Goal: Information Seeking & Learning: Learn about a topic

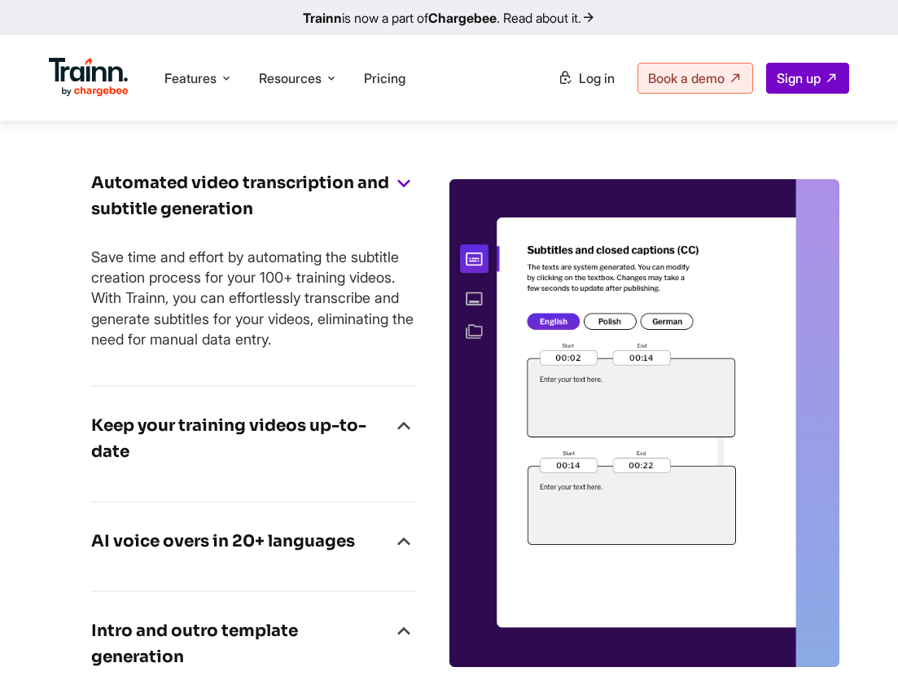
scroll to position [7179, 0]
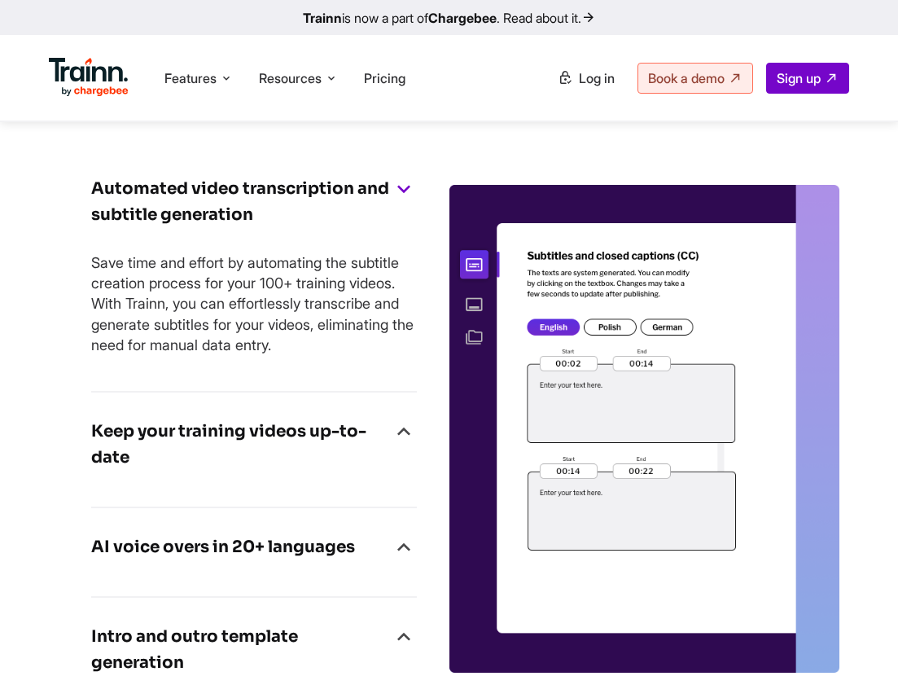
click at [264, 445] on h4 "Keep your training videos up-to-date" at bounding box center [241, 445] width 300 height 52
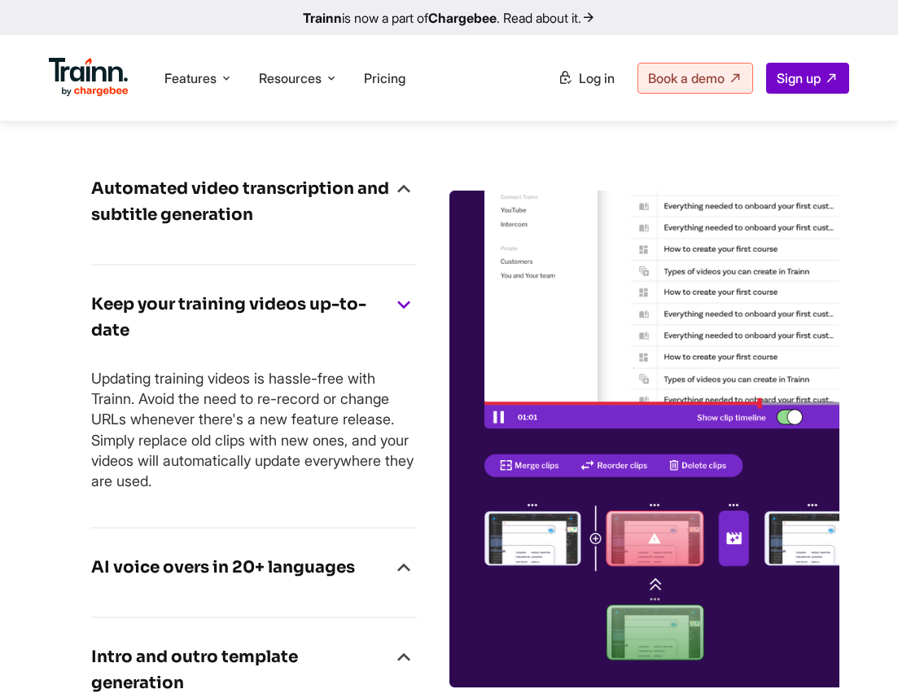
click at [201, 581] on h4 "AI voice overs in 20+ languages" at bounding box center [223, 568] width 264 height 26
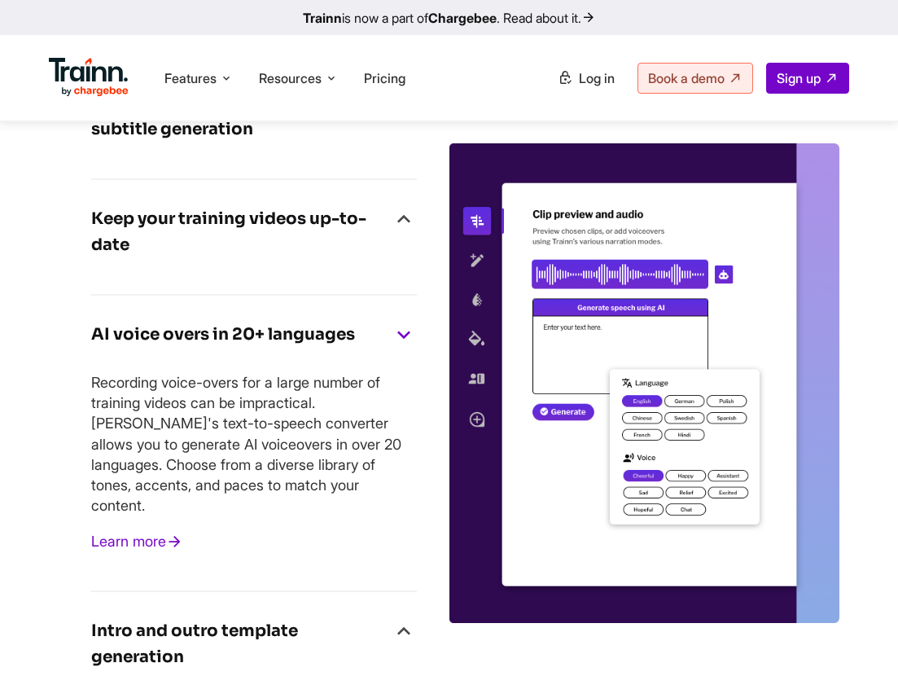
click at [209, 639] on h4 "Intro and outro template generation" at bounding box center [241, 644] width 300 height 52
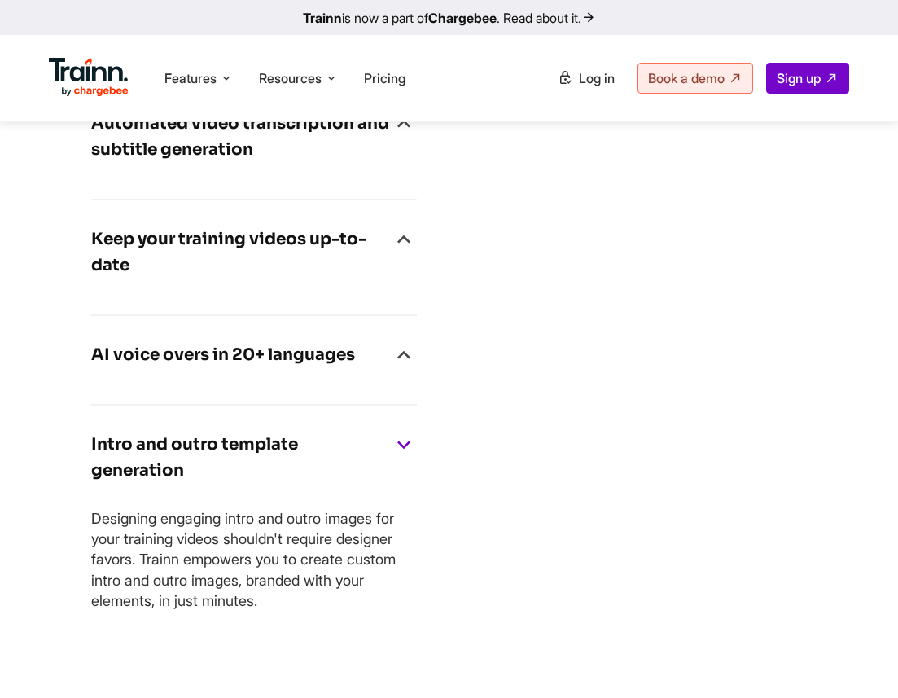
scroll to position [7193, 0]
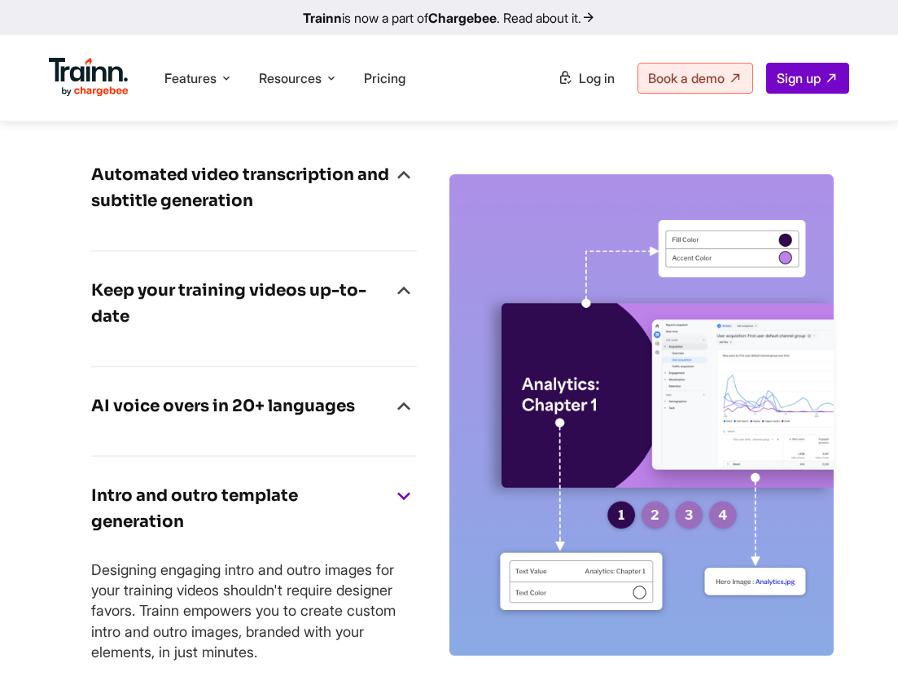
click at [241, 203] on h4 "Automated video transcription and subtitle generation" at bounding box center [241, 188] width 300 height 52
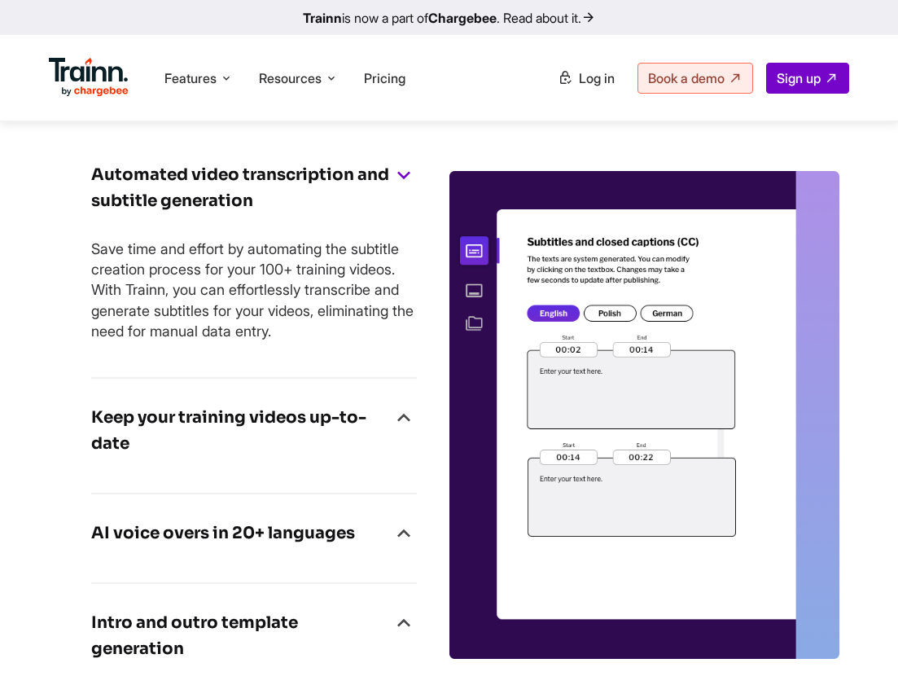
click at [601, 363] on img at bounding box center [645, 415] width 391 height 488
click at [263, 433] on h4 "Keep your training videos up-to-date" at bounding box center [241, 431] width 300 height 52
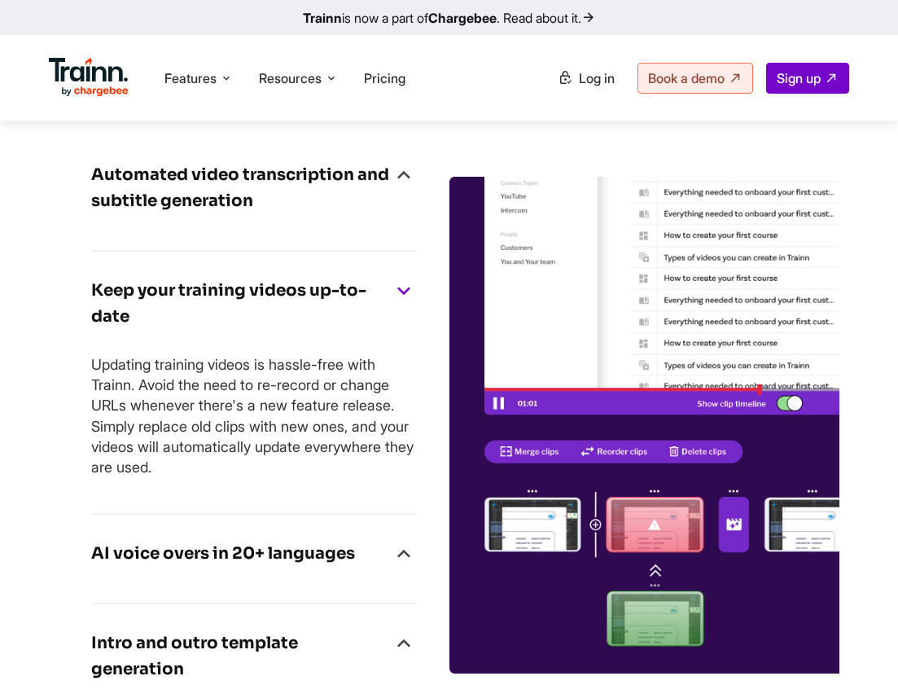
click at [226, 214] on h4 "Automated video transcription and subtitle generation" at bounding box center [241, 188] width 300 height 52
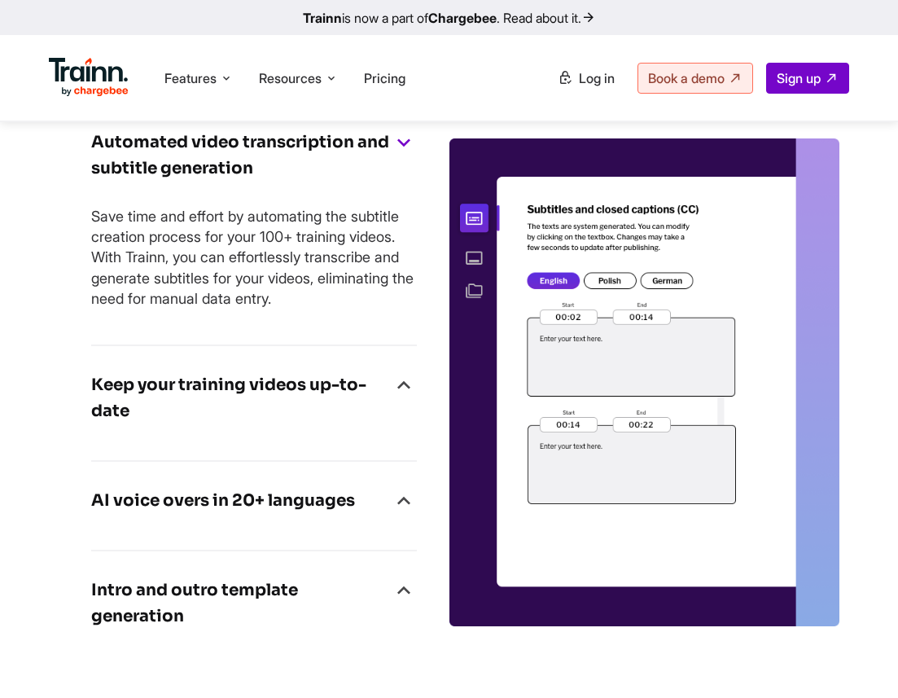
scroll to position [7237, 0]
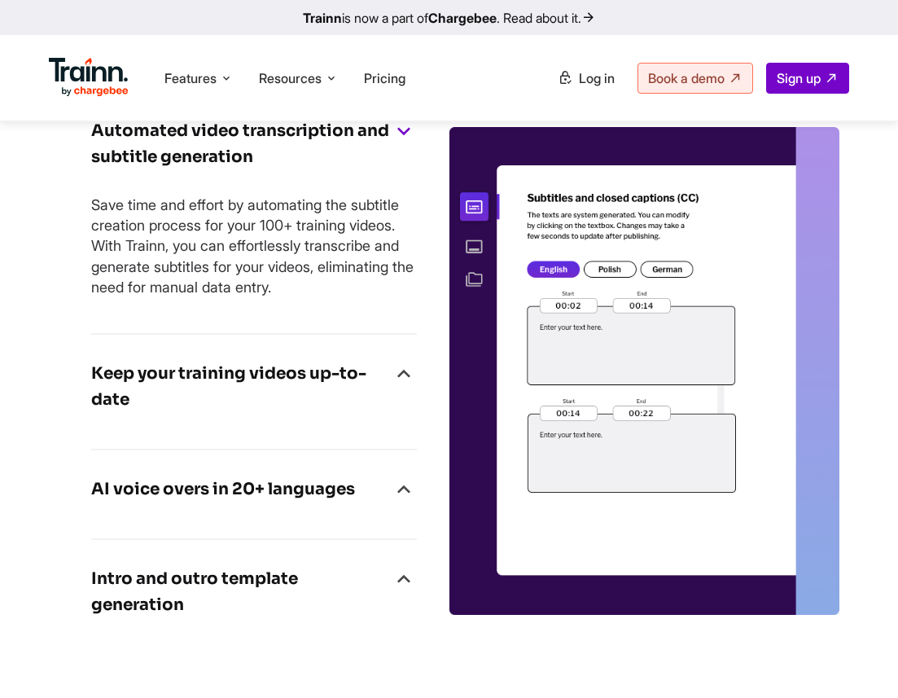
click at [182, 503] on h4 "AI voice overs in 20+ languages" at bounding box center [223, 490] width 264 height 26
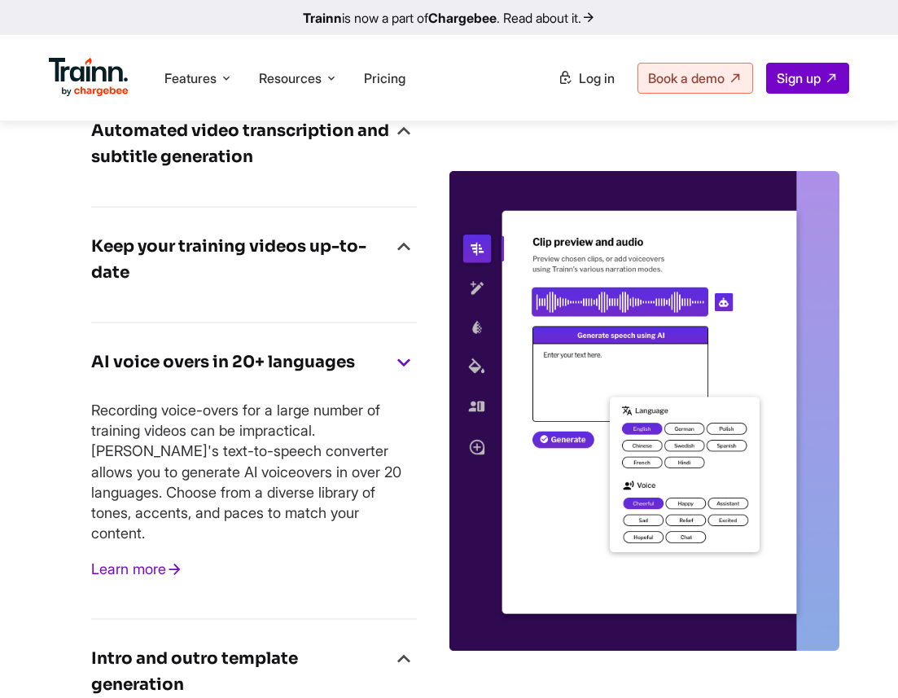
click at [188, 680] on h4 "Intro and outro template generation" at bounding box center [241, 672] width 300 height 52
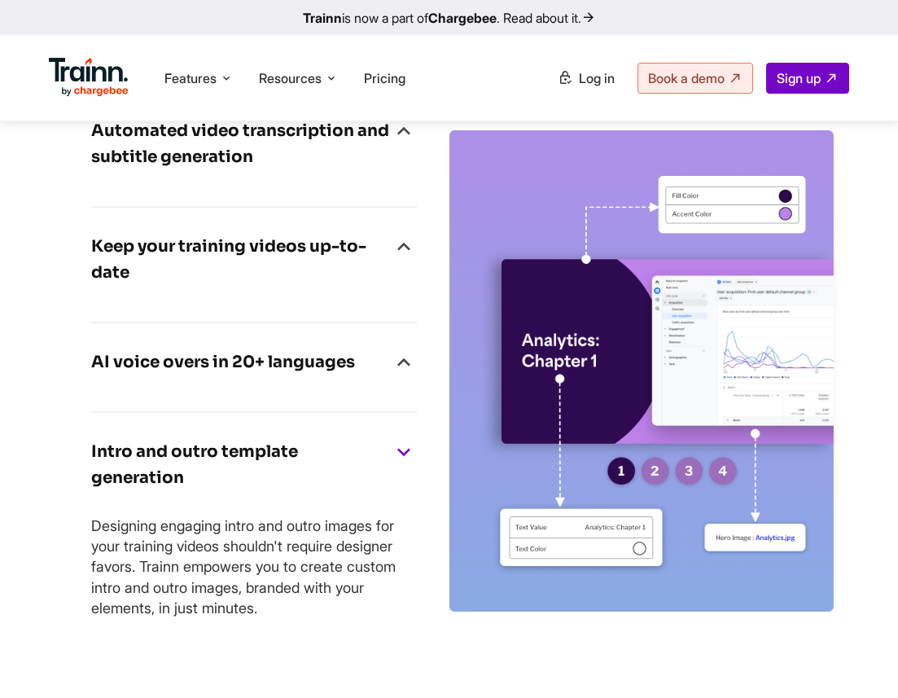
click at [209, 296] on div "Keep your training videos up-to-date" at bounding box center [254, 265] width 326 height 62
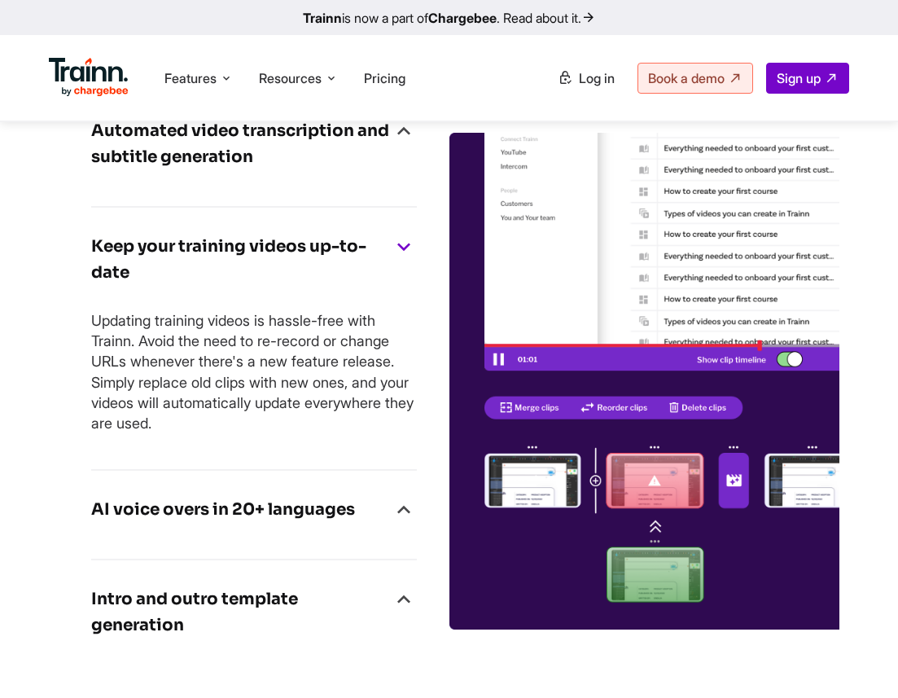
click at [189, 402] on p "Updating training videos is hassle-free with Trainn. Avoid the need to re-recor…" at bounding box center [254, 371] width 326 height 123
click at [205, 163] on h4 "Automated video transcription and subtitle generation" at bounding box center [241, 144] width 300 height 52
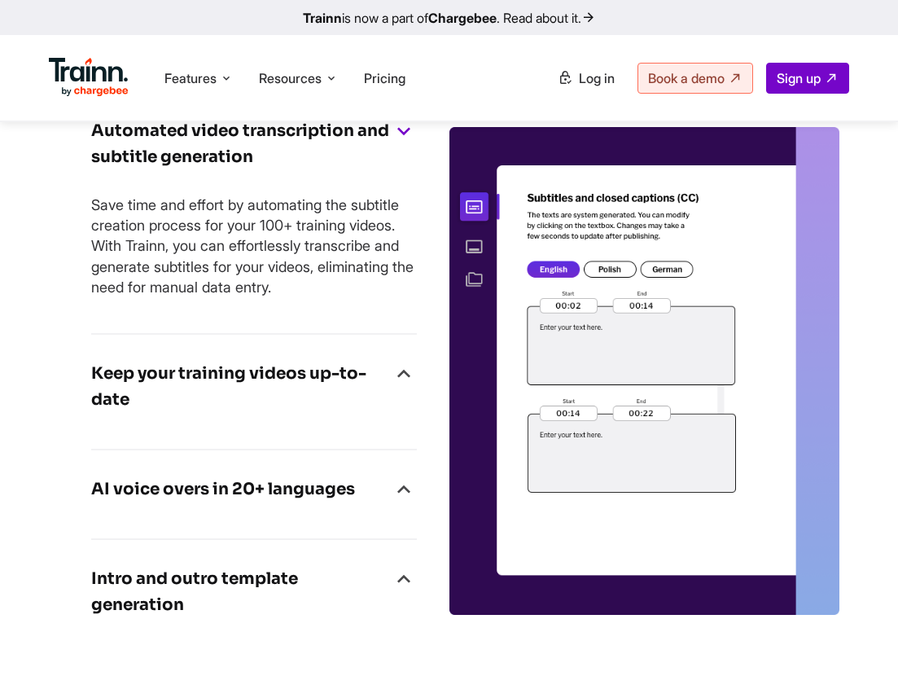
scroll to position [7218, 0]
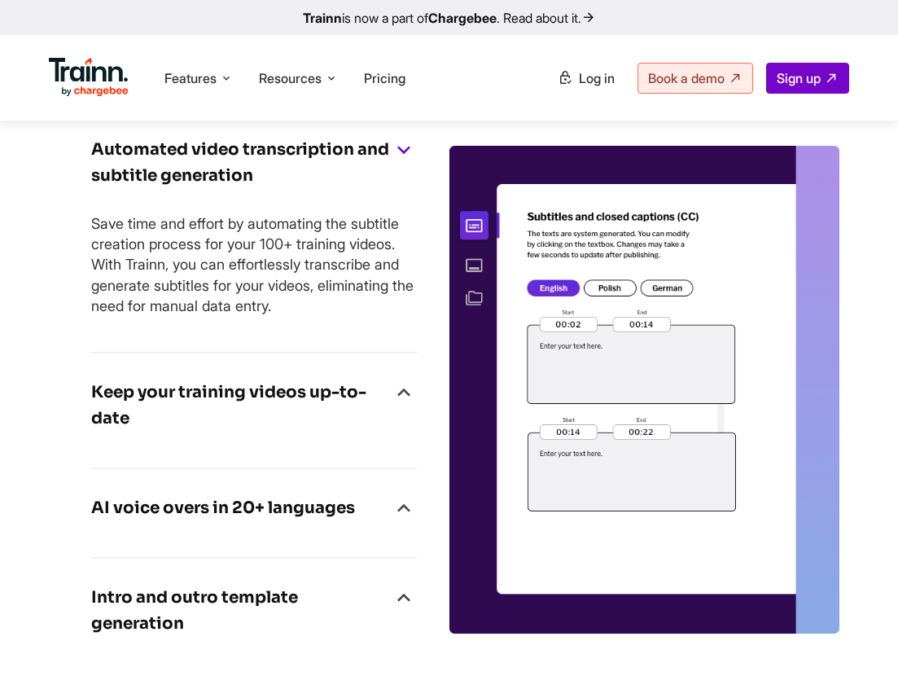
click at [190, 521] on h4 "AI voice overs in 20+ languages" at bounding box center [223, 508] width 264 height 26
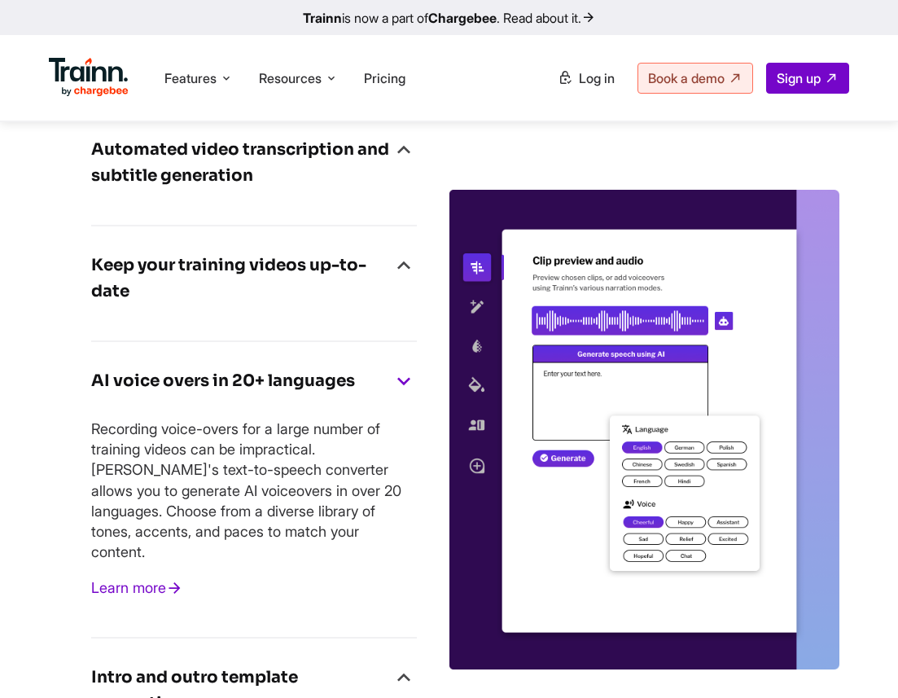
click at [204, 296] on h4 "Keep your training videos up-to-date" at bounding box center [241, 279] width 300 height 52
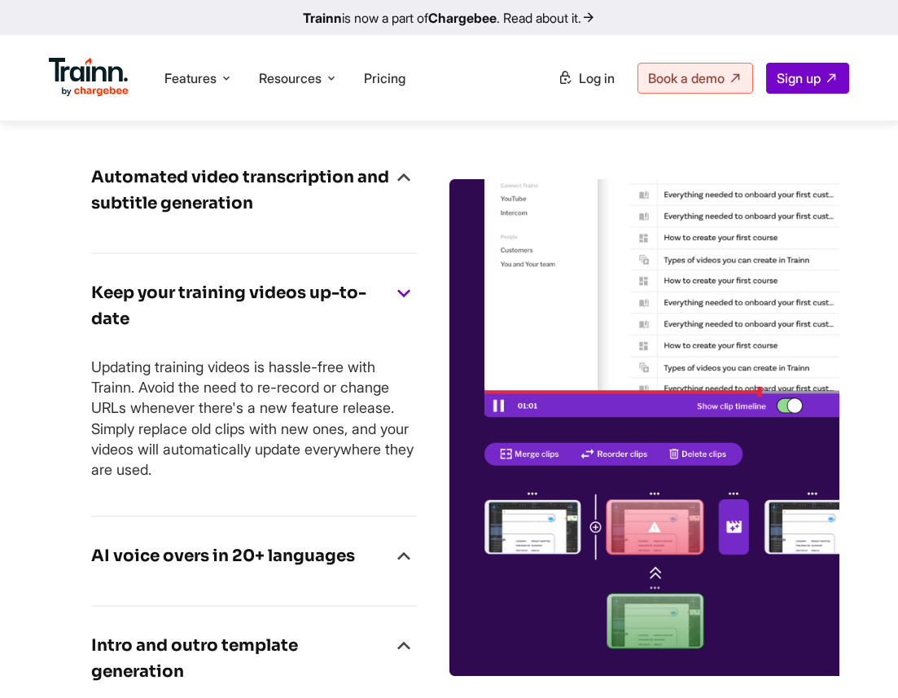
scroll to position [7187, 0]
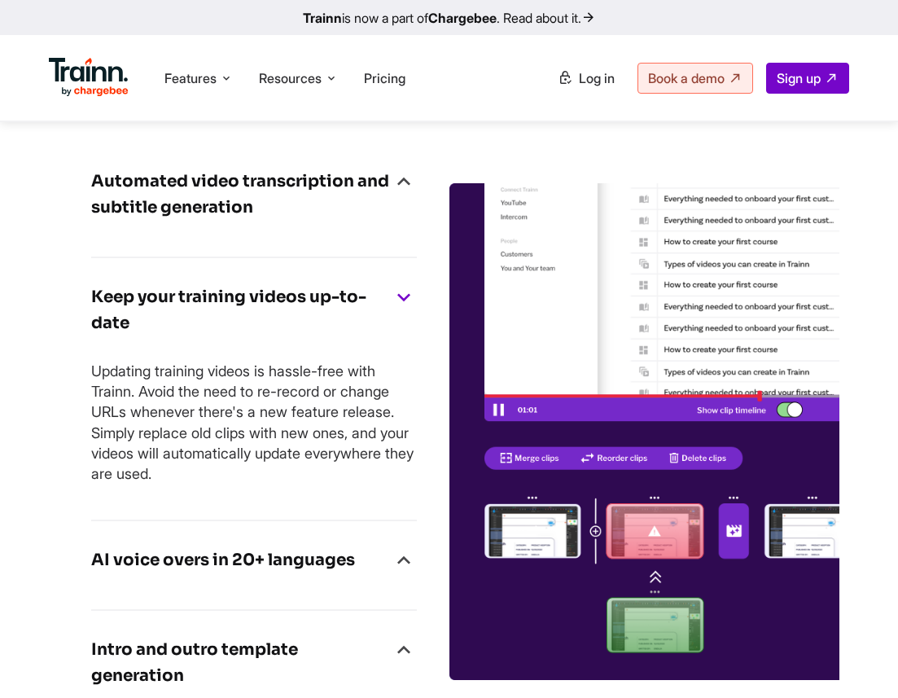
click at [230, 200] on h4 "Automated video transcription and subtitle generation" at bounding box center [241, 195] width 300 height 52
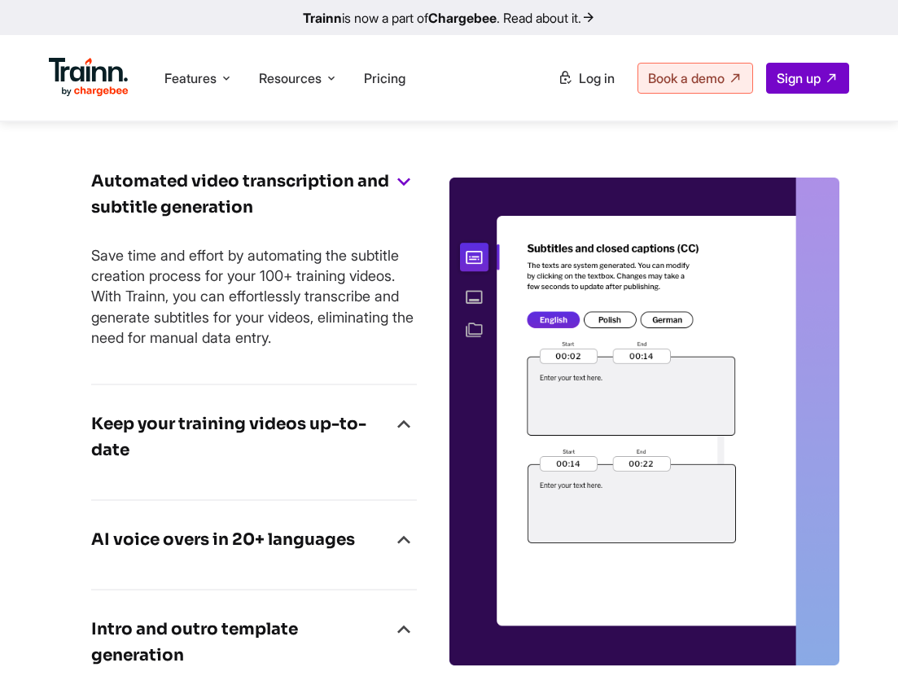
click at [190, 451] on h4 "Keep your training videos up-to-date" at bounding box center [241, 437] width 300 height 52
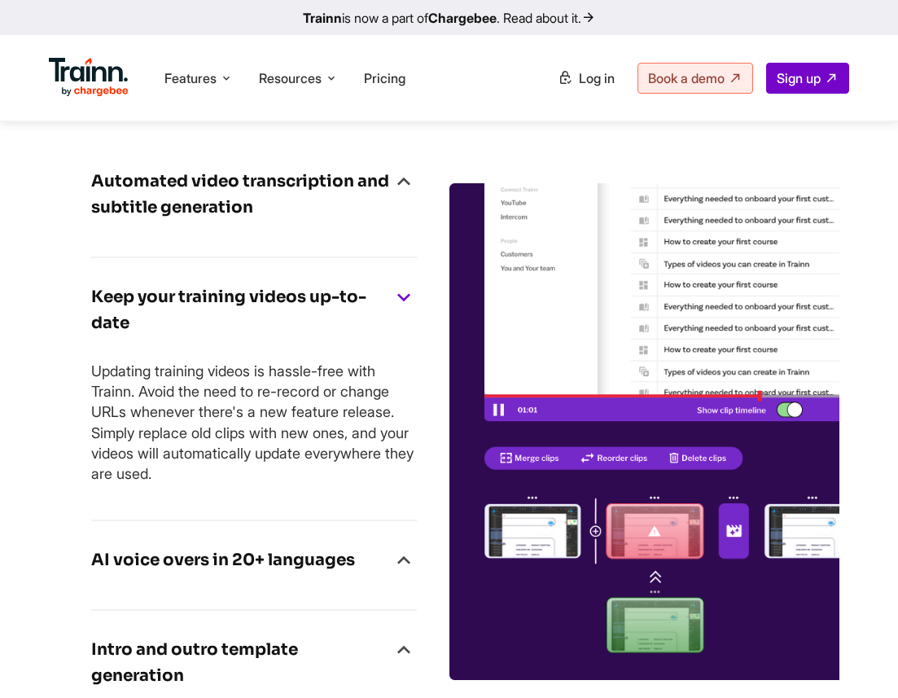
click at [202, 573] on h4 "AI voice overs in 20+ languages" at bounding box center [223, 560] width 264 height 26
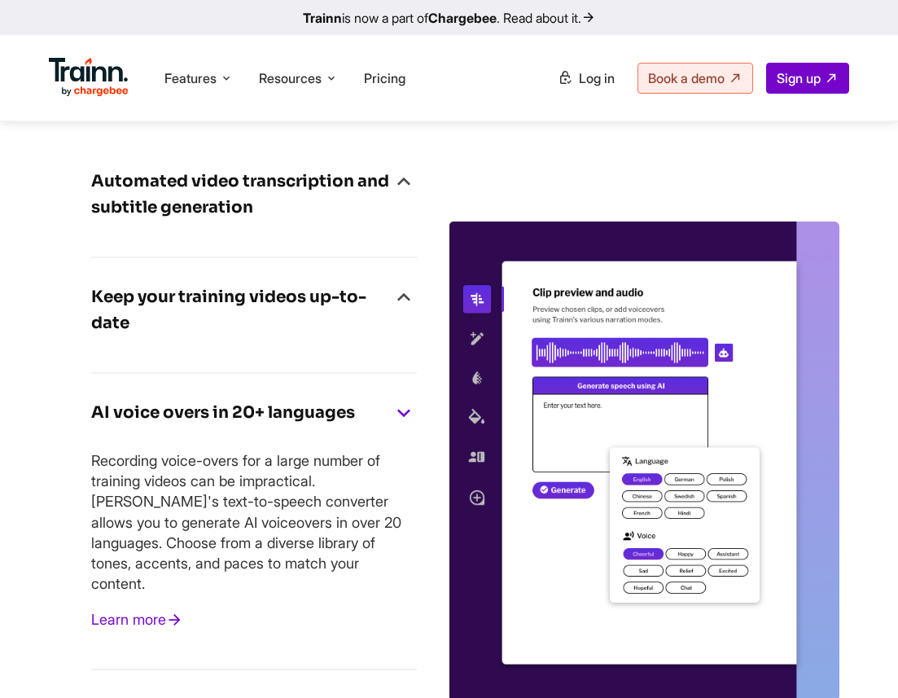
click at [195, 336] on h4 "Keep your training videos up-to-date" at bounding box center [241, 310] width 300 height 52
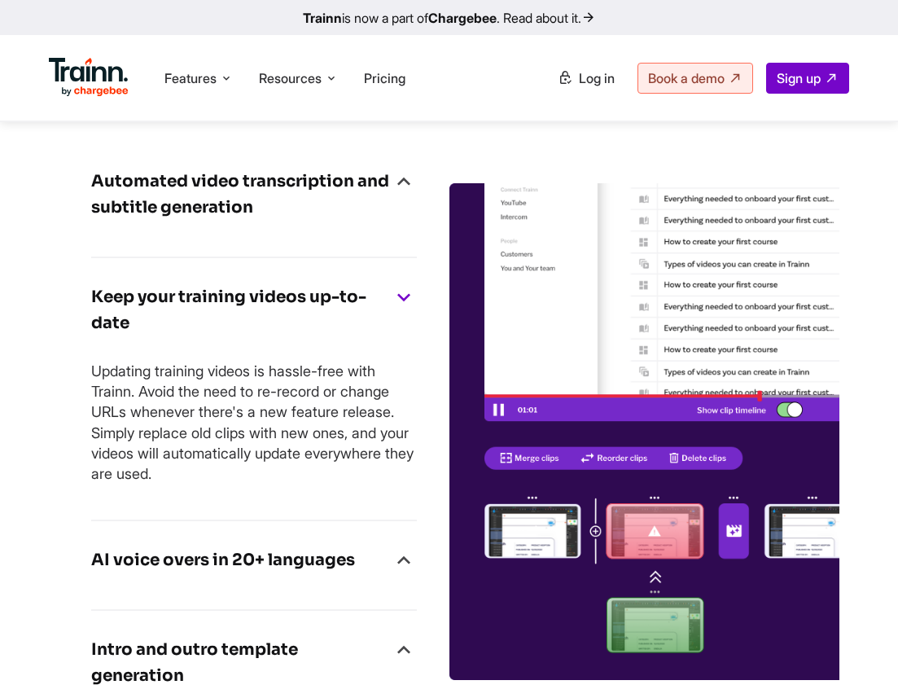
click at [251, 217] on h4 "Automated video transcription and subtitle generation" at bounding box center [241, 195] width 300 height 52
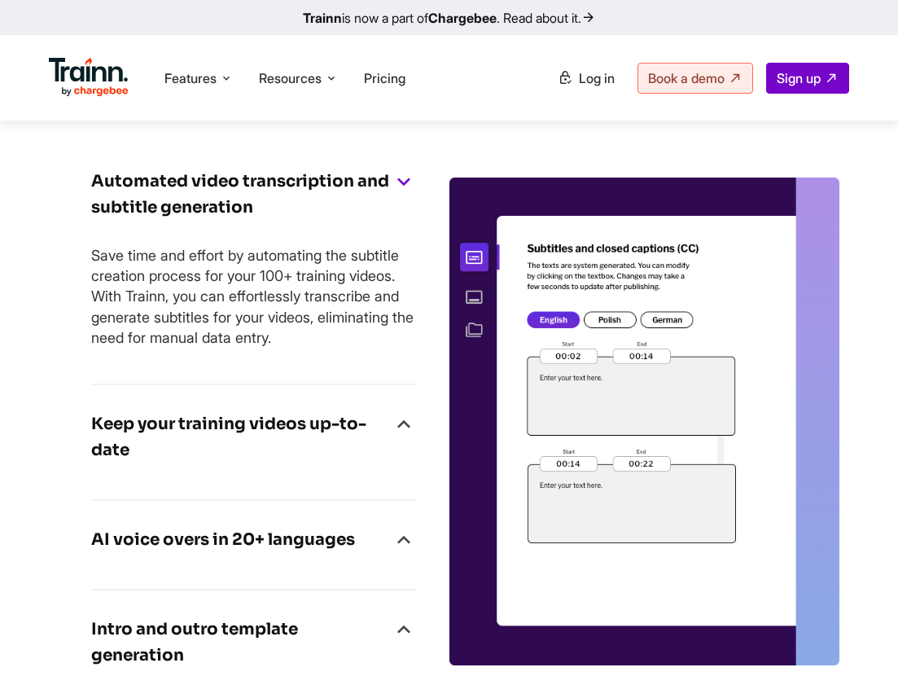
click at [207, 553] on h4 "AI voice overs in 20+ languages" at bounding box center [223, 540] width 264 height 26
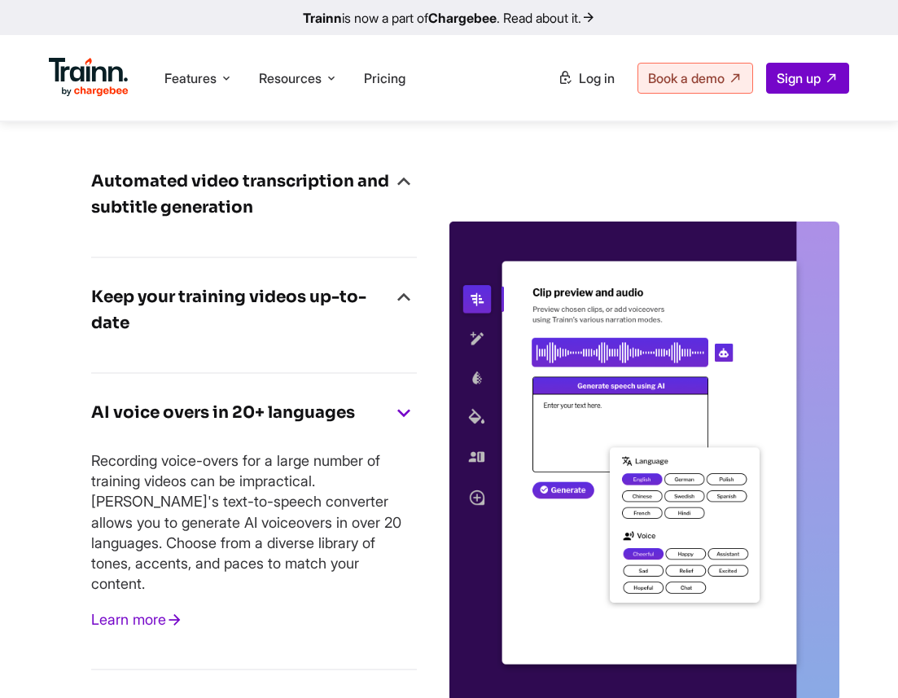
click at [141, 336] on h4 "Keep your training videos up-to-date" at bounding box center [241, 310] width 300 height 52
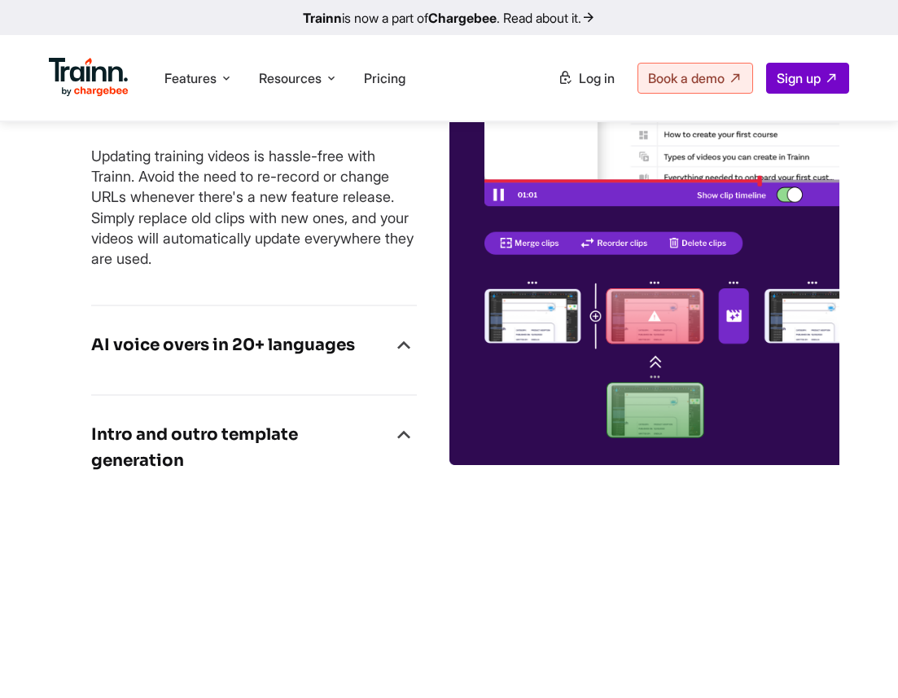
click at [144, 469] on h4 "Intro and outro template generation" at bounding box center [241, 448] width 300 height 52
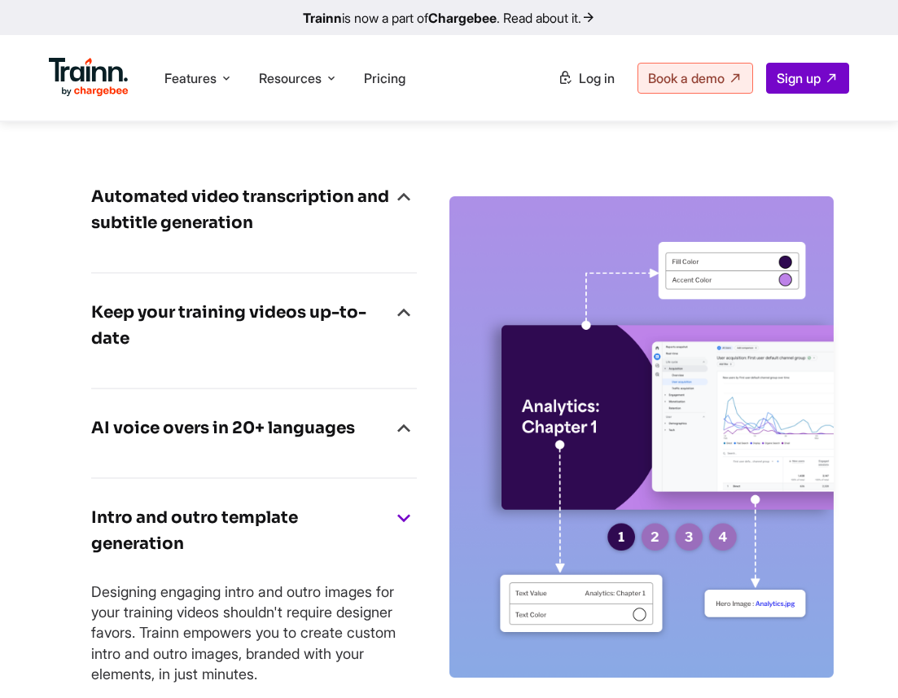
scroll to position [7174, 0]
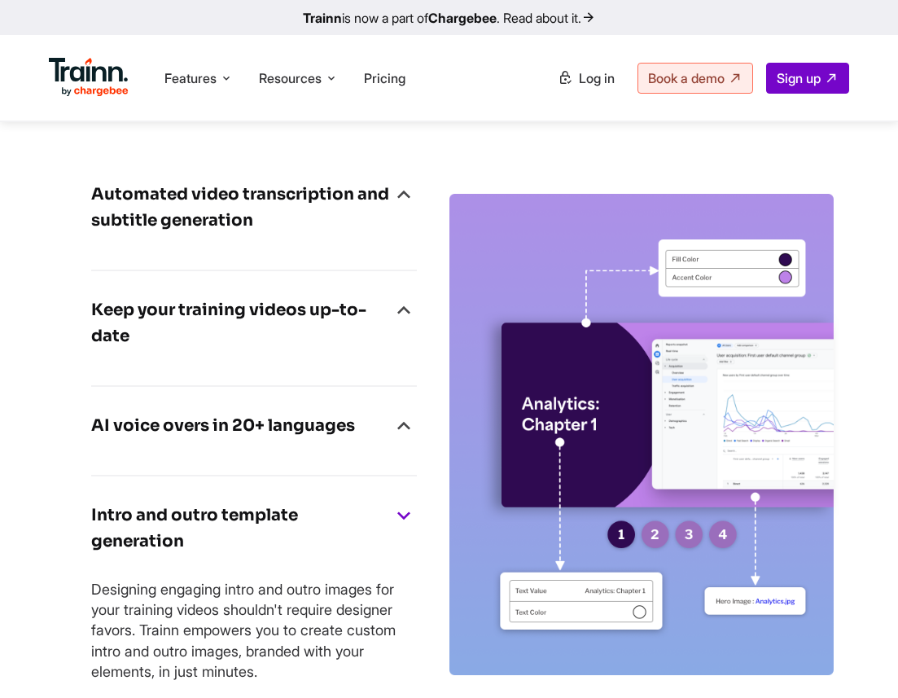
click at [283, 234] on h4 "Automated video transcription and subtitle generation" at bounding box center [241, 208] width 300 height 52
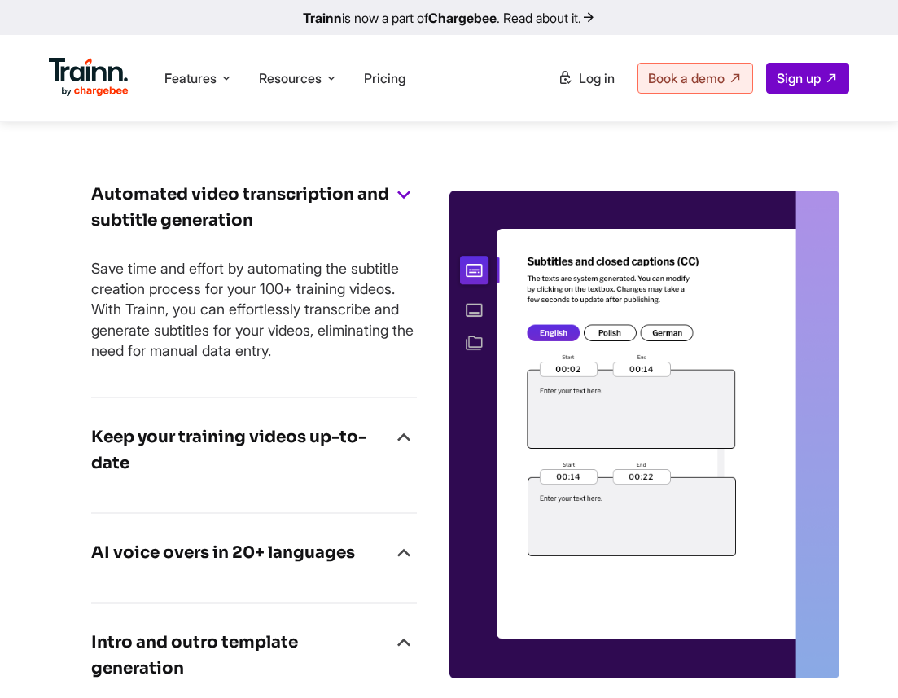
click at [204, 451] on h4 "Keep your training videos up-to-date" at bounding box center [241, 450] width 300 height 52
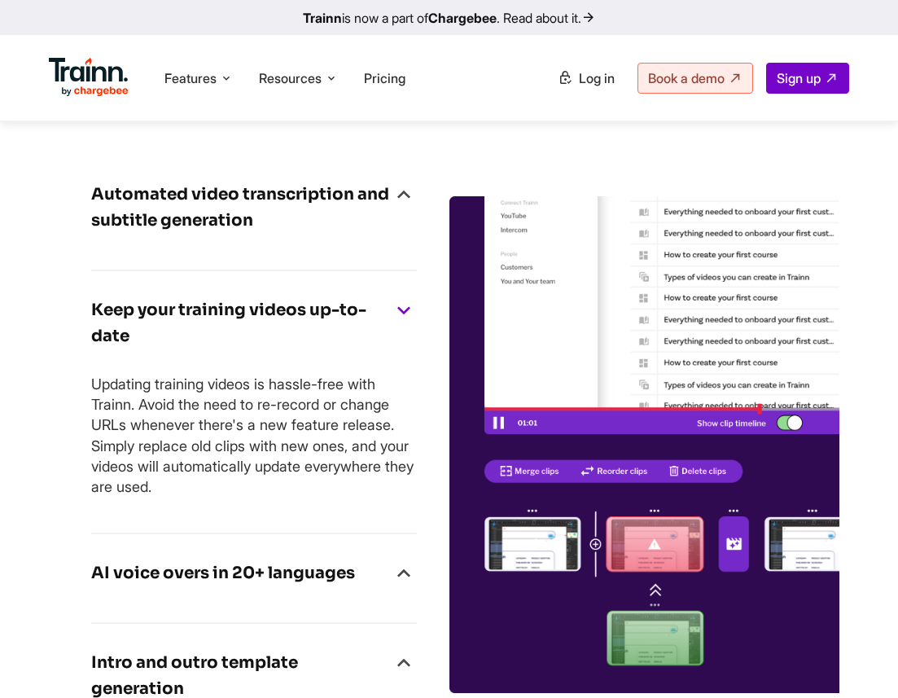
click at [188, 586] on h4 "AI voice overs in 20+ languages" at bounding box center [223, 573] width 264 height 26
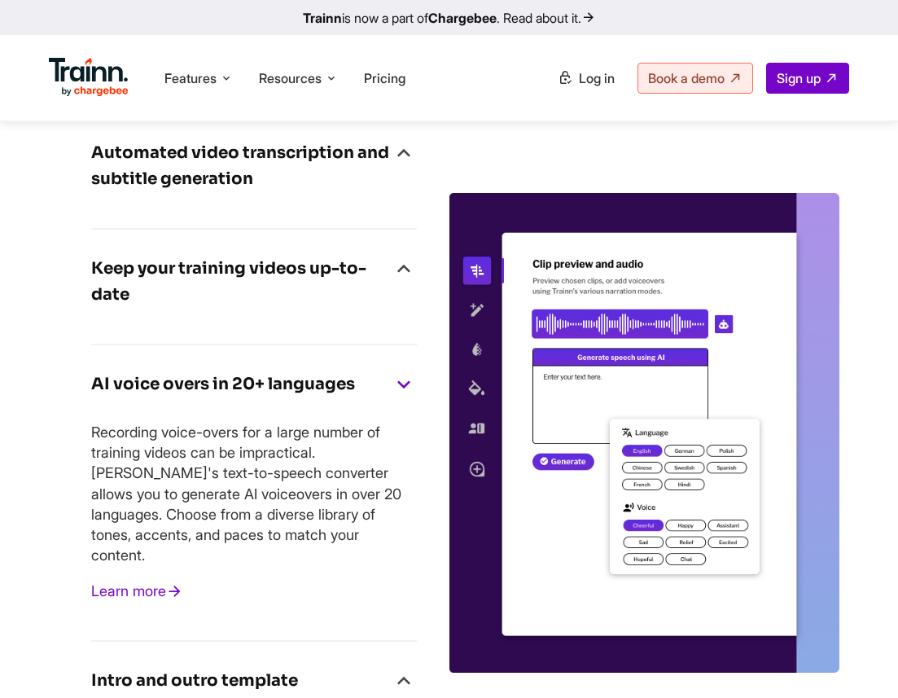
scroll to position [7144, 0]
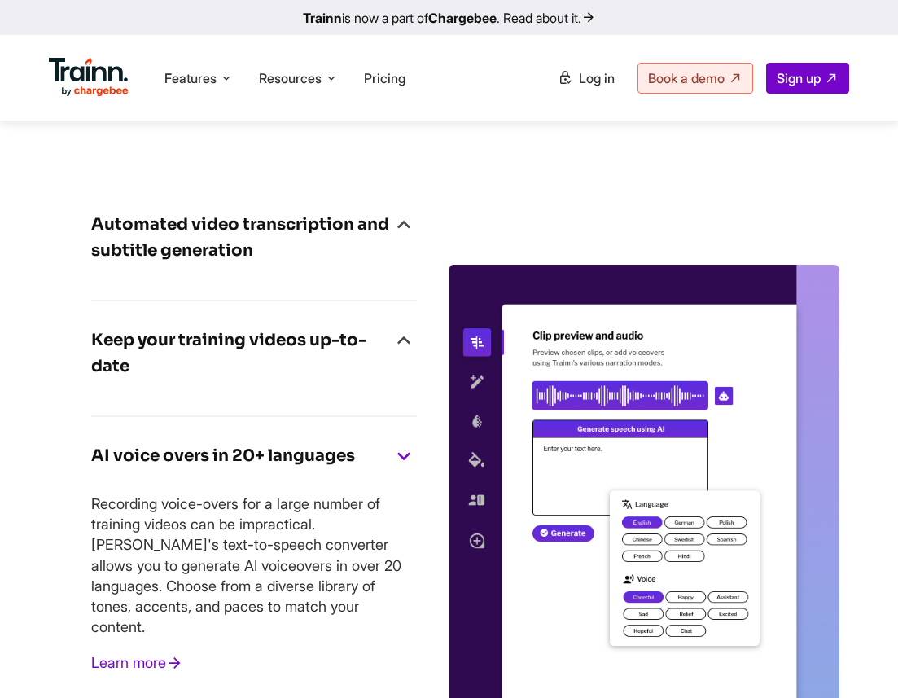
click at [235, 243] on h4 "Automated video transcription and subtitle generation" at bounding box center [241, 238] width 300 height 52
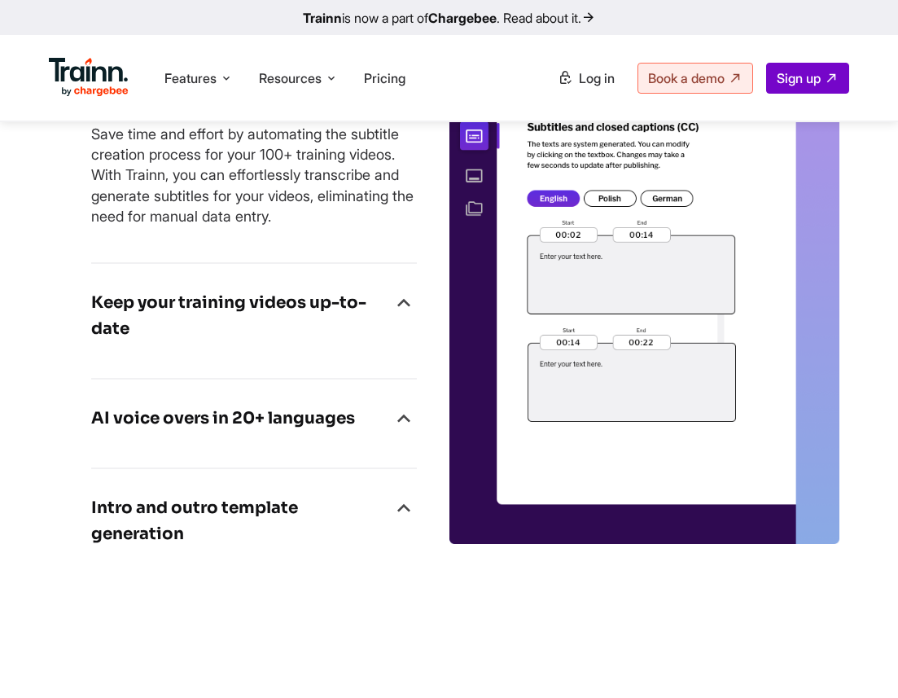
scroll to position [7297, 0]
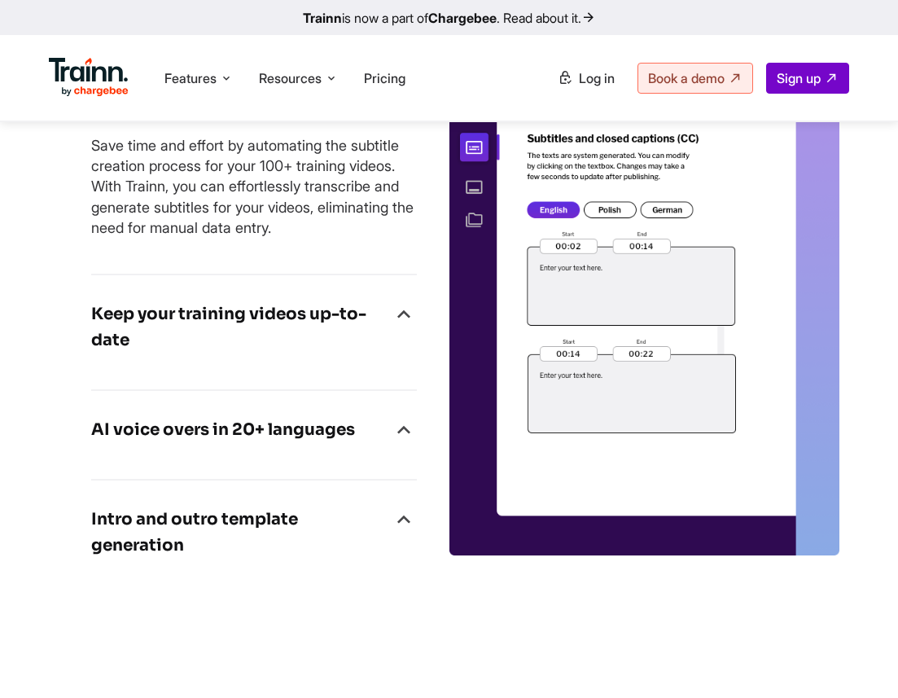
click at [715, 290] on img at bounding box center [645, 312] width 391 height 488
click at [256, 342] on h4 "Keep your training videos up-to-date" at bounding box center [241, 327] width 300 height 52
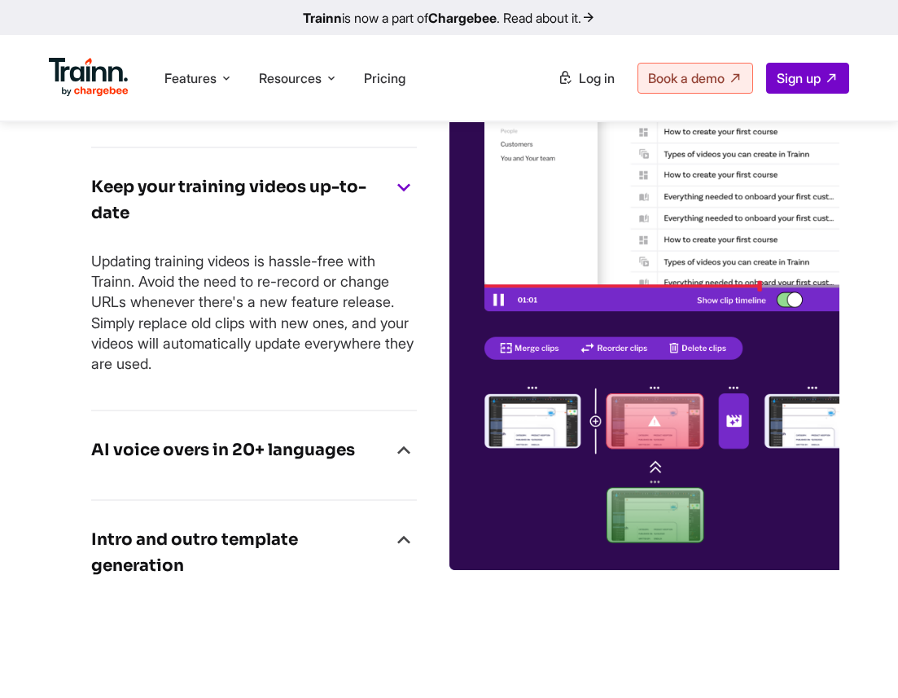
click at [637, 297] on img at bounding box center [645, 321] width 391 height 497
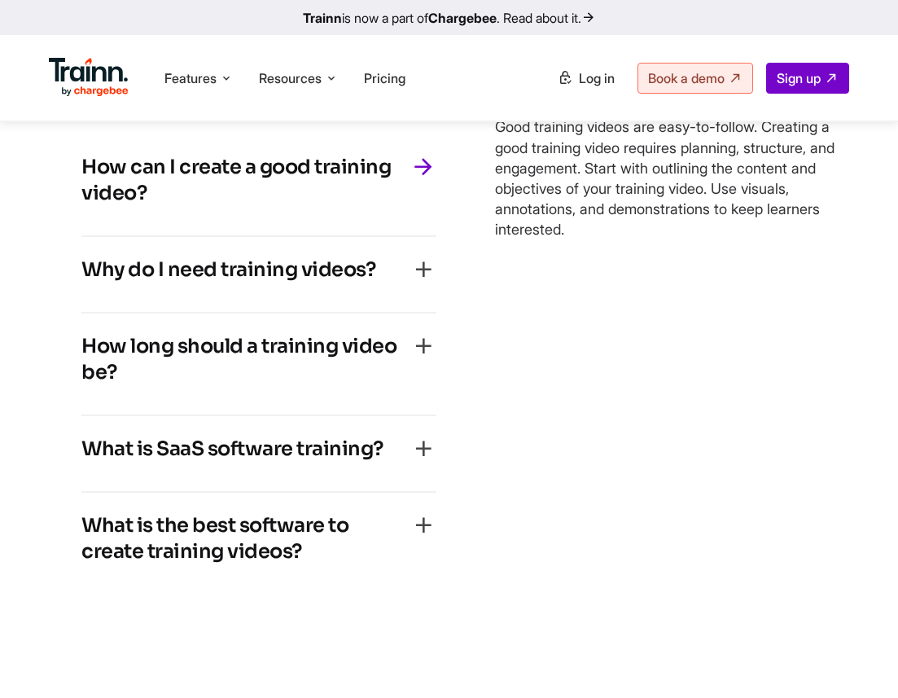
scroll to position [10575, 0]
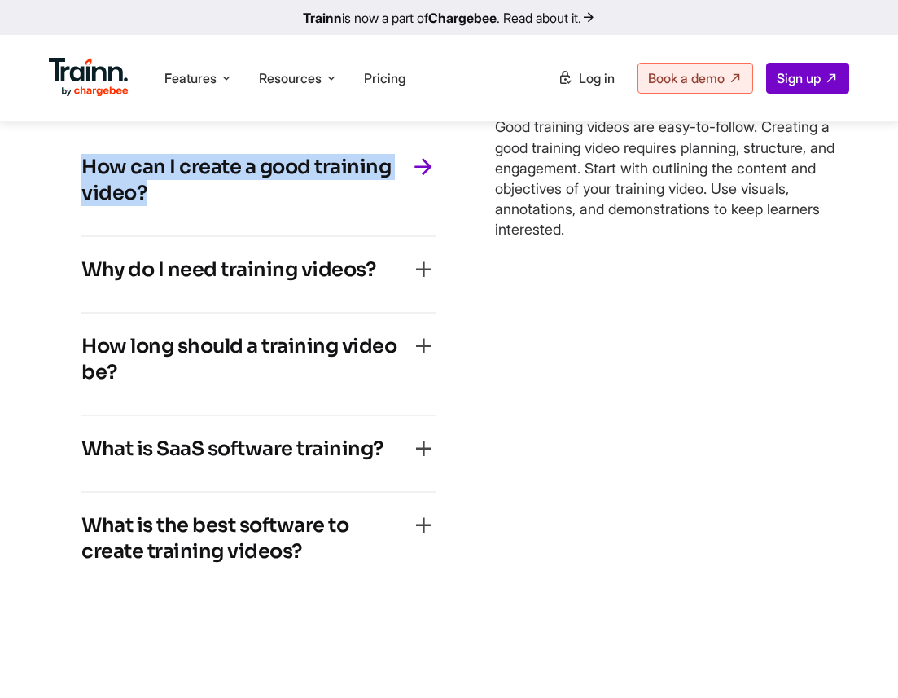
drag, startPoint x: 144, startPoint y: 237, endPoint x: 83, endPoint y: 215, distance: 64.9
click at [83, 206] on h4 "How can I create a good training video?" at bounding box center [245, 180] width 329 height 52
copy h4 "How can I create a good training video?"
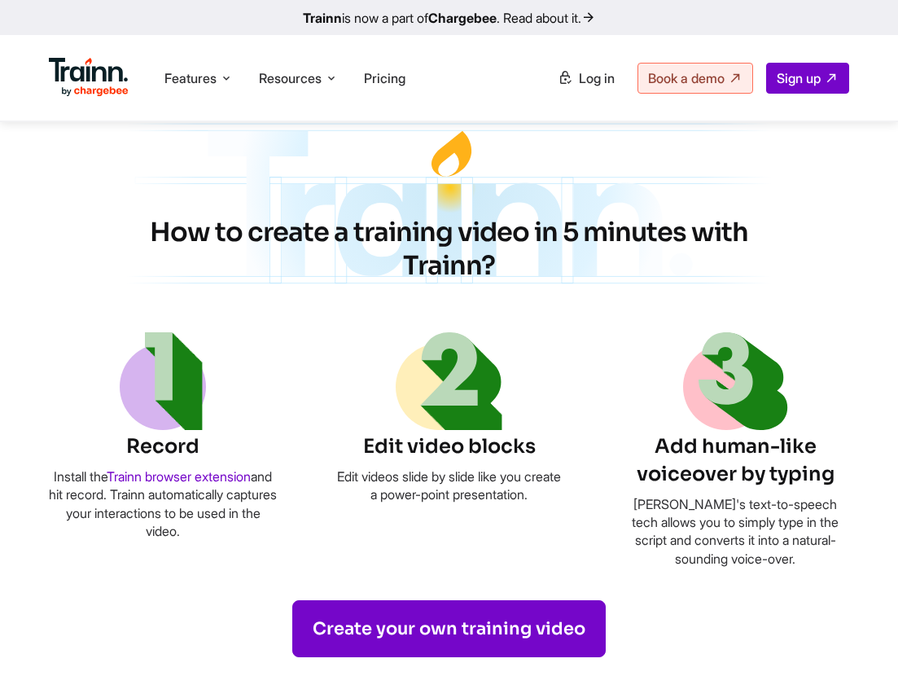
scroll to position [1634, 0]
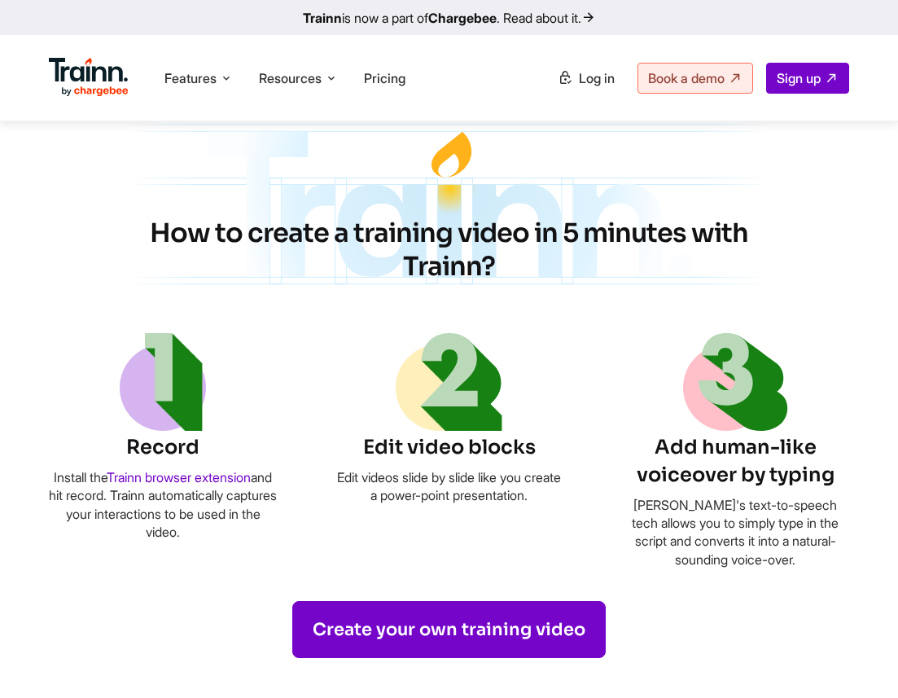
drag, startPoint x: 156, startPoint y: 260, endPoint x: 493, endPoint y: 288, distance: 338.4
click at [494, 284] on h2 "How to create a training video in 5 minutes with Trainn?" at bounding box center [450, 251] width 684 height 68
copy h2 "How to create a training video in 5 minutes with Trainn?"
click at [157, 462] on h6 "Record" at bounding box center [163, 448] width 228 height 28
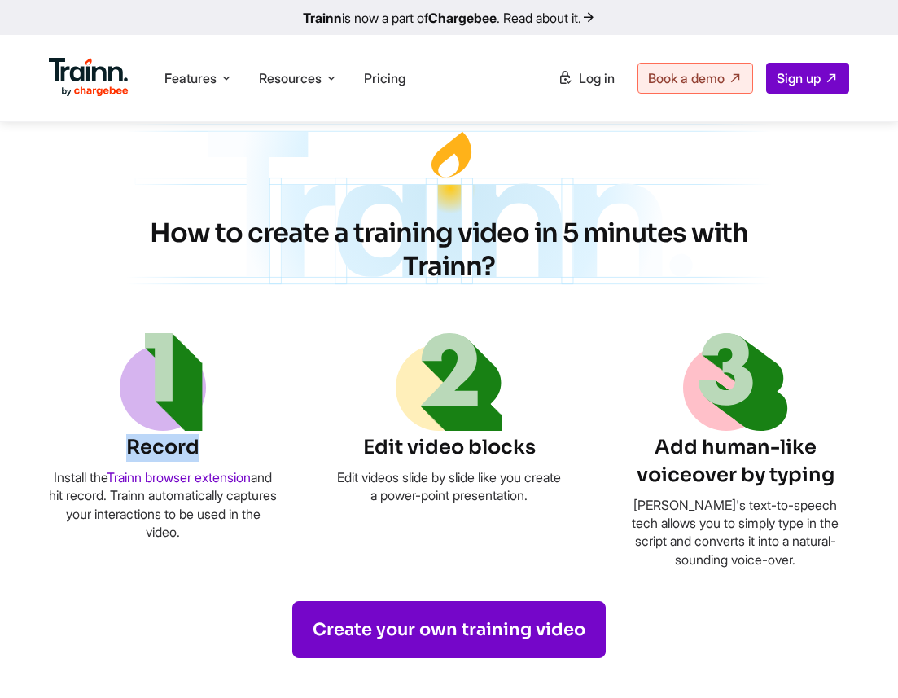
drag, startPoint x: 55, startPoint y: 499, endPoint x: 220, endPoint y: 556, distance: 175.2
click at [222, 542] on p "Install the Trainn browser extension and hit record. Trainn automatically captu…" at bounding box center [163, 504] width 228 height 73
copy p "Install the Trainn browser extension and hit record. Trainn automatically captu…"
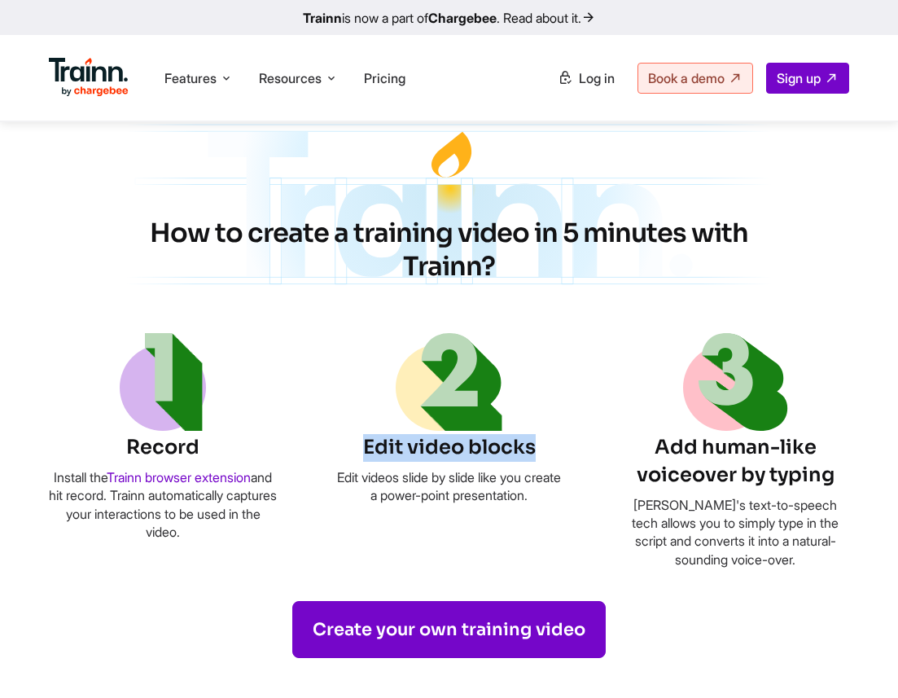
drag, startPoint x: 358, startPoint y: 477, endPoint x: 532, endPoint y: 477, distance: 173.5
click at [534, 462] on h6 "Edit video blocks" at bounding box center [450, 448] width 228 height 28
copy h6 "Edit video blocks"
drag, startPoint x: 532, startPoint y: 477, endPoint x: 385, endPoint y: 323, distance: 213.2
drag, startPoint x: 340, startPoint y: 503, endPoint x: 569, endPoint y: 516, distance: 229.2
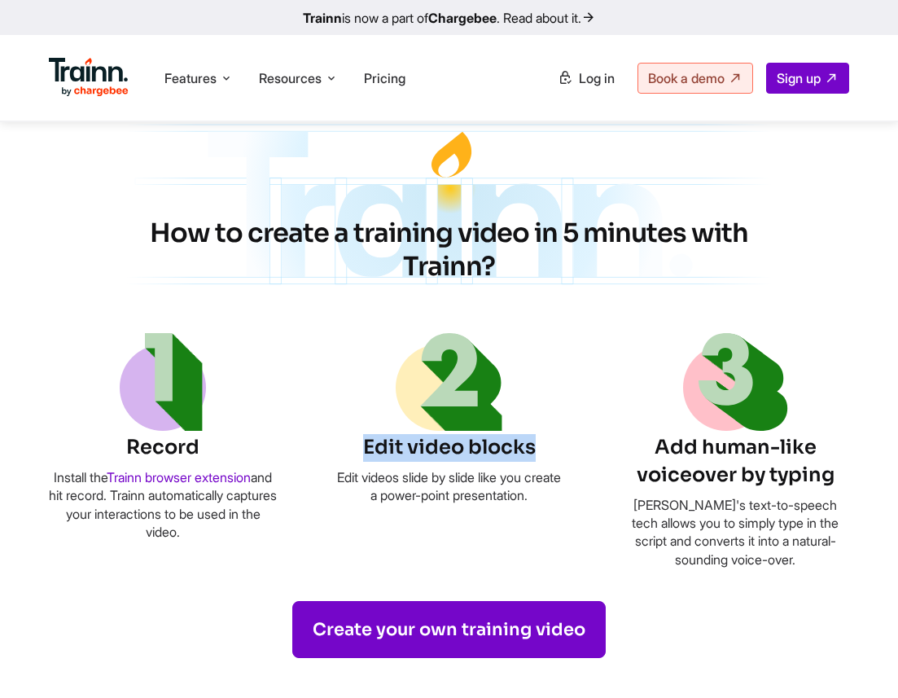
click at [569, 516] on ul "Record Install the Trainn browser extension and hit record. Trainn automaticall…" at bounding box center [449, 450] width 801 height 235
copy p "Edit videos slide by slide like you create a power-point presentation."
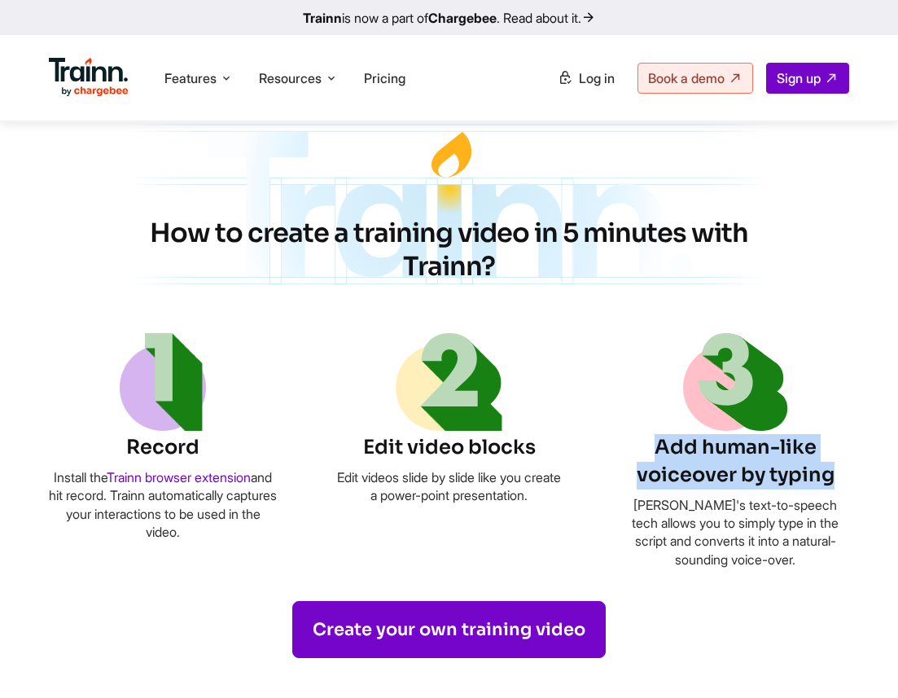
drag, startPoint x: 652, startPoint y: 462, endPoint x: 845, endPoint y: 485, distance: 195.2
click at [846, 485] on h6 "Add human-like voiceover by typing" at bounding box center [735, 461] width 228 height 55
copy h6 "Add human-like voiceover by typing"
drag, startPoint x: 626, startPoint y: 522, endPoint x: 806, endPoint y: 578, distance: 189.4
click at [806, 569] on p "Trainn's text-to-speech tech allows you to simply type in the script and conver…" at bounding box center [735, 532] width 228 height 73
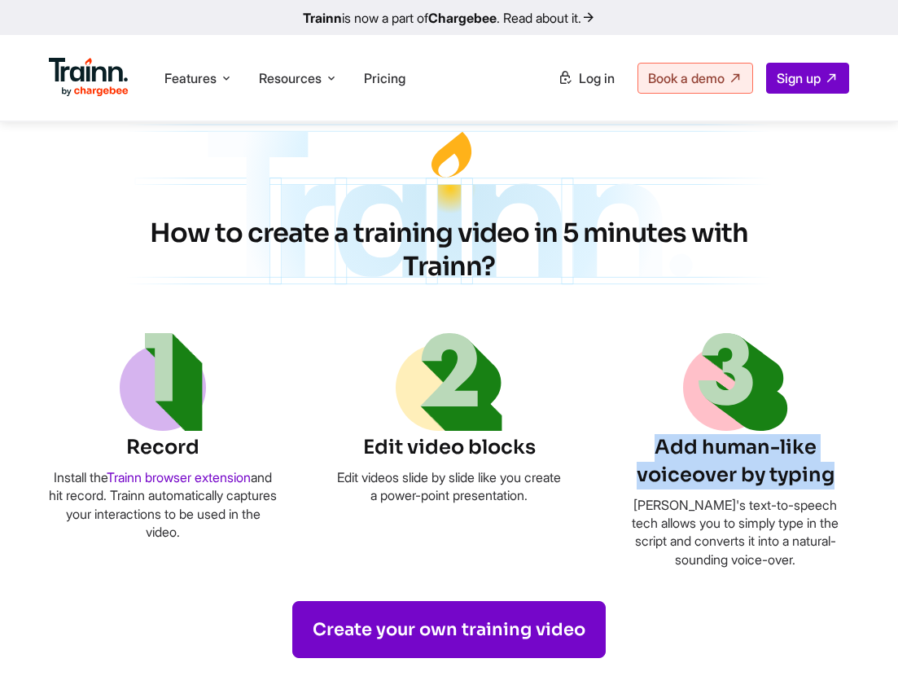
copy p "Trainn's text-to-speech tech allows you to simply type in the script and conver…"
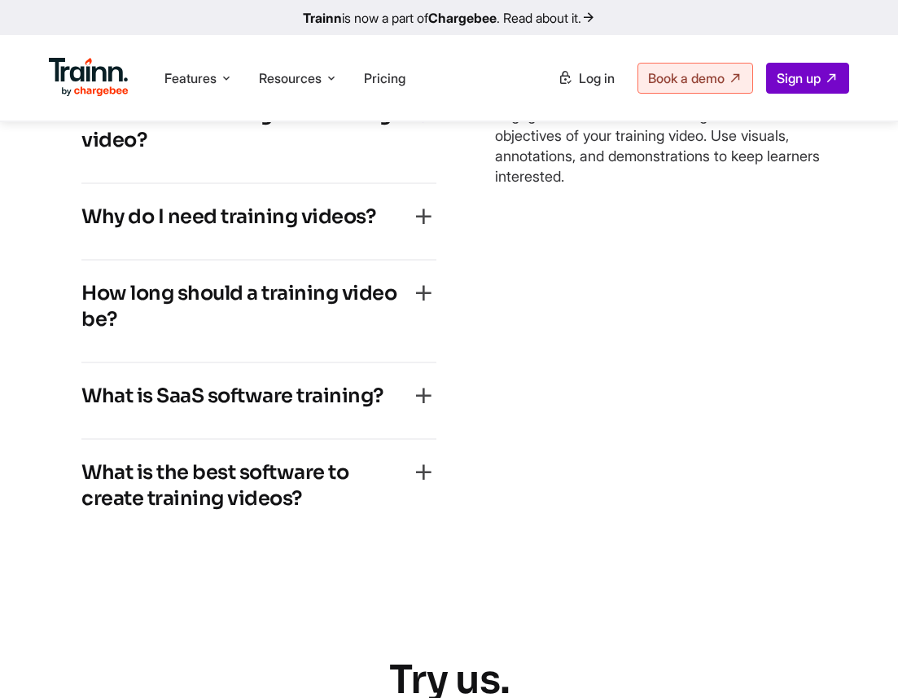
scroll to position [10465, 0]
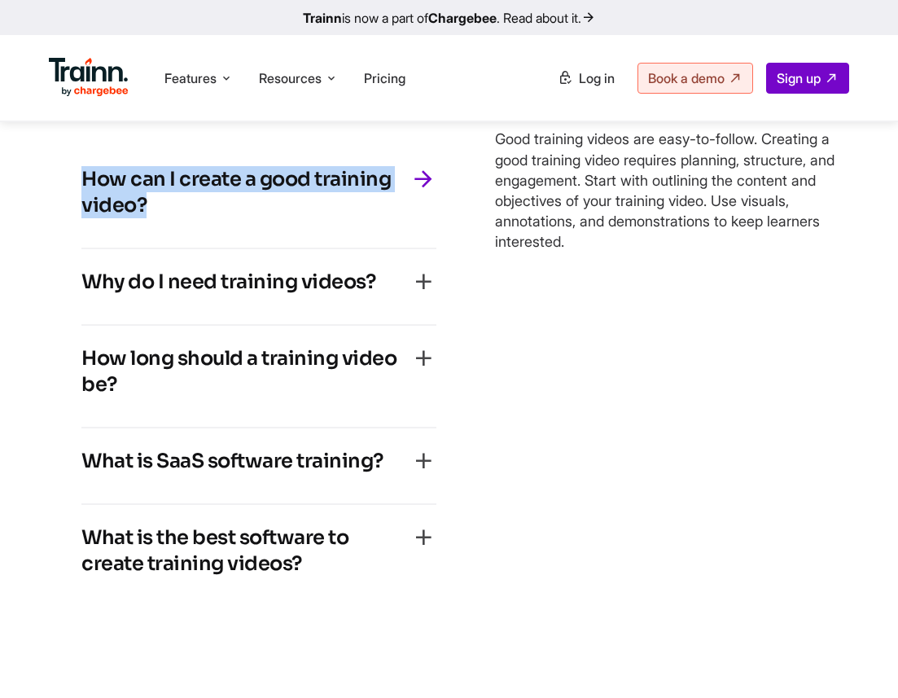
drag, startPoint x: 155, startPoint y: 253, endPoint x: 81, endPoint y: 218, distance: 81.6
click at [81, 218] on h4 "How can I create a good training video?" at bounding box center [245, 192] width 329 height 52
copy h4 "How can I create a good training video?"
drag, startPoint x: 488, startPoint y: 183, endPoint x: 638, endPoint y: 293, distance: 185.9
click at [639, 294] on div "How can I create a good training video? Good training videos are easy-to-follow…" at bounding box center [449, 376] width 801 height 525
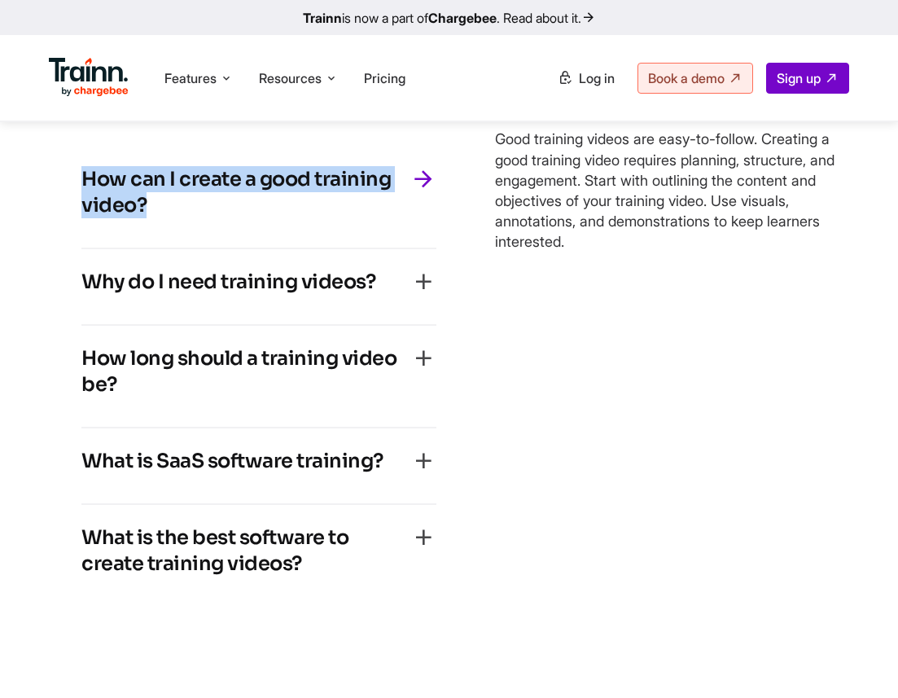
scroll to position [10563, 0]
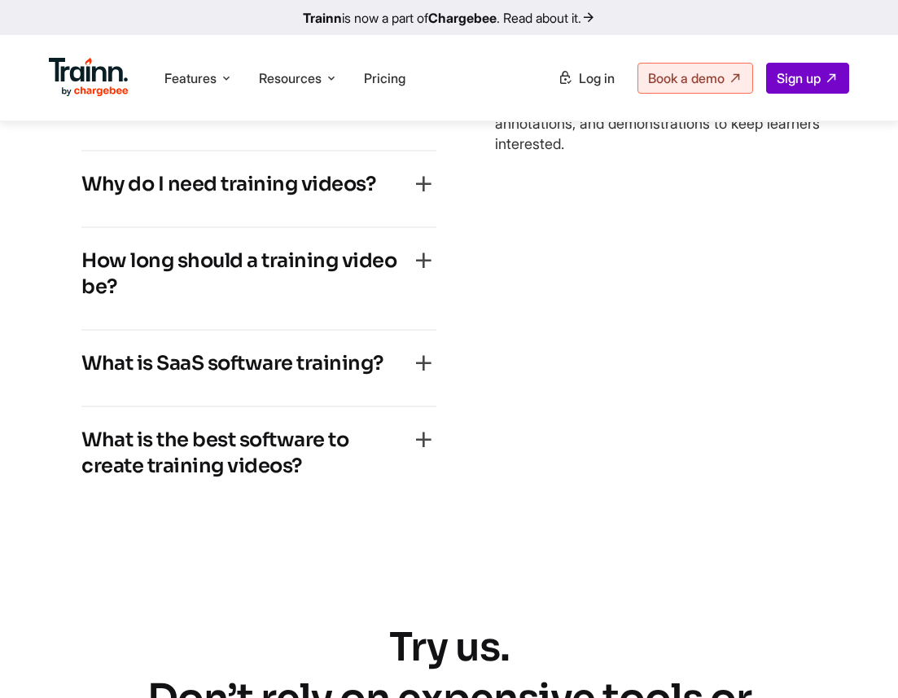
copy p "Good training videos are easy-to-follow. Creating a good training video require…"
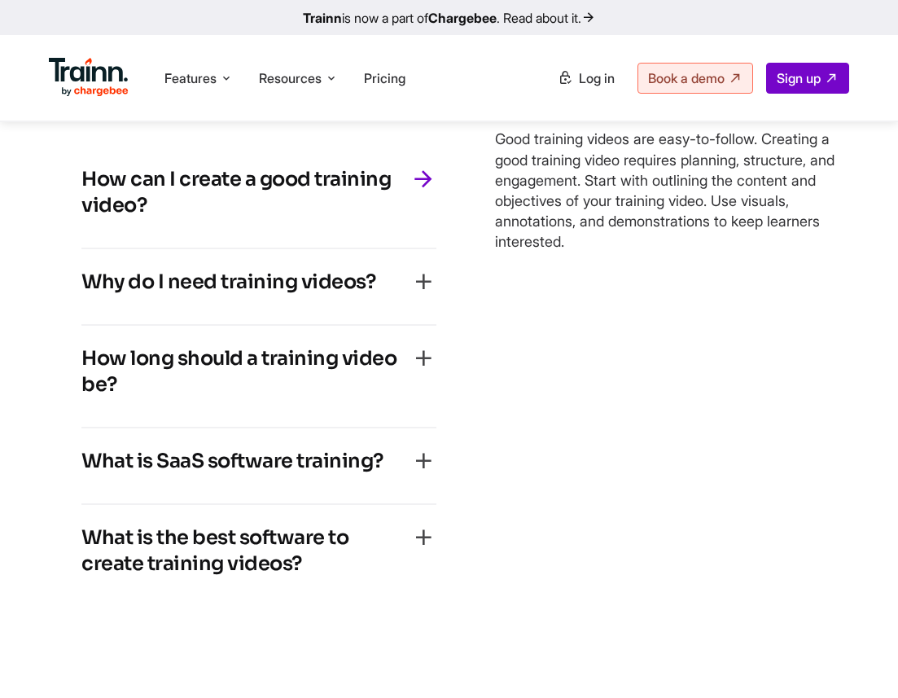
click at [391, 311] on div "Why do I need training videos? Training videos are instructional and educationa…" at bounding box center [258, 287] width 355 height 77
click at [389, 305] on div "Why do I need training videos?" at bounding box center [258, 287] width 355 height 36
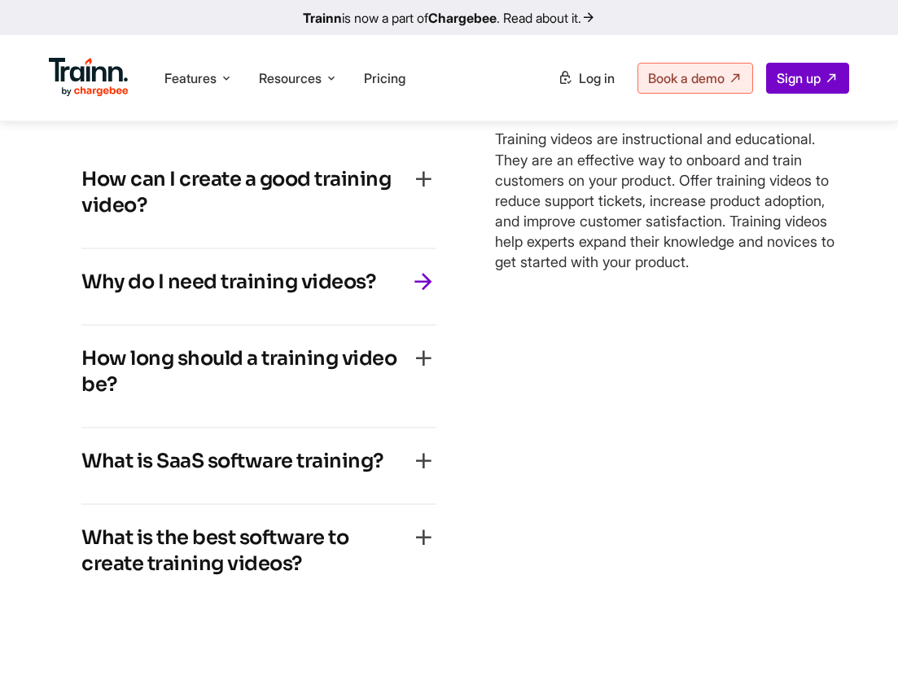
scroll to position [10465, 0]
drag, startPoint x: 372, startPoint y: 323, endPoint x: 83, endPoint y: 321, distance: 289.2
click at [83, 305] on div "Why do I need training videos?" at bounding box center [258, 287] width 355 height 36
copy h4 "Why do I need training videos?"
drag, startPoint x: 491, startPoint y: 175, endPoint x: 758, endPoint y: 318, distance: 302.8
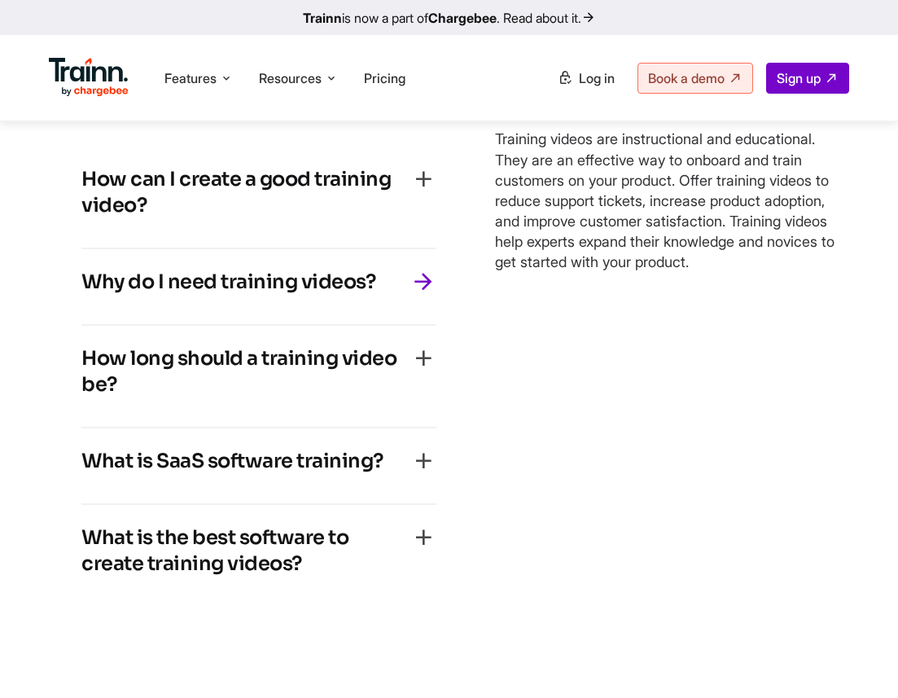
click at [758, 318] on div "How can I create a good training video? Good training videos are easy-to-follow…" at bounding box center [449, 376] width 801 height 525
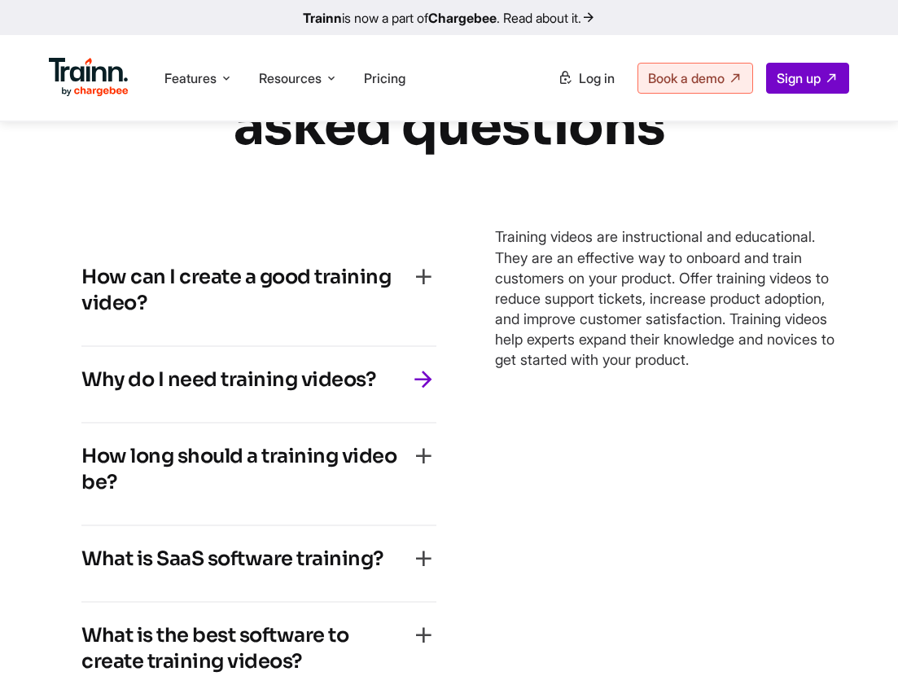
scroll to position [10563, 0]
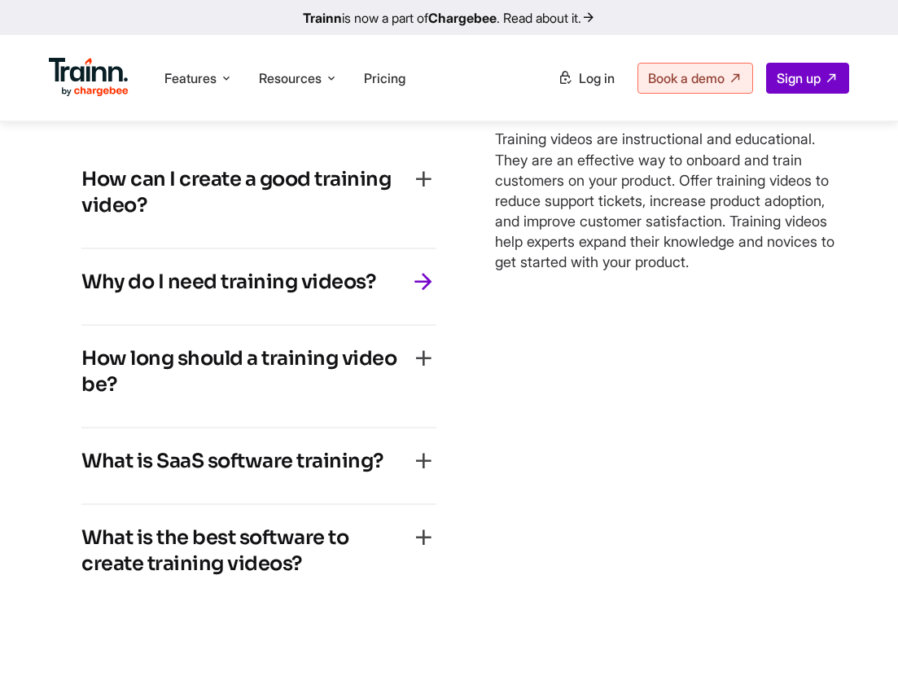
click at [287, 397] on h4 "How long should a training video be?" at bounding box center [245, 371] width 329 height 52
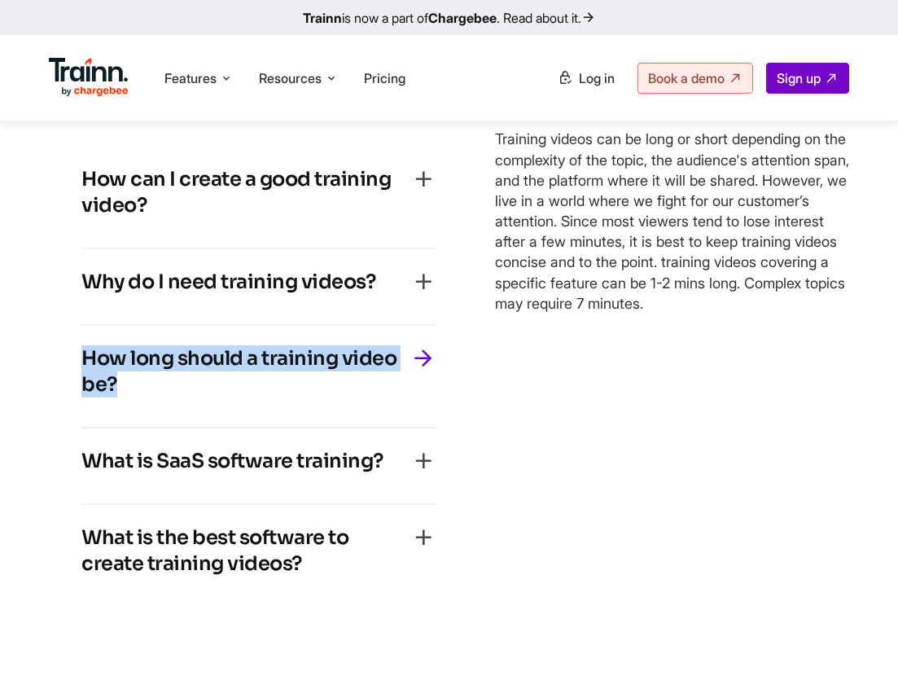
drag, startPoint x: 119, startPoint y: 430, endPoint x: 86, endPoint y: 401, distance: 44.4
click at [86, 397] on h4 "How long should a training video be?" at bounding box center [245, 371] width 329 height 52
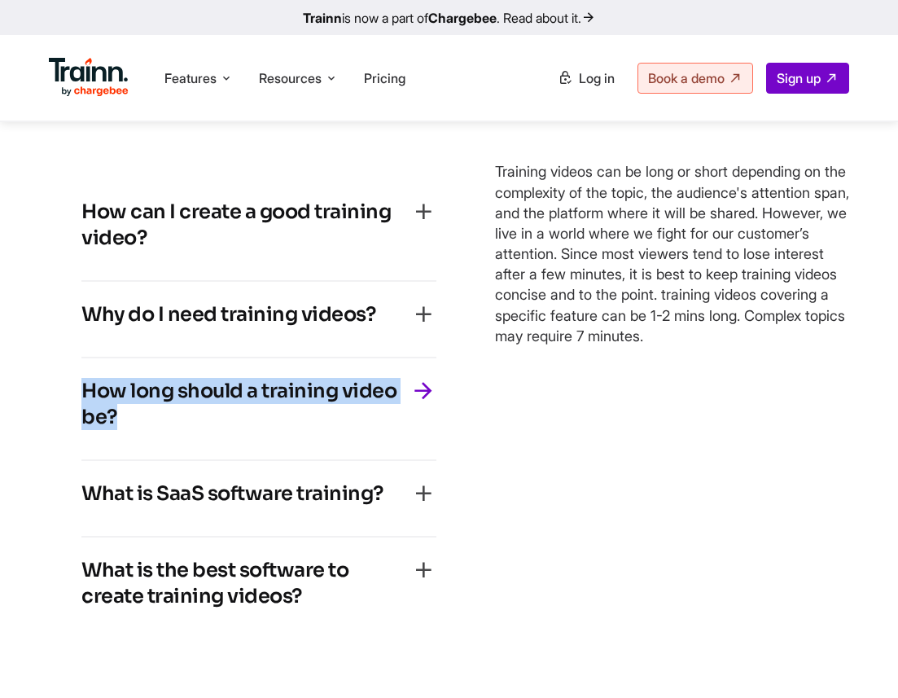
drag, startPoint x: 493, startPoint y: 178, endPoint x: 806, endPoint y: 354, distance: 359.2
click at [806, 354] on div "How can I create a good training video? Good training videos are easy-to-follow…" at bounding box center [449, 409] width 801 height 525
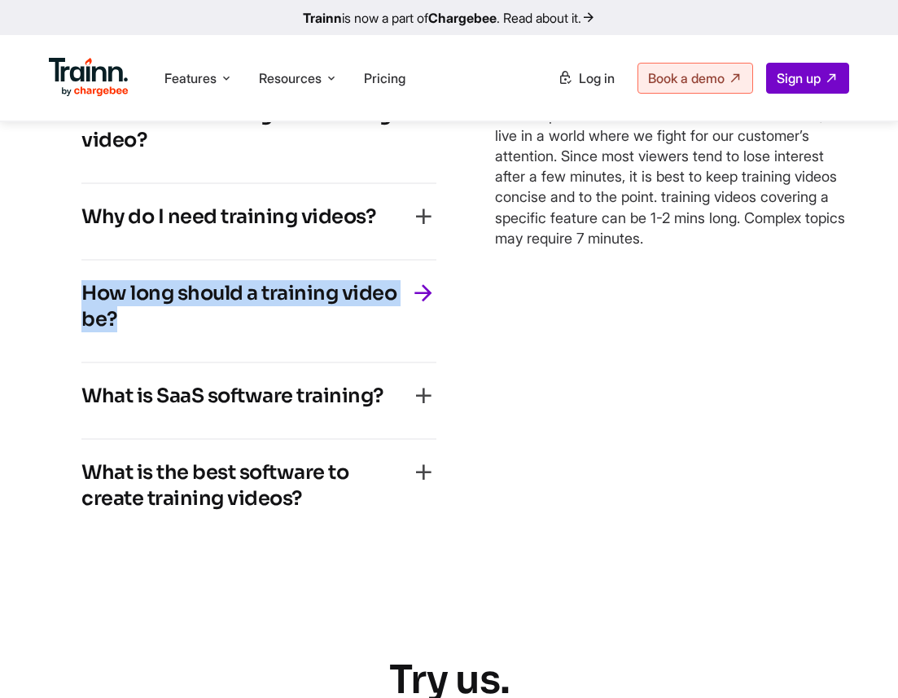
scroll to position [10465, 0]
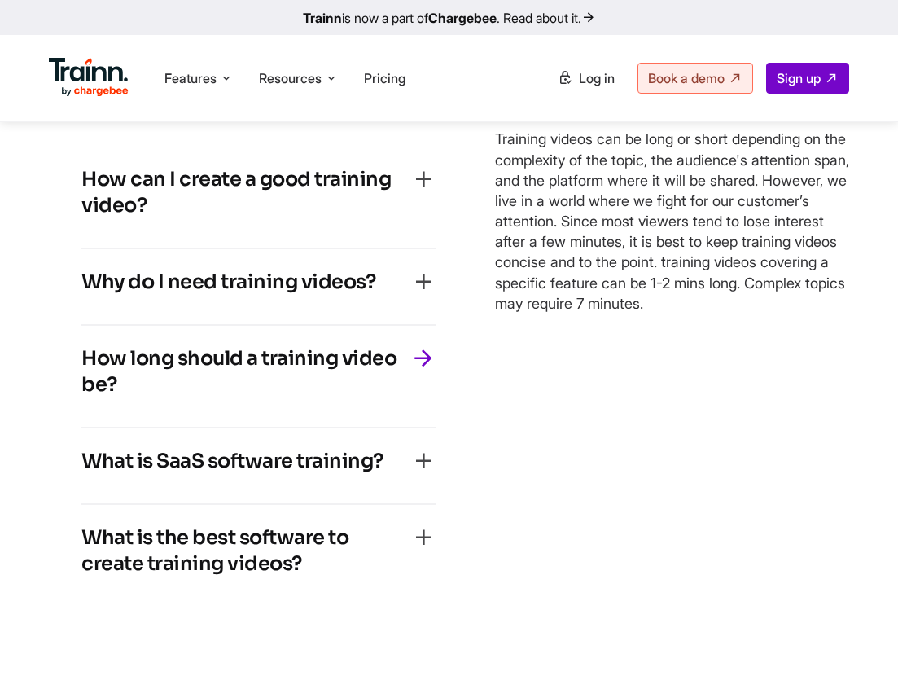
click at [223, 474] on h4 "What is SaaS software training?" at bounding box center [232, 461] width 302 height 26
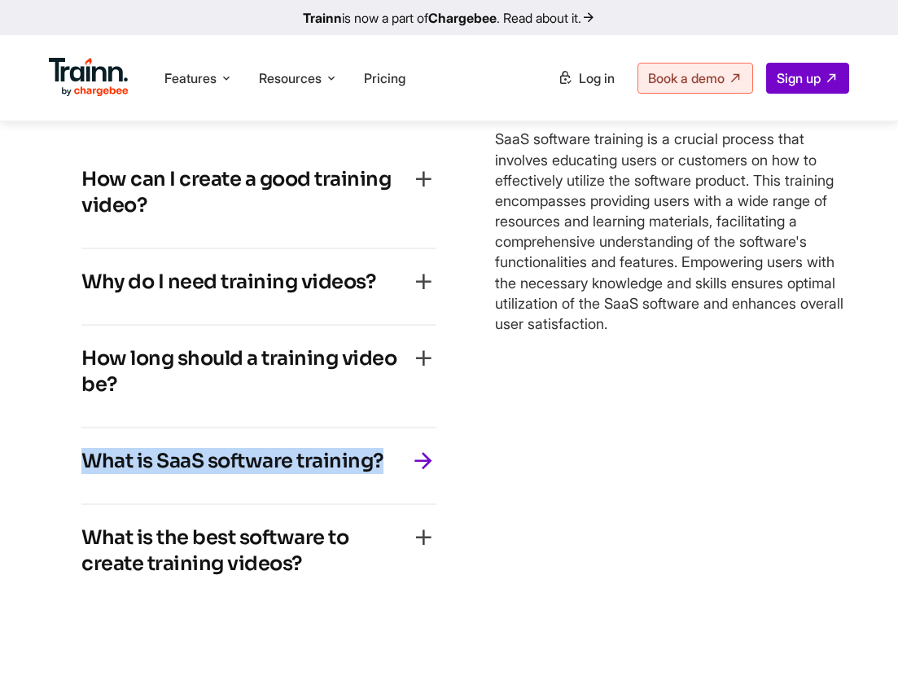
drag, startPoint x: 392, startPoint y: 500, endPoint x: 84, endPoint y: 504, distance: 307.9
click at [84, 484] on div "What is SaaS software training?" at bounding box center [258, 466] width 355 height 36
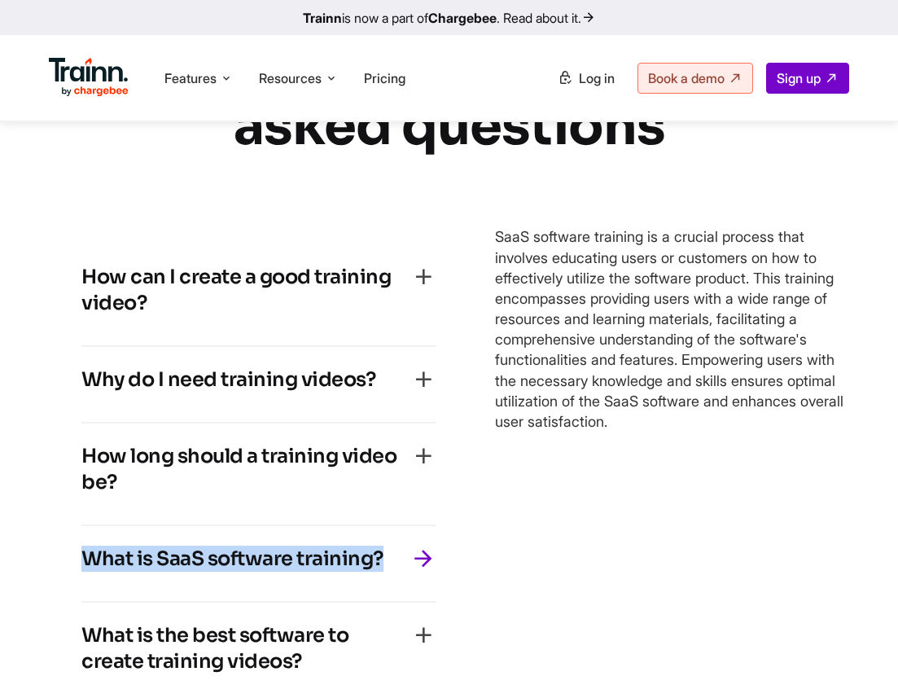
scroll to position [10563, 0]
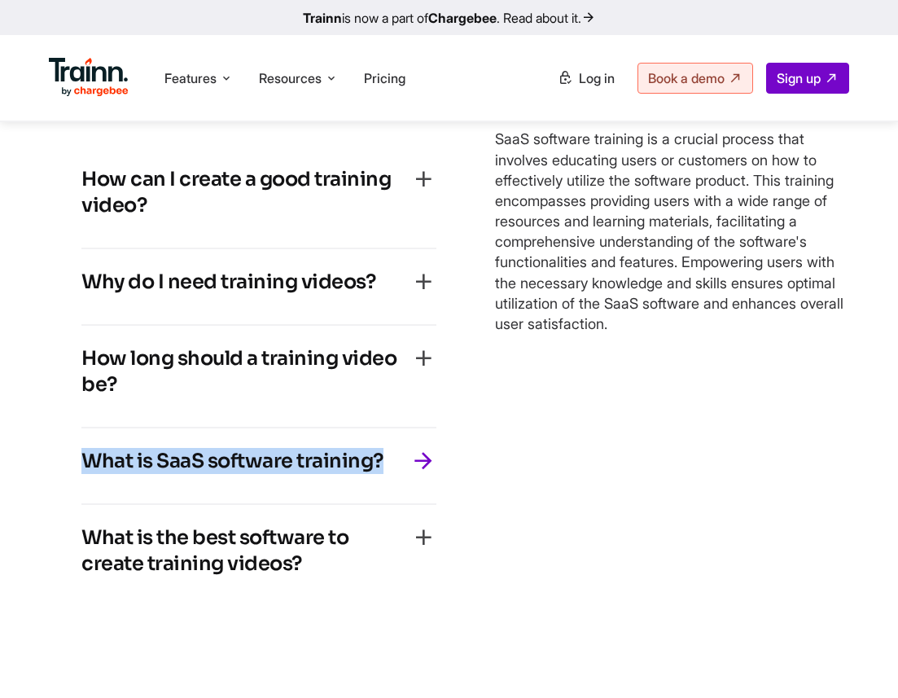
drag, startPoint x: 498, startPoint y: 169, endPoint x: 769, endPoint y: 388, distance: 348.7
click at [769, 389] on div "Good training videos are easy-to-follow. Creating a good training video require…" at bounding box center [672, 376] width 355 height 525
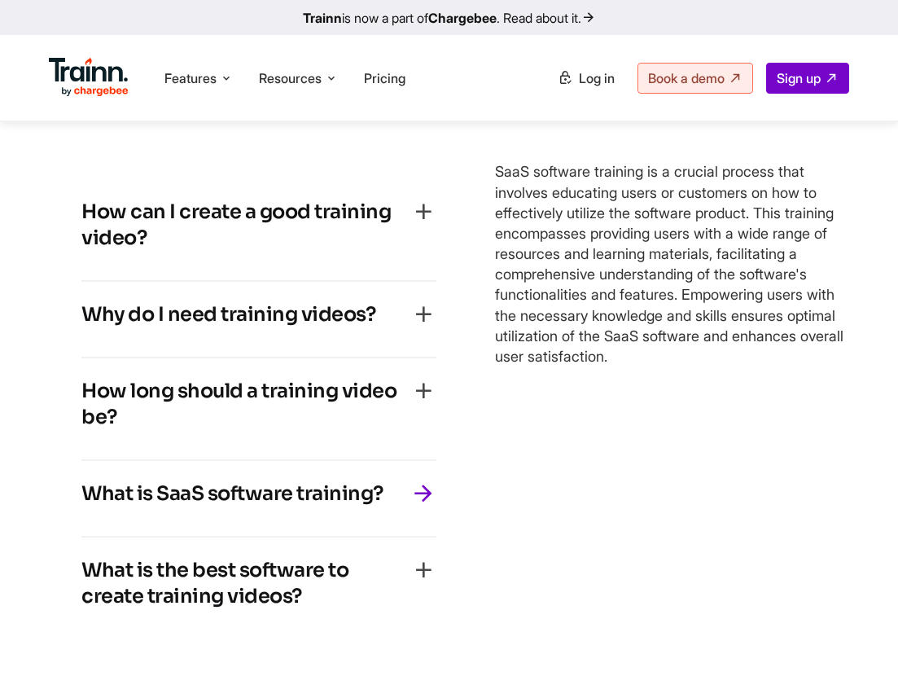
click at [287, 595] on h4 "What is the best software to create training videos?" at bounding box center [245, 583] width 329 height 52
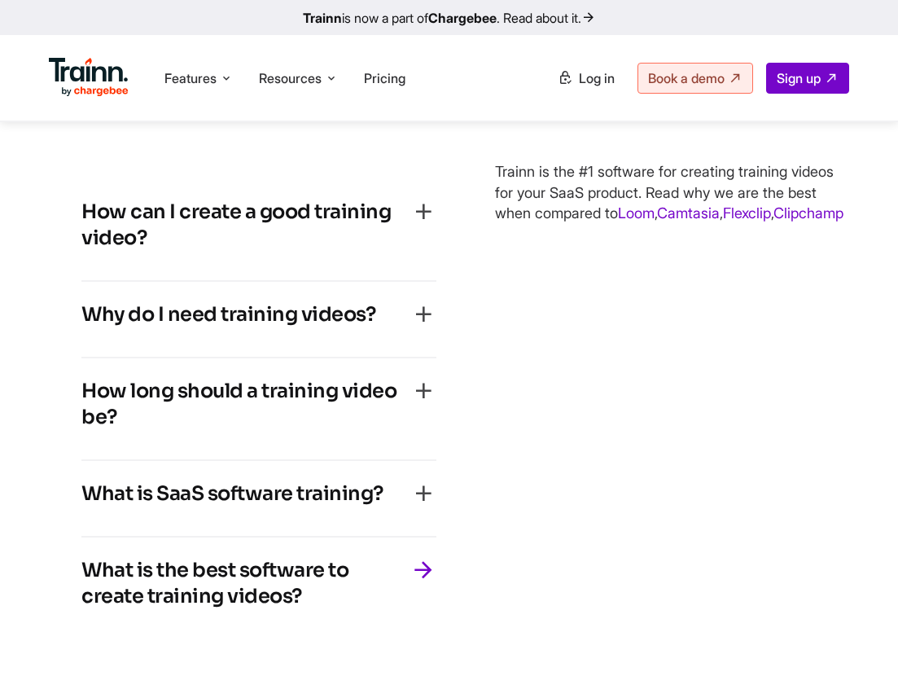
drag, startPoint x: 337, startPoint y: 596, endPoint x: 64, endPoint y: 569, distance: 274.2
click at [64, 569] on div "How can I create a good training video? Good training videos are easy-to-follow…" at bounding box center [259, 409] width 420 height 525
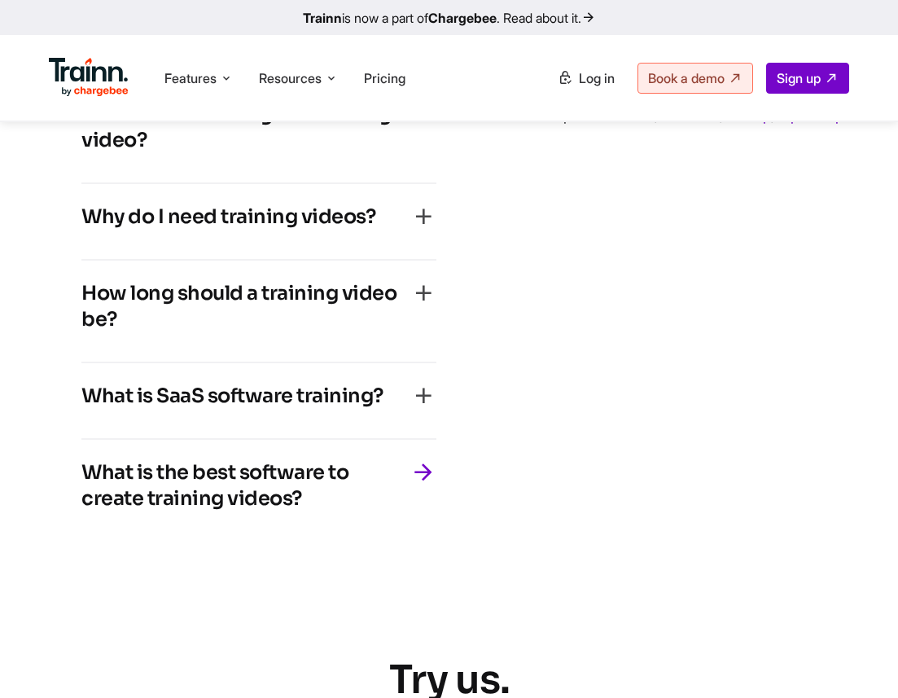
scroll to position [10465, 0]
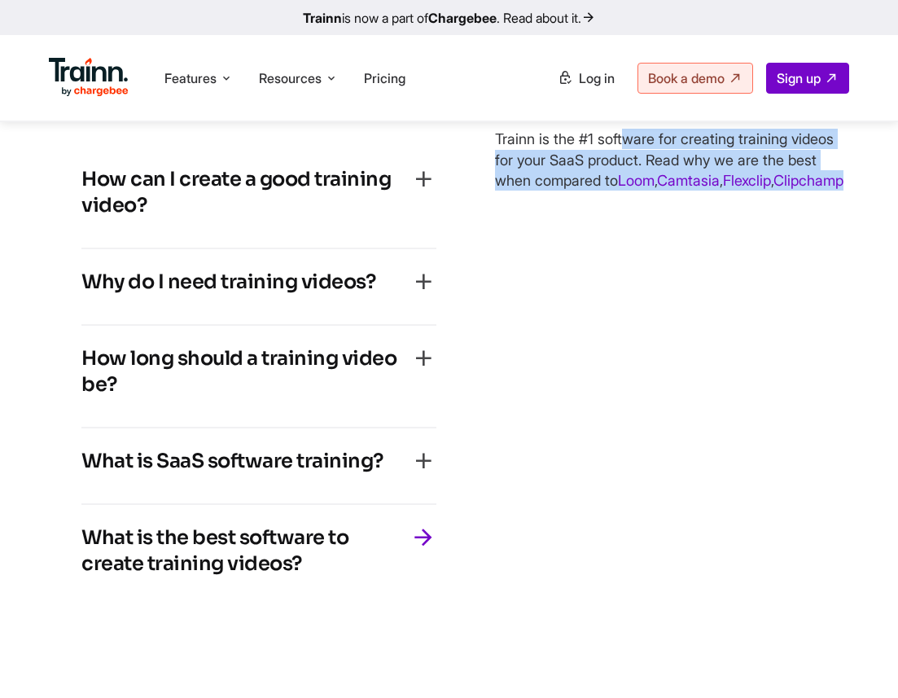
drag, startPoint x: 489, startPoint y: 181, endPoint x: 596, endPoint y: 244, distance: 124.9
click at [596, 244] on div "How can I create a good training video? Good training videos are easy-to-follow…" at bounding box center [449, 376] width 801 height 525
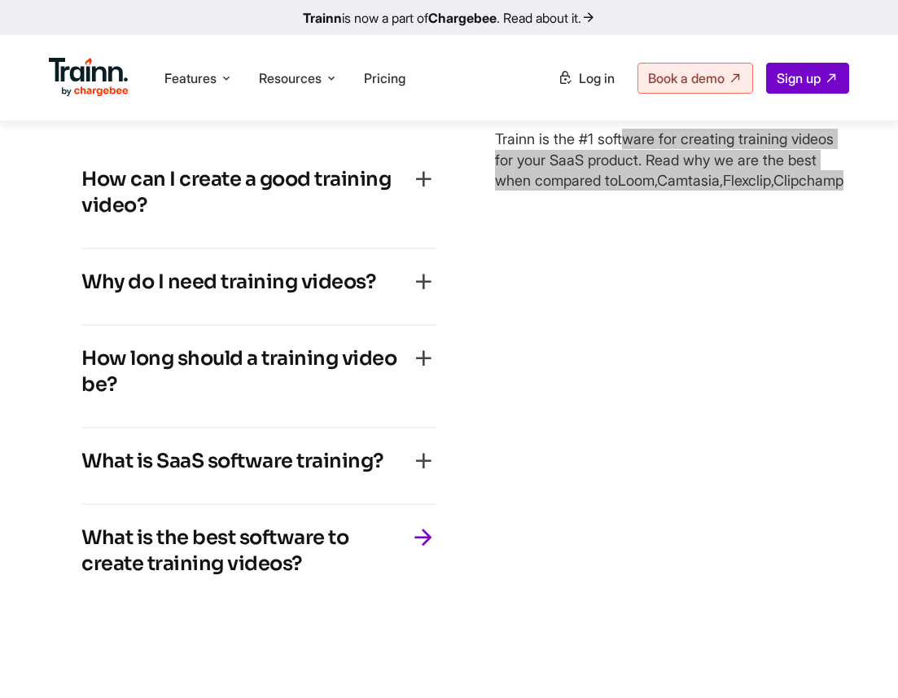
scroll to position [10530, 0]
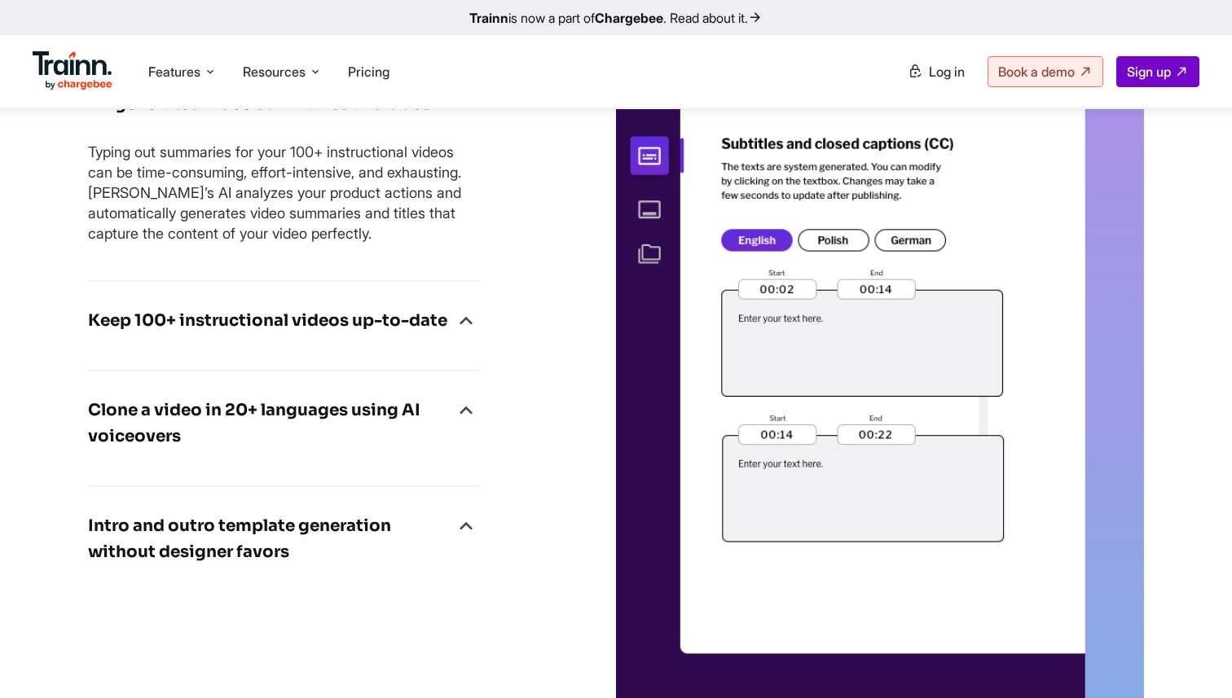
scroll to position [2954, 0]
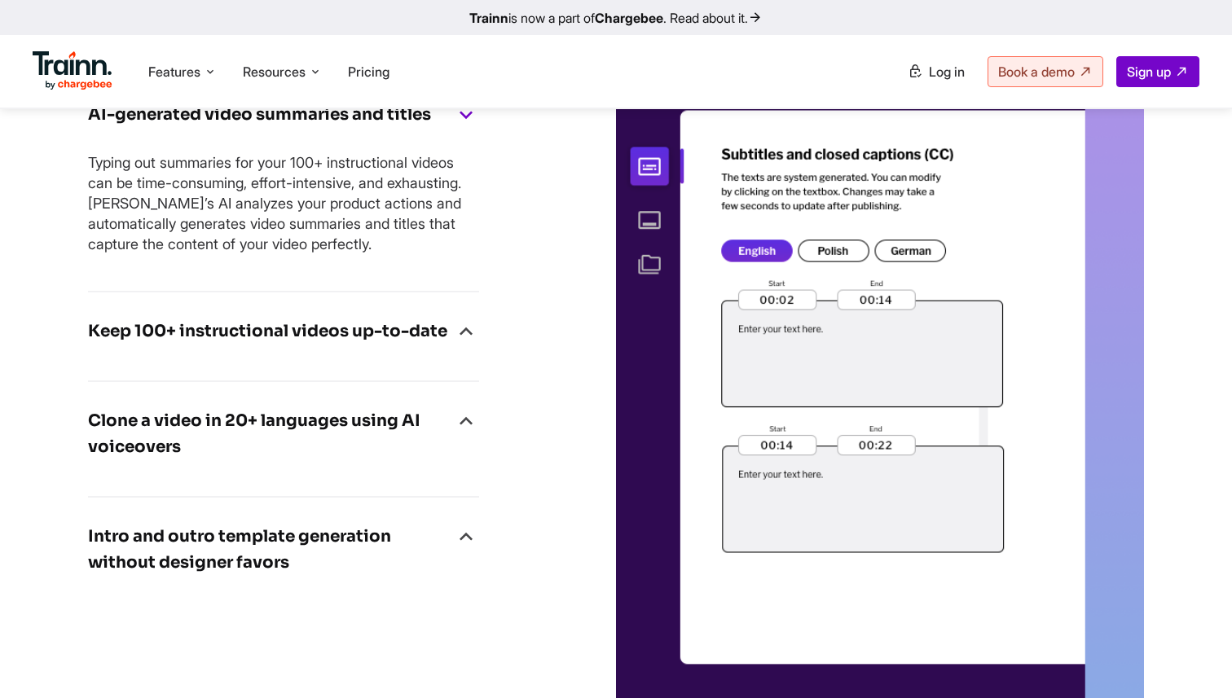
click at [362, 345] on h4 "Keep 100+ instructional videos up-to-date" at bounding box center [267, 331] width 359 height 26
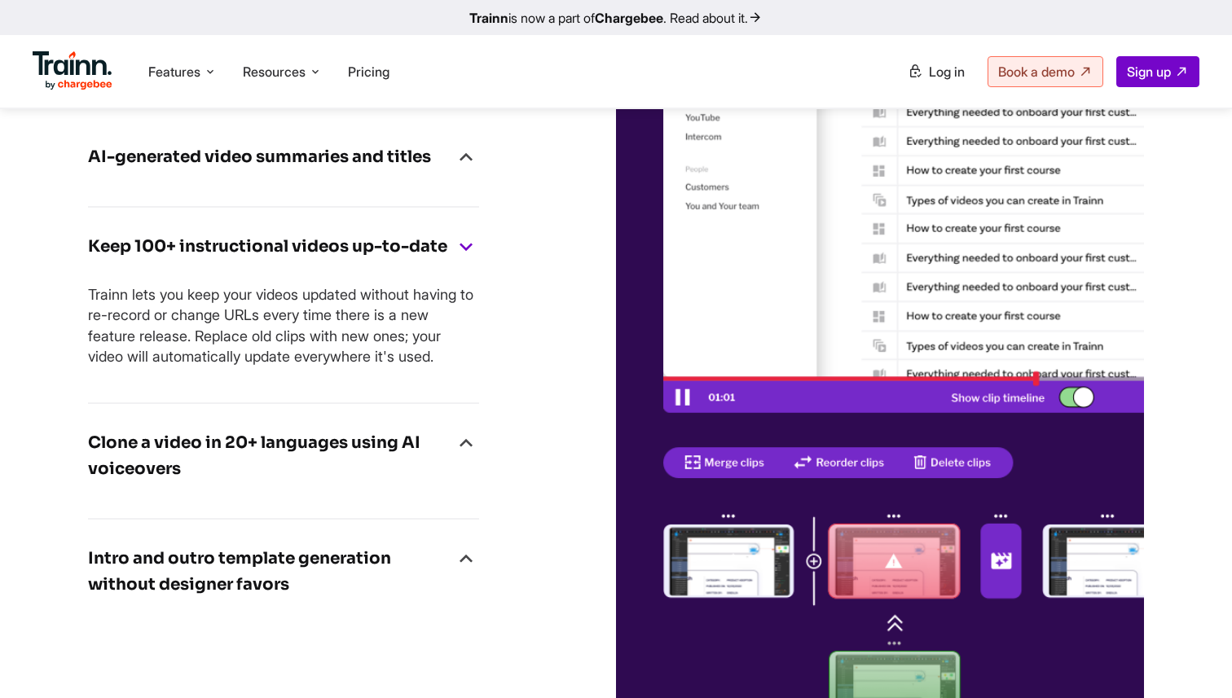
scroll to position [2923, 0]
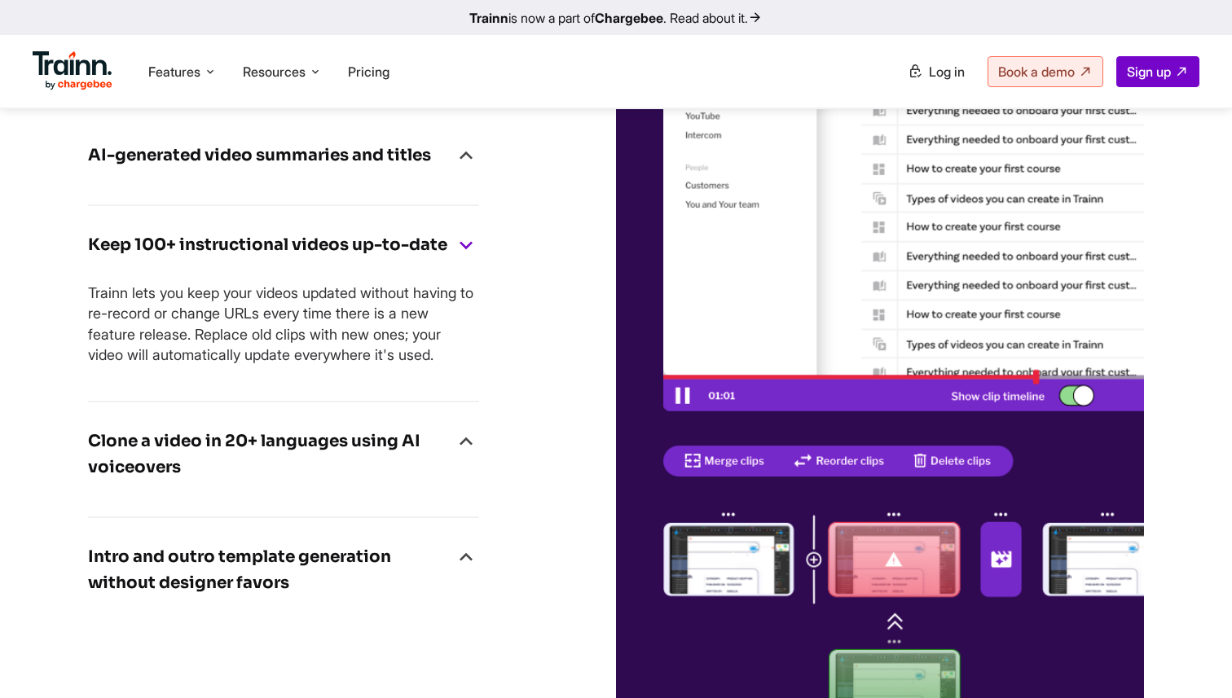
click at [305, 481] on h4 "Clone a video in 20+ languages using AI voiceovers" at bounding box center [270, 454] width 365 height 52
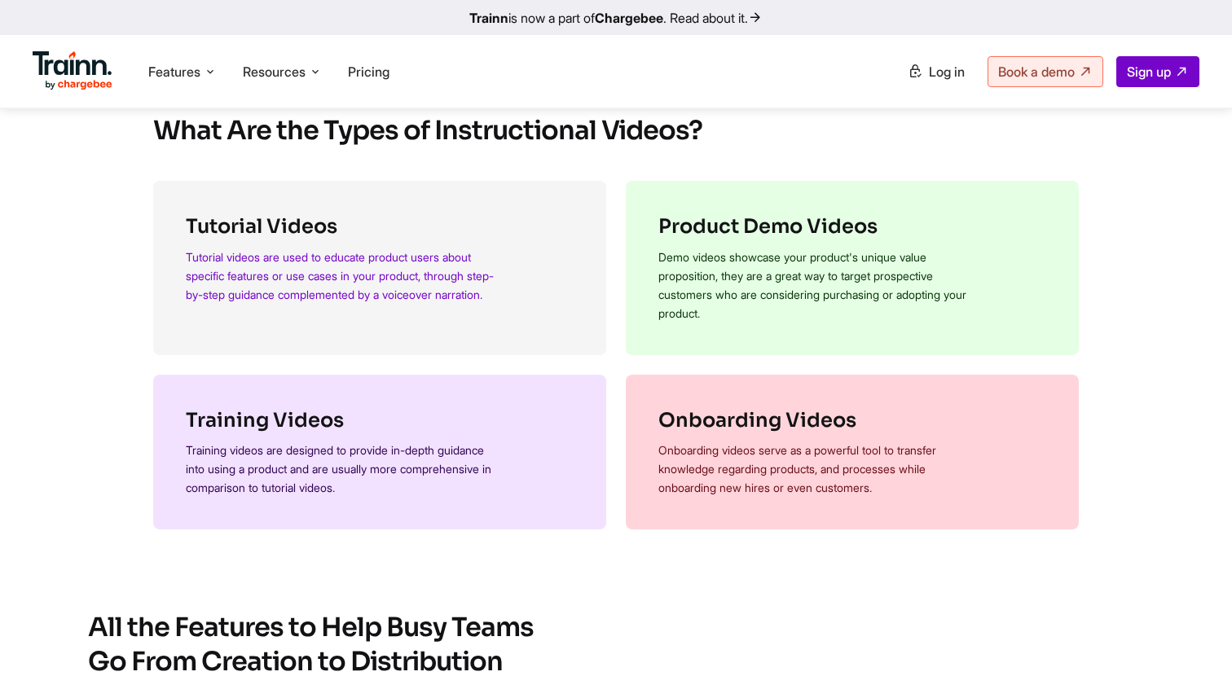
scroll to position [875, 0]
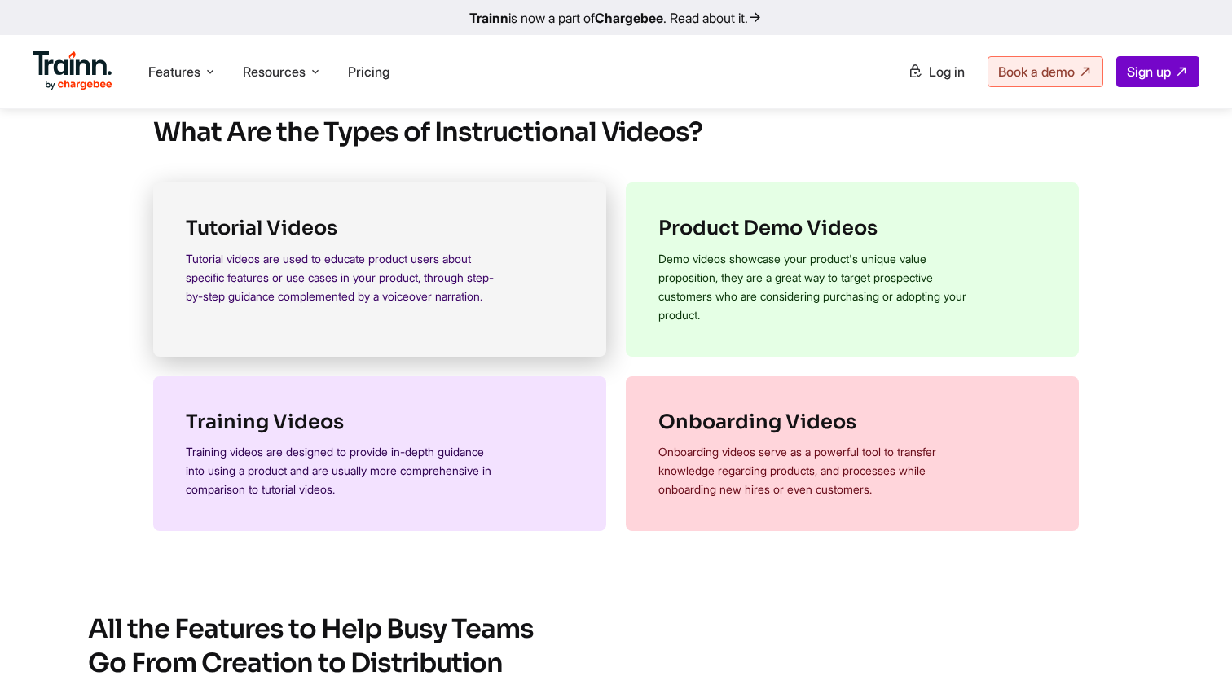
click at [362, 301] on p "Tutorial videos are used to educate product users about specific features or us…" at bounding box center [341, 277] width 310 height 56
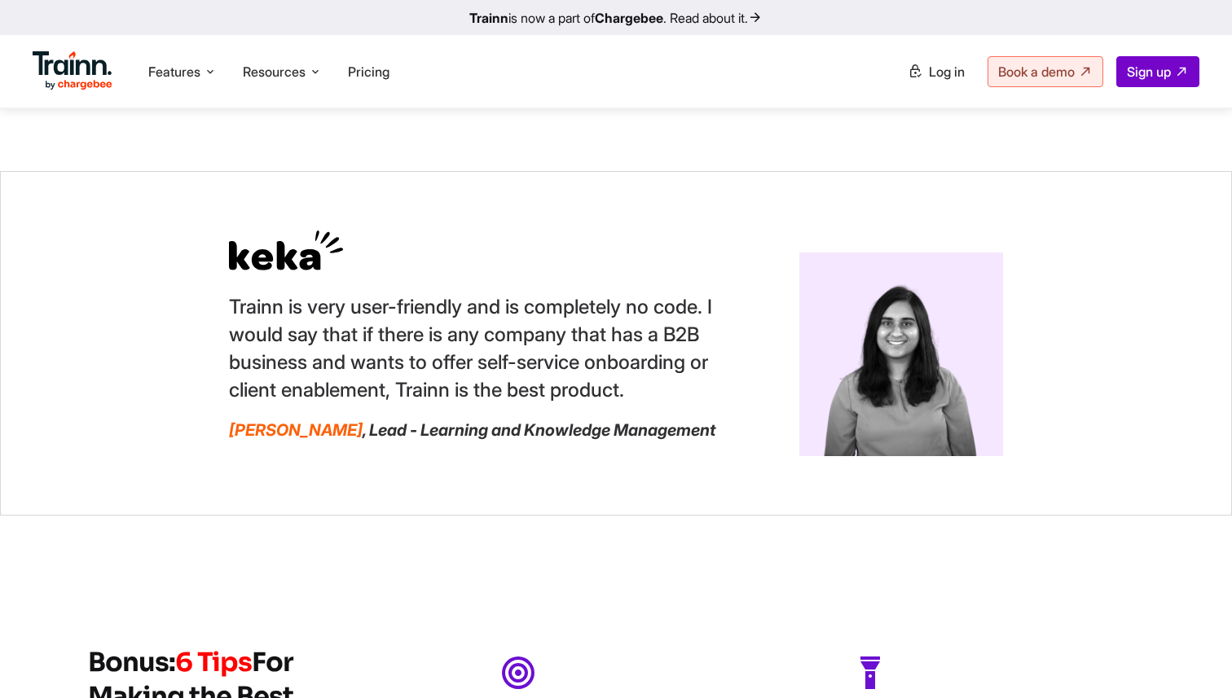
scroll to position [4628, 0]
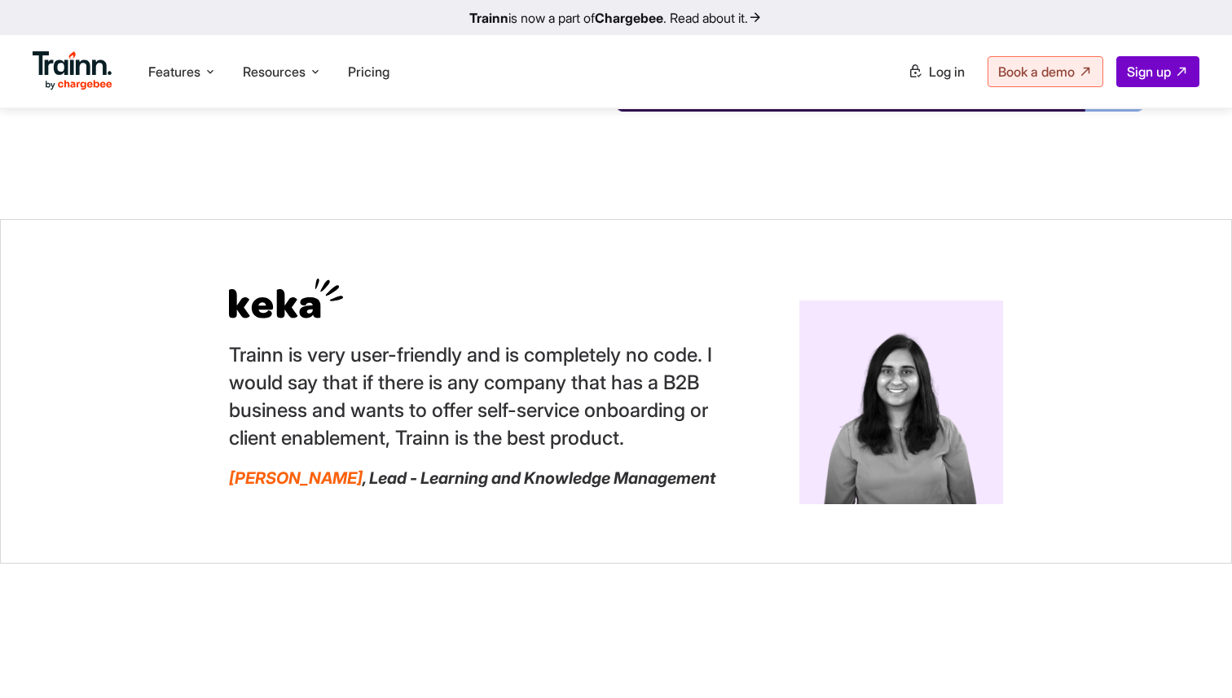
scroll to position [4645, 0]
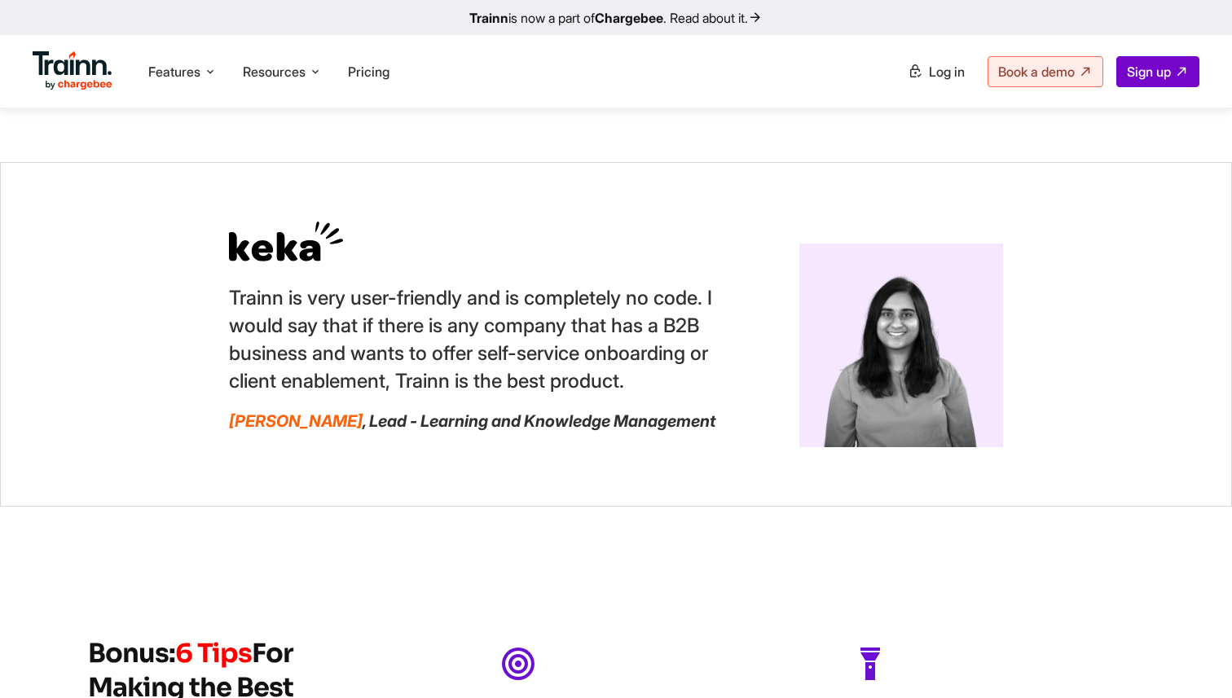
scroll to position [4723, 0]
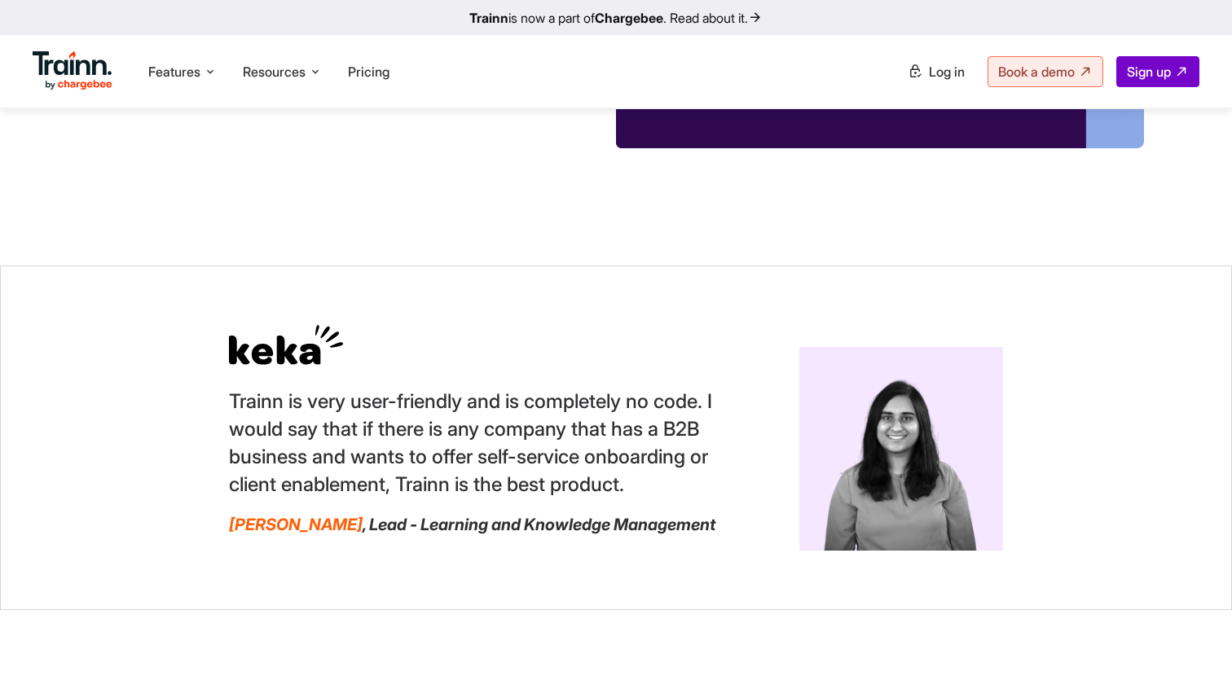
scroll to position [4697, 0]
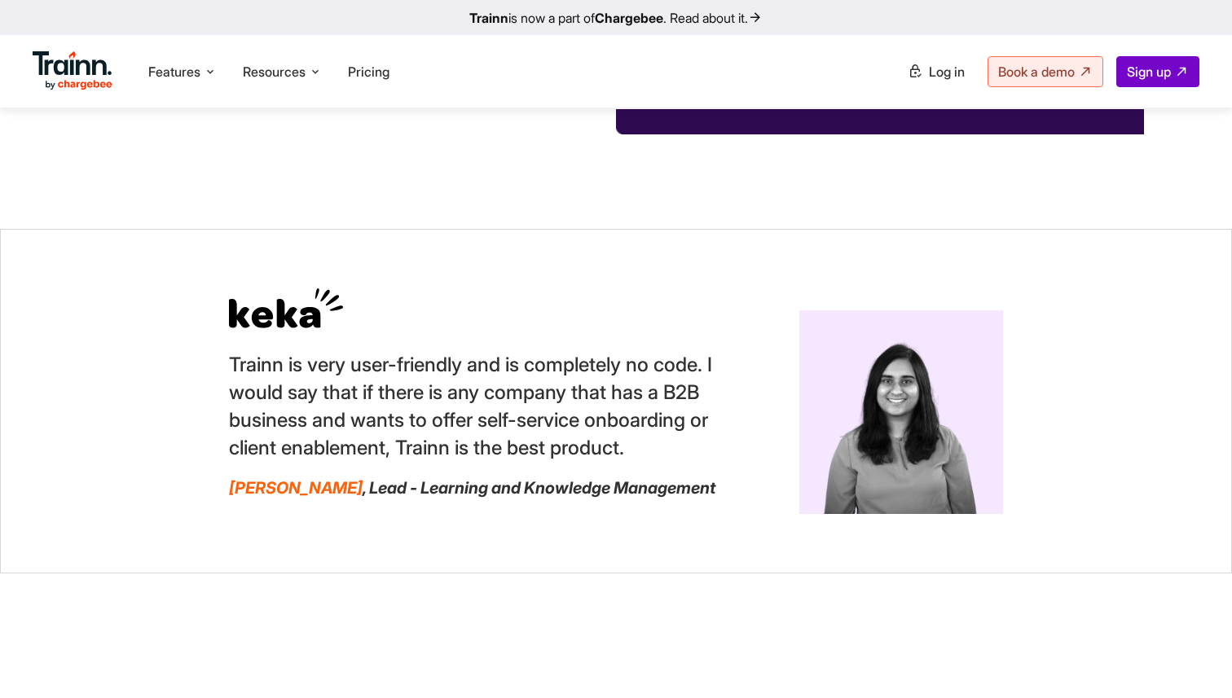
scroll to position [4647, 0]
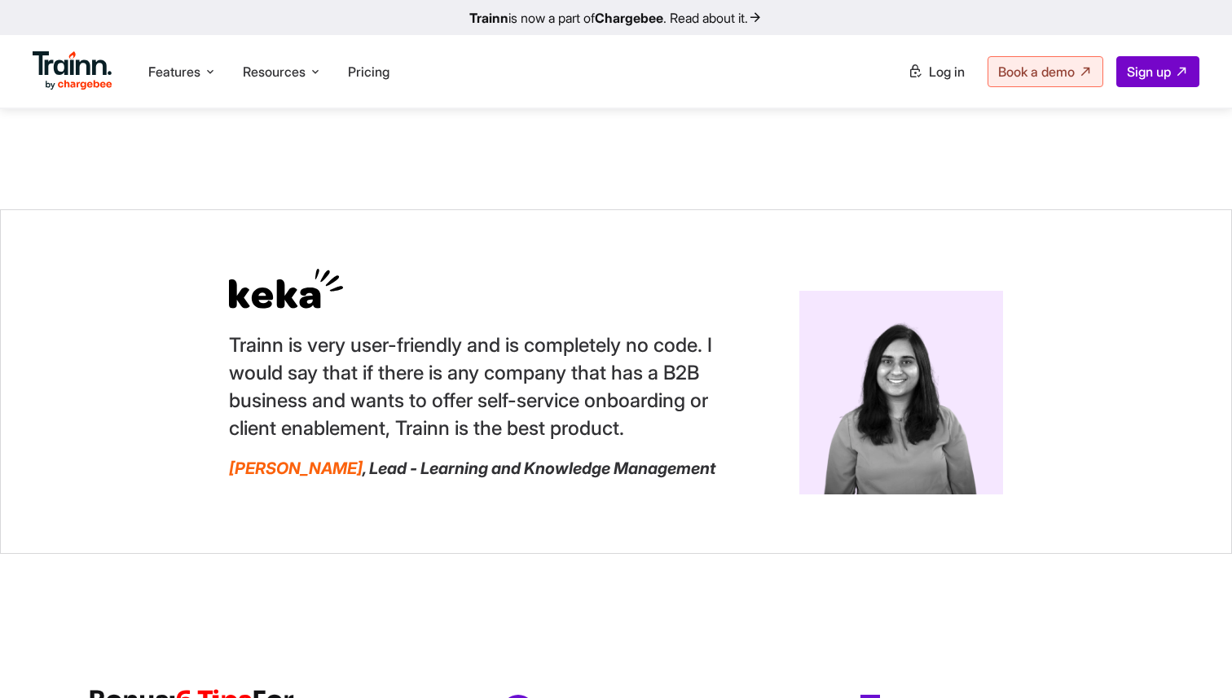
scroll to position [4669, 0]
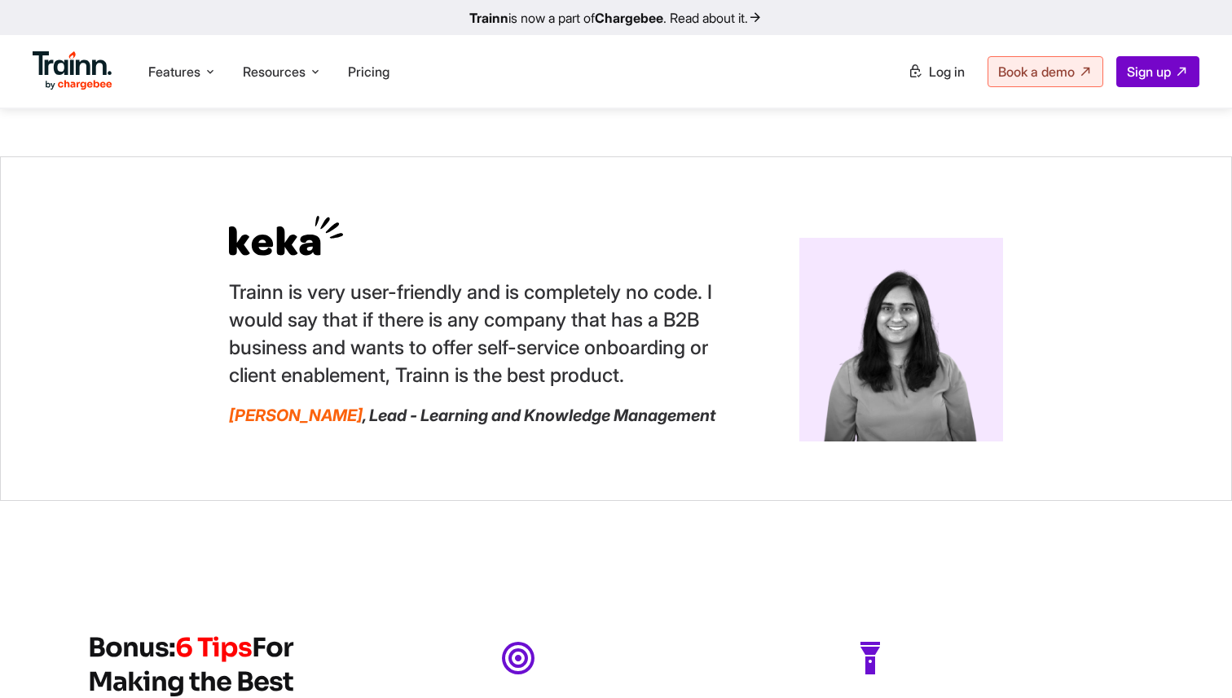
scroll to position [4736, 0]
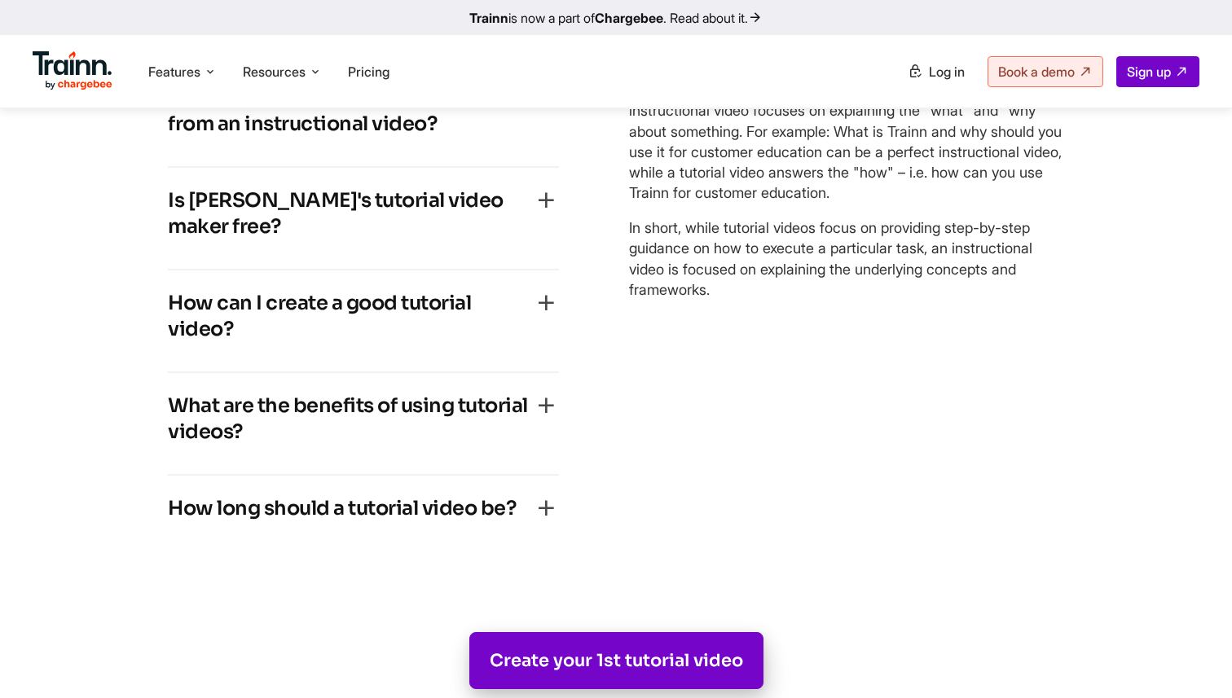
scroll to position [7662, 0]
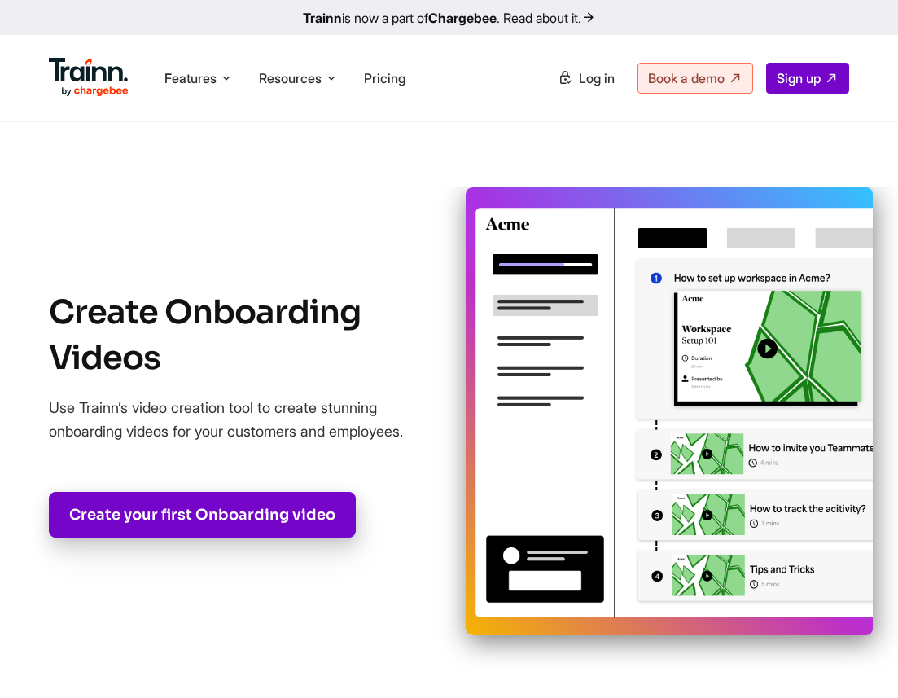
click at [662, 428] on img at bounding box center [669, 411] width 407 height 448
click at [574, 267] on img at bounding box center [669, 411] width 407 height 448
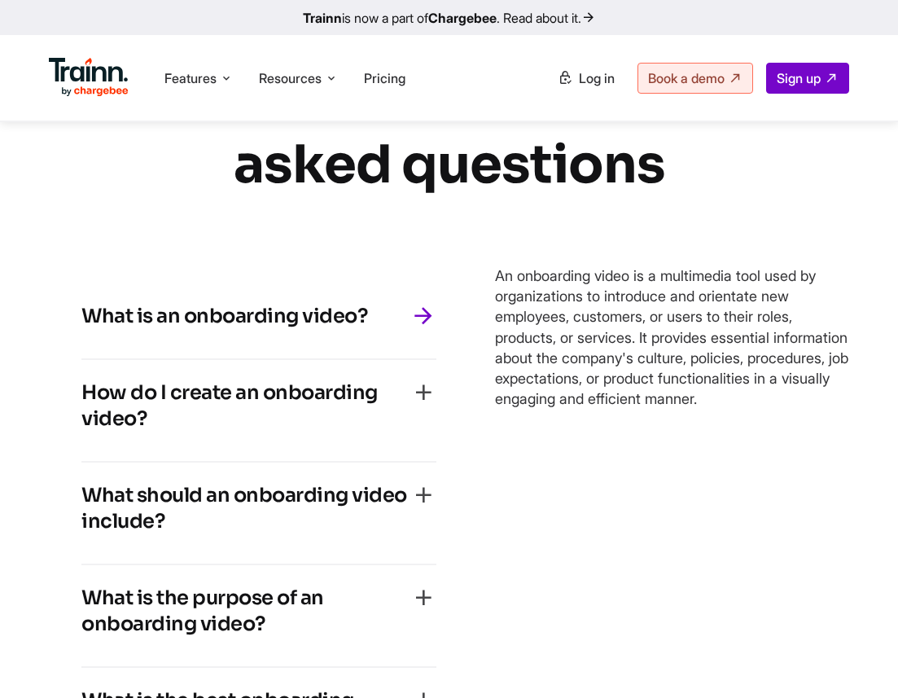
scroll to position [10107, 0]
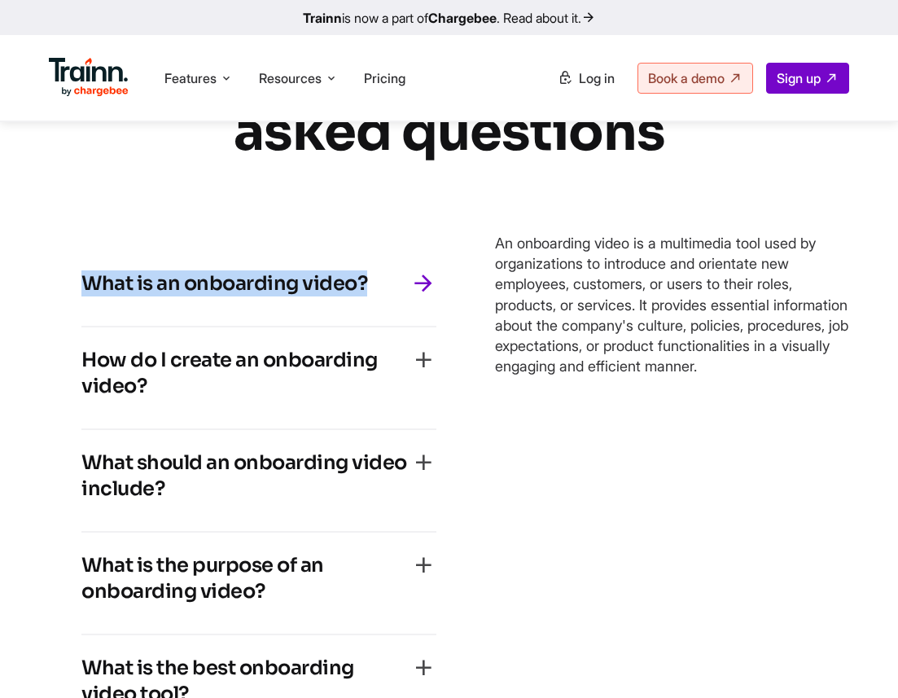
drag, startPoint x: 382, startPoint y: 379, endPoint x: 77, endPoint y: 371, distance: 304.7
click at [77, 371] on div "What is an onboarding video? An onboarding video is a multimedia tool used by o…" at bounding box center [259, 493] width 420 height 551
copy h4 "What is an onboarding video?"
click at [368, 306] on div "What is an onboarding video?" at bounding box center [258, 288] width 355 height 36
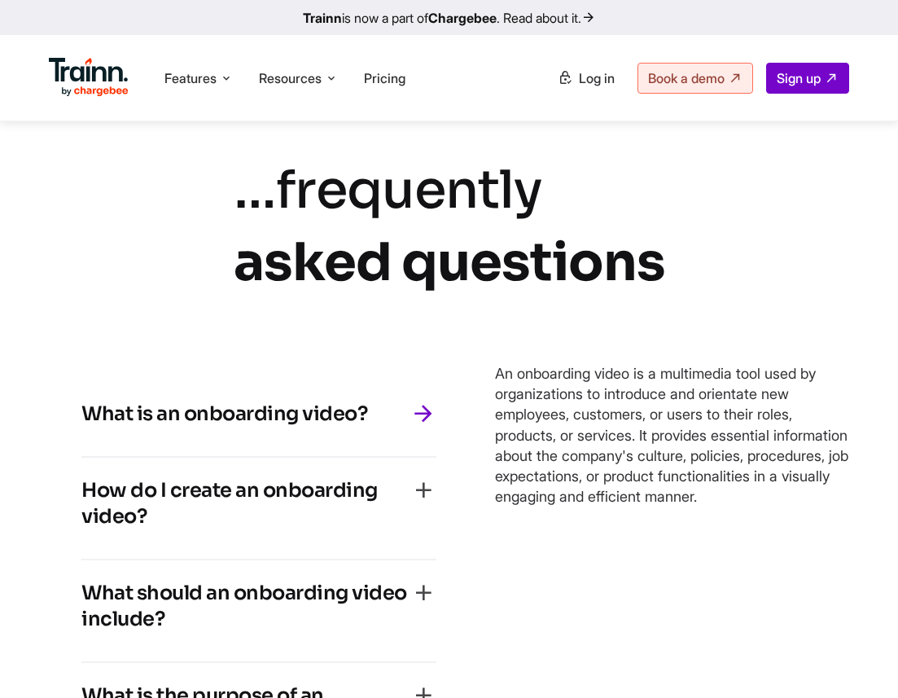
scroll to position [10237, 0]
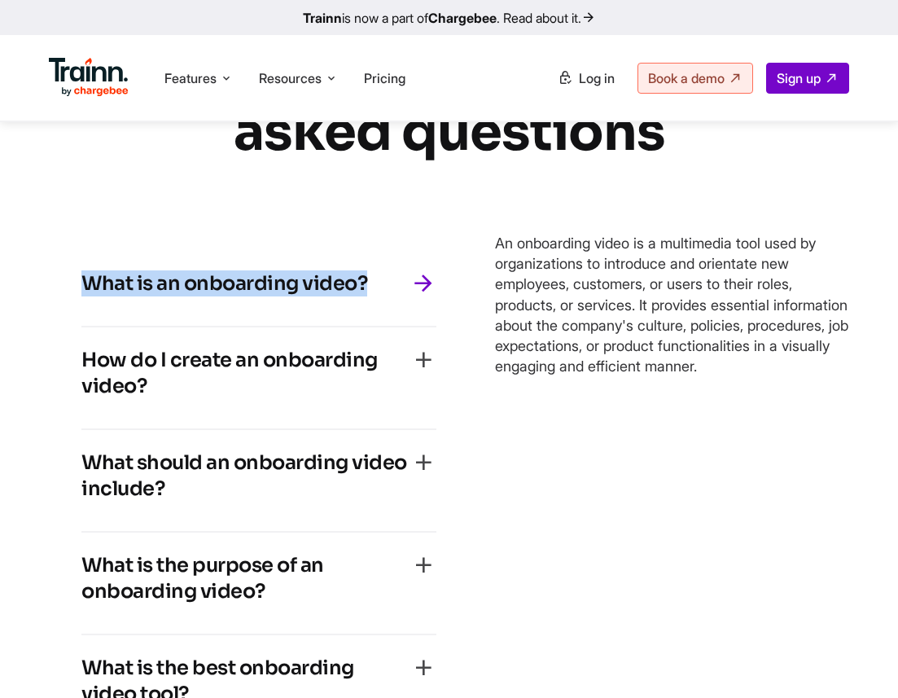
drag, startPoint x: 371, startPoint y: 369, endPoint x: 30, endPoint y: 369, distance: 340.5
click at [29, 369] on div "… frequently asked questions What is an onboarding video? An onboarding video i…" at bounding box center [449, 396] width 898 height 745
copy h4 "What is an onboarding video?"
drag, startPoint x: 503, startPoint y: 317, endPoint x: 573, endPoint y: 463, distance: 161.8
click at [573, 463] on div "An onboarding video is a multimedia tool used by organizations to introduce and…" at bounding box center [672, 493] width 355 height 551
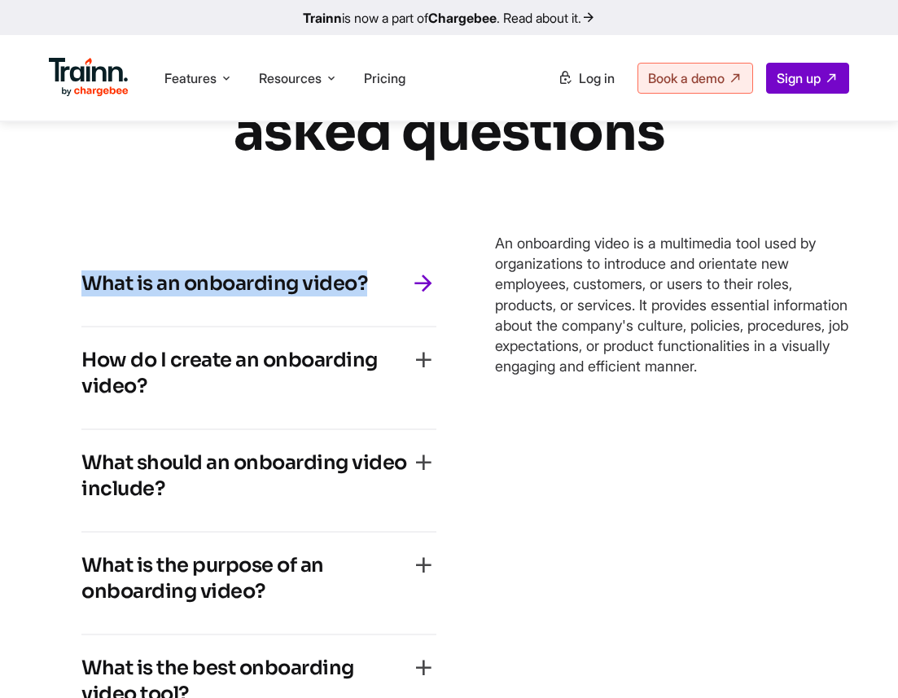
copy p "An onboarding video is a multimedia tool used by organizations to introduce and…"
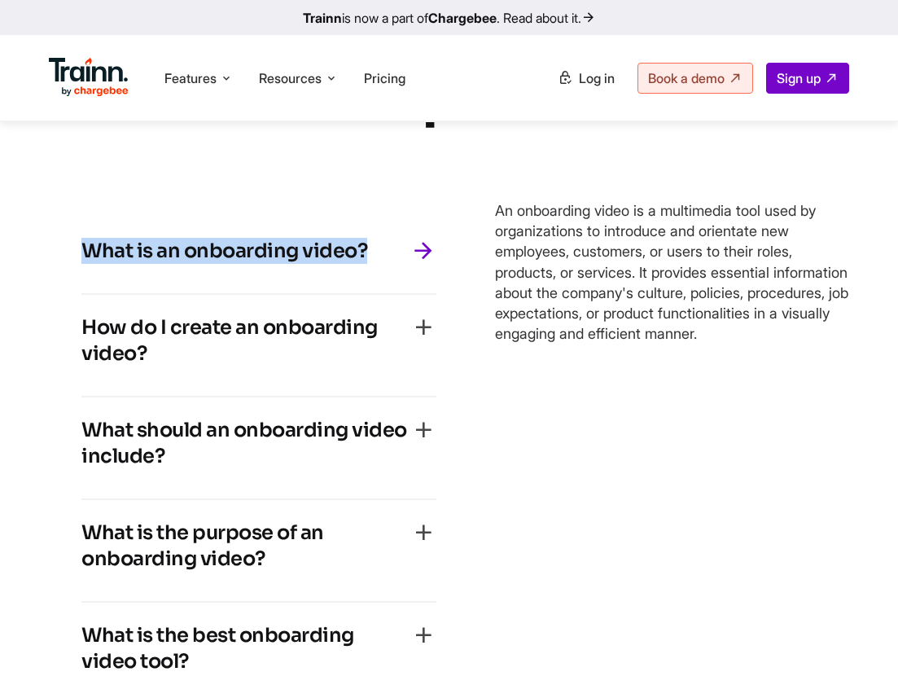
scroll to position [10172, 0]
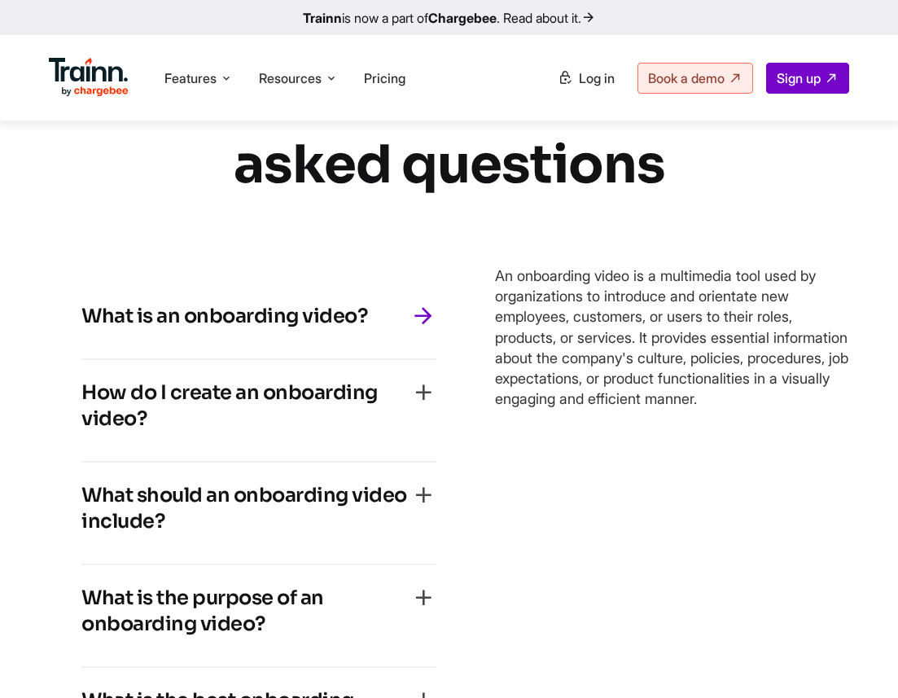
click at [298, 432] on h4 "How do I create an onboarding video?" at bounding box center [245, 406] width 329 height 52
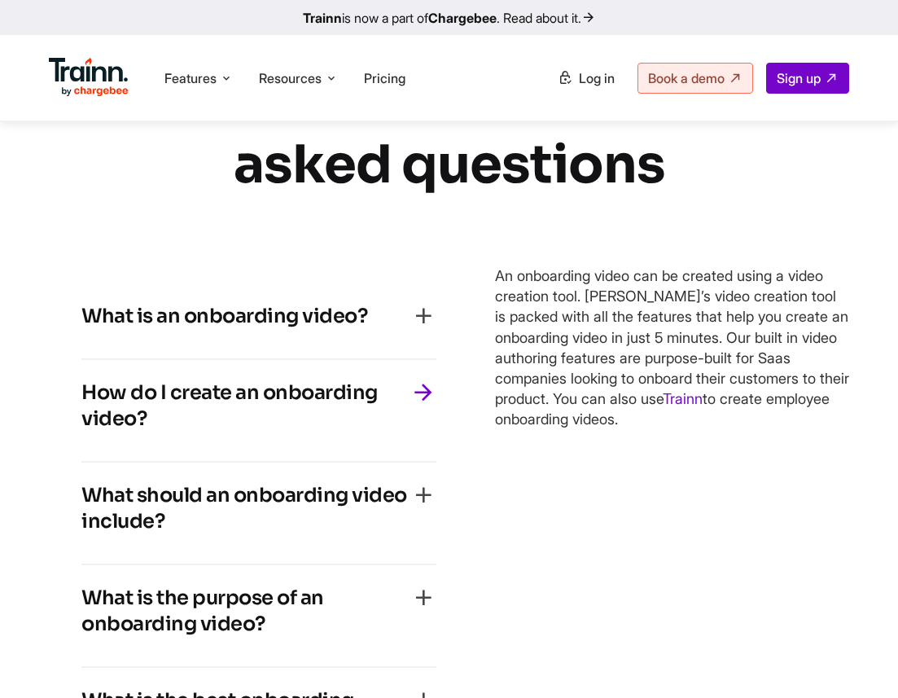
drag, startPoint x: 202, startPoint y: 477, endPoint x: 77, endPoint y: 444, distance: 129.8
click at [77, 444] on div "What is an onboarding video? An onboarding video is a multimedia tool used by o…" at bounding box center [259, 526] width 420 height 551
copy h4 "How do I create an onboarding video?"
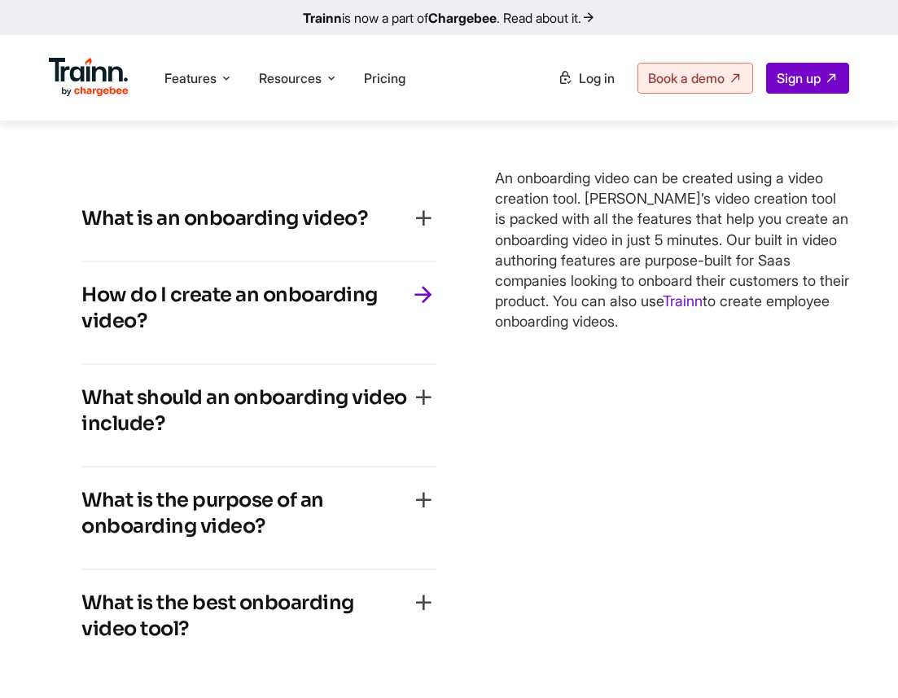
scroll to position [10107, 0]
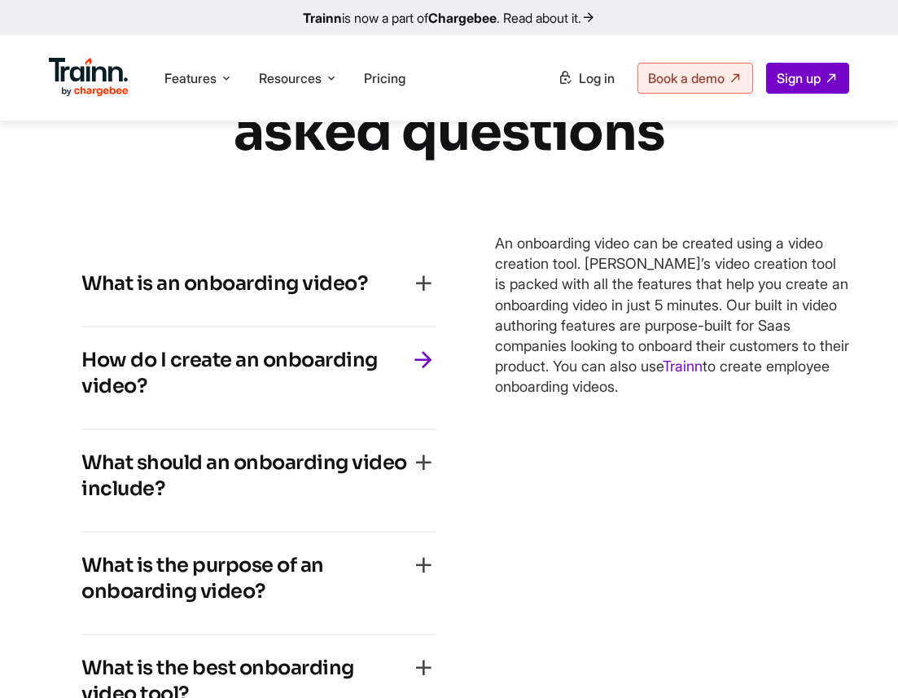
drag, startPoint x: 483, startPoint y: 330, endPoint x: 830, endPoint y: 533, distance: 401.9
click at [830, 533] on div "What is an onboarding video? An onboarding video is a multimedia tool used by o…" at bounding box center [449, 493] width 801 height 551
copy p "An onboarding video can be created using a video creation tool. Trainn’s video …"
click at [209, 502] on h4 "What should an onboarding video include?" at bounding box center [245, 476] width 329 height 52
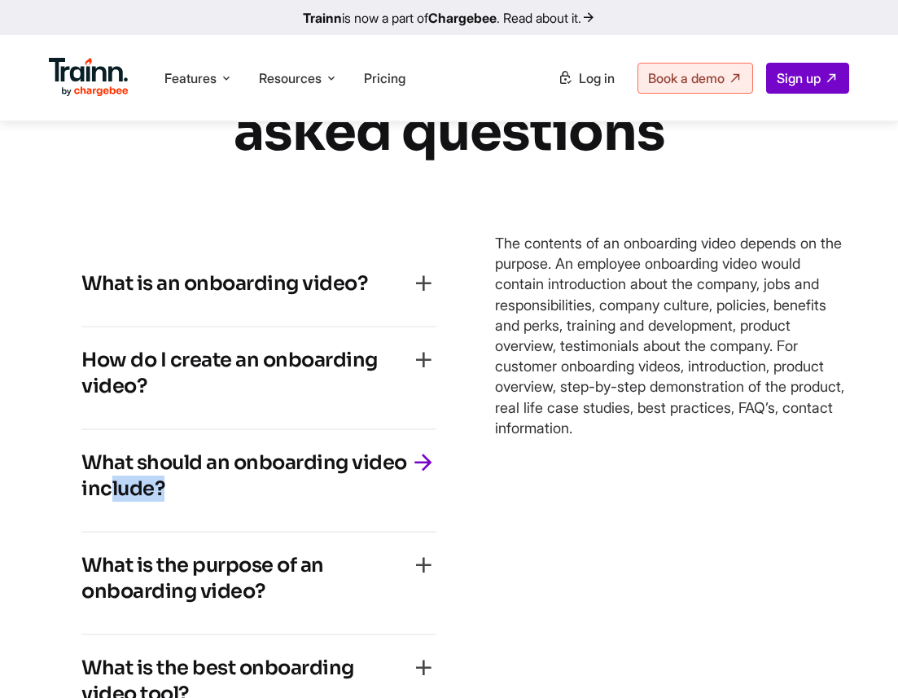
scroll to position [10237, 0]
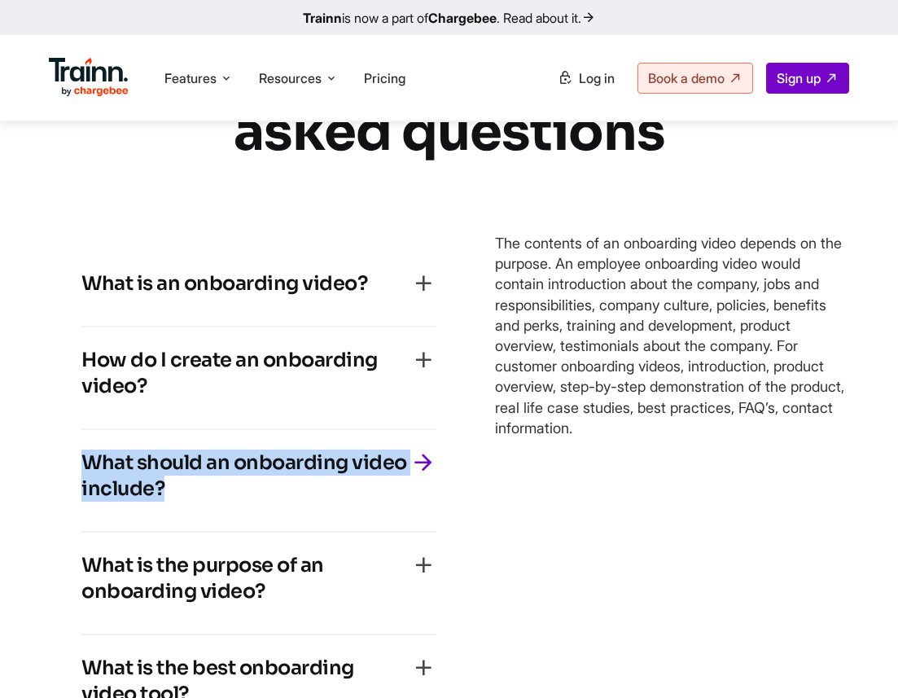
drag, startPoint x: 179, startPoint y: 578, endPoint x: 76, endPoint y: 547, distance: 107.7
click at [76, 547] on div "What is an onboarding video? An onboarding video is a multimedia tool used by o…" at bounding box center [259, 493] width 420 height 551
copy h4 "What should an onboarding video include?"
drag, startPoint x: 489, startPoint y: 330, endPoint x: 630, endPoint y: 512, distance: 229.9
click at [630, 512] on div "What is an onboarding video? An onboarding video is a multimedia tool used by o…" at bounding box center [449, 493] width 801 height 551
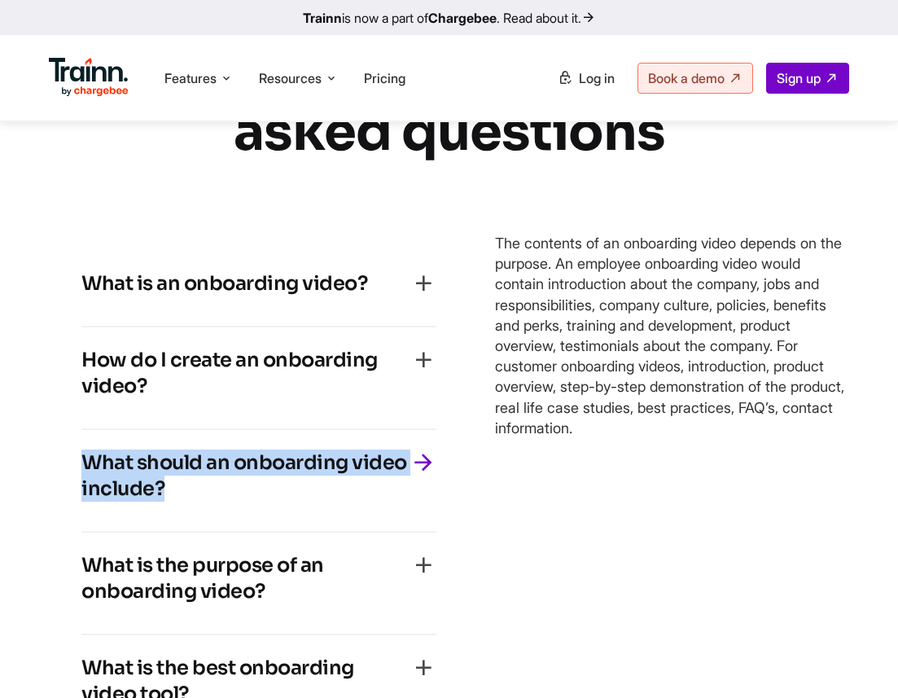
copy p "The contents of an onboarding video depends on the purpose. An employee onboard…"
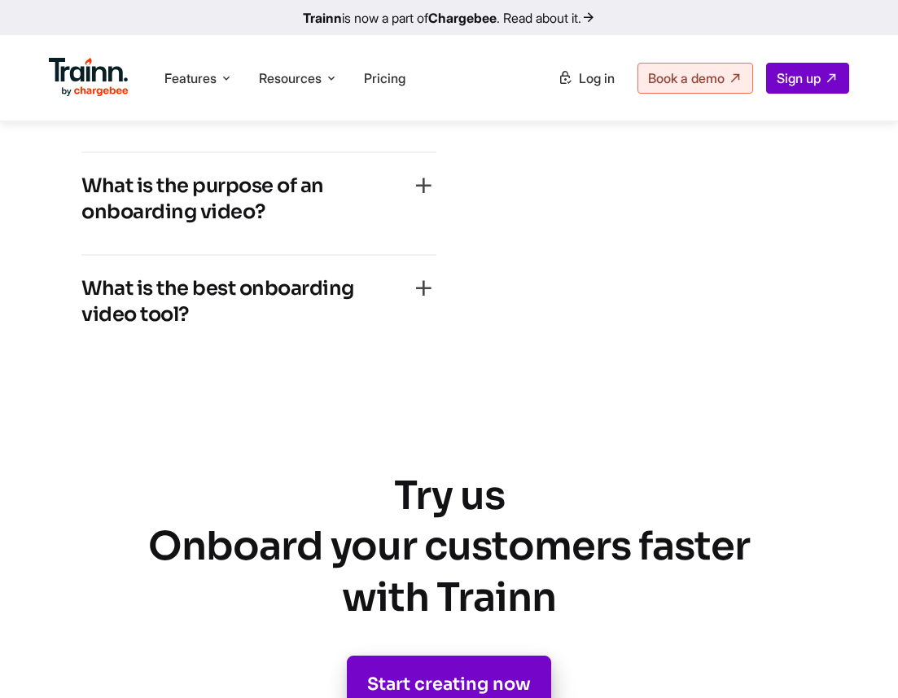
scroll to position [10421, 0]
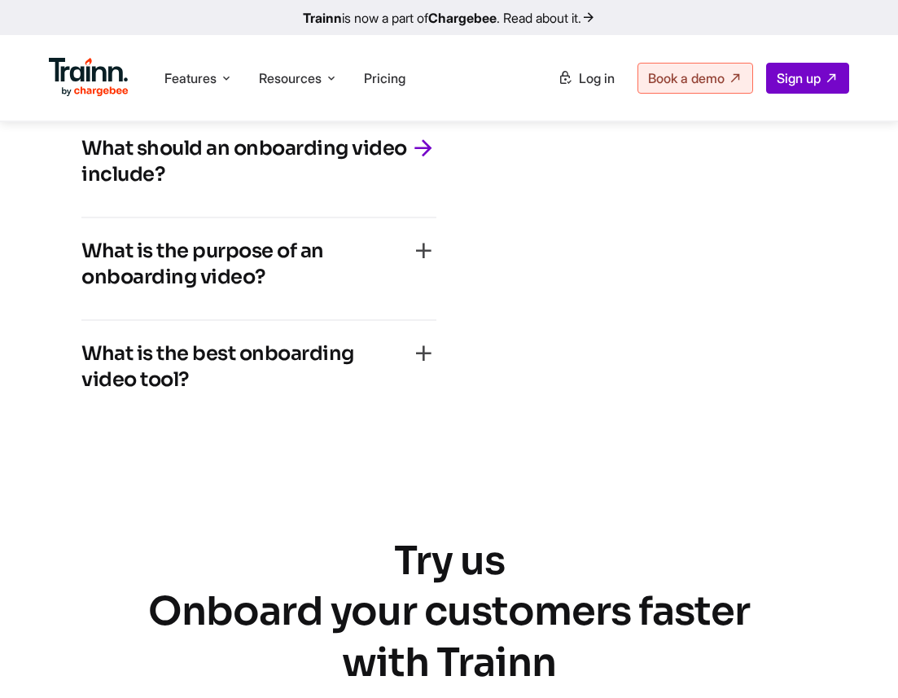
click at [284, 290] on h4 "What is the purpose of an onboarding video?" at bounding box center [245, 264] width 329 height 52
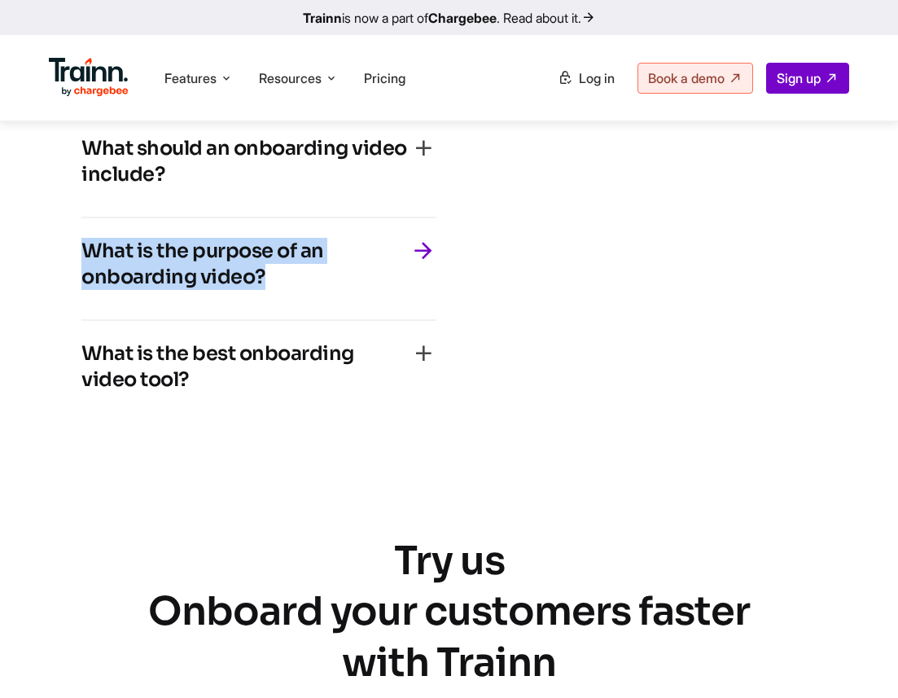
drag, startPoint x: 279, startPoint y: 372, endPoint x: 83, endPoint y: 321, distance: 202.1
click at [82, 321] on div "What is the purpose of an onboarding video? An onboarding video is used to welc…" at bounding box center [258, 269] width 355 height 103
copy h4 "What is the purpose of an onboarding video?"
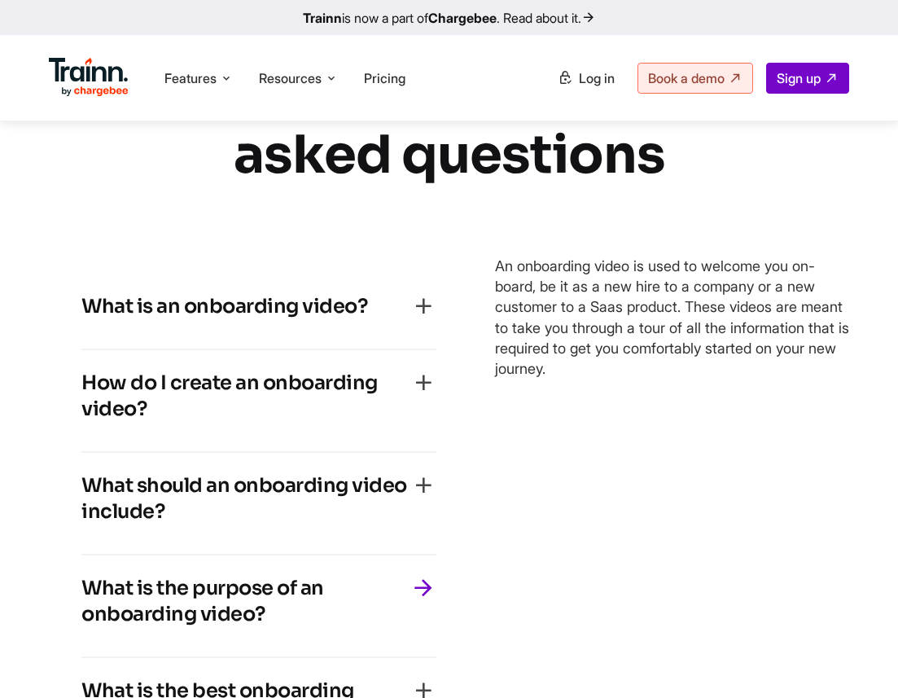
scroll to position [10345, 0]
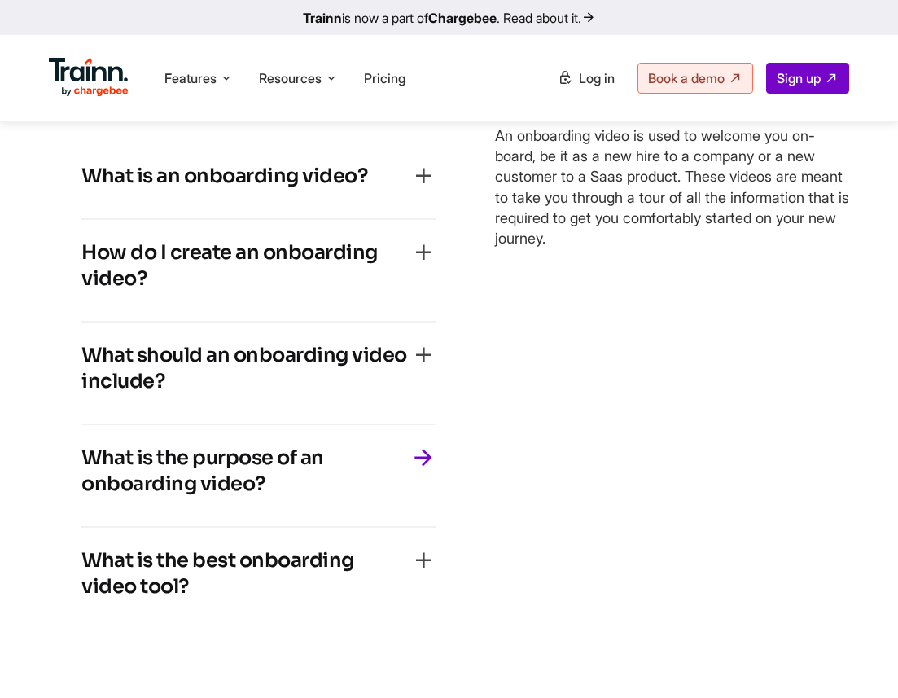
drag, startPoint x: 481, startPoint y: 228, endPoint x: 740, endPoint y: 345, distance: 283.3
click at [740, 345] on div "What is an onboarding video? An onboarding video is a multimedia tool used by o…" at bounding box center [449, 386] width 801 height 551
click at [740, 345] on div "An onboarding video is a multimedia tool used by organizations to introduce and…" at bounding box center [672, 386] width 355 height 551
click at [503, 226] on p "An onboarding video is used to welcome you on-board, be it as a new hire to a c…" at bounding box center [672, 186] width 355 height 123
drag, startPoint x: 495, startPoint y: 221, endPoint x: 723, endPoint y: 321, distance: 248.4
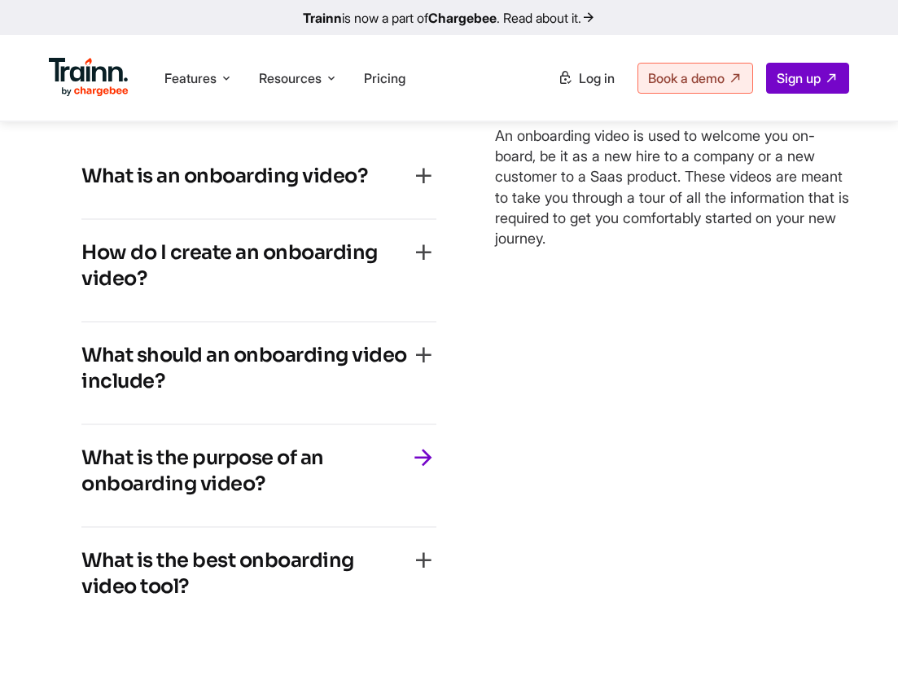
click at [723, 248] on p "An onboarding video is used to welcome you on-board, be it as a new hire to a c…" at bounding box center [672, 186] width 355 height 123
copy p "An onboarding video is used to welcome you on-board, be it as a new hire to a c…"
click at [139, 629] on div "What is the best onboarding video tool? Trainn is the best onboarding video cre…" at bounding box center [258, 578] width 355 height 101
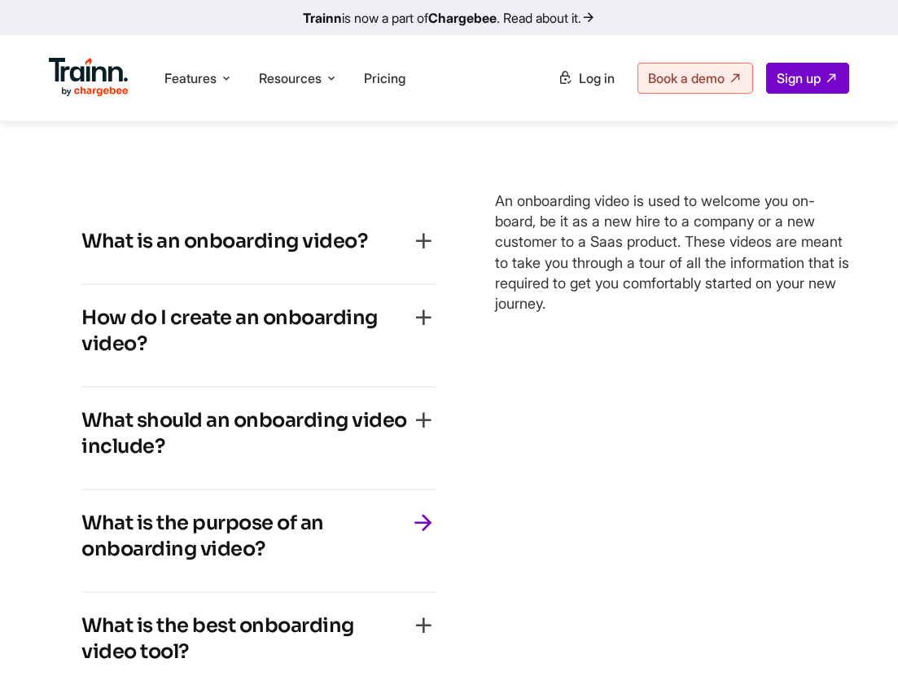
click at [157, 651] on h4 "What is the best onboarding video tool?" at bounding box center [245, 639] width 329 height 52
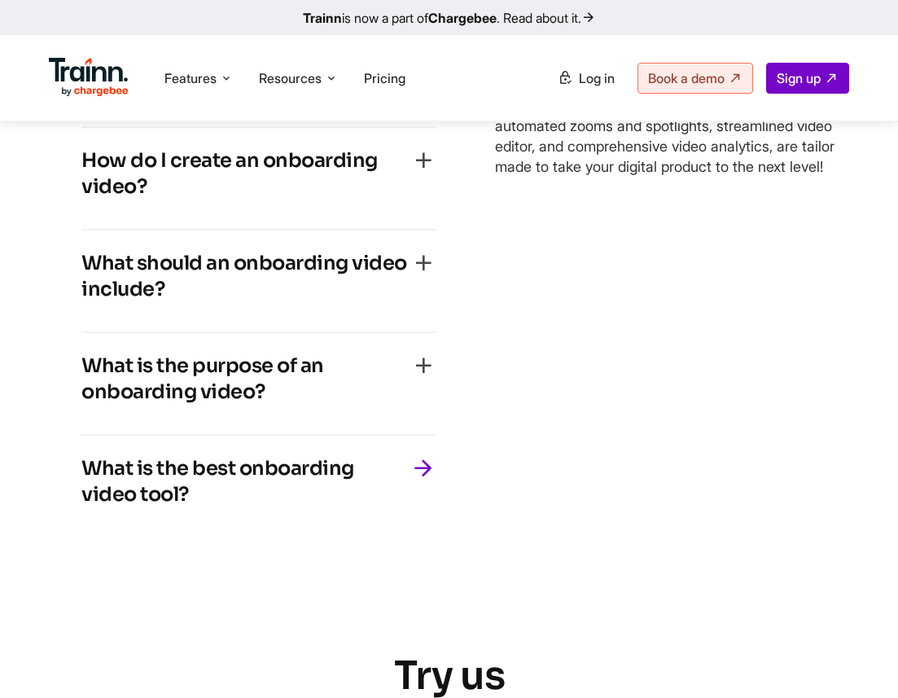
scroll to position [10409, 0]
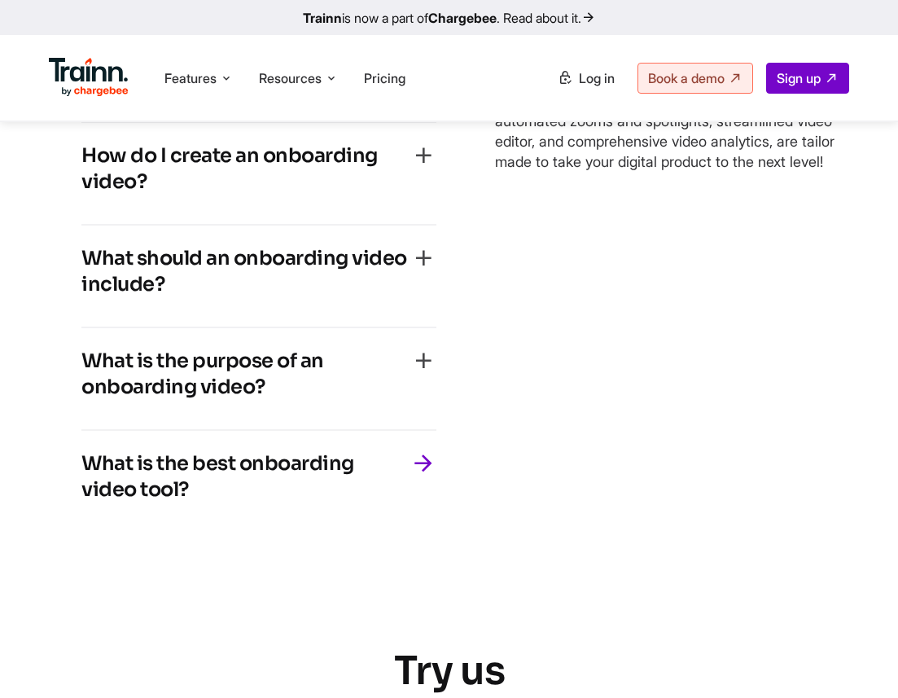
drag, startPoint x: 211, startPoint y: 538, endPoint x: 83, endPoint y: 524, distance: 128.6
click at [83, 503] on h4 "What is the best onboarding video tool?" at bounding box center [245, 476] width 329 height 52
copy h4 "What is the best onboarding video tool?"
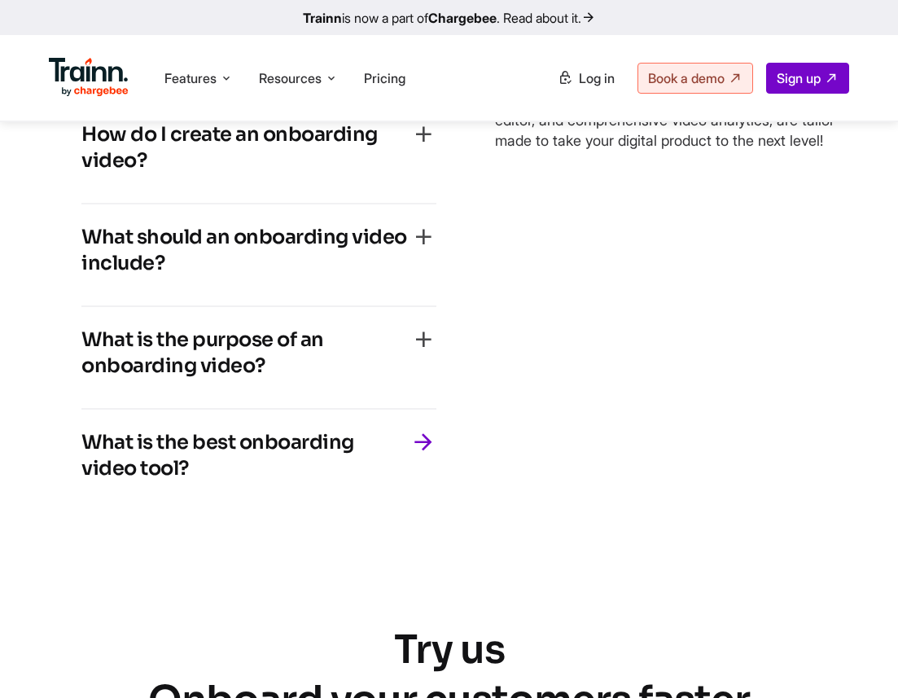
scroll to position [10267, 0]
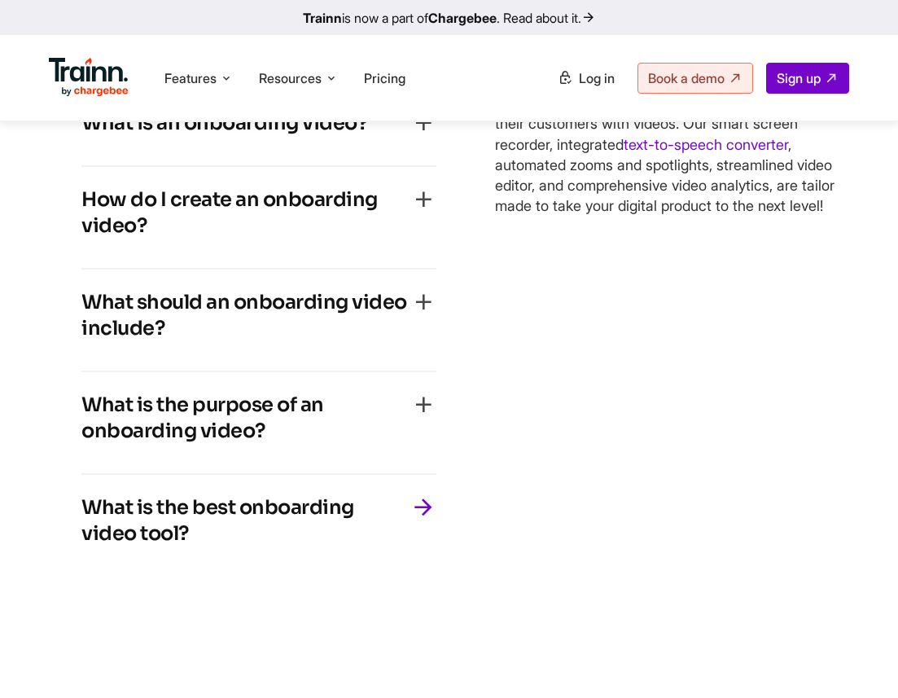
drag, startPoint x: 490, startPoint y: 167, endPoint x: 678, endPoint y: 309, distance: 235.6
click at [678, 310] on div "What is an onboarding video? An onboarding video is a multimedia tool used by o…" at bounding box center [449, 333] width 801 height 551
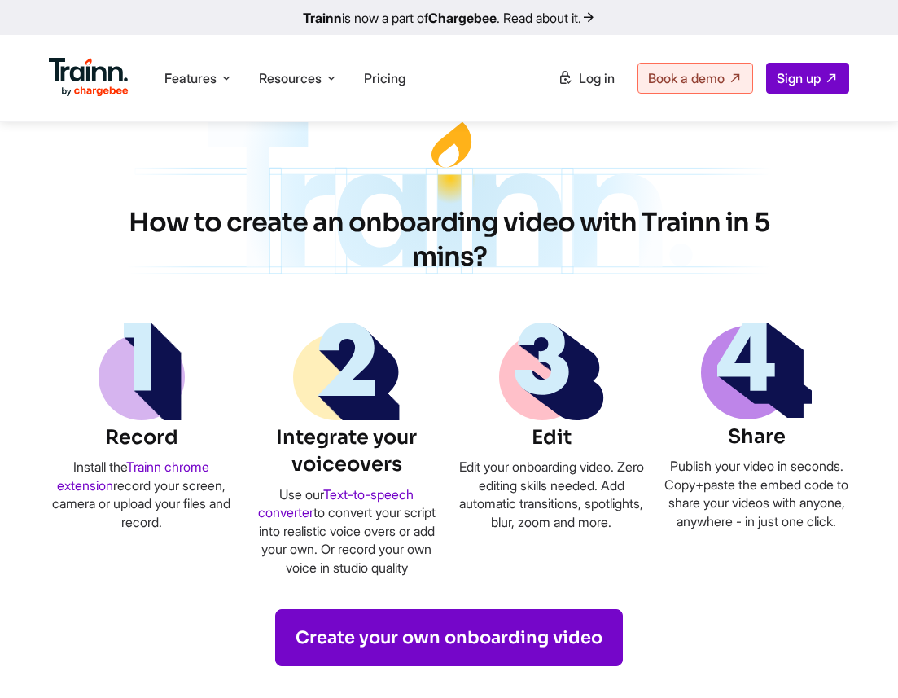
scroll to position [1797, 0]
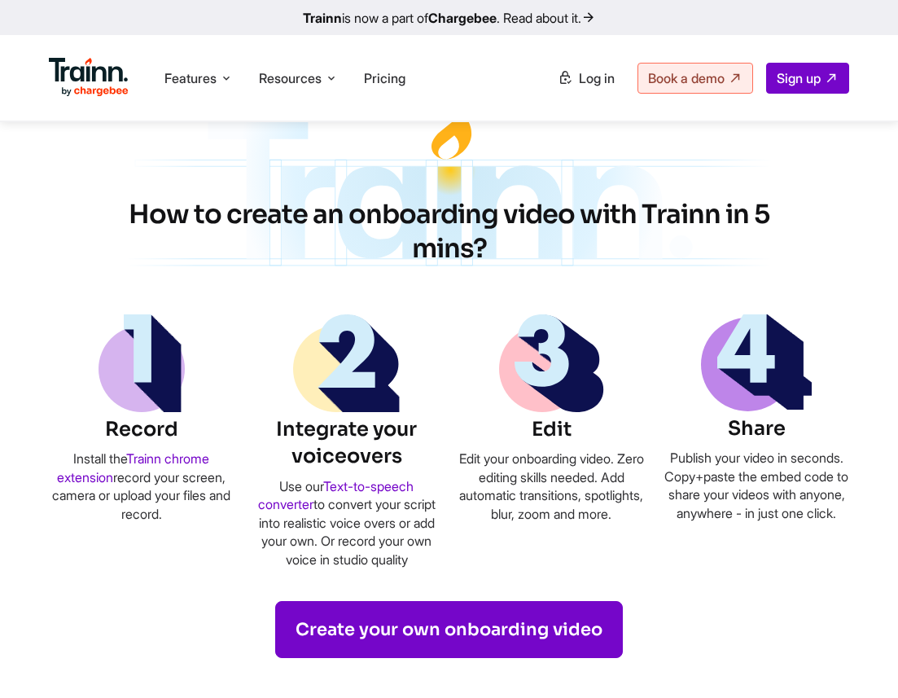
drag, startPoint x: 191, startPoint y: 513, endPoint x: 68, endPoint y: 466, distance: 132.5
click at [68, 466] on p "Install the Trainn chrome extension record your screen, camera or upload your f…" at bounding box center [142, 486] width 186 height 73
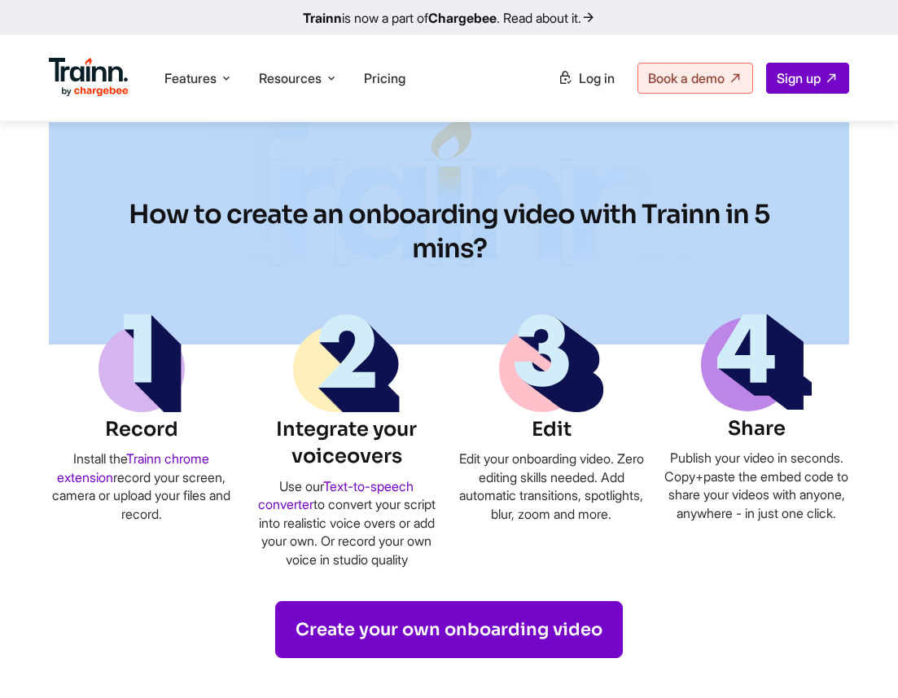
drag, startPoint x: 135, startPoint y: 211, endPoint x: 514, endPoint y: 235, distance: 379.6
click at [515, 235] on section "How to create an onboarding video with Trainn in 5 mins? Record Install the Tra…" at bounding box center [449, 378] width 898 height 559
drag, startPoint x: 485, startPoint y: 244, endPoint x: 134, endPoint y: 217, distance: 352.1
click at [134, 217] on h2 "How to create an onboarding video with Trainn in 5 mins?" at bounding box center [450, 232] width 684 height 68
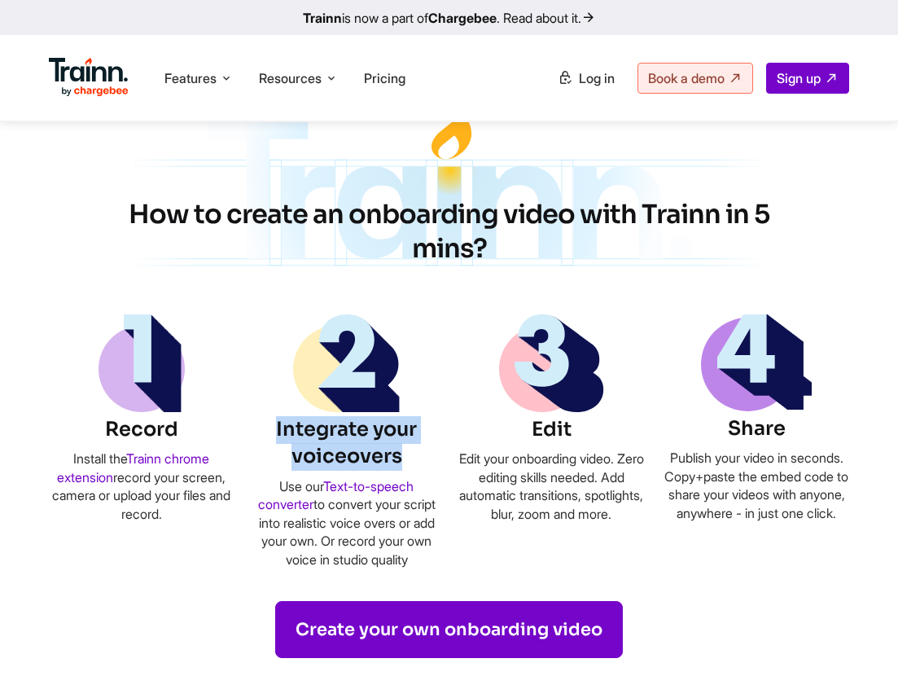
drag, startPoint x: 300, startPoint y: 429, endPoint x: 406, endPoint y: 447, distance: 107.4
click at [406, 447] on h6 "Integrate your voiceovers" at bounding box center [347, 443] width 186 height 55
drag, startPoint x: 274, startPoint y: 489, endPoint x: 377, endPoint y: 584, distance: 140.7
click at [377, 569] on p "Use our Text-to-speech converter to convert your script into realistic voice ov…" at bounding box center [347, 522] width 186 height 91
click at [556, 428] on h6 "Edit" at bounding box center [552, 430] width 186 height 28
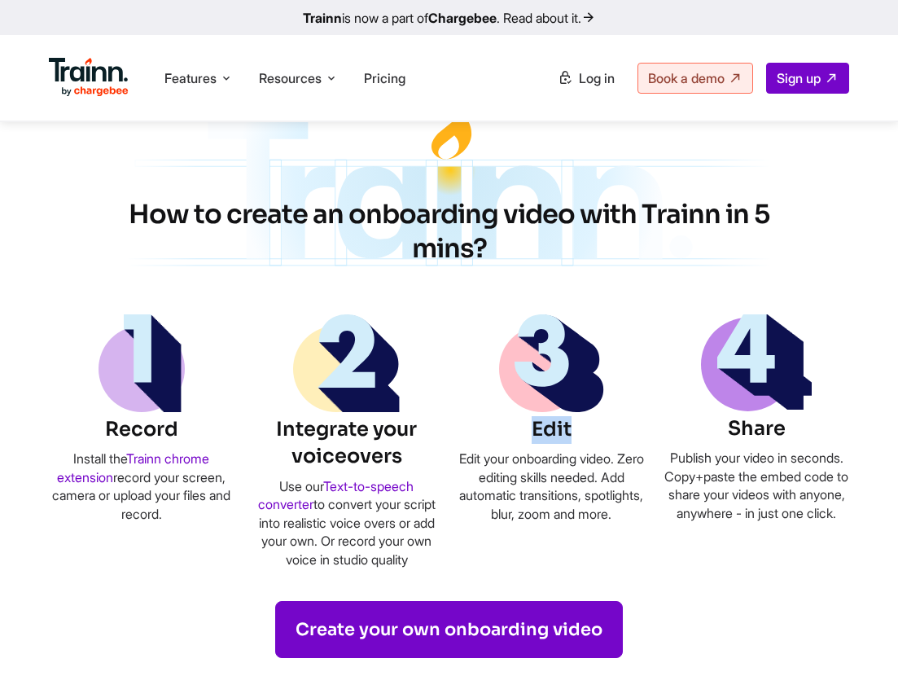
click at [556, 428] on h6 "Edit" at bounding box center [552, 430] width 186 height 28
drag, startPoint x: 470, startPoint y: 459, endPoint x: 587, endPoint y: 539, distance: 142.3
click at [588, 523] on p "Edit your onboarding video. Zero editing skills needed. Add automatic transitio…" at bounding box center [552, 486] width 186 height 73
click at [755, 436] on h6 "Share" at bounding box center [757, 429] width 186 height 28
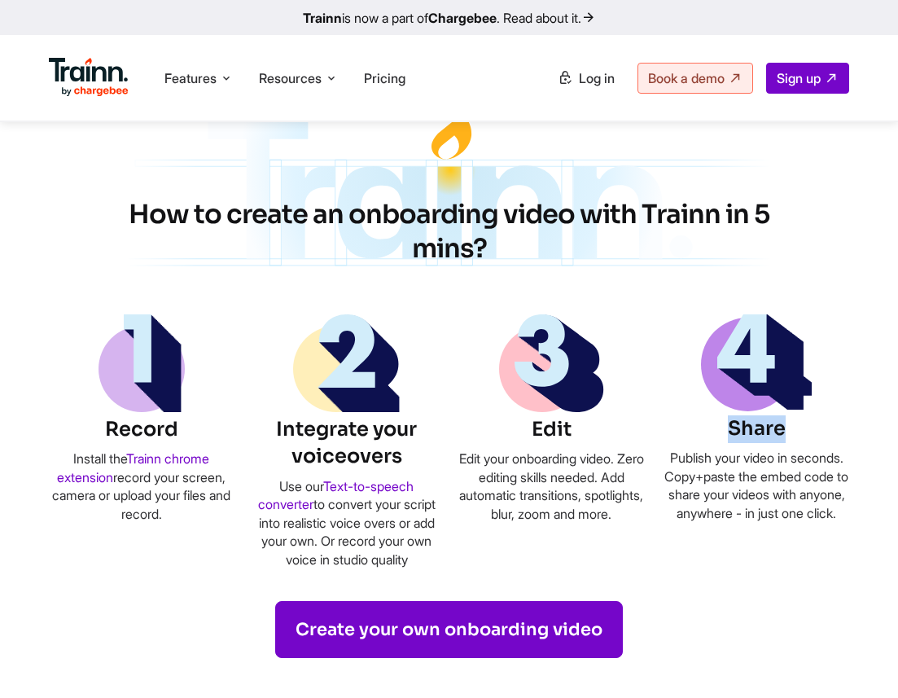
drag, startPoint x: 687, startPoint y: 459, endPoint x: 839, endPoint y: 532, distance: 169.0
click at [839, 522] on p "Publish your video in seconds. Copy+paste the embed code to share your videos w…" at bounding box center [757, 485] width 186 height 73
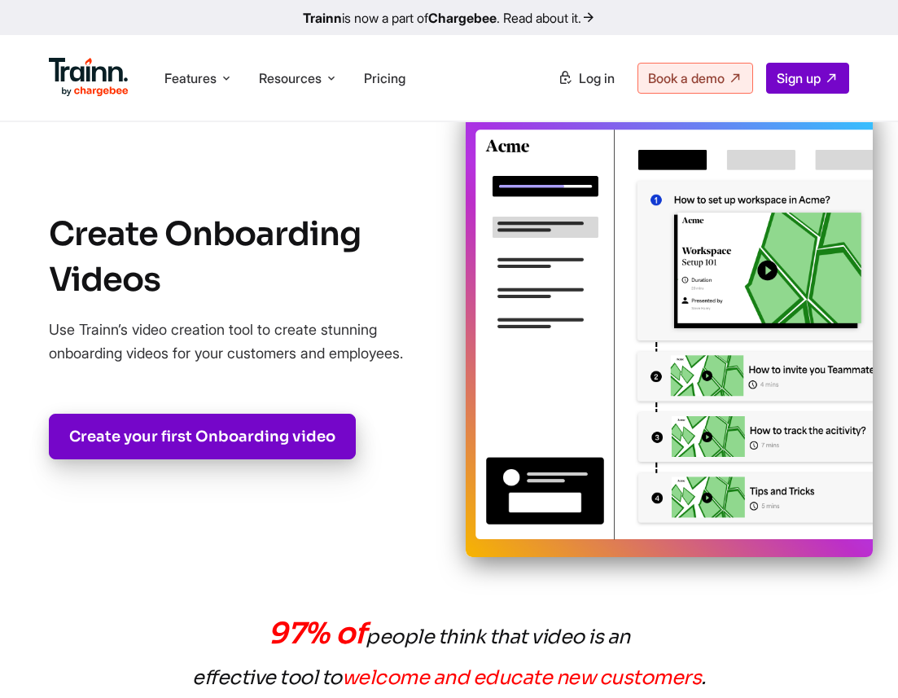
scroll to position [0, 0]
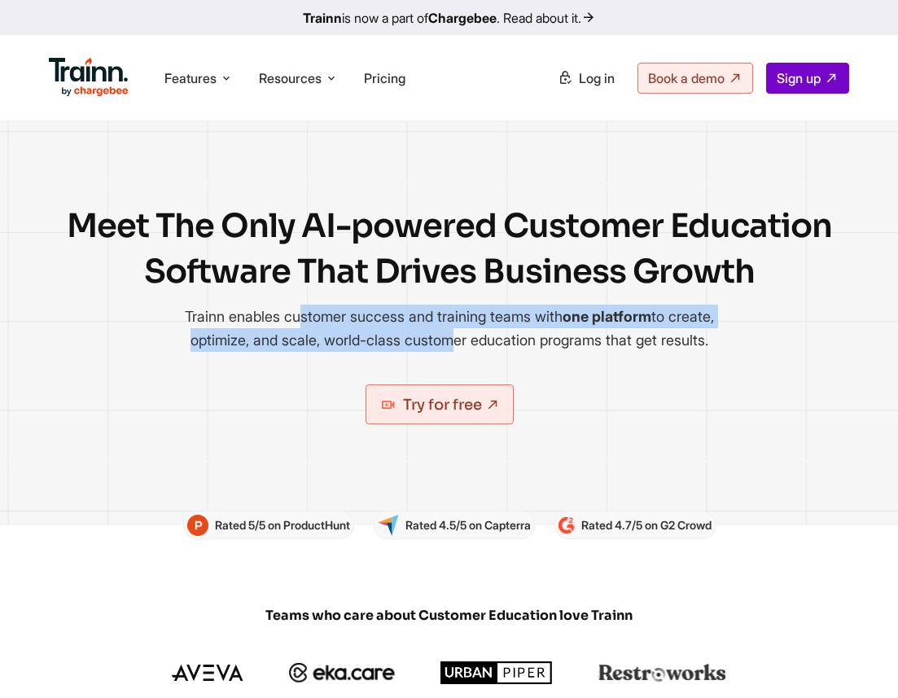
drag, startPoint x: 501, startPoint y: 352, endPoint x: 477, endPoint y: 296, distance: 61.0
click at [477, 296] on div "Meet The Only AI-powered Customer Education Software That Drives Business Growt…" at bounding box center [449, 324] width 781 height 240
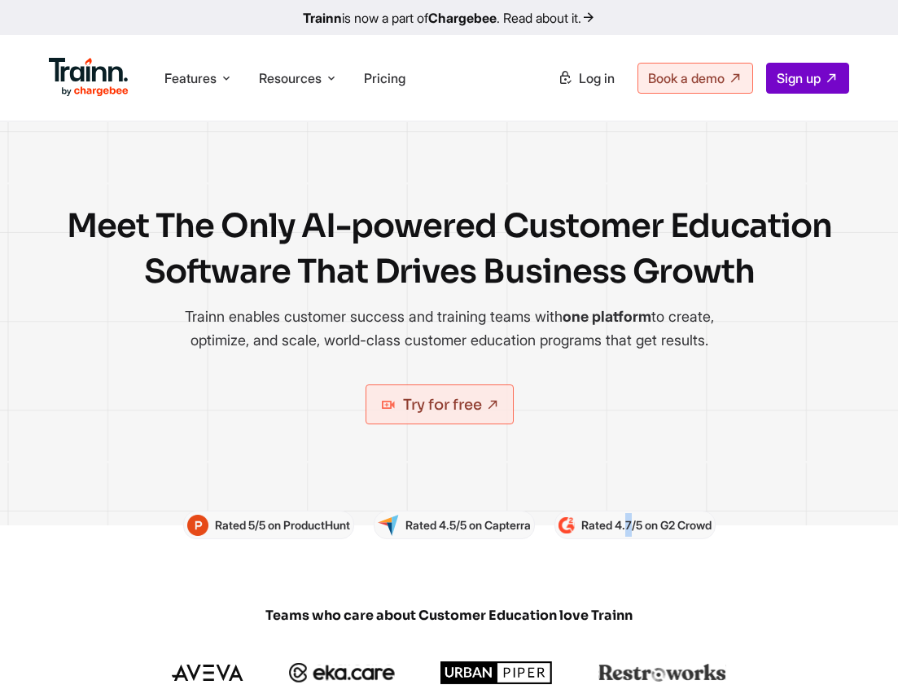
click at [630, 537] on p "Rated 4.7/5 on G2 Crowd" at bounding box center [647, 525] width 130 height 24
drag, startPoint x: 207, startPoint y: 548, endPoint x: 340, endPoint y: 551, distance: 133.6
click at [340, 537] on p "Rated 5/5 on ProductHunt" at bounding box center [282, 525] width 135 height 24
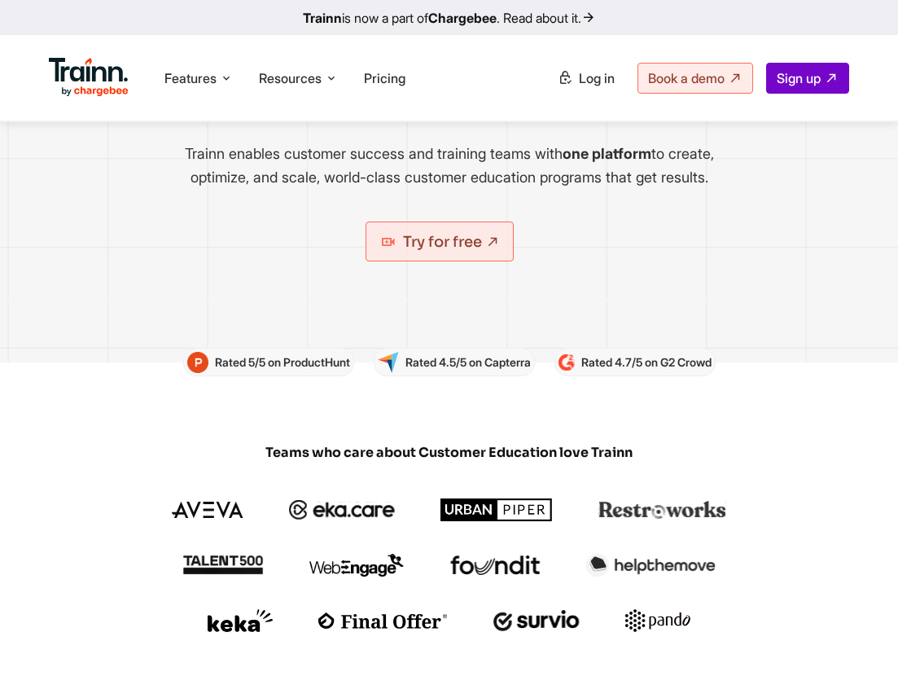
scroll to position [161, 0]
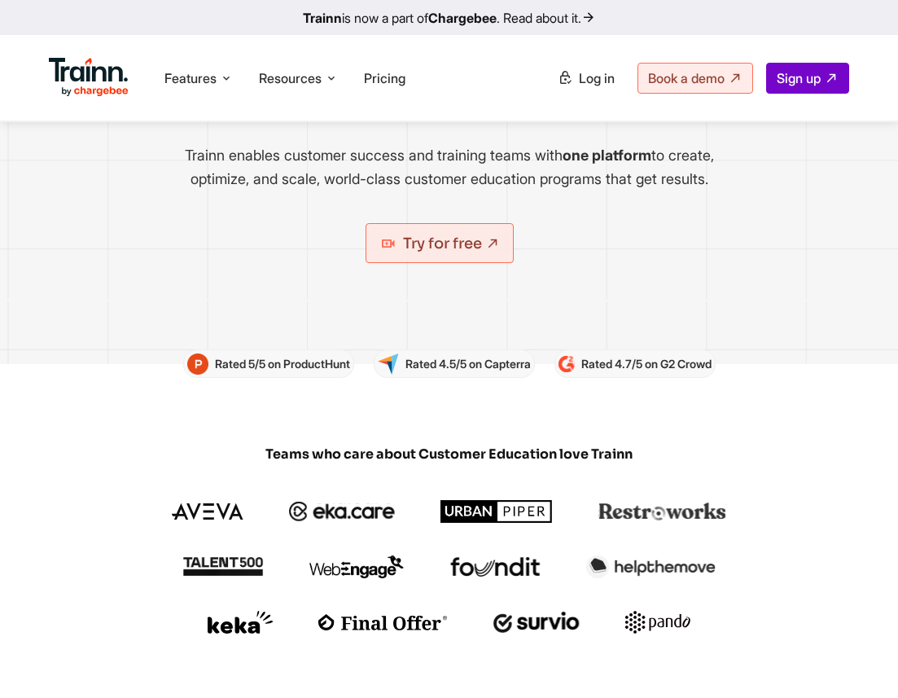
click at [503, 225] on div "Meet The Only AI-powered Customer Education Software That Drives Business Growt…" at bounding box center [449, 162] width 781 height 240
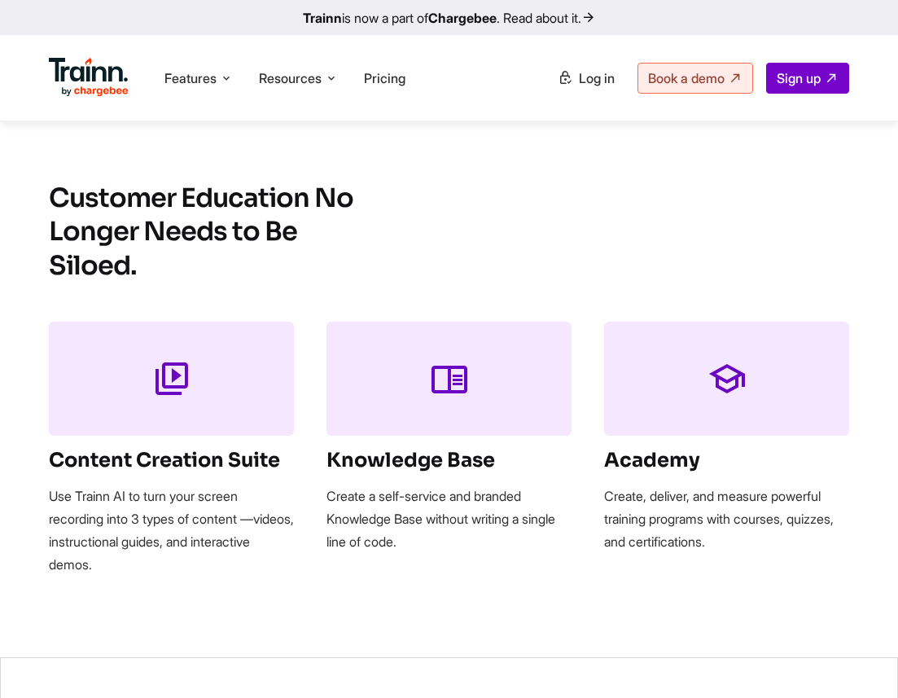
scroll to position [1287, 0]
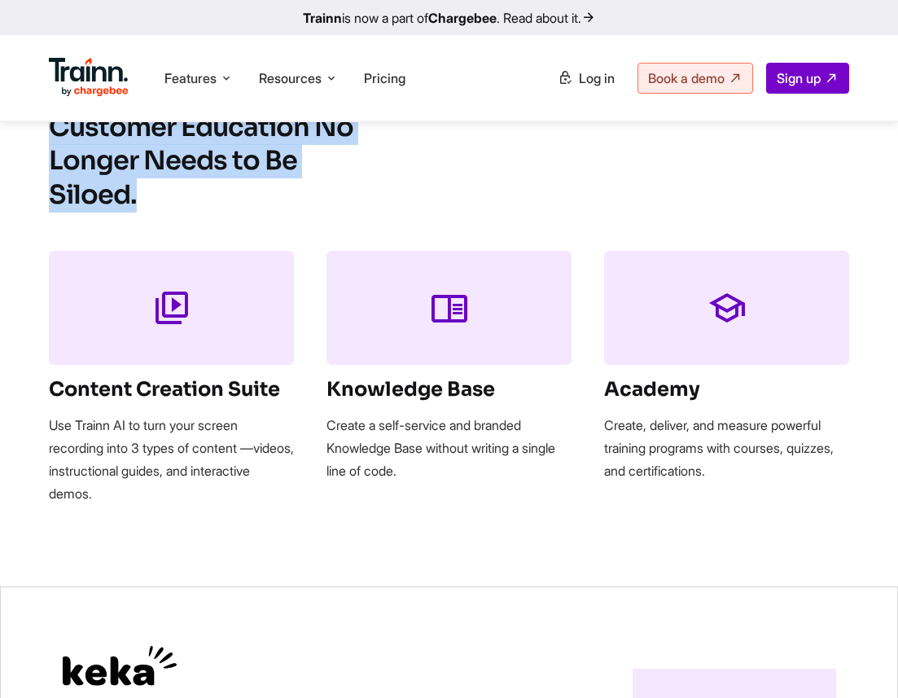
drag, startPoint x: 55, startPoint y: 164, endPoint x: 145, endPoint y: 241, distance: 119.0
click at [145, 213] on h2 "Customer Education No Longer Needs to Be Siloed." at bounding box center [204, 162] width 310 height 102
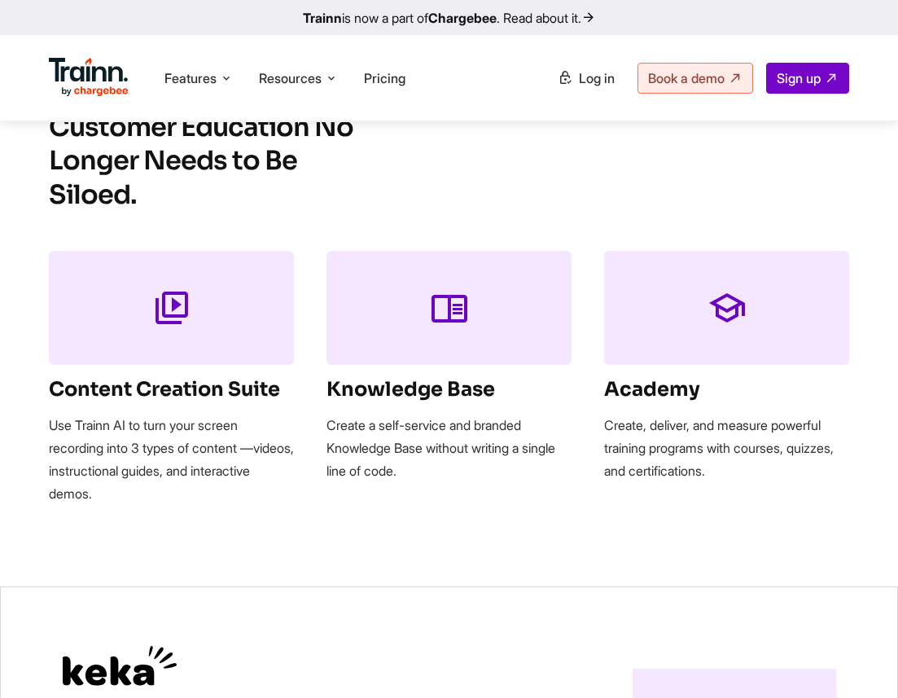
click at [51, 162] on h2 "Customer Education No Longer Needs to Be Siloed." at bounding box center [204, 162] width 310 height 102
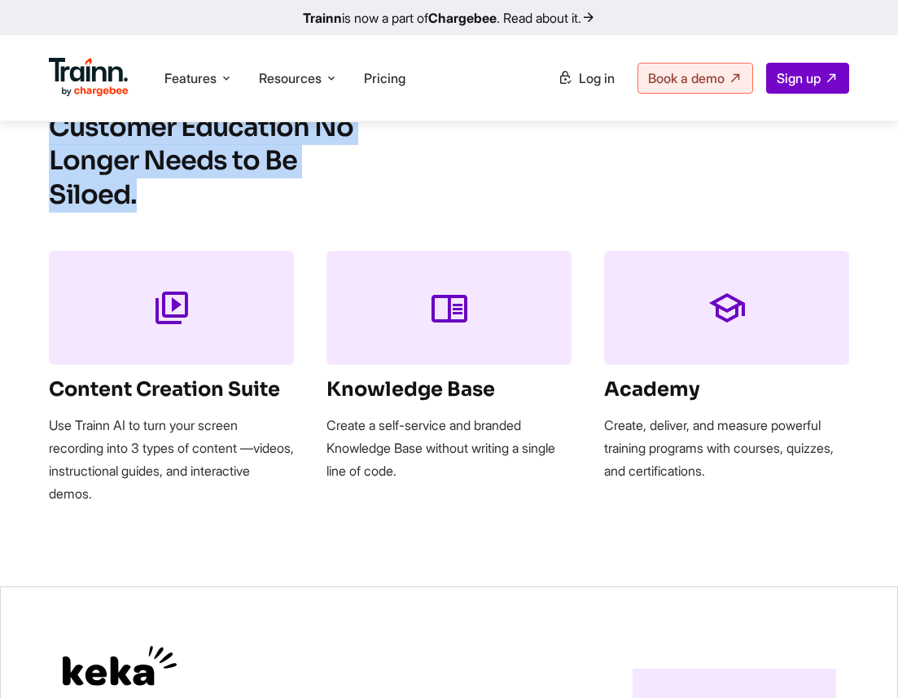
drag, startPoint x: 51, startPoint y: 162, endPoint x: 144, endPoint y: 251, distance: 128.5
click at [144, 213] on h2 "Customer Education No Longer Needs to Be Siloed." at bounding box center [204, 162] width 310 height 102
drag, startPoint x: 60, startPoint y: 178, endPoint x: 180, endPoint y: 288, distance: 162.0
click at [180, 288] on div "Customer Education No Longer Needs to Be Siloed. Content Creation Suite Use Tra…" at bounding box center [449, 308] width 898 height 395
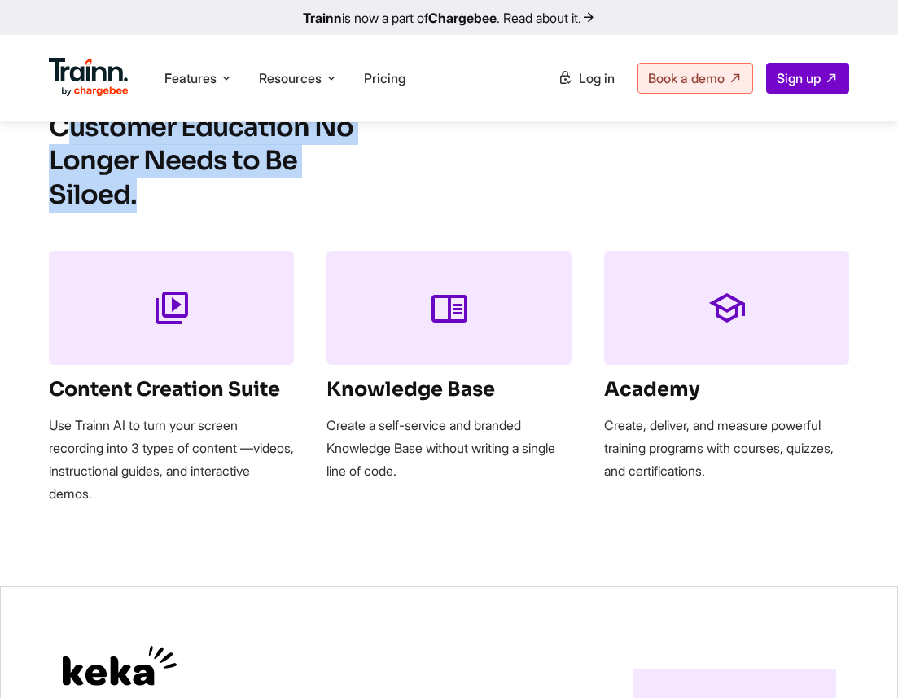
click at [179, 288] on div "Customer Education No Longer Needs to Be Siloed. Content Creation Suite Use Tra…" at bounding box center [449, 308] width 898 height 395
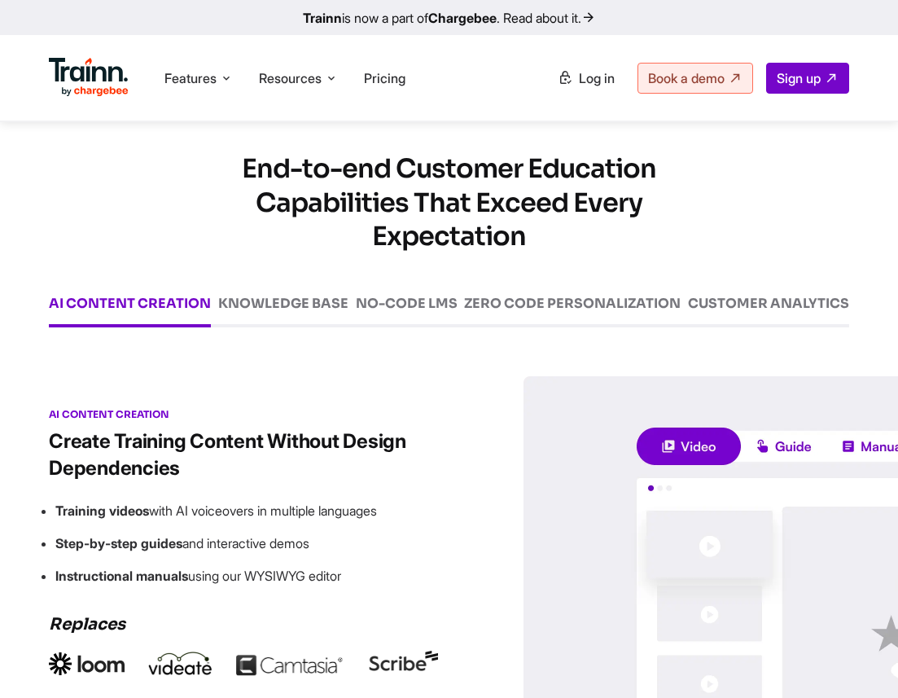
scroll to position [2147, 0]
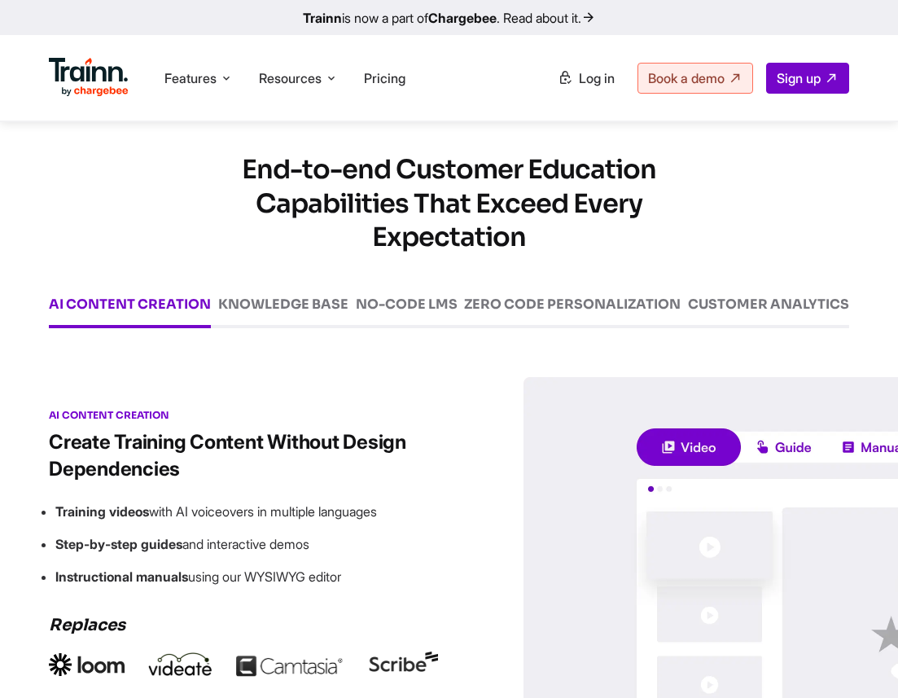
click at [279, 328] on div "KNOWLEDGE BASE" at bounding box center [283, 312] width 130 height 31
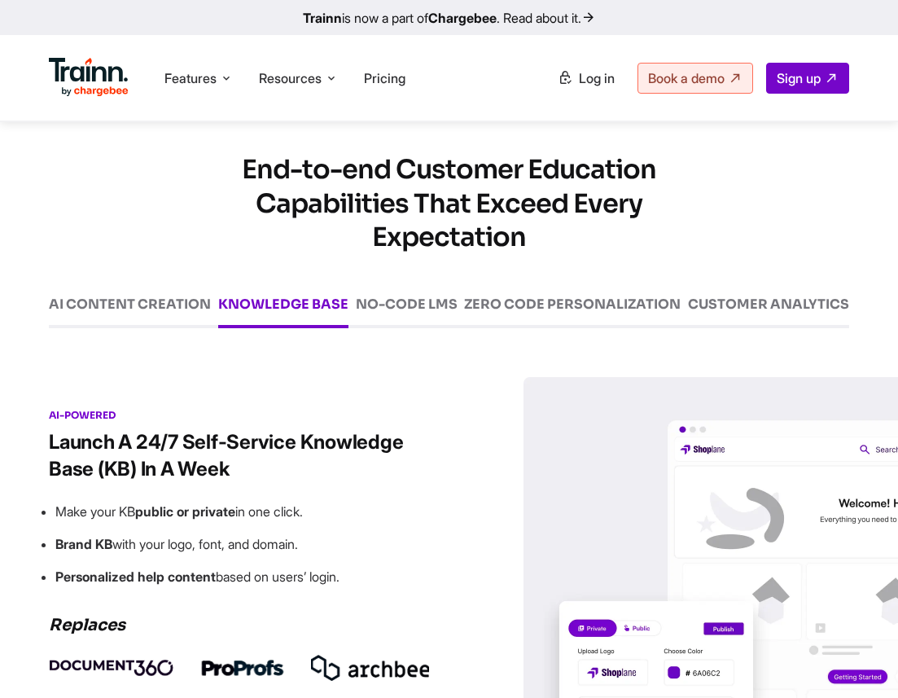
click at [383, 328] on div "NO-CODE LMS" at bounding box center [407, 312] width 102 height 31
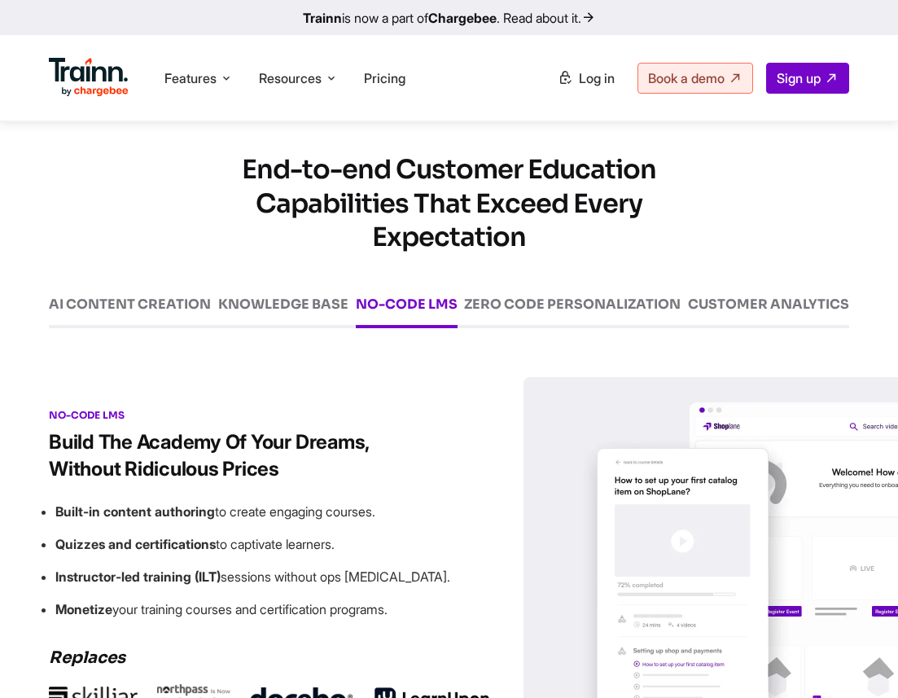
click at [553, 328] on div "ZERO CODE PERSONALIZATION" at bounding box center [572, 312] width 217 height 31
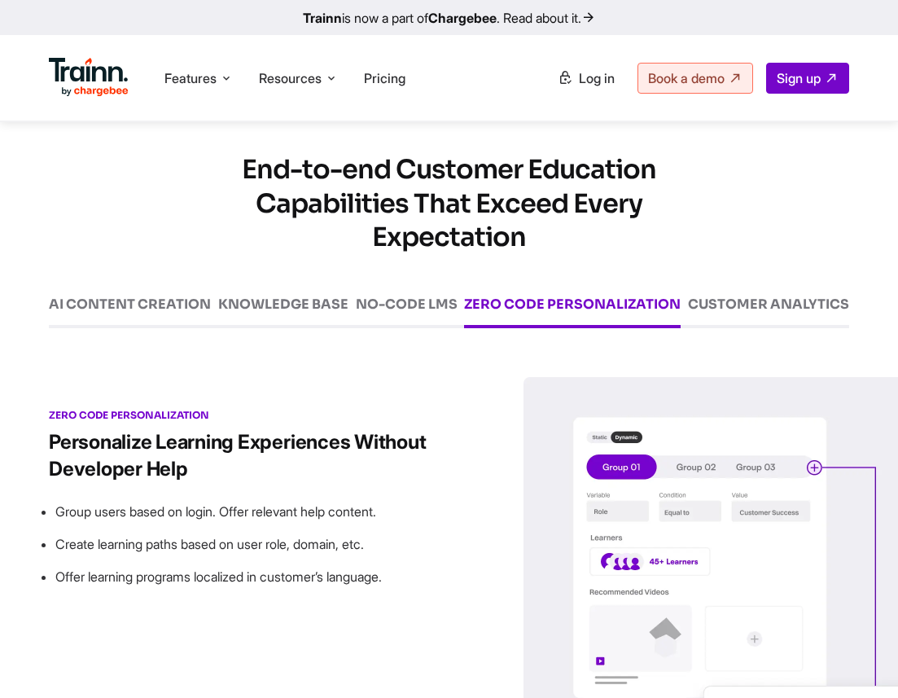
click at [776, 328] on div "CUSTOMER ANALYTICS" at bounding box center [768, 312] width 161 height 31
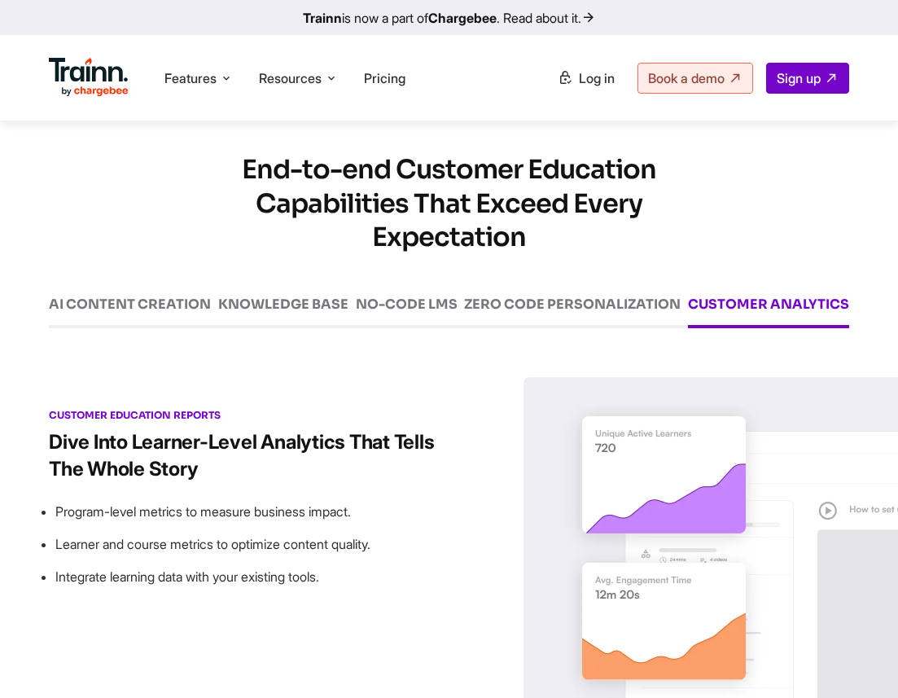
click at [119, 328] on div "AI CONTENT CREATION" at bounding box center [130, 312] width 162 height 31
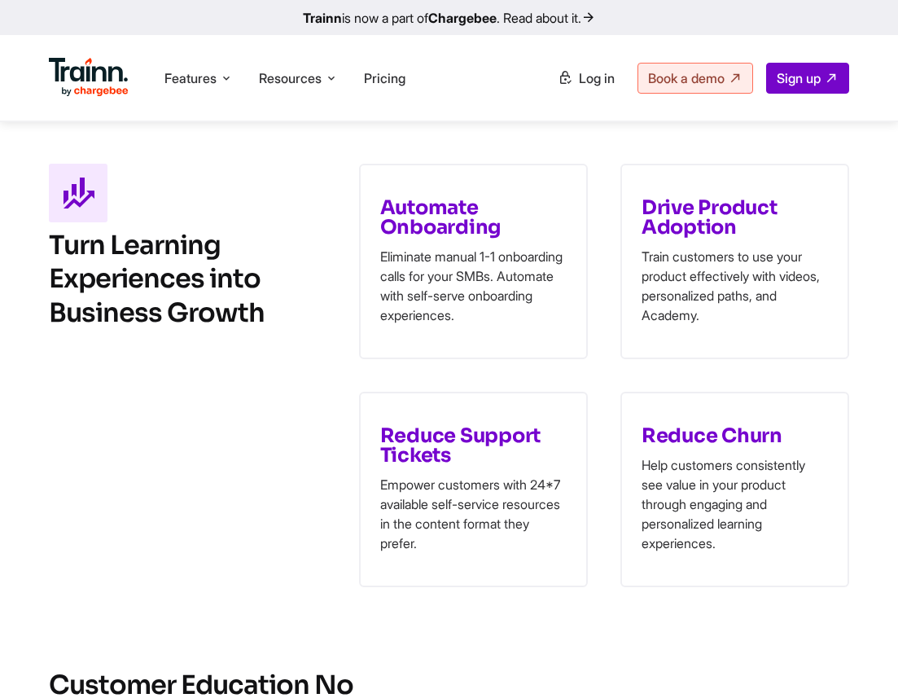
scroll to position [0, 0]
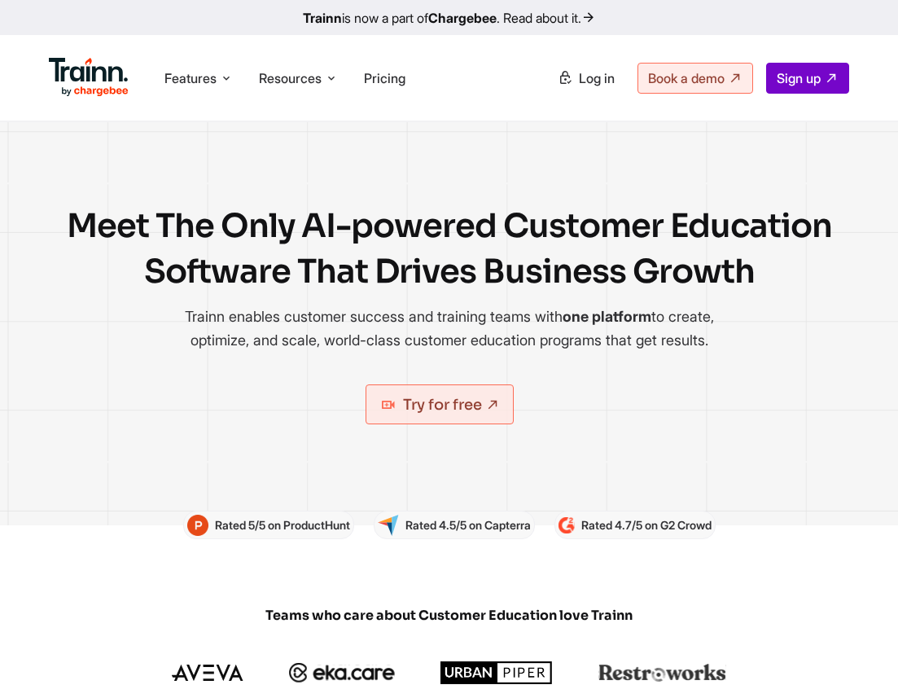
click at [200, 84] on span "Features" at bounding box center [191, 78] width 52 height 18
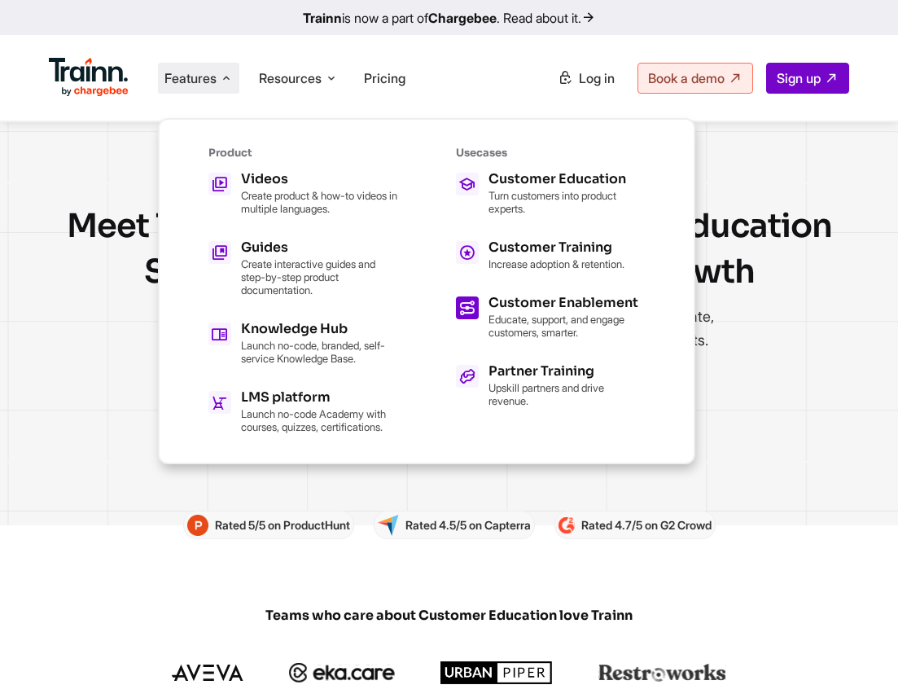
click at [517, 305] on h5 "Customer Enablement" at bounding box center [567, 302] width 156 height 13
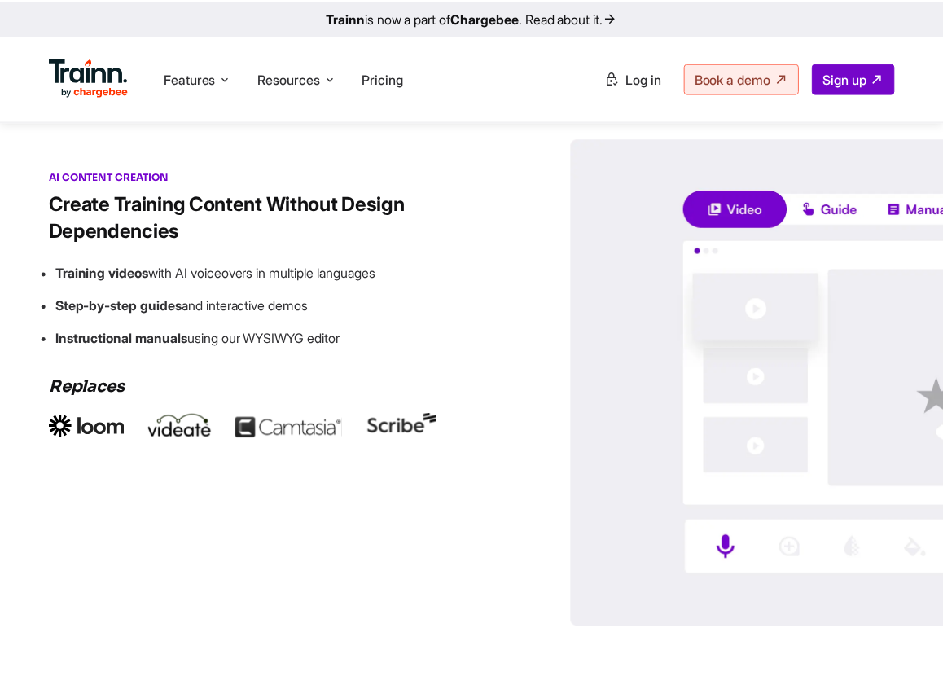
scroll to position [2363, 0]
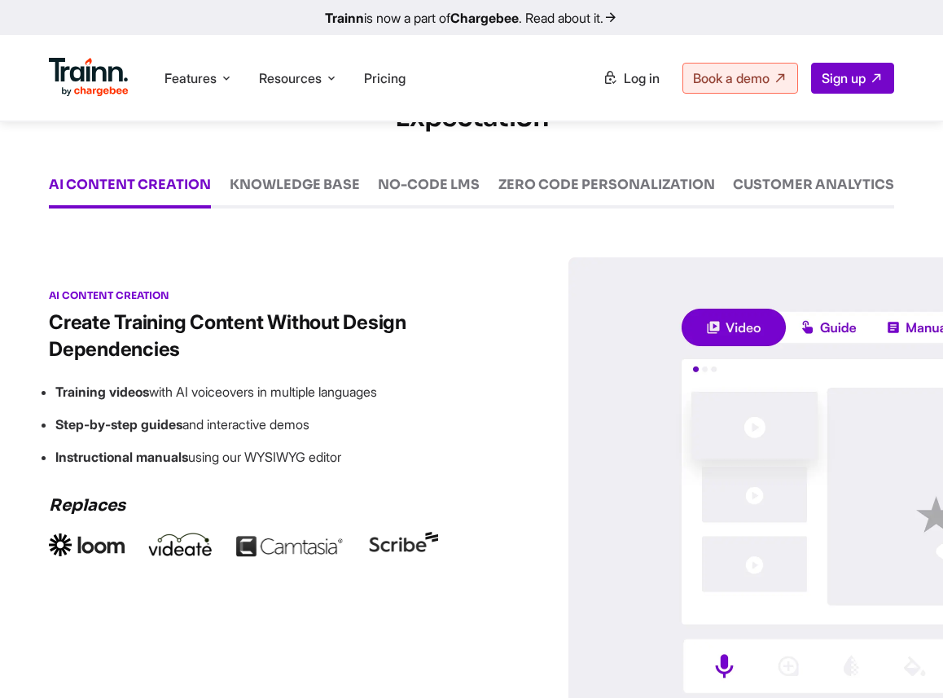
click at [279, 209] on div "KNOWLEDGE BASE" at bounding box center [295, 193] width 130 height 31
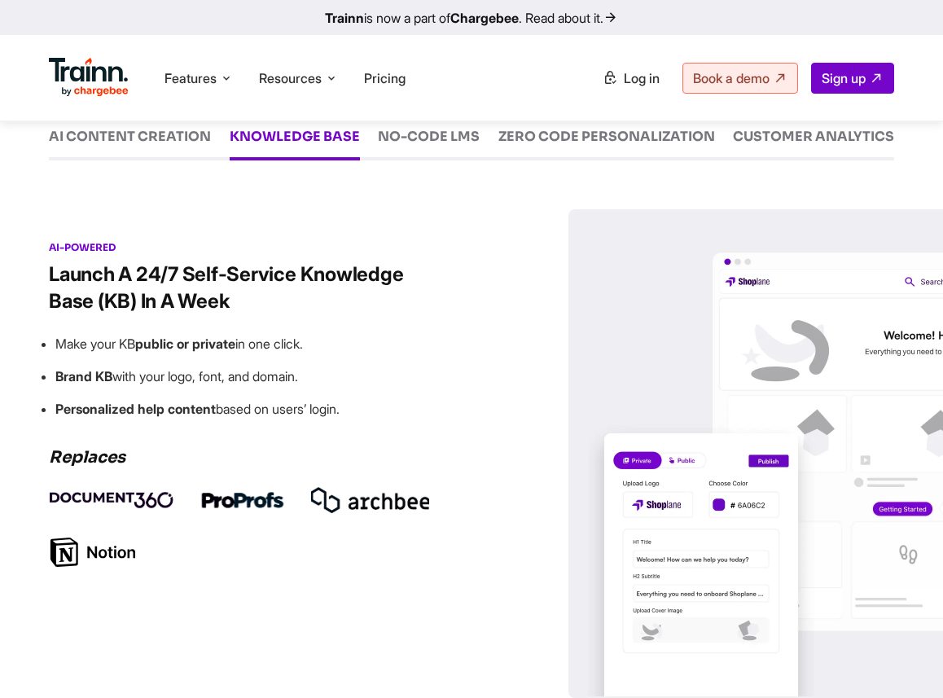
scroll to position [2266, 0]
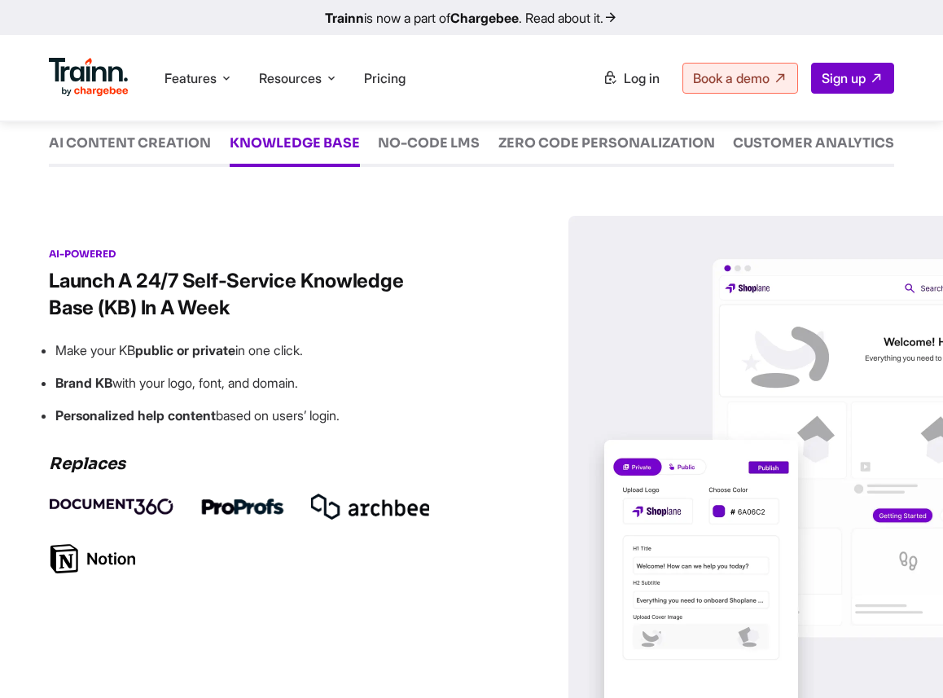
click at [404, 167] on div "NO-CODE LMS" at bounding box center [429, 151] width 102 height 31
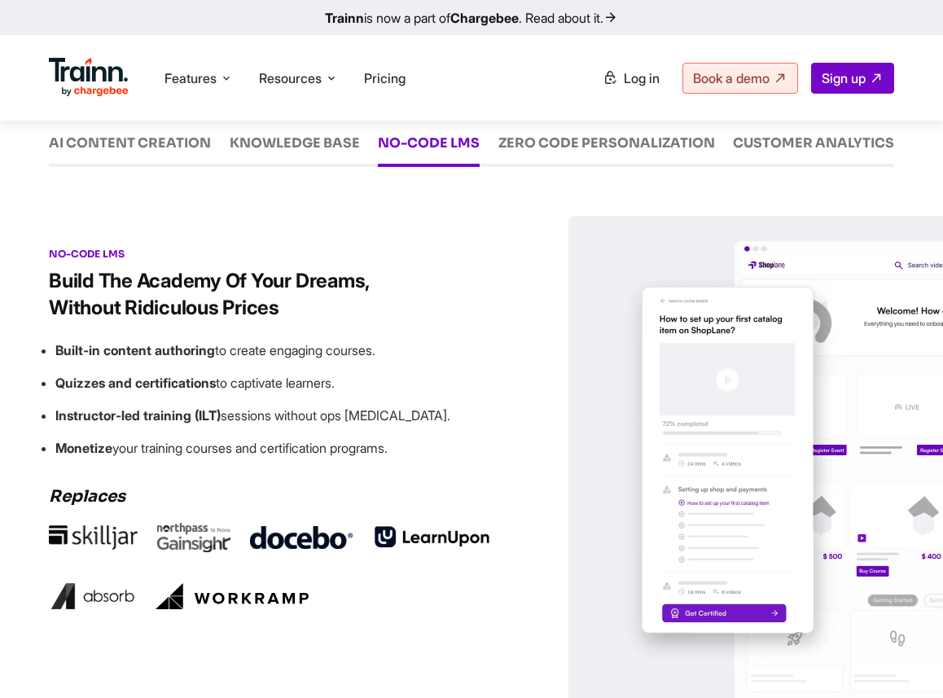
click at [640, 167] on div "ZERO CODE PERSONALIZATION" at bounding box center [607, 151] width 217 height 31
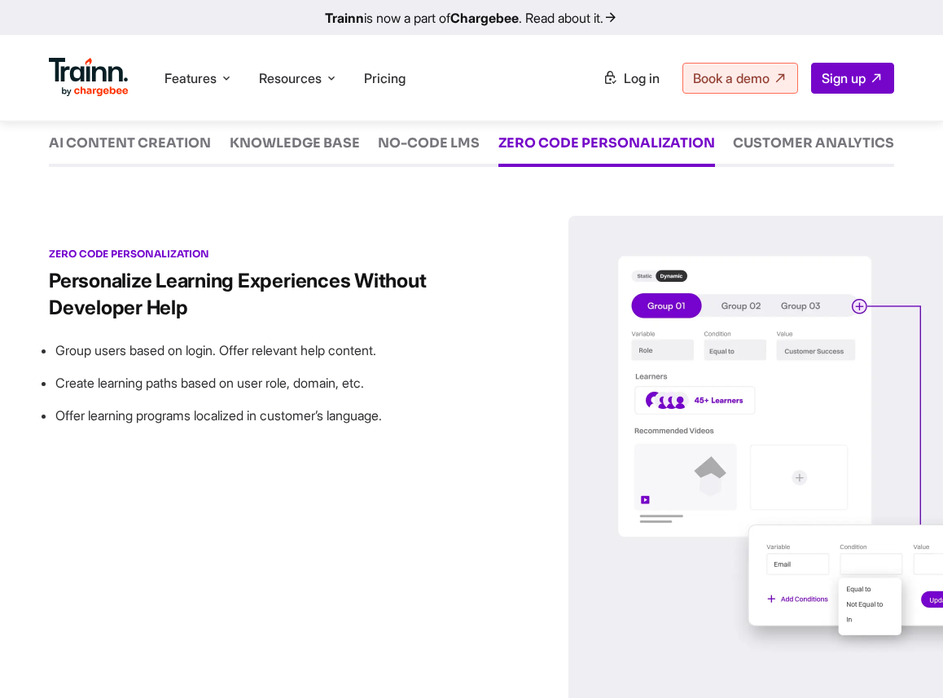
click at [702, 478] on img at bounding box center [813, 460] width 489 height 489
click at [811, 167] on div "CUSTOMER ANALYTICS" at bounding box center [813, 151] width 161 height 31
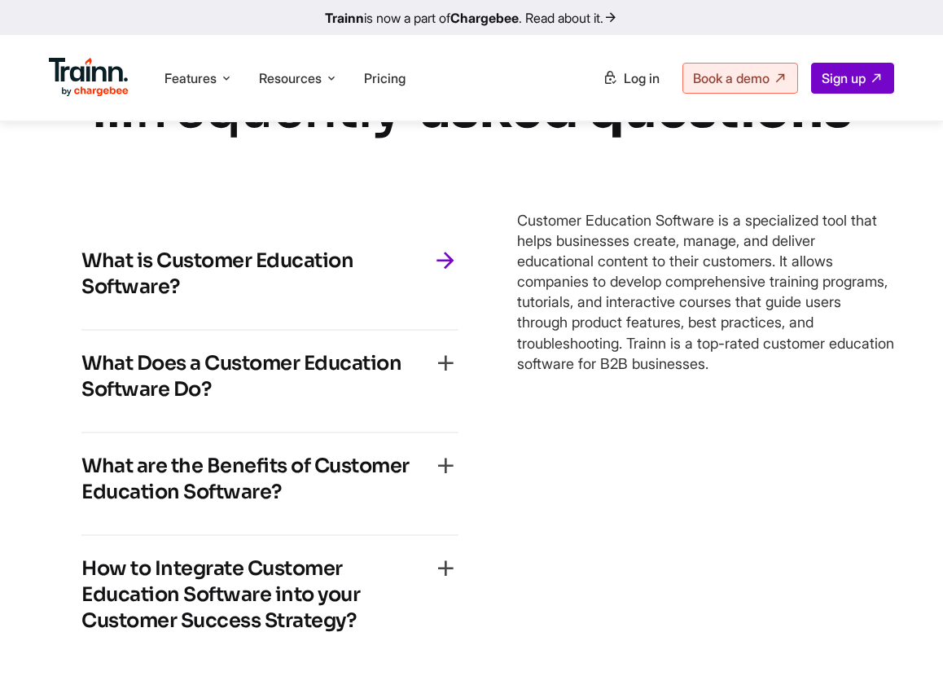
scroll to position [3318, 0]
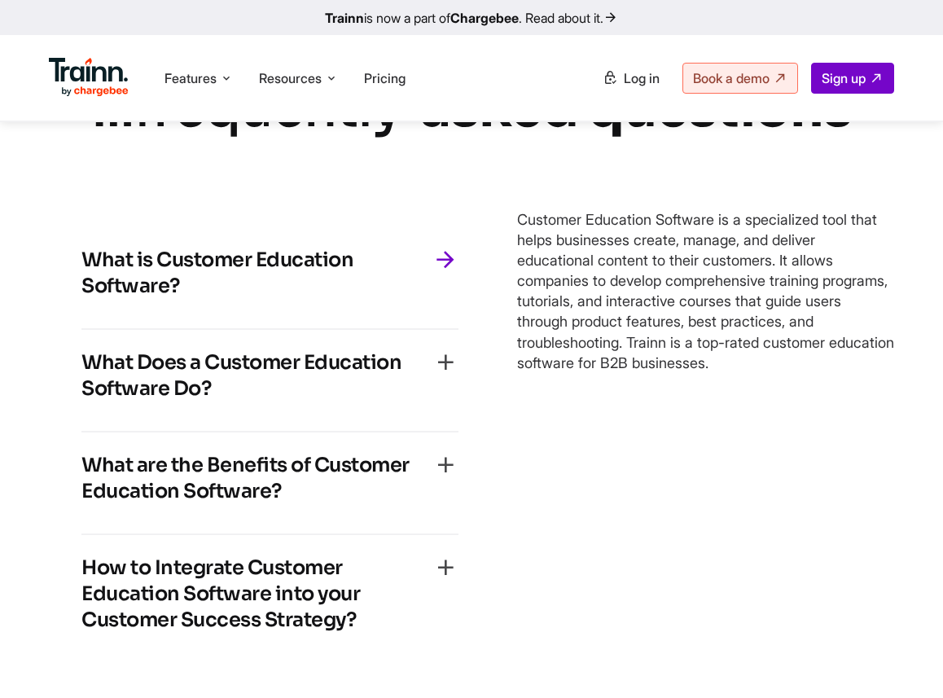
click at [247, 299] on h4 "What is Customer Education Software?" at bounding box center [256, 273] width 351 height 52
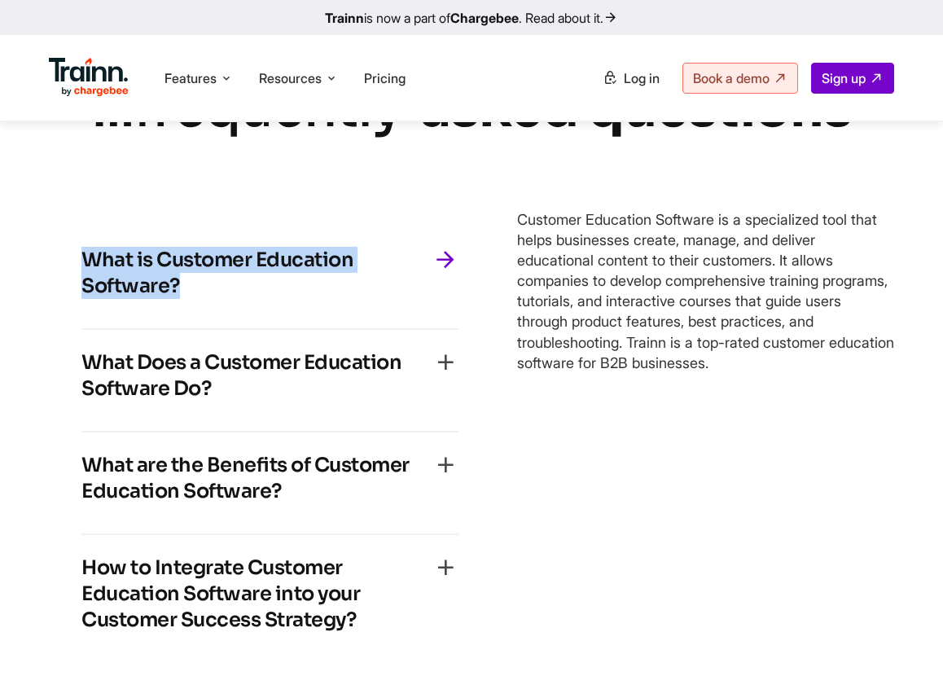
drag, startPoint x: 201, startPoint y: 354, endPoint x: 65, endPoint y: 327, distance: 138.7
click at [65, 327] on div "What is Customer Education Software? Customer Education Software is a specializ…" at bounding box center [270, 445] width 442 height 500
copy h4 "What is Customer Education Software?"
drag, startPoint x: 520, startPoint y: 283, endPoint x: 842, endPoint y: 423, distance: 351.7
click at [842, 374] on p "Customer Education Software is a specialized tool that helps businesses create,…" at bounding box center [705, 291] width 377 height 165
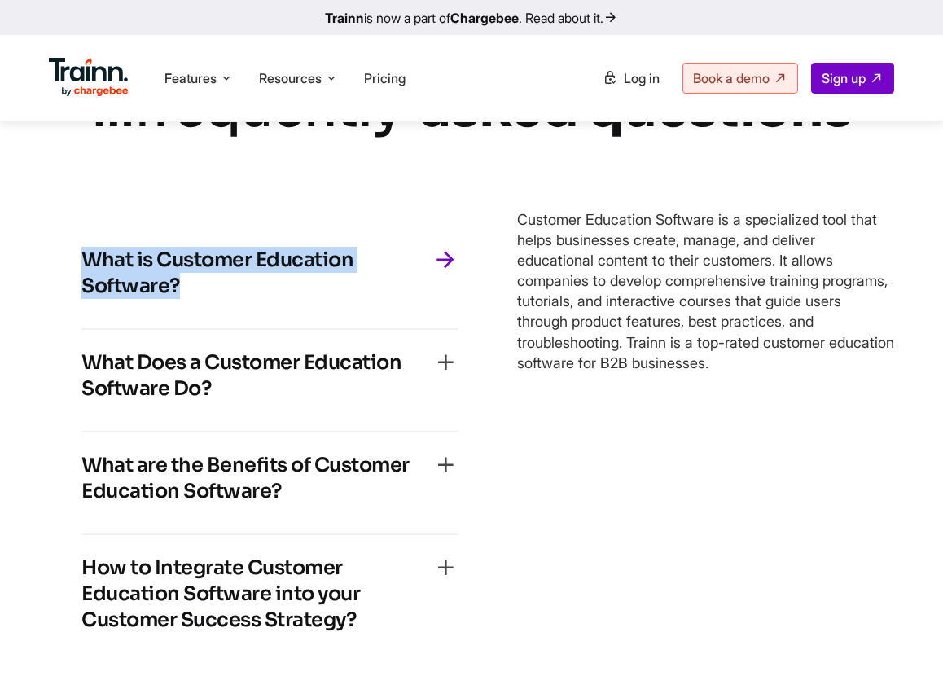
copy p "Customer Education Software is a specialized tool that helps businesses create,…"
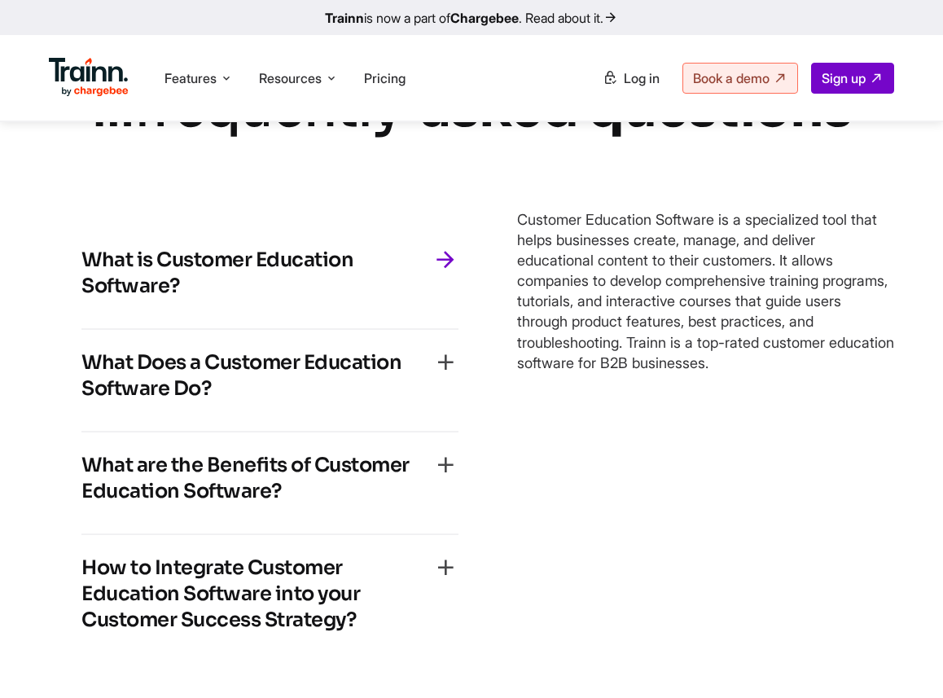
click at [187, 402] on h4 "What Does a Customer Education Software Do?" at bounding box center [256, 375] width 351 height 52
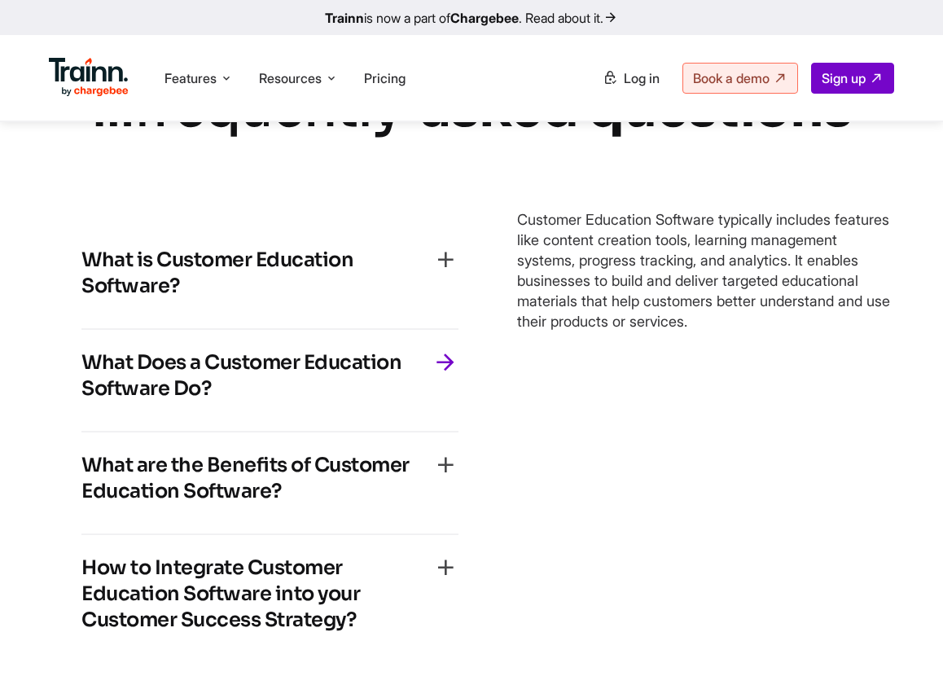
drag, startPoint x: 261, startPoint y: 463, endPoint x: 18, endPoint y: 428, distance: 245.4
click at [18, 428] on div "… frequently asked questions What is Customer Education Software? Customer Educ…" at bounding box center [471, 383] width 943 height 622
copy h4 "What Does a Customer Education Software Do?"
drag, startPoint x: 513, startPoint y: 282, endPoint x: 893, endPoint y: 414, distance: 401.9
click at [893, 415] on div "What is Customer Education Software? Customer Education Software is a specializ…" at bounding box center [471, 445] width 845 height 500
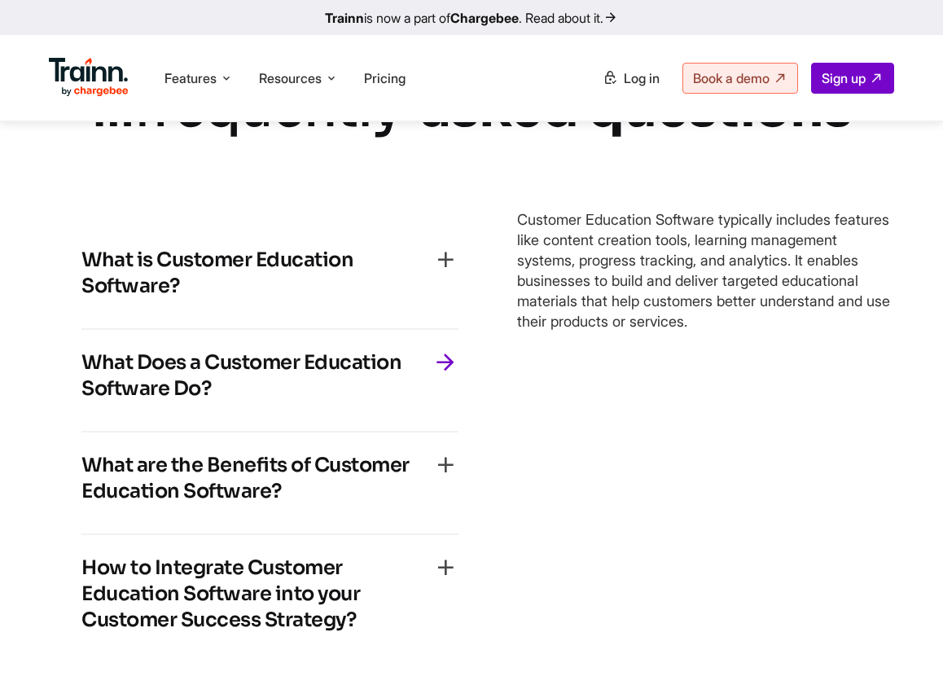
copy p "Customer Education Software typically includes features like content creation t…"
click at [247, 504] on h4 "What are the Benefits of Customer Education Software?" at bounding box center [256, 478] width 351 height 52
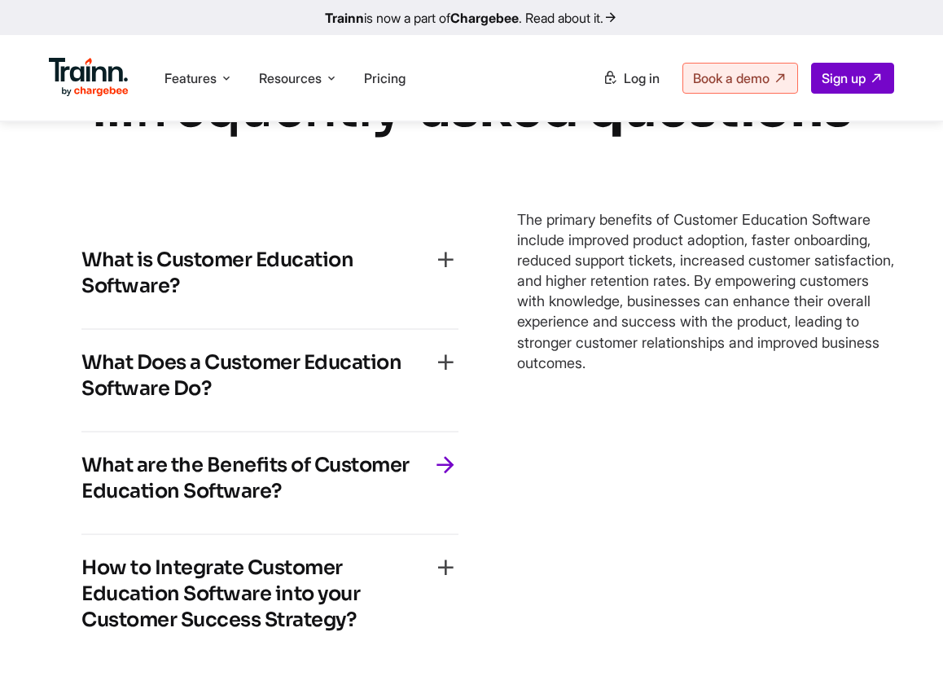
drag, startPoint x: 327, startPoint y: 565, endPoint x: 0, endPoint y: 557, distance: 326.7
click at [0, 557] on div "… frequently asked questions What is Customer Education Software? Customer Educ…" at bounding box center [471, 383] width 943 height 622
copy h4 "What are the Benefits of Customer Education Software?"
drag, startPoint x: 517, startPoint y: 288, endPoint x: 768, endPoint y: 448, distance: 297.8
click at [768, 448] on div "Customer Education Software is a specialized tool that helps businesses create,…" at bounding box center [705, 445] width 377 height 500
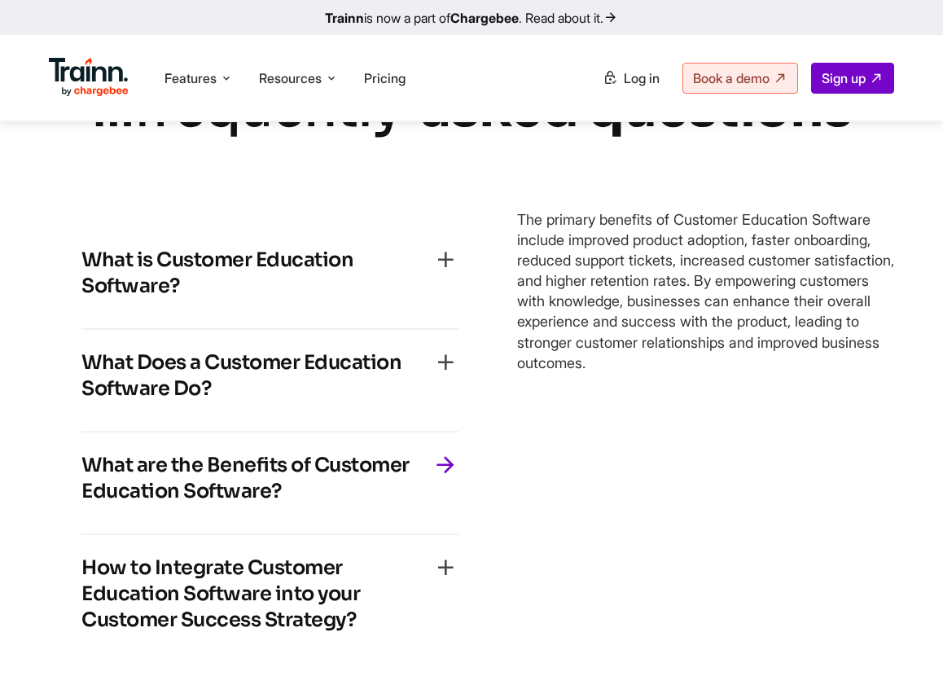
copy p "The primary benefits of Customer Education Software include improved product ad…"
click at [298, 633] on h4 "How to Integrate Customer Education Software into your Customer Success Strateg…" at bounding box center [256, 594] width 351 height 78
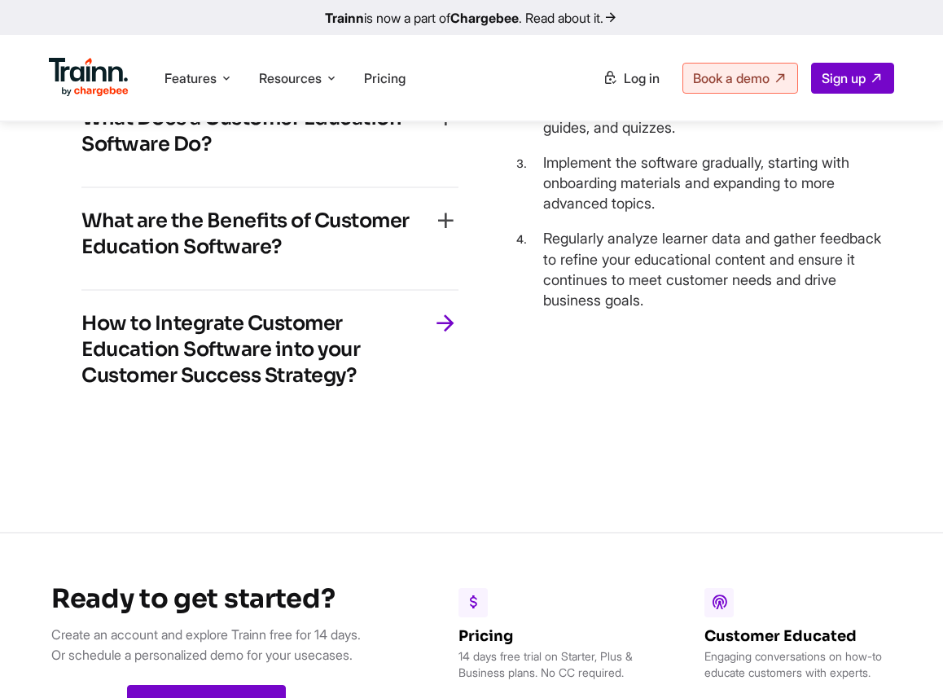
scroll to position [3569, 0]
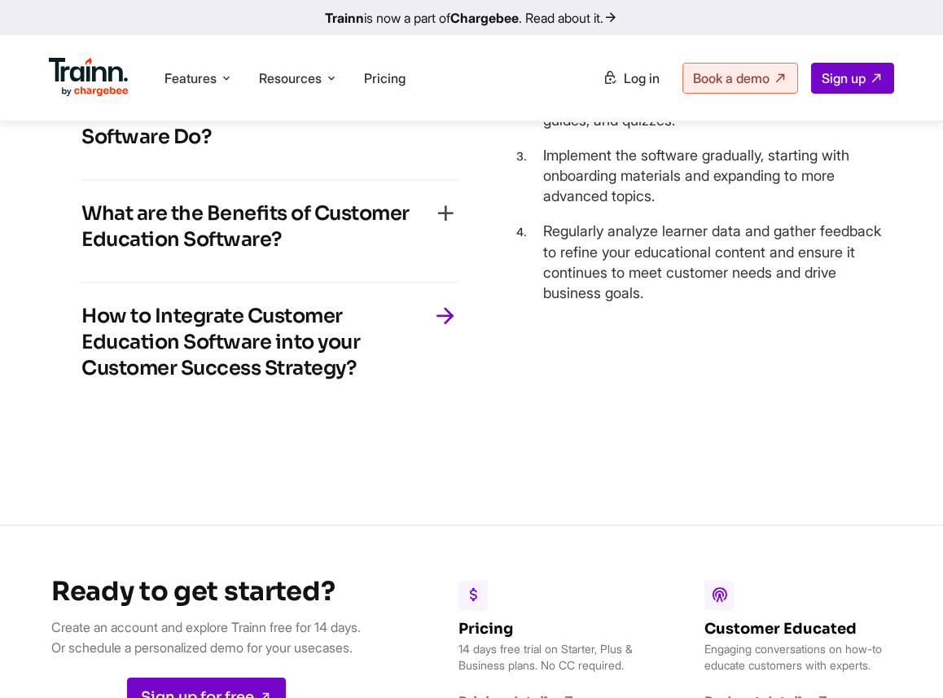
drag, startPoint x: 371, startPoint y: 433, endPoint x: 87, endPoint y: 370, distance: 291.1
click at [87, 370] on h4 "How to Integrate Customer Education Software into your Customer Success Strateg…" at bounding box center [256, 342] width 351 height 78
copy h4 "How to Integrate Customer Education Software into your Customer Success Strateg…"
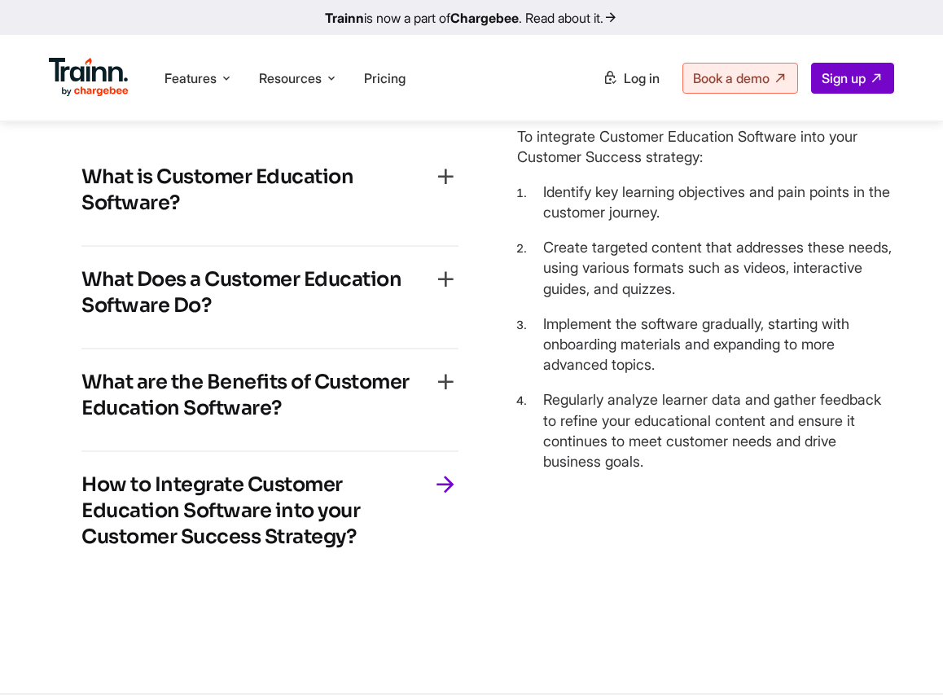
scroll to position [3391, 0]
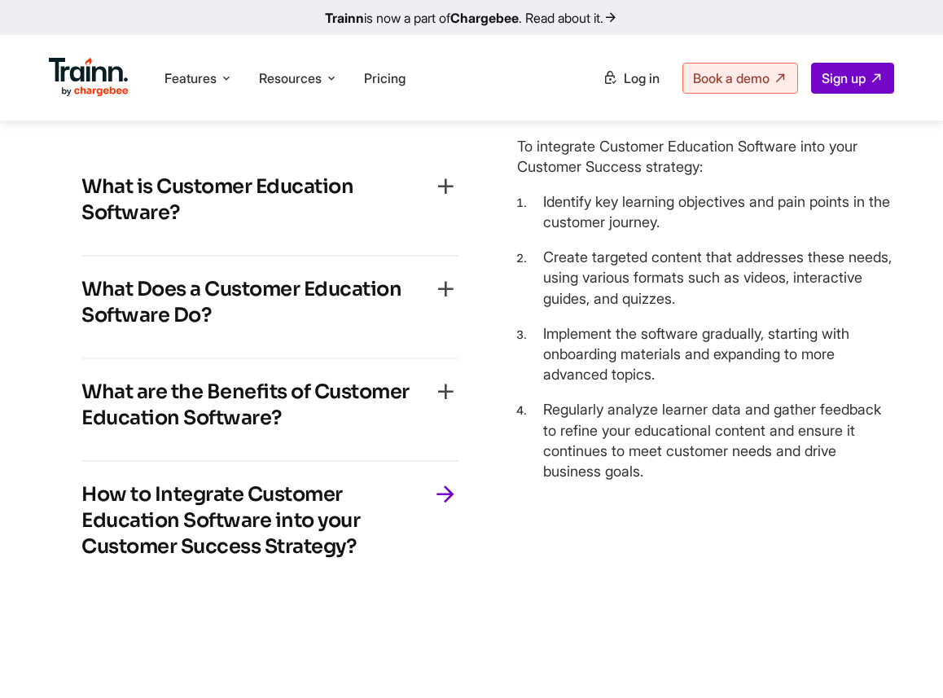
drag, startPoint x: 520, startPoint y: 216, endPoint x: 648, endPoint y: 554, distance: 361.7
click at [648, 554] on div "Customer Education Software is a specialized tool that helps businesses create,…" at bounding box center [705, 371] width 377 height 500
copy div "To integrate Customer Education Software into your Customer Success strategy: I…"
click at [222, 85] on icon at bounding box center [226, 78] width 13 height 16
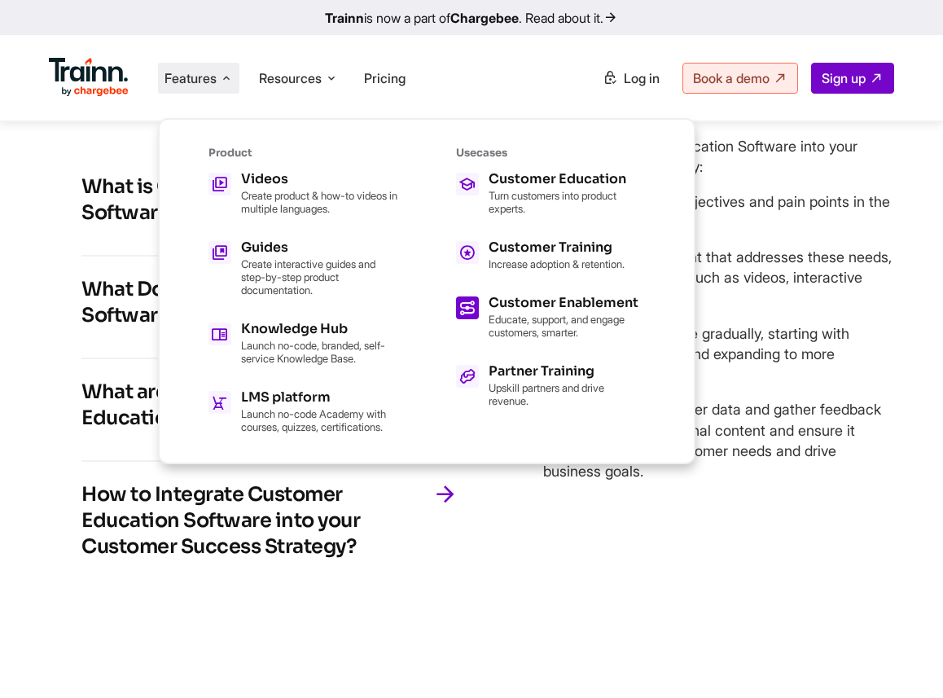
click at [556, 316] on p "Educate, support, and engage customers, smarter." at bounding box center [567, 326] width 156 height 26
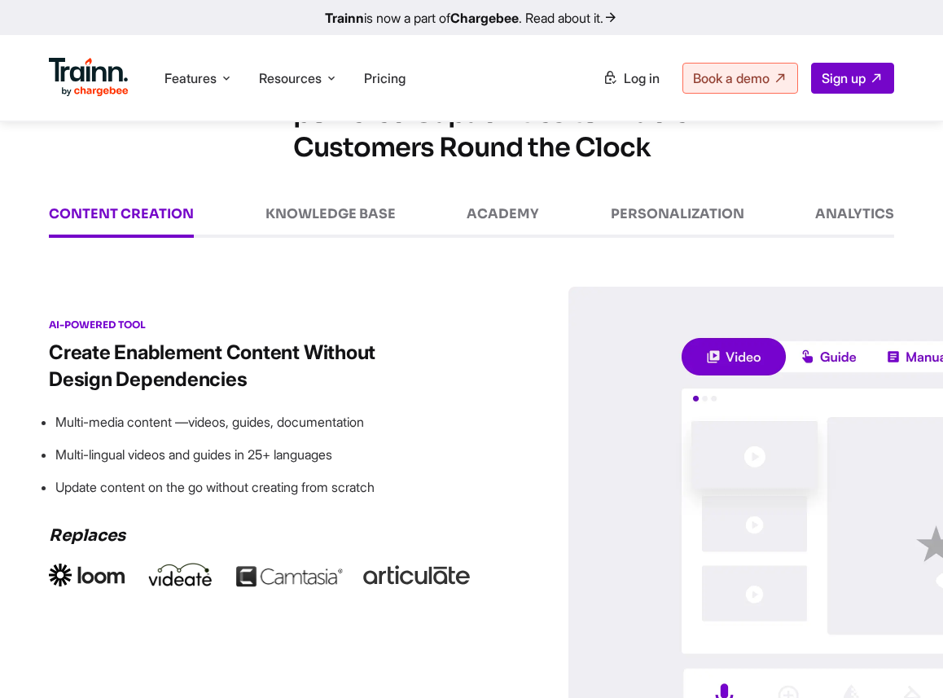
scroll to position [2246, 0]
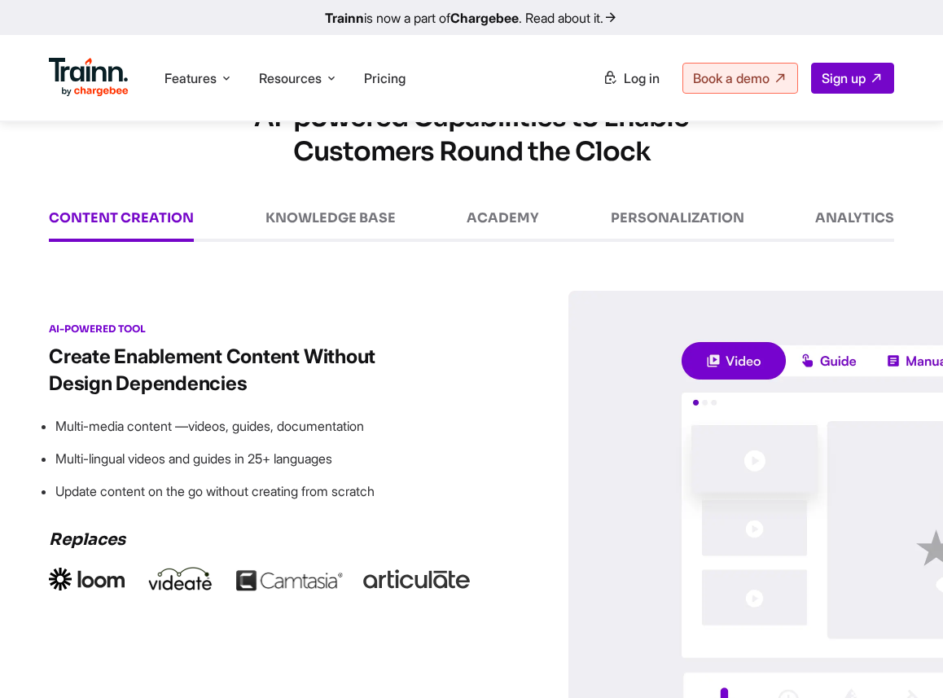
click at [349, 233] on div "KNOWLEDGE BASE" at bounding box center [331, 226] width 130 height 31
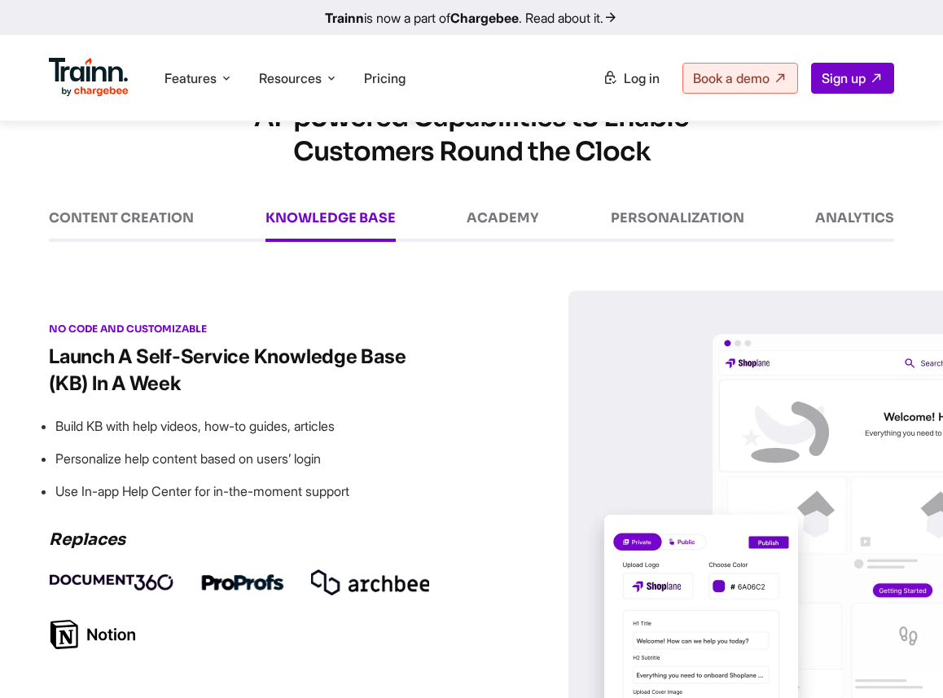
click at [523, 222] on div "ACADEMY" at bounding box center [503, 226] width 72 height 31
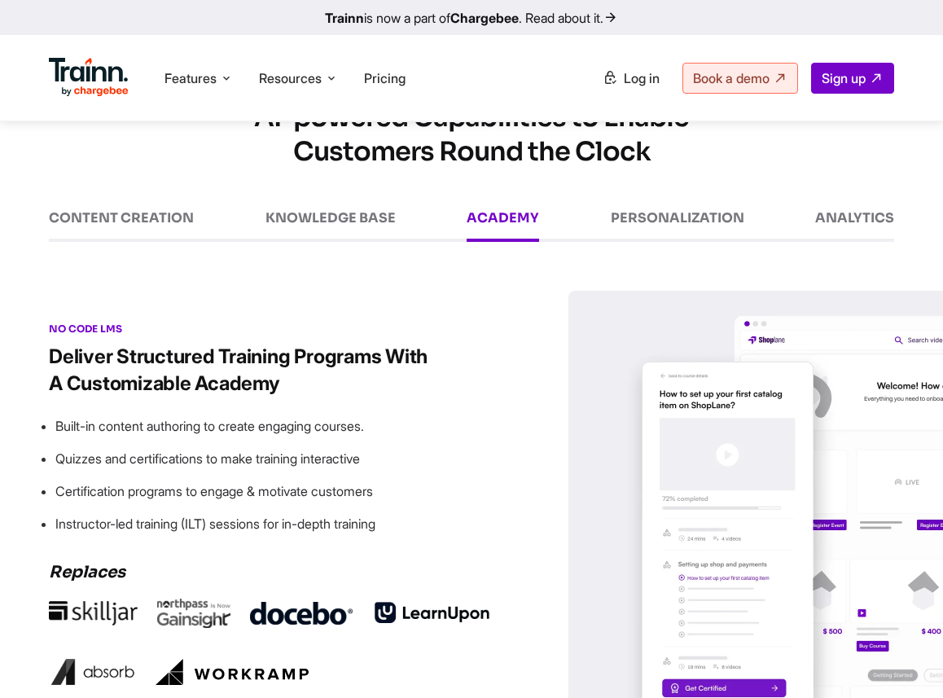
click at [663, 222] on div "PERSONALIZATION" at bounding box center [678, 226] width 134 height 31
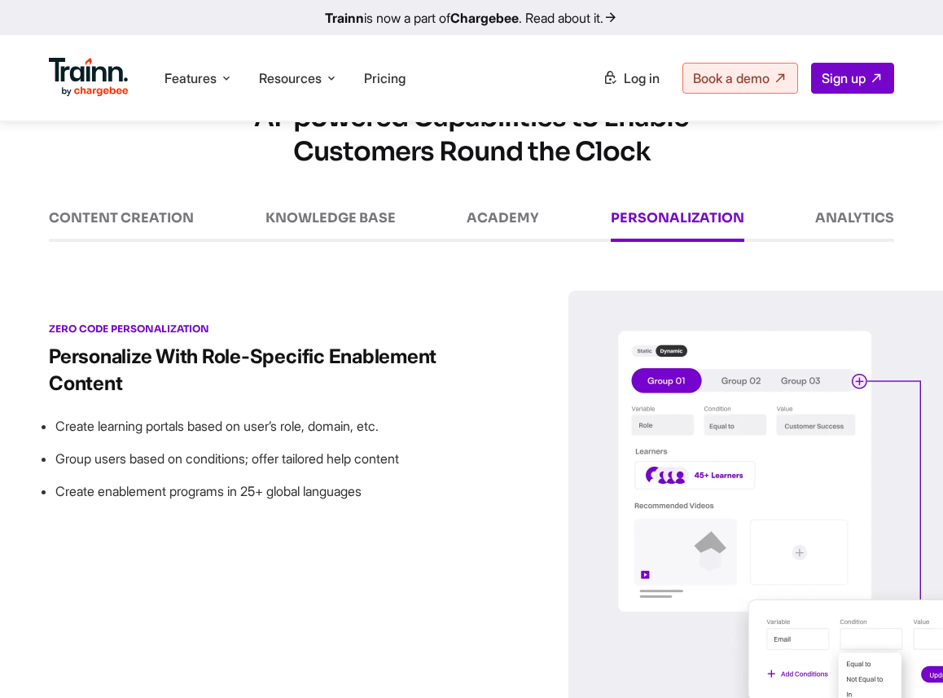
click at [841, 229] on div "ANALYTICS" at bounding box center [854, 226] width 79 height 31
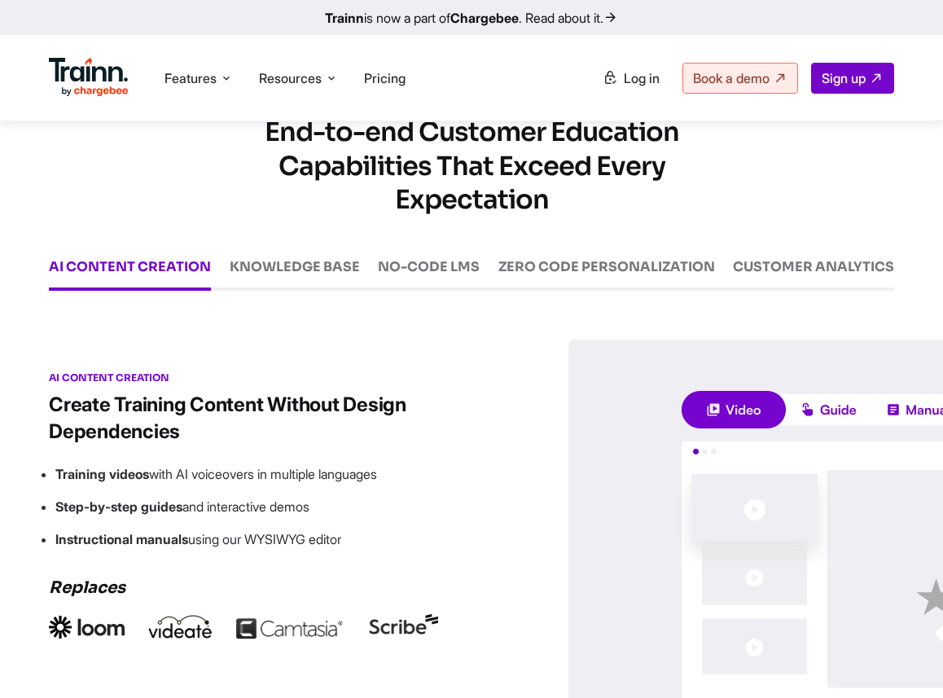
scroll to position [2143, 0]
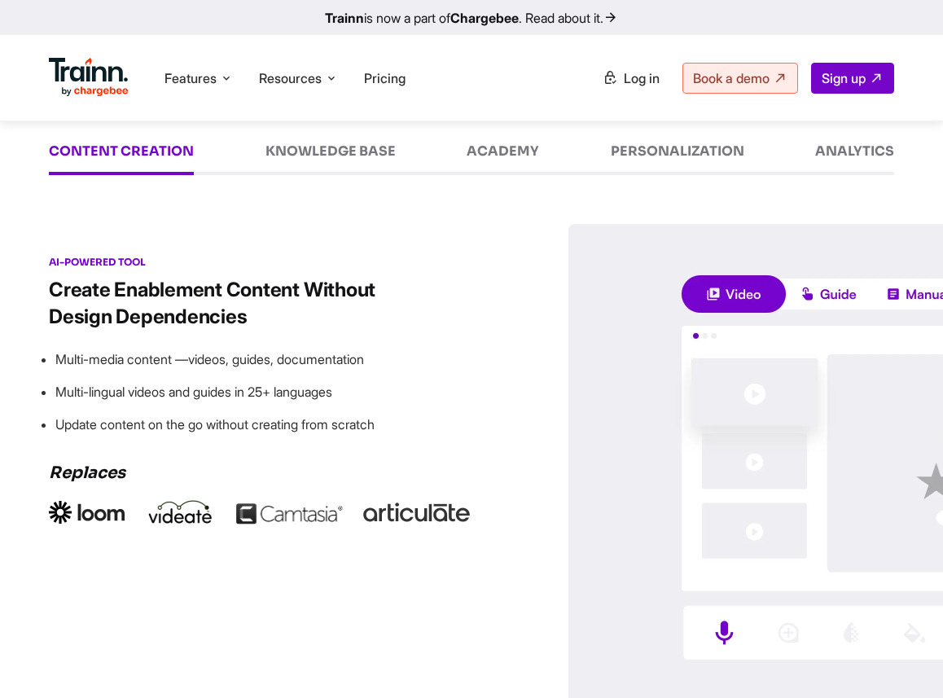
scroll to position [2303, 0]
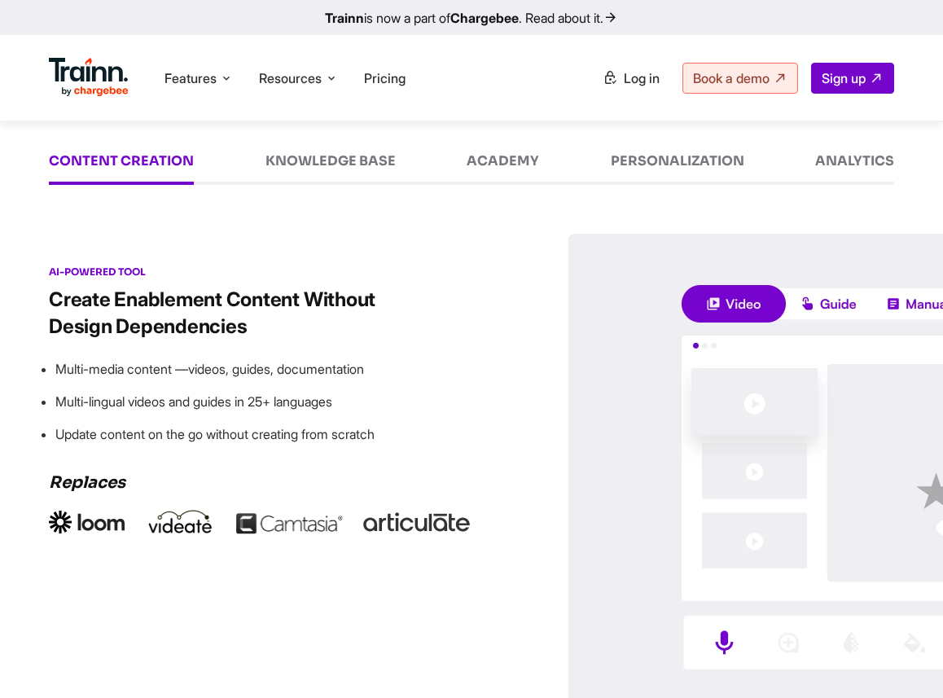
click at [294, 164] on div "KNOWLEDGE BASE" at bounding box center [331, 169] width 130 height 31
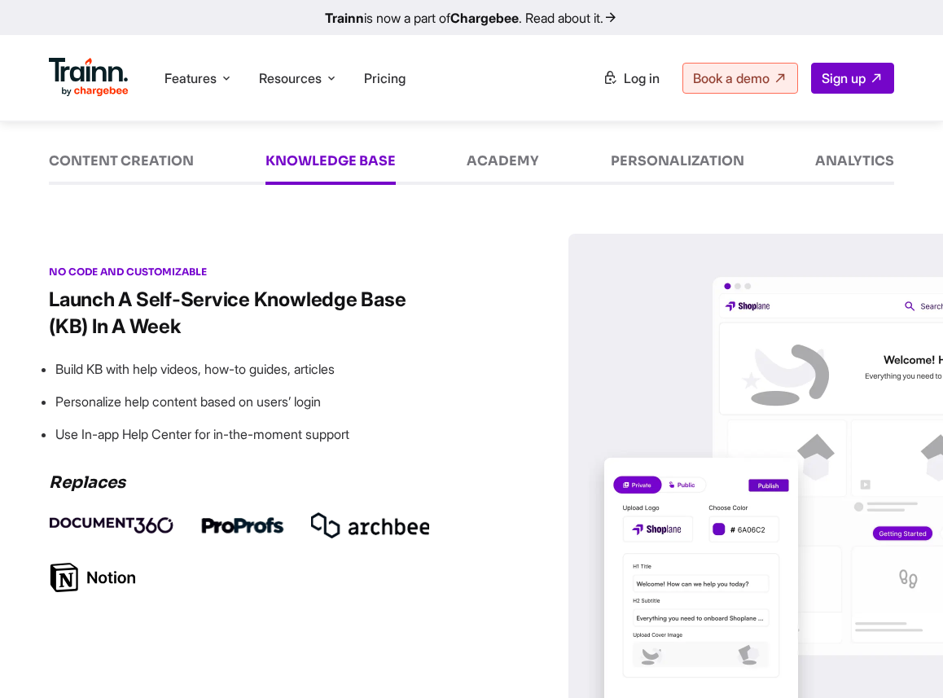
click at [485, 157] on div "ACADEMY" at bounding box center [503, 169] width 72 height 31
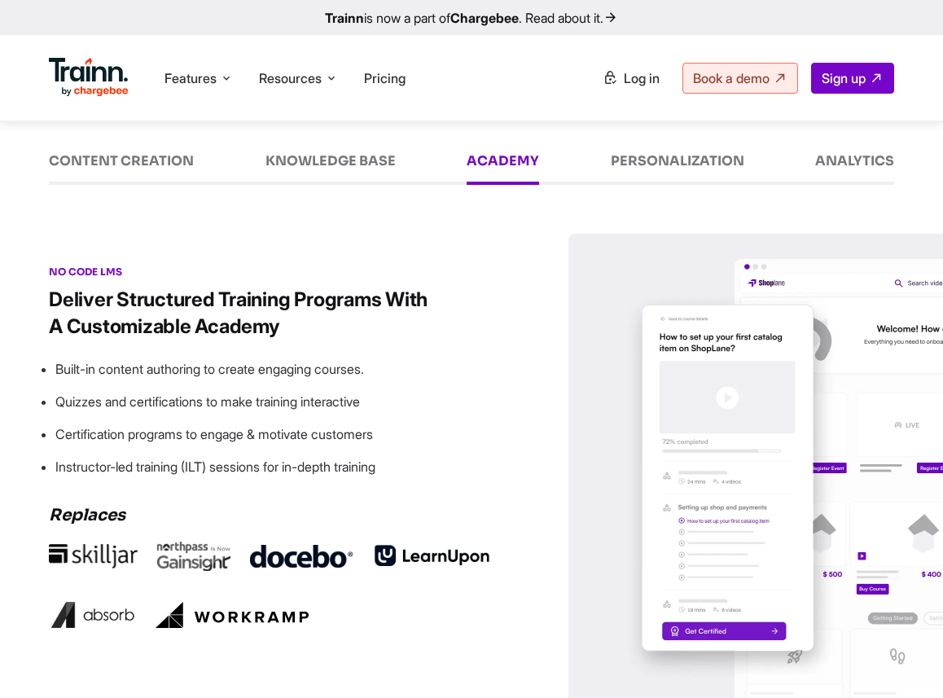
click at [648, 156] on div "PERSONALIZATION" at bounding box center [678, 169] width 134 height 31
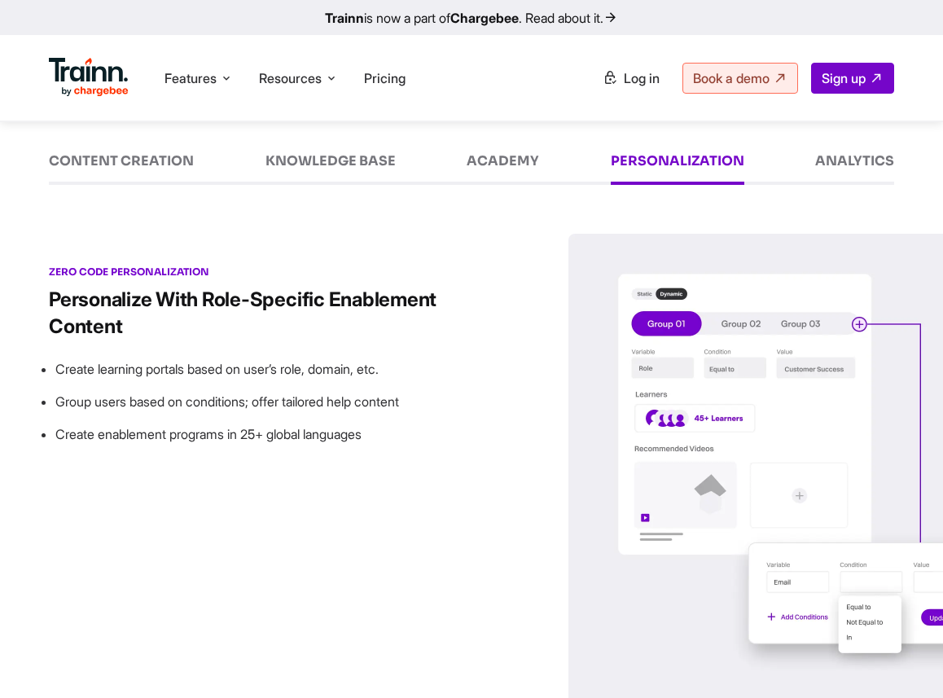
click at [830, 168] on div "ANALYTICS" at bounding box center [854, 169] width 79 height 31
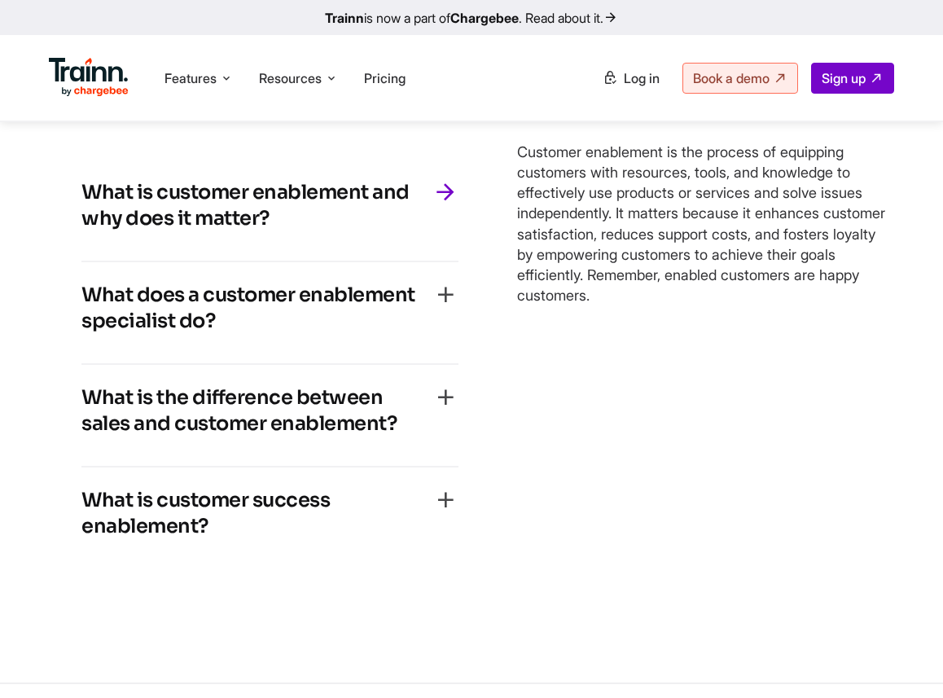
scroll to position [3330, 0]
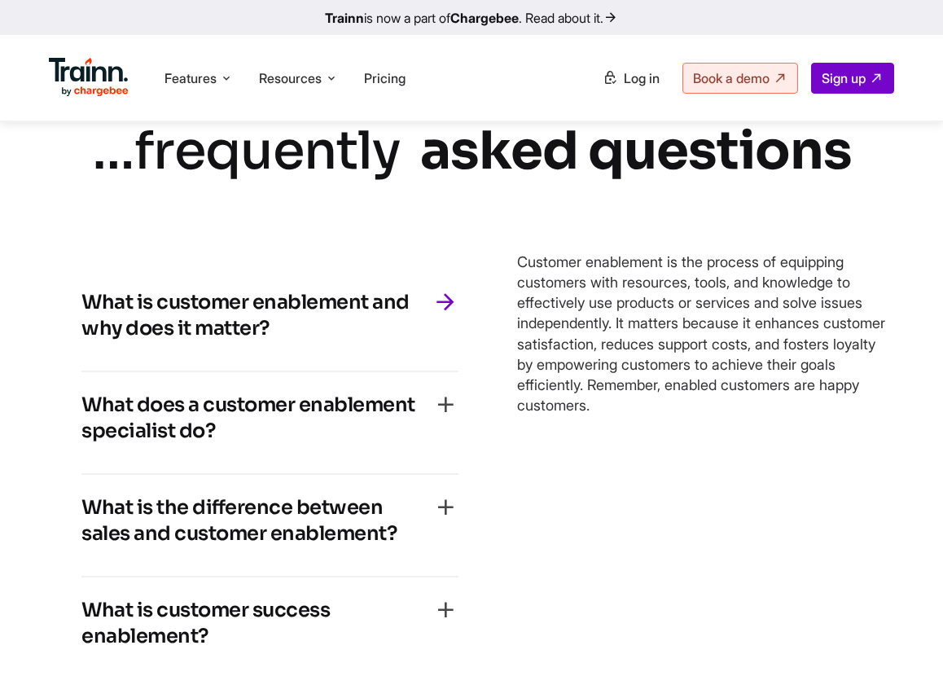
drag, startPoint x: 233, startPoint y: 334, endPoint x: 59, endPoint y: 292, distance: 178.6
click at [59, 291] on div "What is customer enablement and why does it matter? Customer enablement is the …" at bounding box center [270, 474] width 442 height 474
copy h4 "What is customer enablement and why does it matter?"
drag, startPoint x: 514, startPoint y: 267, endPoint x: 759, endPoint y: 494, distance: 333.7
click at [759, 494] on div "What is customer enablement and why does it matter? Customer enablement is the …" at bounding box center [471, 474] width 845 height 474
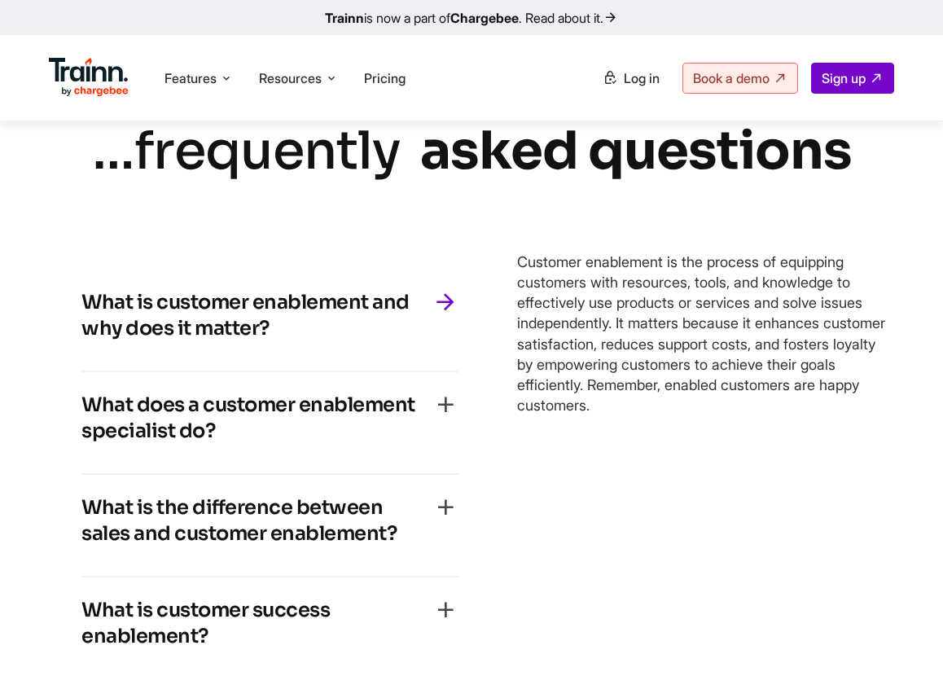
copy p "Customer enablement is the process of equipping customers with resources, tools…"
click at [204, 435] on h4 "What does a customer enablement specialist do?" at bounding box center [256, 418] width 351 height 52
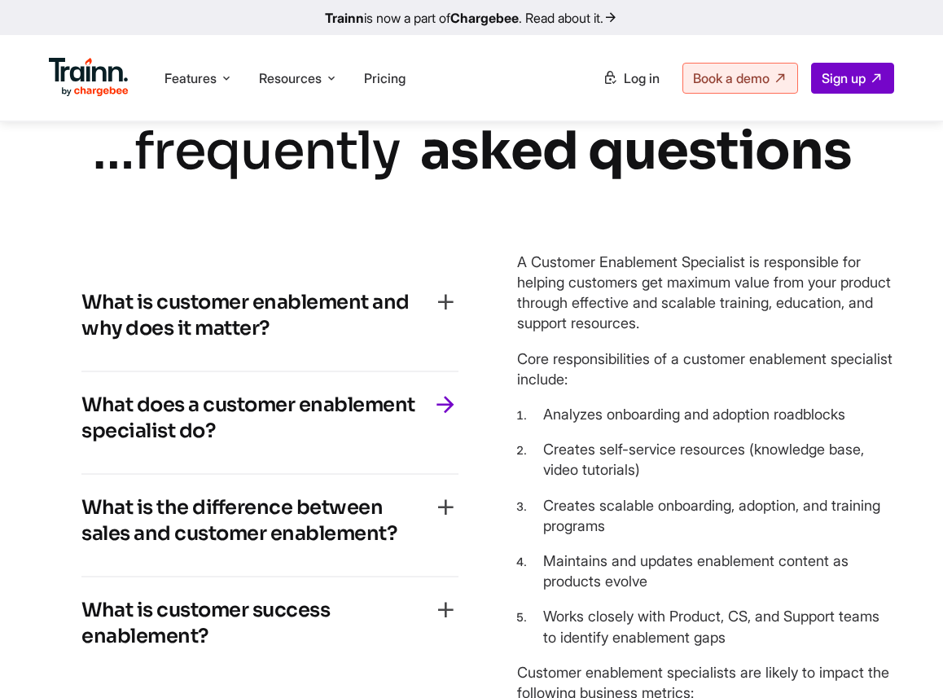
drag, startPoint x: 266, startPoint y: 437, endPoint x: 12, endPoint y: 390, distance: 258.5
click at [12, 390] on div "… frequently asked questions What is customer enablement and why does it matter…" at bounding box center [471, 504] width 943 height 779
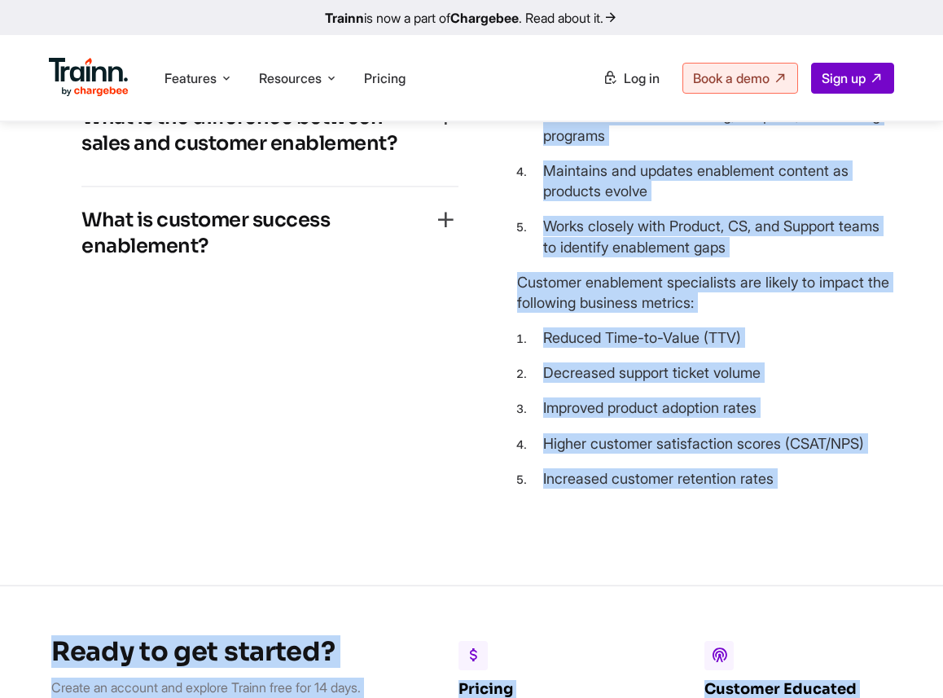
scroll to position [3737, 0]
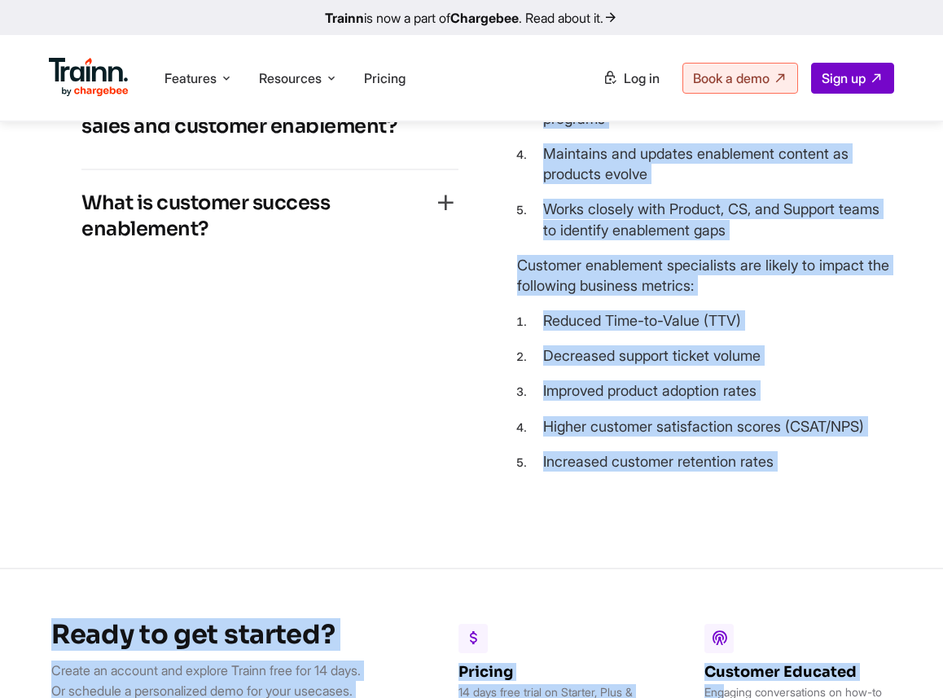
drag, startPoint x: 517, startPoint y: 263, endPoint x: 796, endPoint y: 464, distance: 343.6
click at [796, 464] on div "A Customer Enablement Specialist is responsible for helping customers get maxim…" at bounding box center [705, 157] width 377 height 627
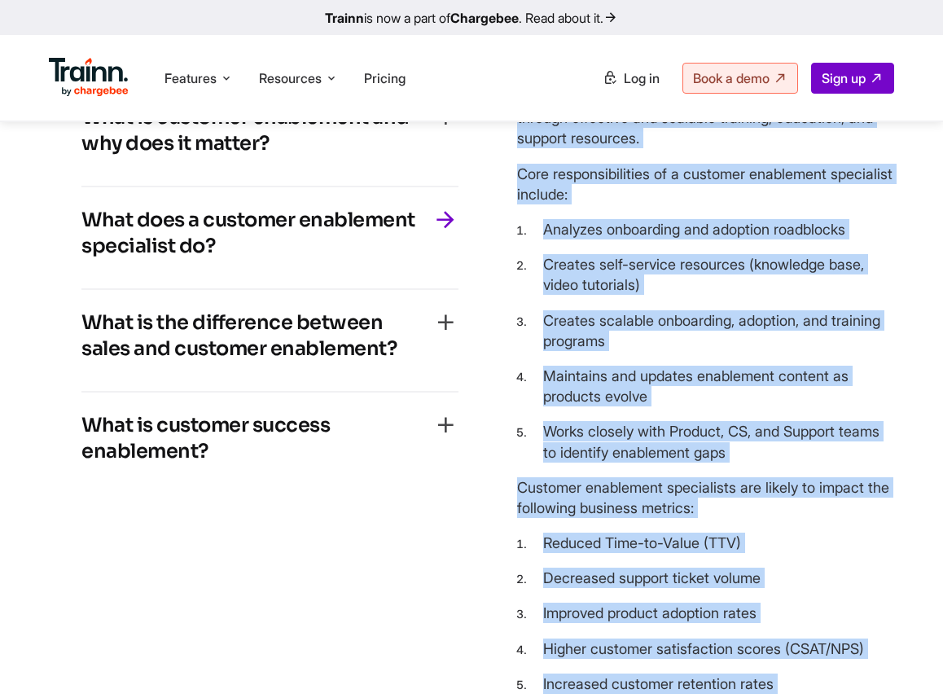
scroll to position [3463, 0]
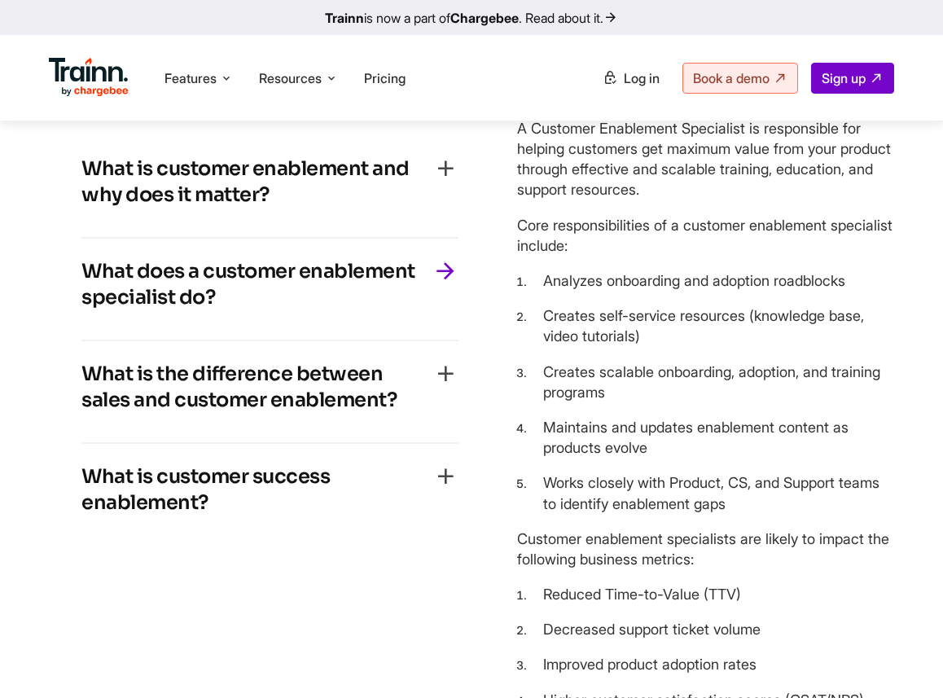
click at [302, 384] on h4 "What is the difference between sales and customer enablement?" at bounding box center [256, 387] width 351 height 52
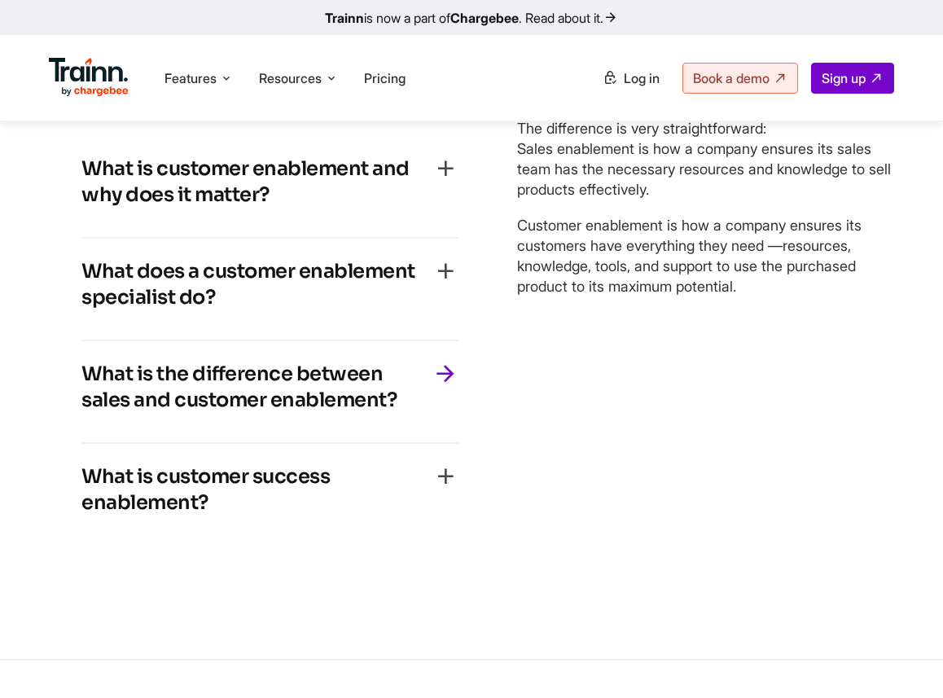
drag, startPoint x: 404, startPoint y: 403, endPoint x: 75, endPoint y: 372, distance: 330.5
click at [75, 372] on div "What is customer enablement and why does it matter? Customer enablement is the …" at bounding box center [270, 340] width 442 height 474
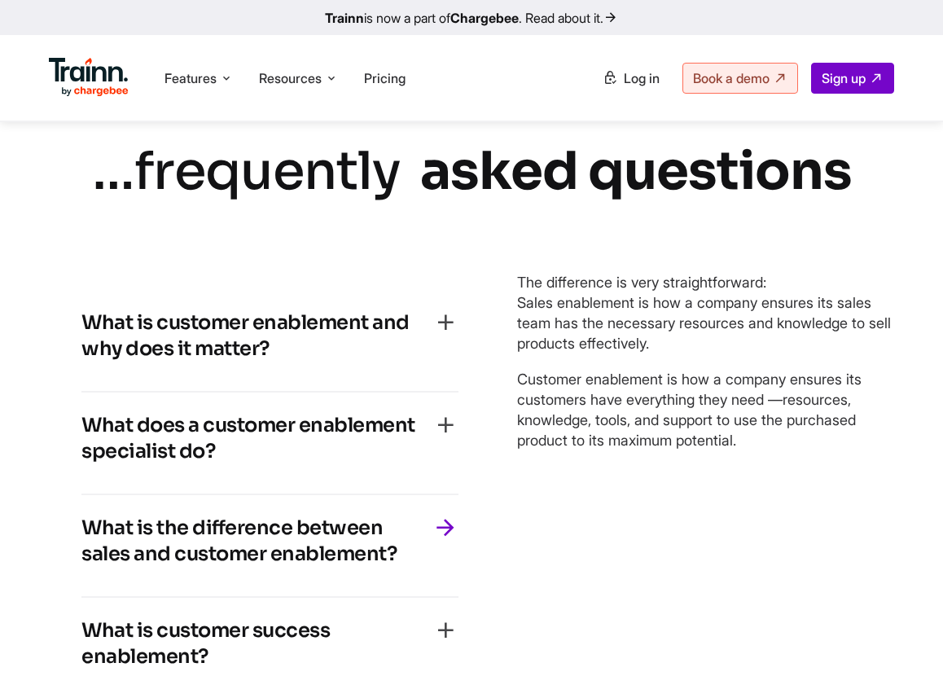
scroll to position [3296, 0]
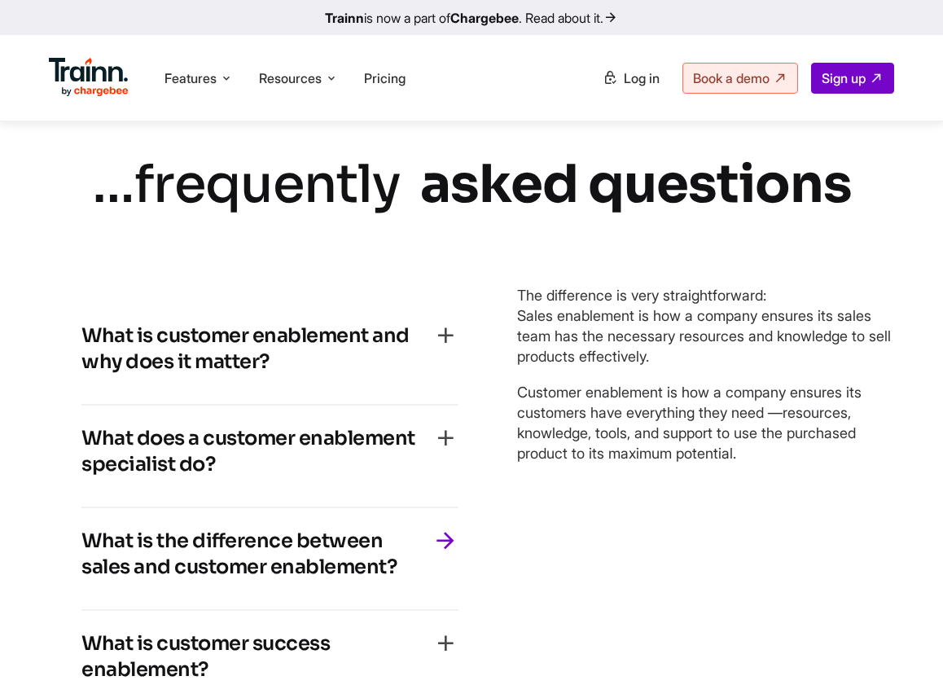
click at [524, 295] on p "The difference is very straightforward: Sales enablement is how a company ensur…" at bounding box center [705, 326] width 377 height 82
drag, startPoint x: 519, startPoint y: 295, endPoint x: 797, endPoint y: 483, distance: 336.2
click at [797, 483] on div "Customer enablement is the process of equipping customers with resources, tools…" at bounding box center [705, 507] width 377 height 474
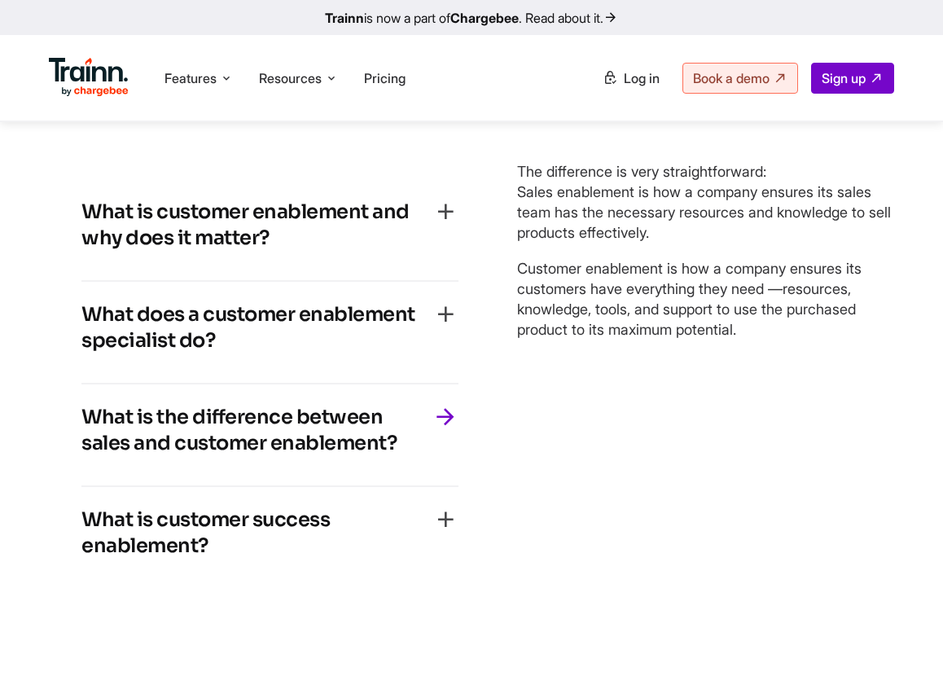
scroll to position [3460, 0]
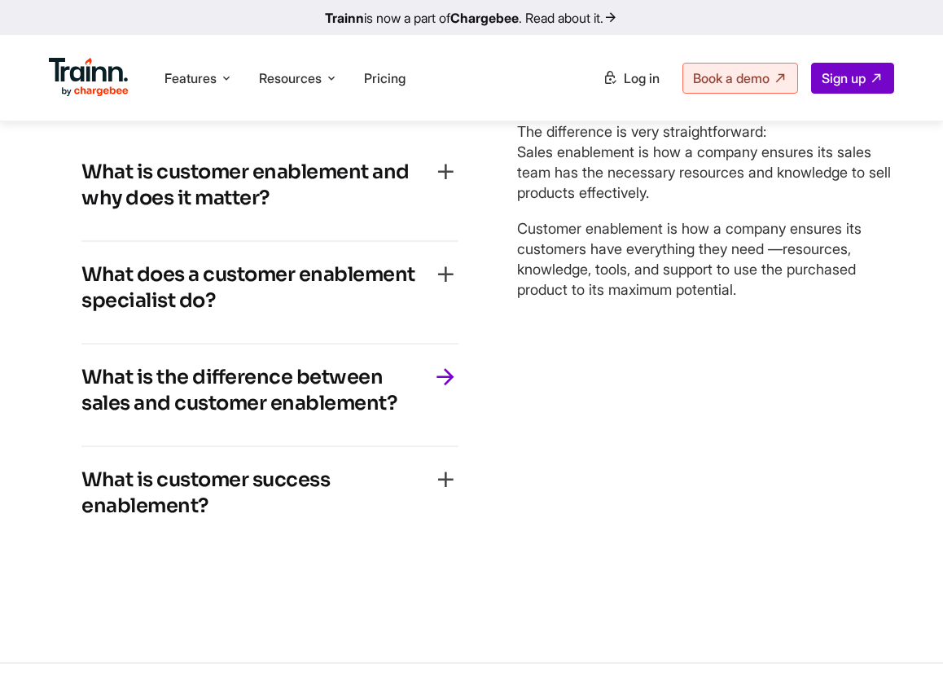
click at [173, 514] on h4 "What is customer success enablement?" at bounding box center [256, 493] width 351 height 52
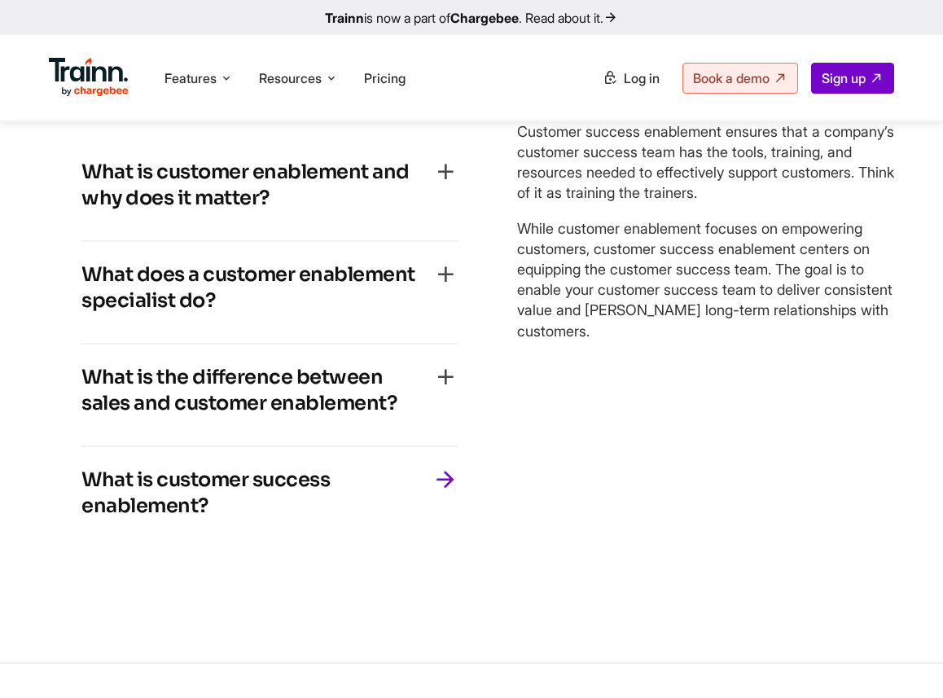
drag, startPoint x: 242, startPoint y: 499, endPoint x: 0, endPoint y: 468, distance: 243.9
click at [0, 468] on div "… frequently asked questions What is customer enablement and why does it matter…" at bounding box center [471, 283] width 943 height 596
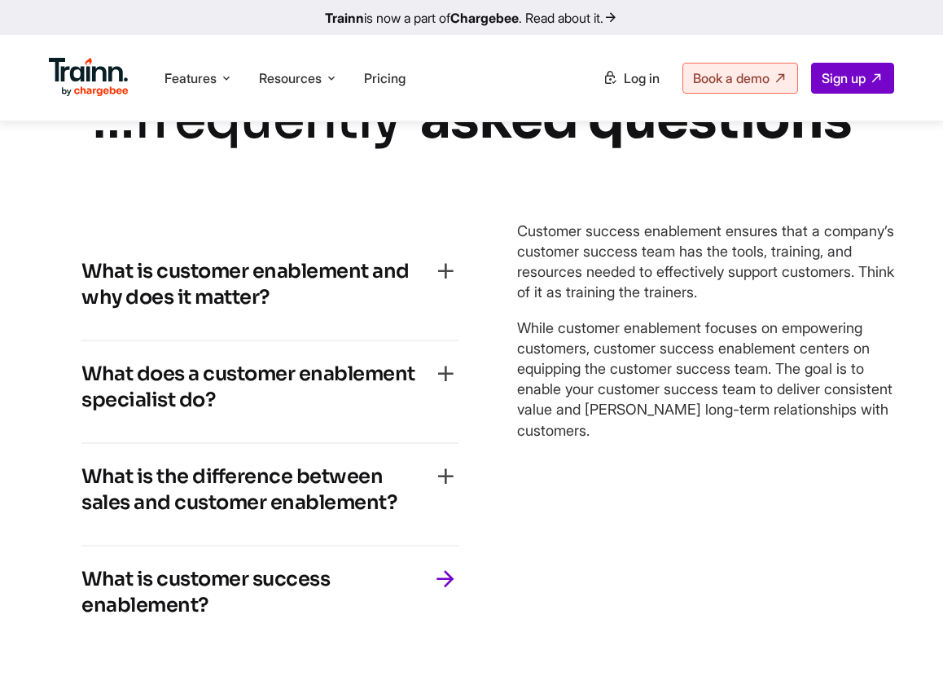
scroll to position [3358, 0]
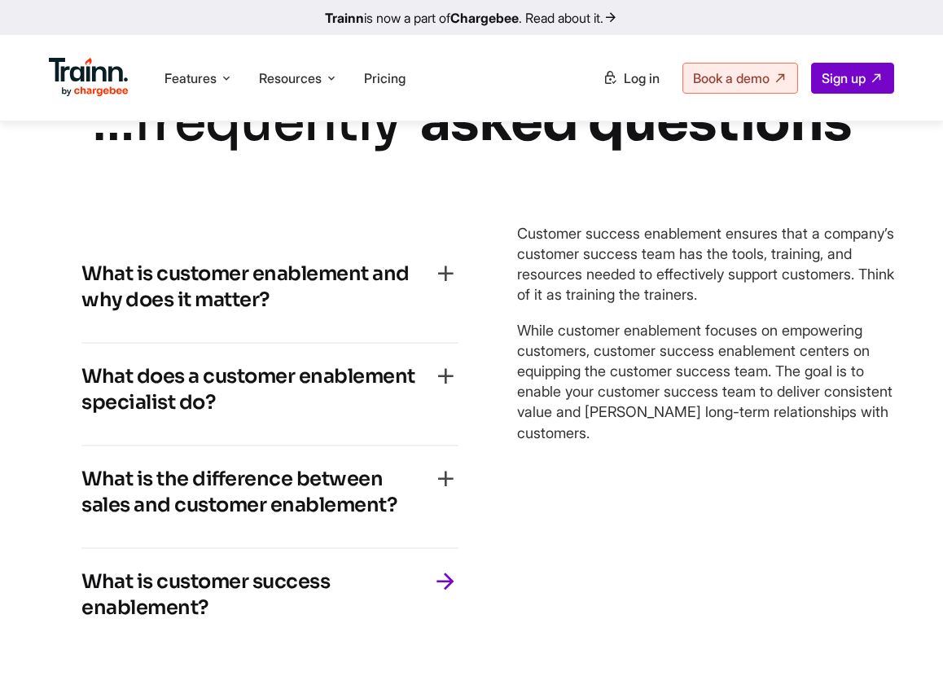
drag, startPoint x: 521, startPoint y: 238, endPoint x: 639, endPoint y: 433, distance: 227.3
click at [639, 433] on div "Customer success enablement ensures that a company’s customer success team has …" at bounding box center [705, 333] width 377 height 220
click at [554, 271] on p "Customer success enablement ensures that a company’s customer success team has …" at bounding box center [705, 264] width 377 height 82
click at [264, 86] on span "Resources" at bounding box center [290, 78] width 63 height 18
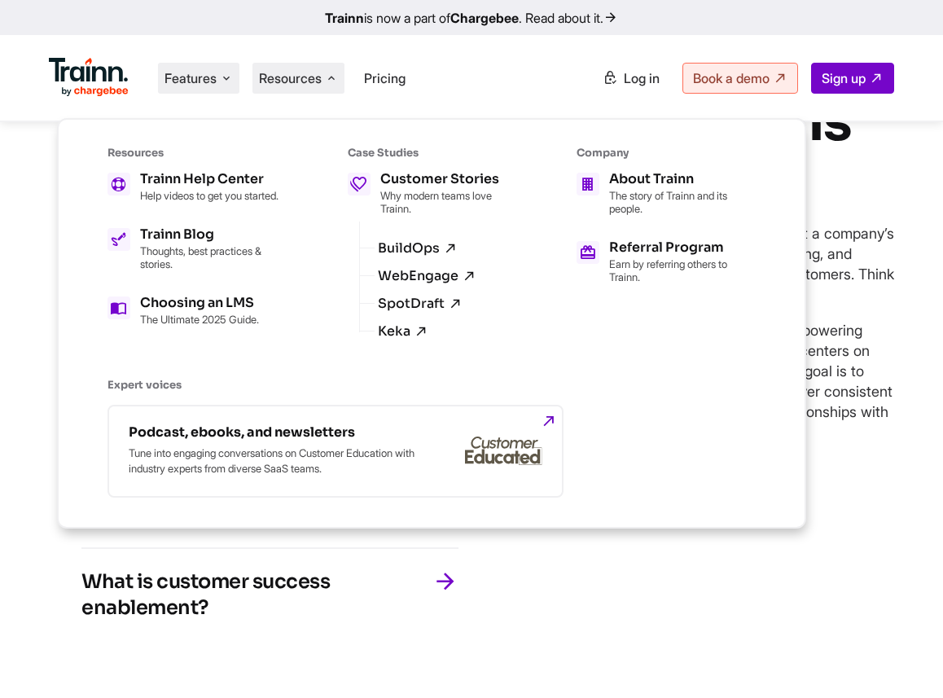
click at [187, 77] on span "Features" at bounding box center [191, 78] width 52 height 18
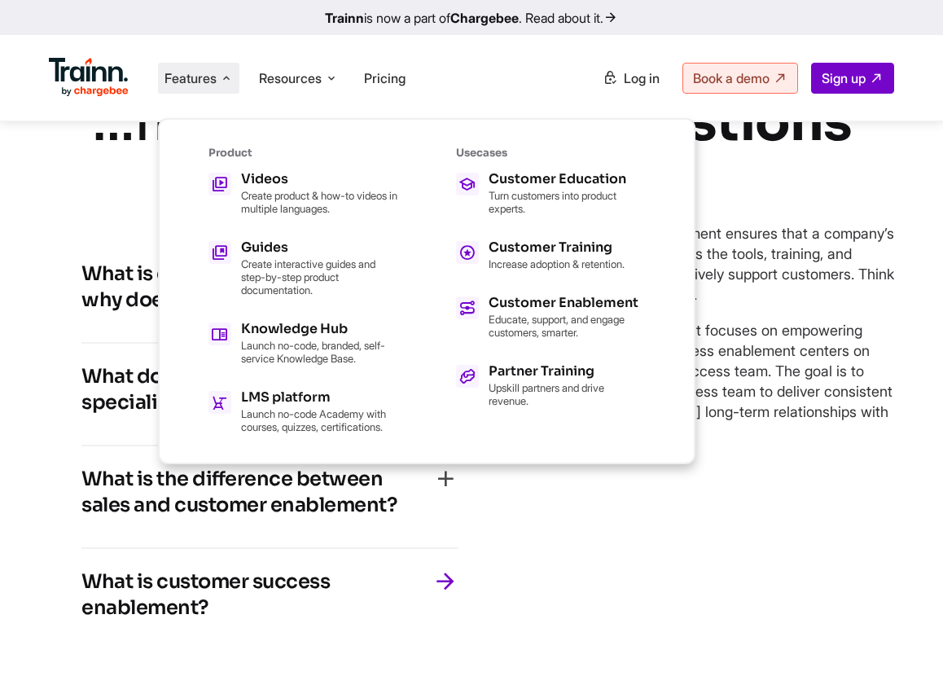
click at [511, 236] on ul "Customer Education Turn customers into product experts. Customer Training Incre…" at bounding box center [550, 290] width 189 height 235
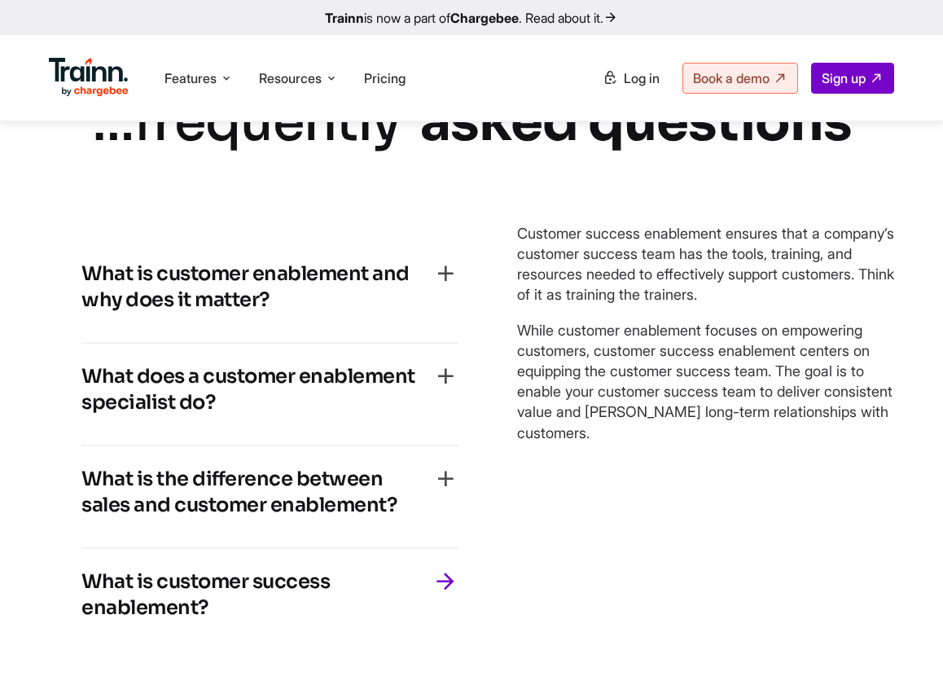
click at [500, 247] on div "What is customer enablement and why does it matter? Customer enablement is the …" at bounding box center [471, 446] width 845 height 474
click at [207, 77] on span "Features" at bounding box center [191, 78] width 52 height 18
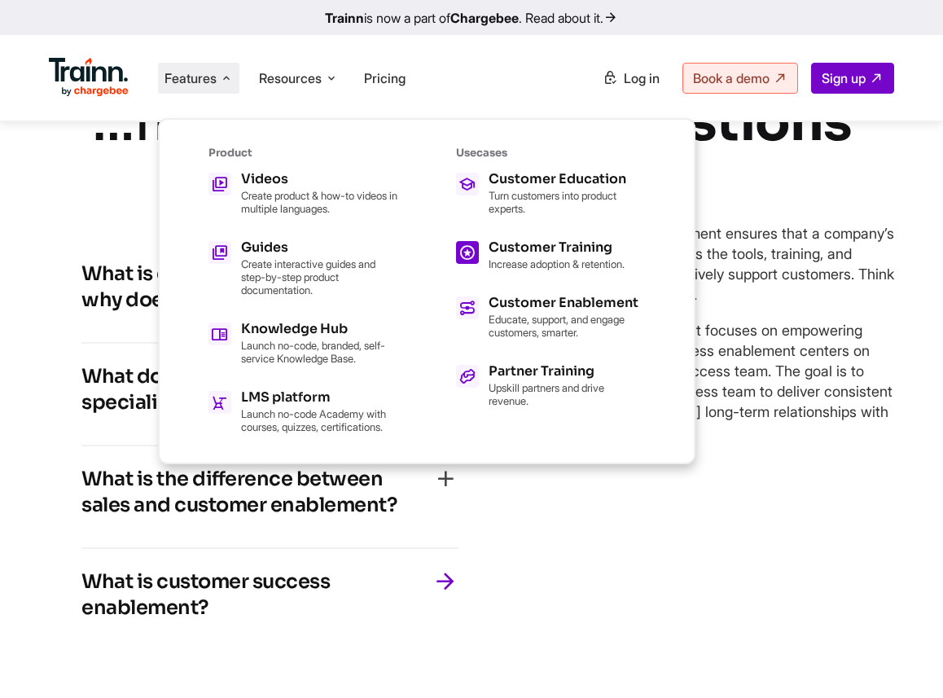
click at [471, 263] on icon at bounding box center [467, 253] width 17 height 28
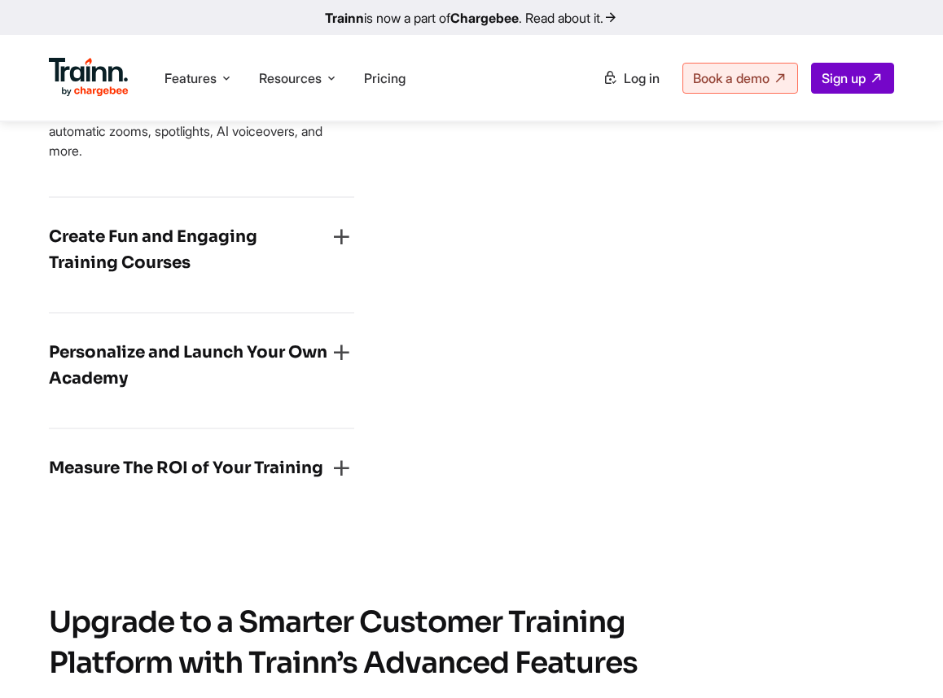
scroll to position [2399, 0]
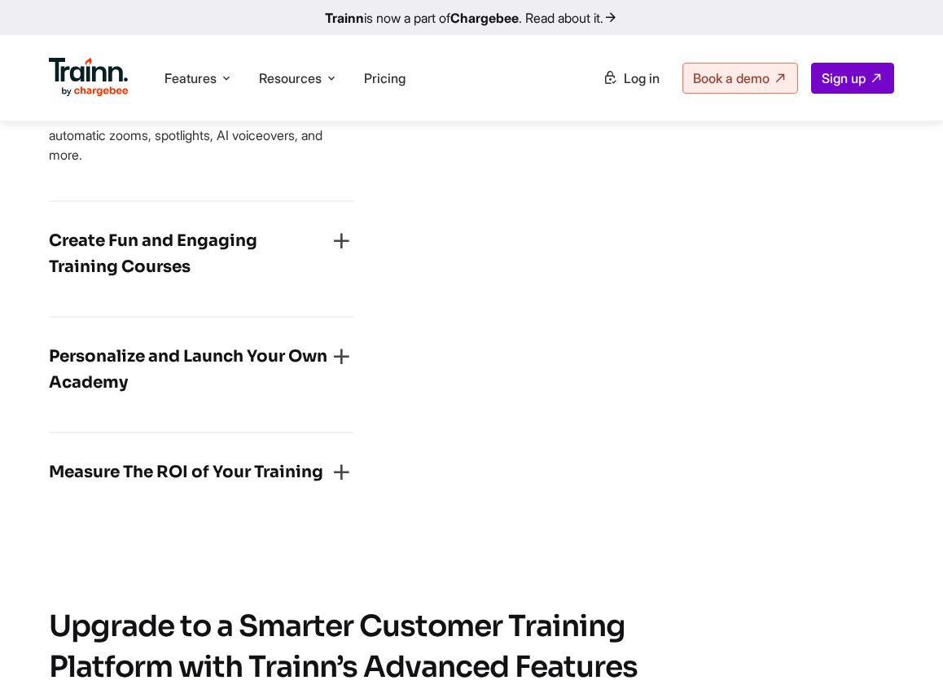
click at [178, 240] on h4 "Create Fun and Engaging Training Courses" at bounding box center [188, 254] width 279 height 52
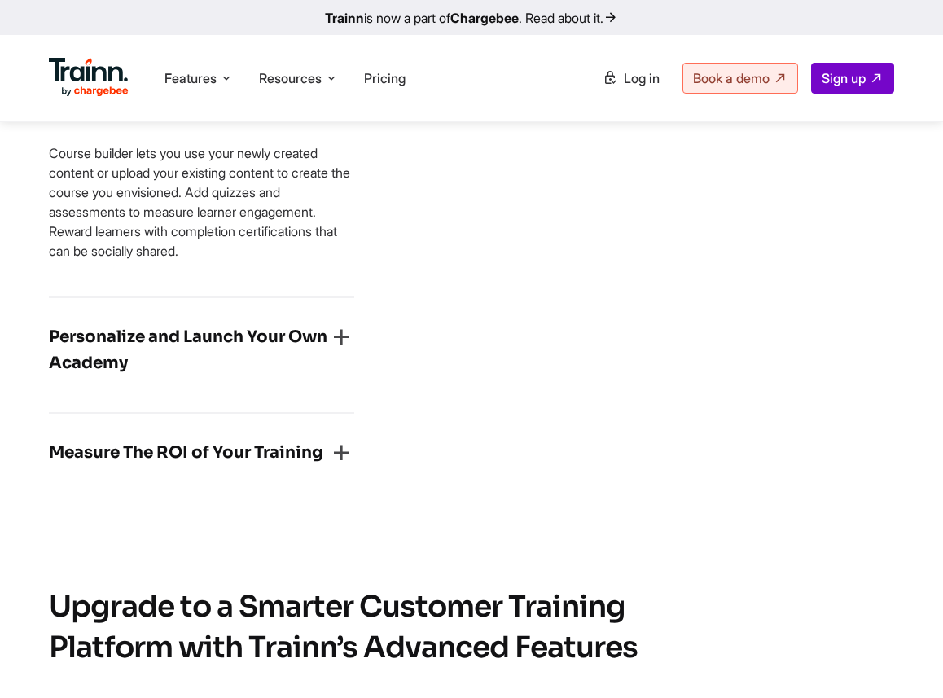
drag, startPoint x: 169, startPoint y: 378, endPoint x: 169, endPoint y: 400, distance: 22.0
click at [169, 376] on h4 "Personalize and Launch Your Own Academy" at bounding box center [188, 350] width 279 height 52
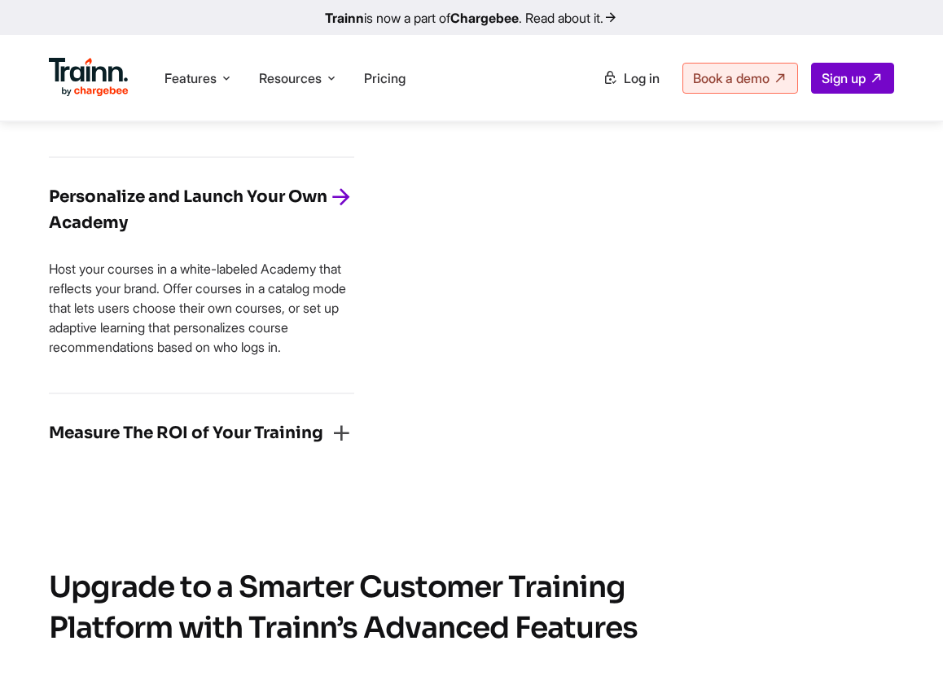
click at [172, 446] on h4 "Measure The ROI of Your Training" at bounding box center [186, 433] width 275 height 26
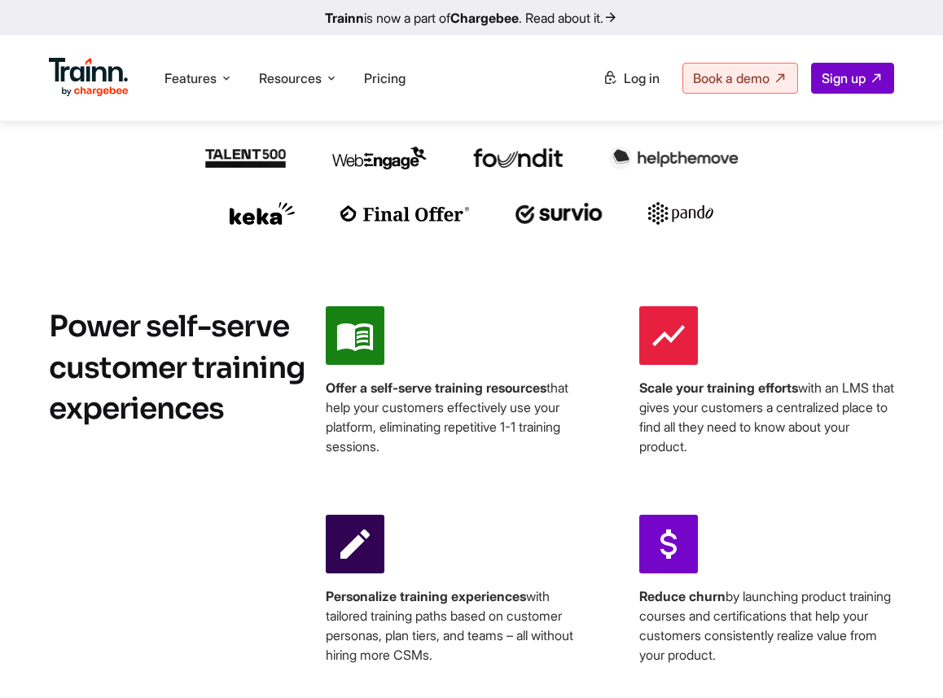
scroll to position [0, 0]
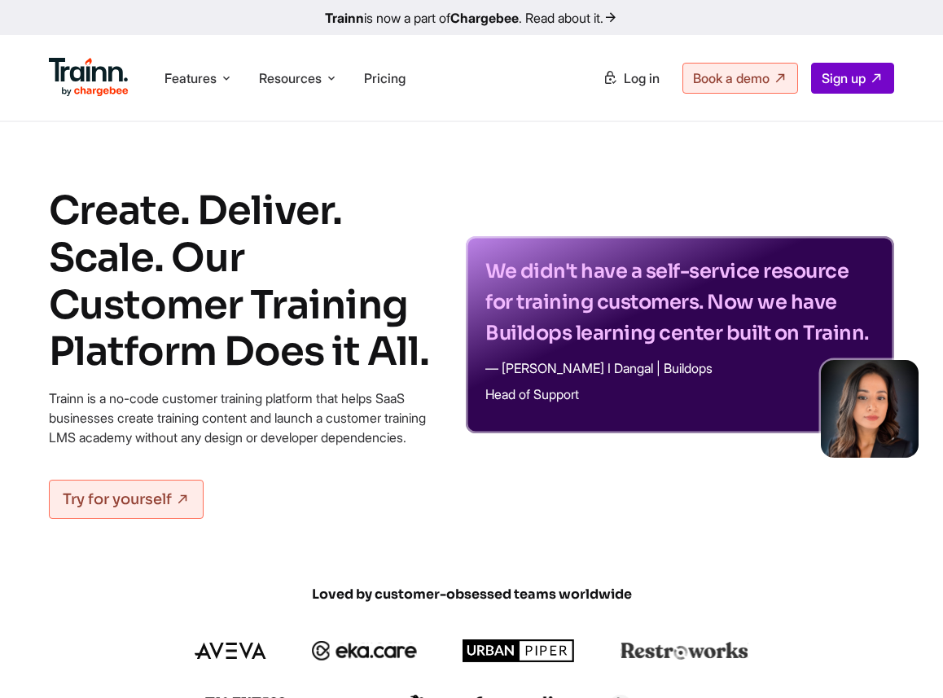
click at [86, 81] on img at bounding box center [89, 77] width 80 height 39
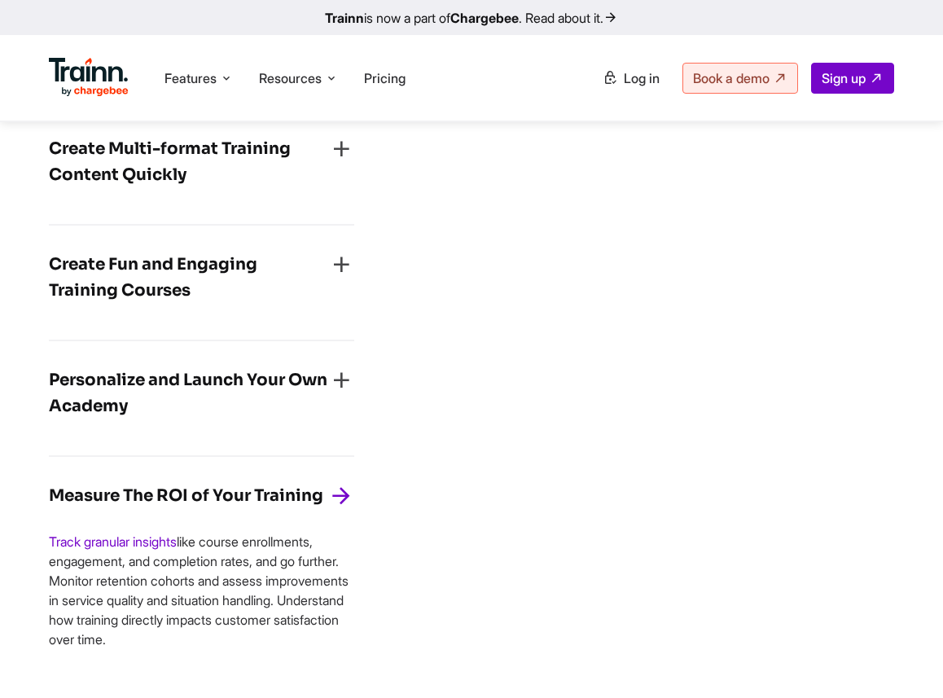
scroll to position [2248, 0]
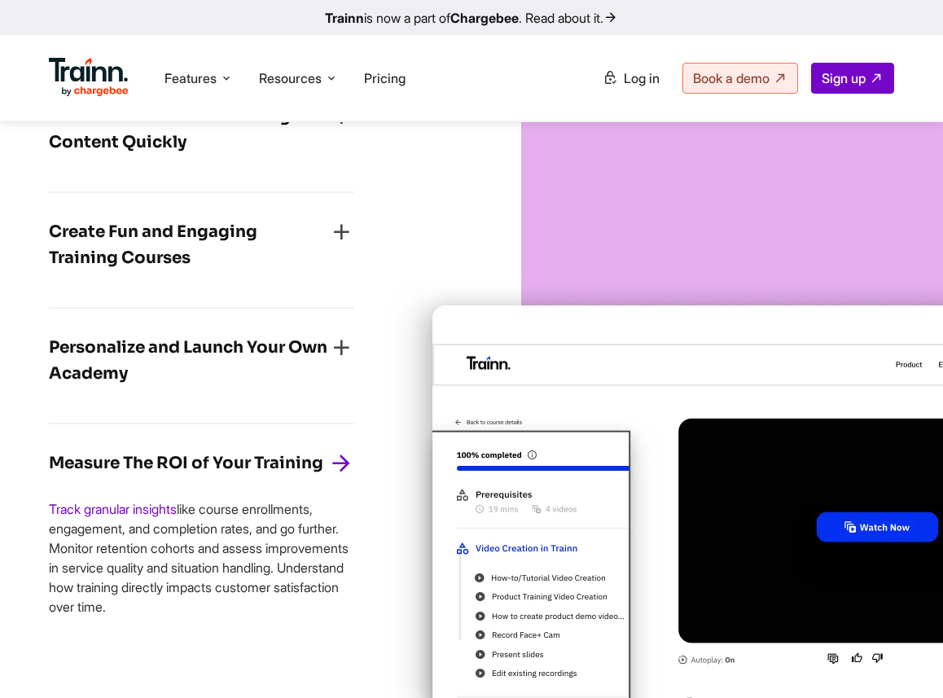
click at [189, 156] on h4 "Create Multi-format Training Content Quickly" at bounding box center [188, 129] width 279 height 52
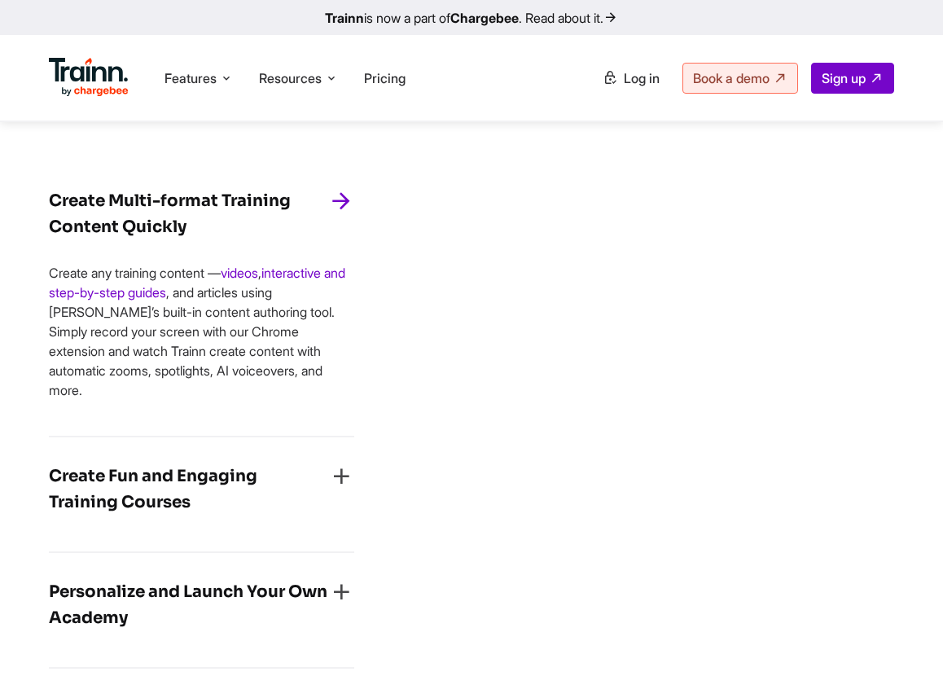
scroll to position [2166, 0]
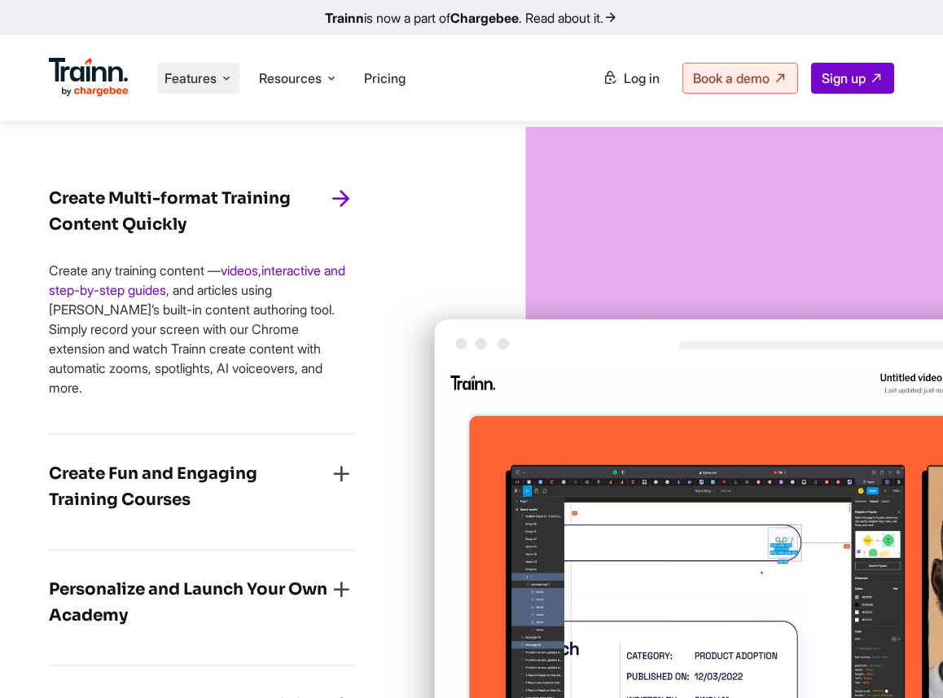
click at [219, 80] on li "Features Product Videos Create product & how-to videos in multiple languages. G…" at bounding box center [198, 78] width 81 height 31
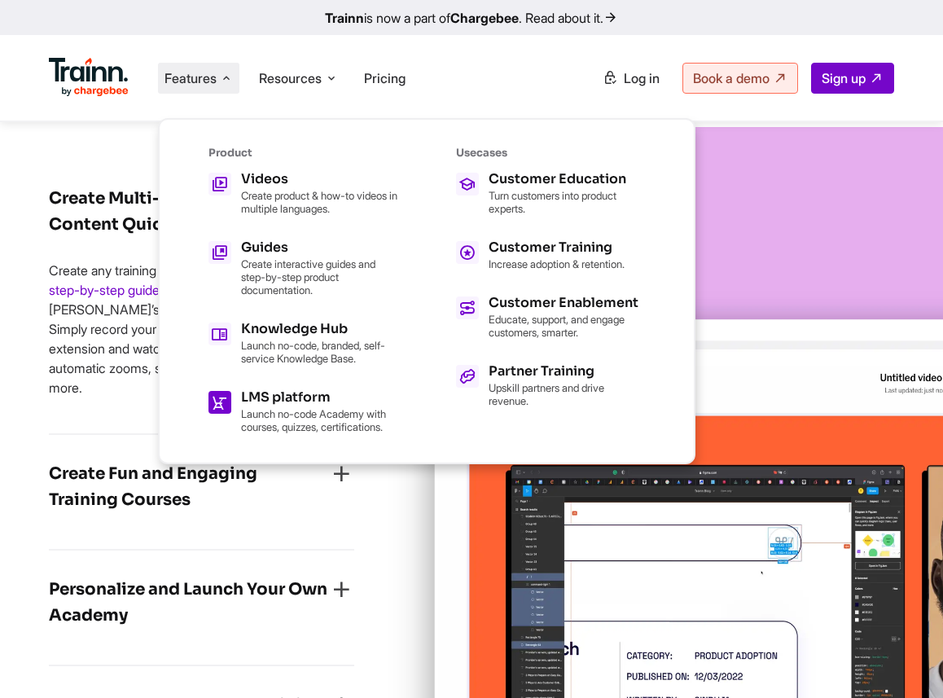
click at [248, 409] on p "Launch no-code Academy with courses, quizzes, certifications." at bounding box center [319, 420] width 156 height 26
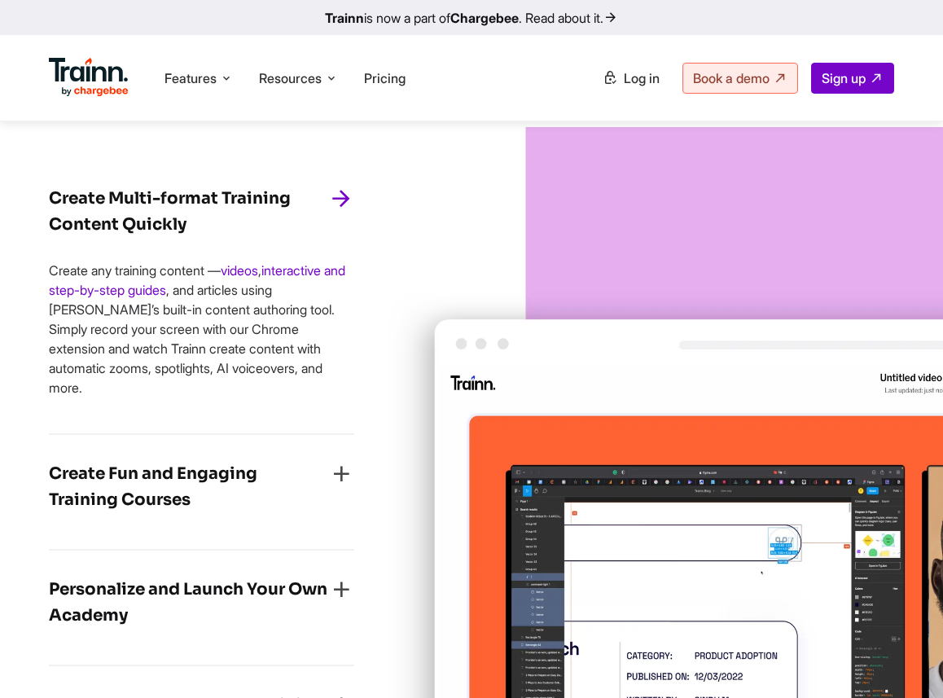
scroll to position [2220, 0]
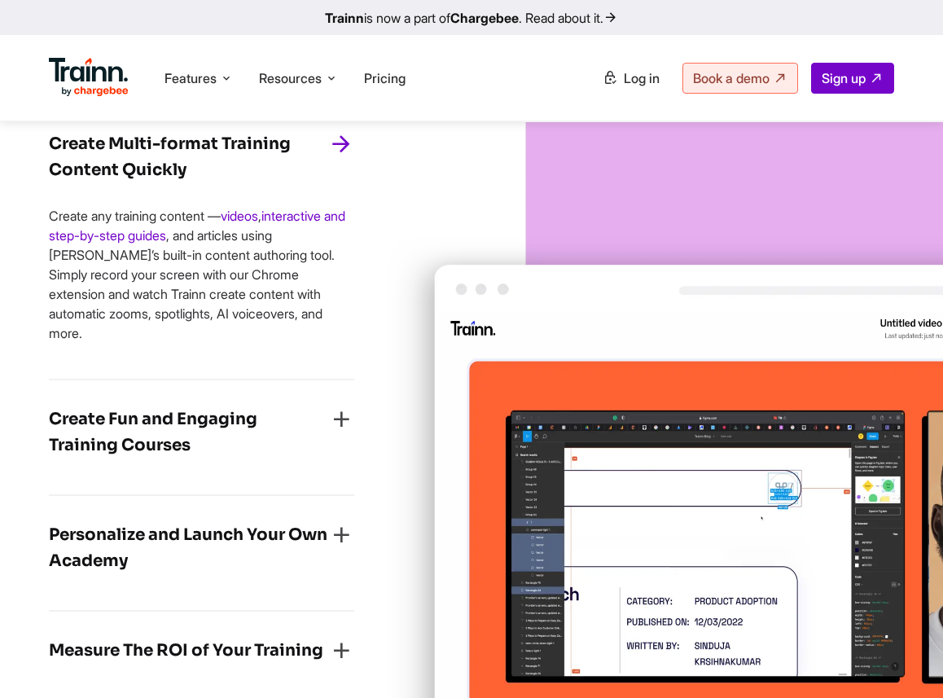
click at [221, 444] on h4 "Create Fun and Engaging Training Courses" at bounding box center [188, 432] width 279 height 52
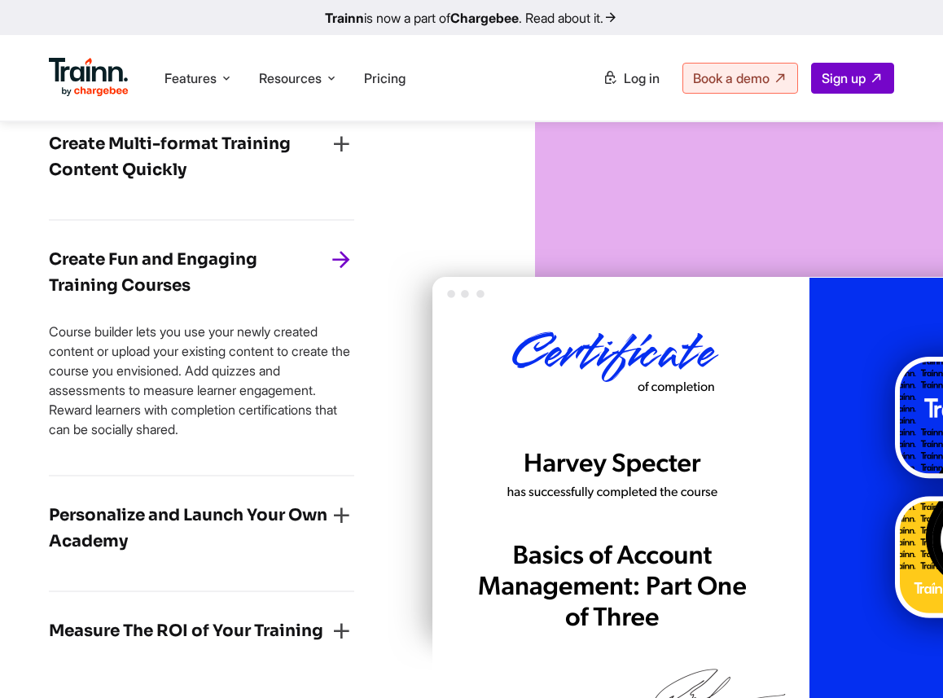
click at [204, 545] on h4 "Personalize and Launch Your Own Academy" at bounding box center [188, 529] width 279 height 52
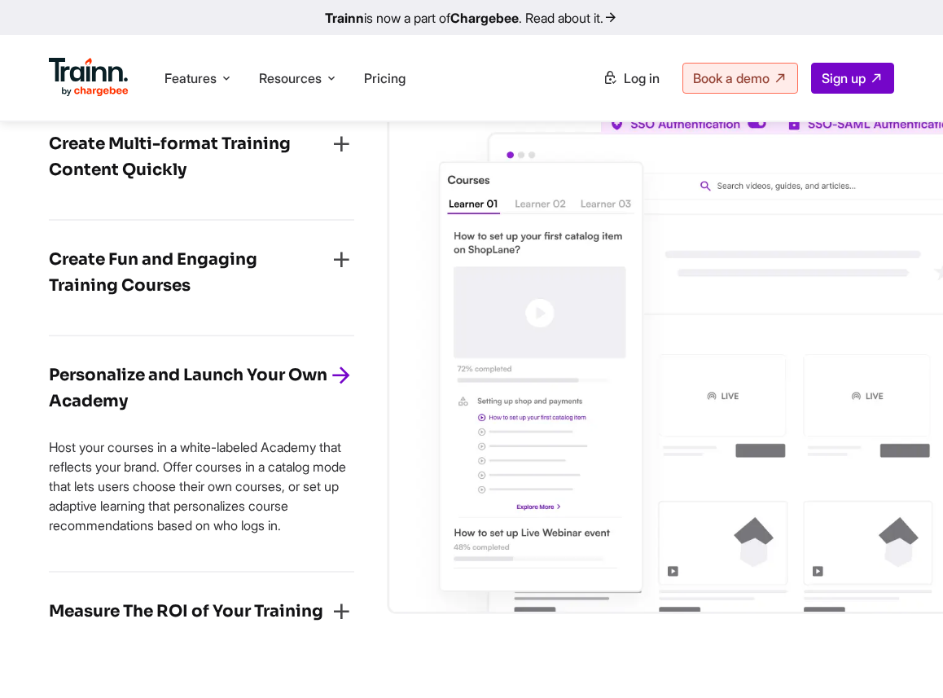
click at [213, 625] on h4 "Measure The ROI of Your Training" at bounding box center [186, 612] width 275 height 26
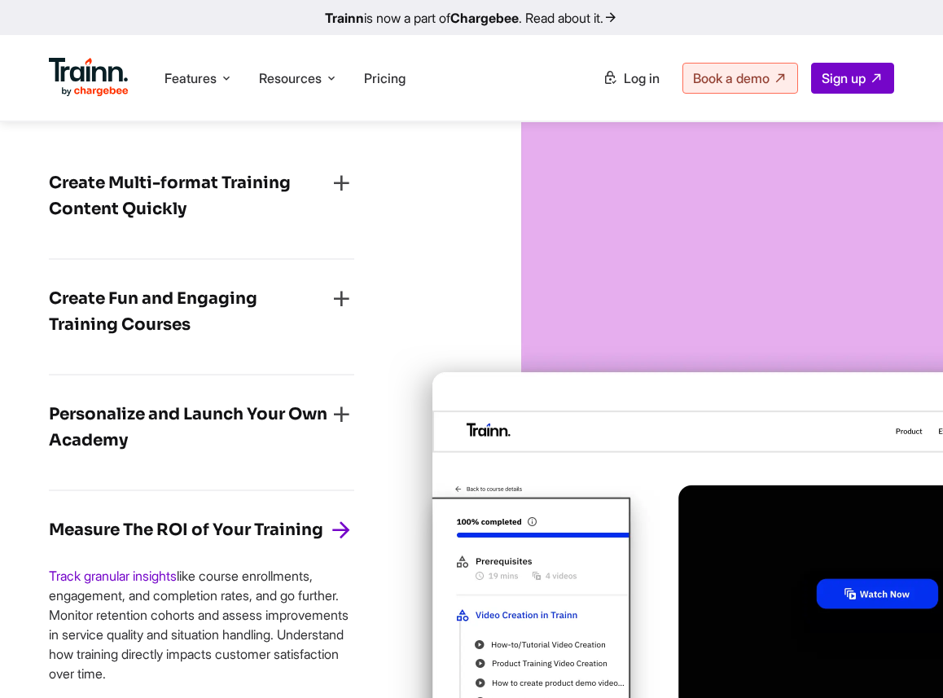
scroll to position [2183, 0]
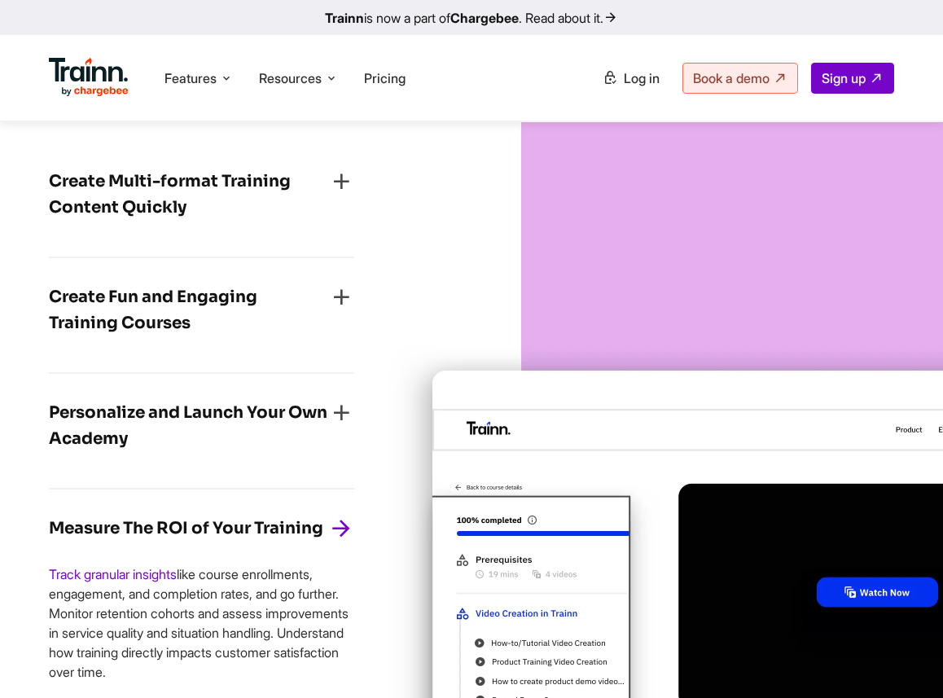
click at [195, 413] on div "Personalize and Launch Your Own Academy Host your courses in a white-labeled Ac…" at bounding box center [201, 432] width 305 height 116
click at [199, 452] on h4 "Personalize and Launch Your Own Academy" at bounding box center [188, 426] width 279 height 52
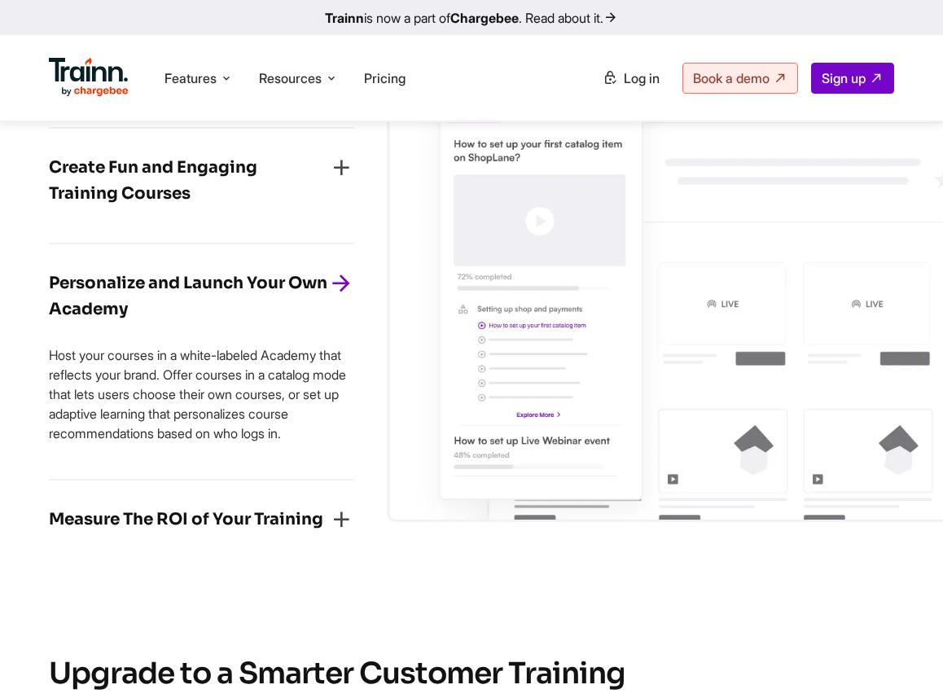
scroll to position [2311, 0]
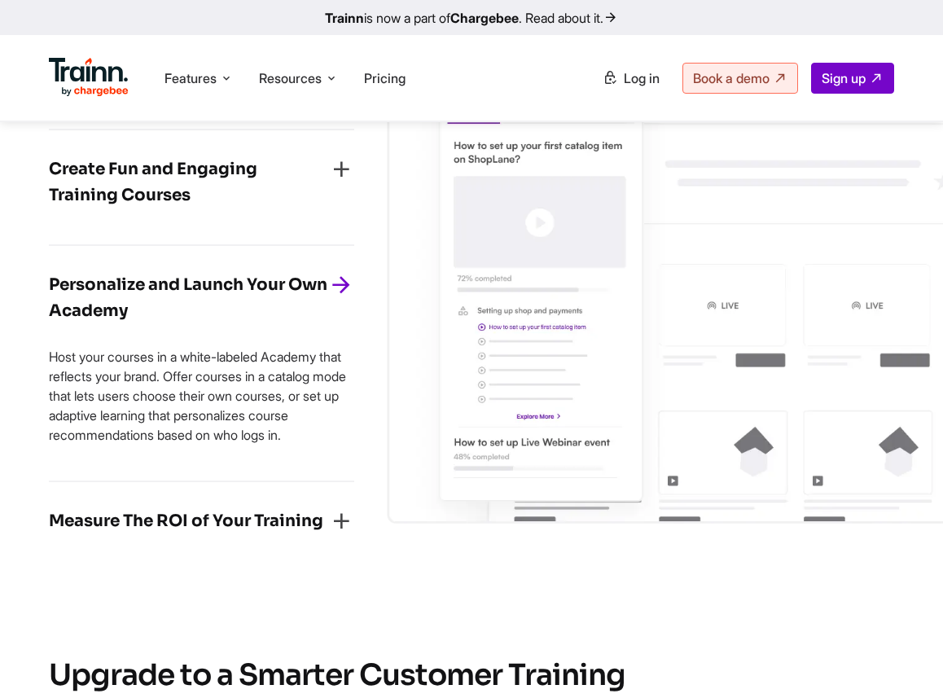
click at [239, 534] on h4 "Measure The ROI of Your Training" at bounding box center [186, 521] width 275 height 26
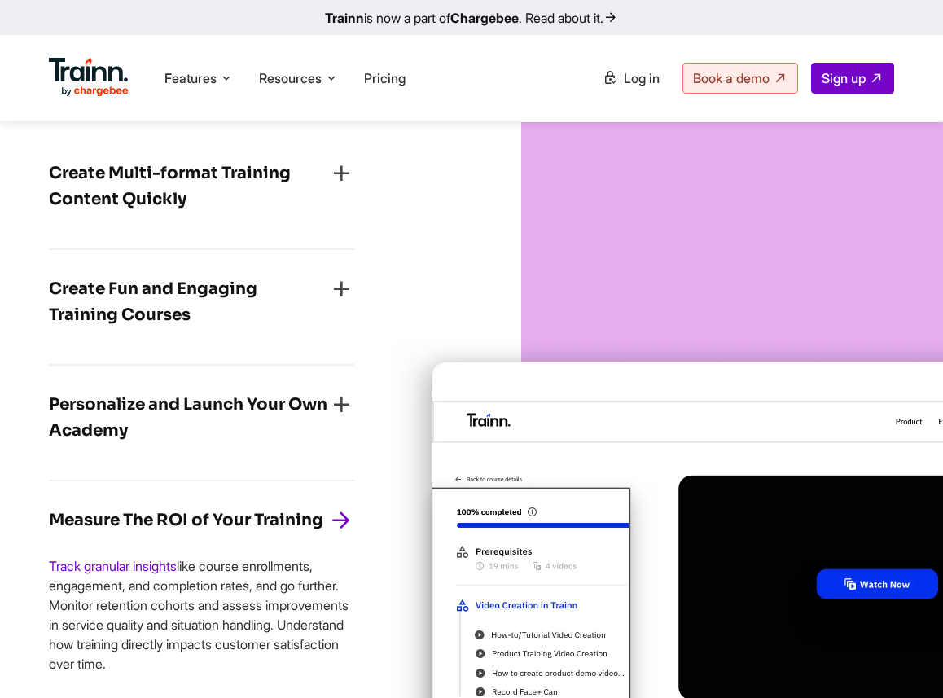
scroll to position [2182, 0]
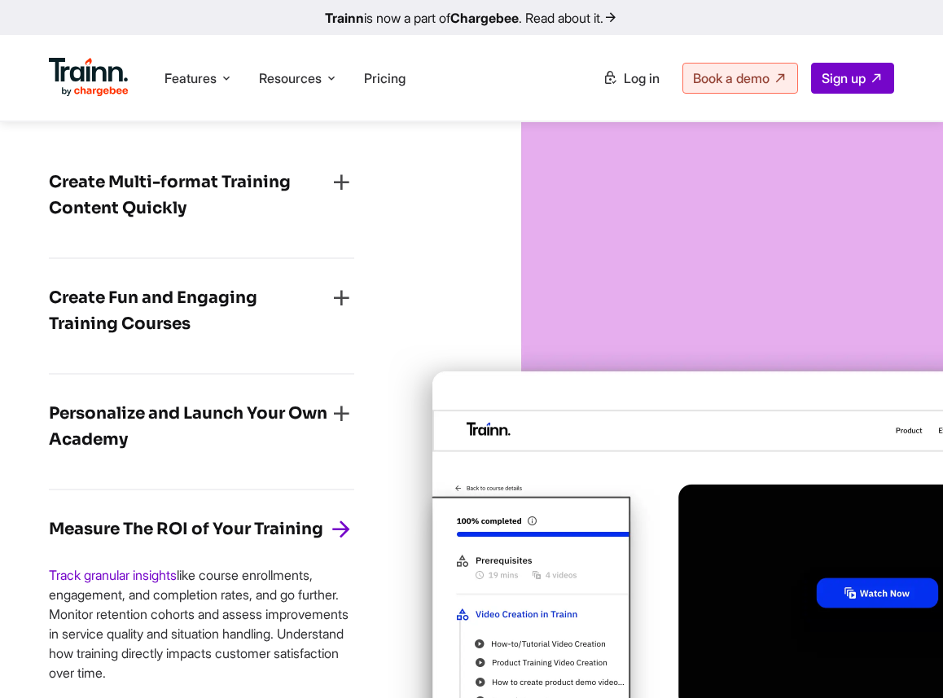
click at [187, 337] on h4 "Create Fun and Engaging Training Courses" at bounding box center [188, 311] width 279 height 52
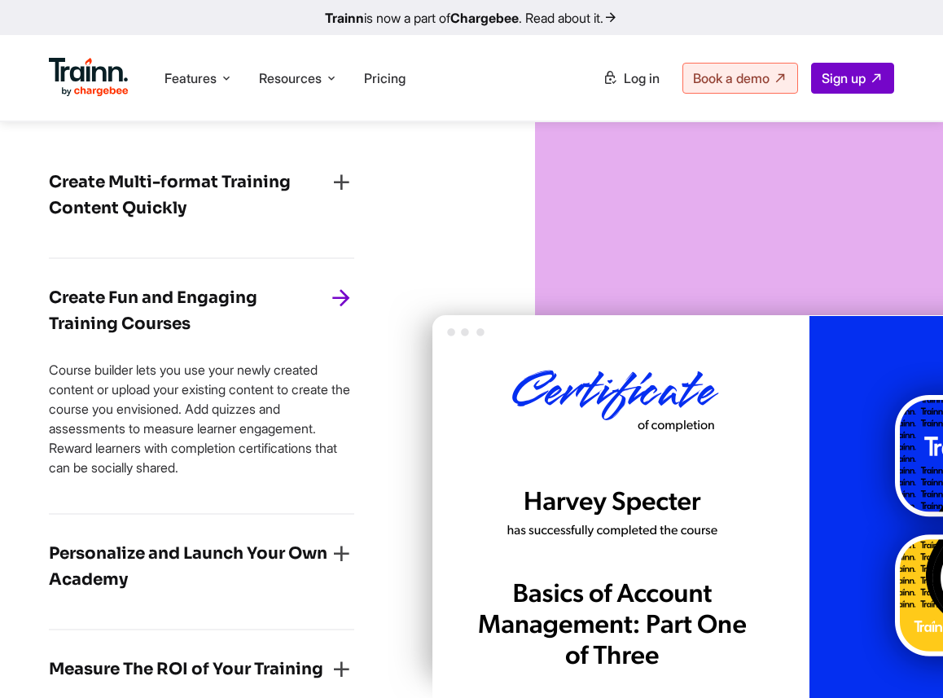
click at [178, 216] on h4 "Create Multi-format Training Content Quickly" at bounding box center [188, 195] width 279 height 52
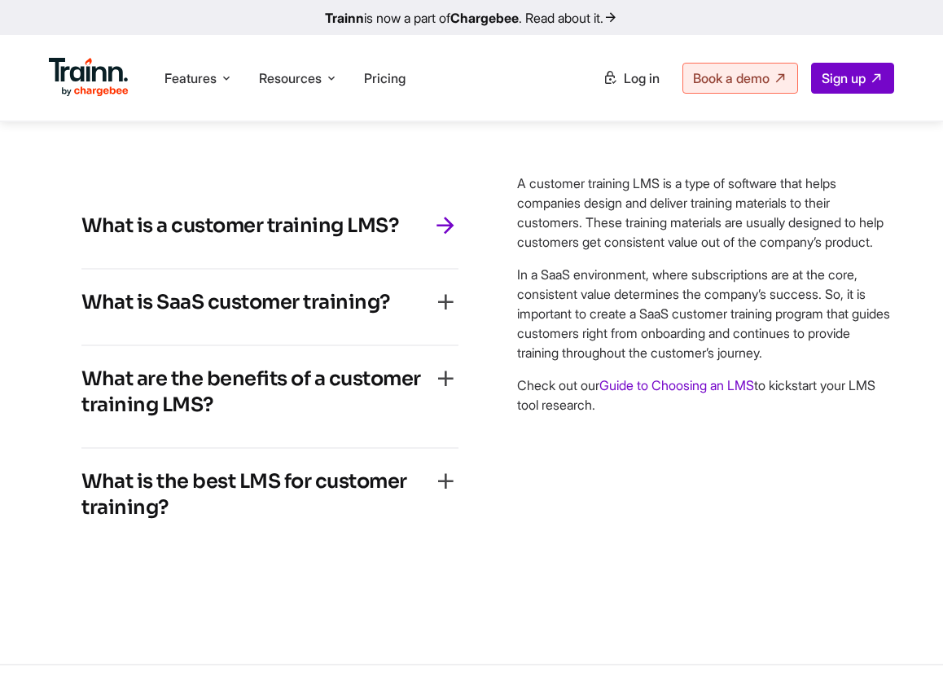
scroll to position [4803, 0]
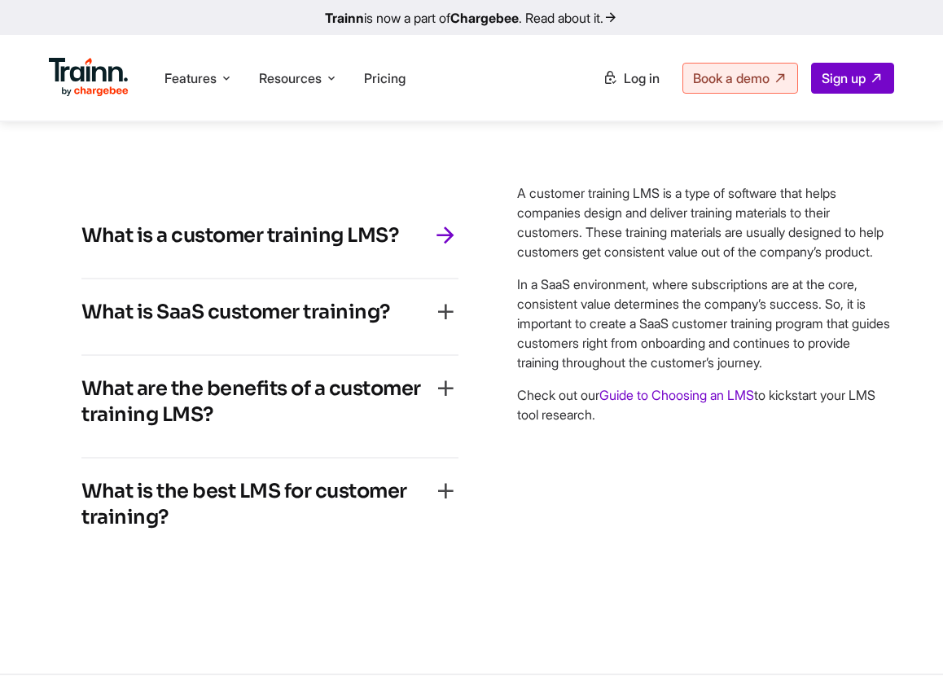
click at [350, 248] on h4 "What is a customer training LMS?" at bounding box center [239, 235] width 317 height 26
drag, startPoint x: 411, startPoint y: 305, endPoint x: 0, endPoint y: 287, distance: 411.7
click at [0, 287] on div "… frequently asked questions What is a customer training LMS? A customer traini…" at bounding box center [471, 284] width 943 height 617
click at [209, 81] on span "Features" at bounding box center [191, 78] width 52 height 18
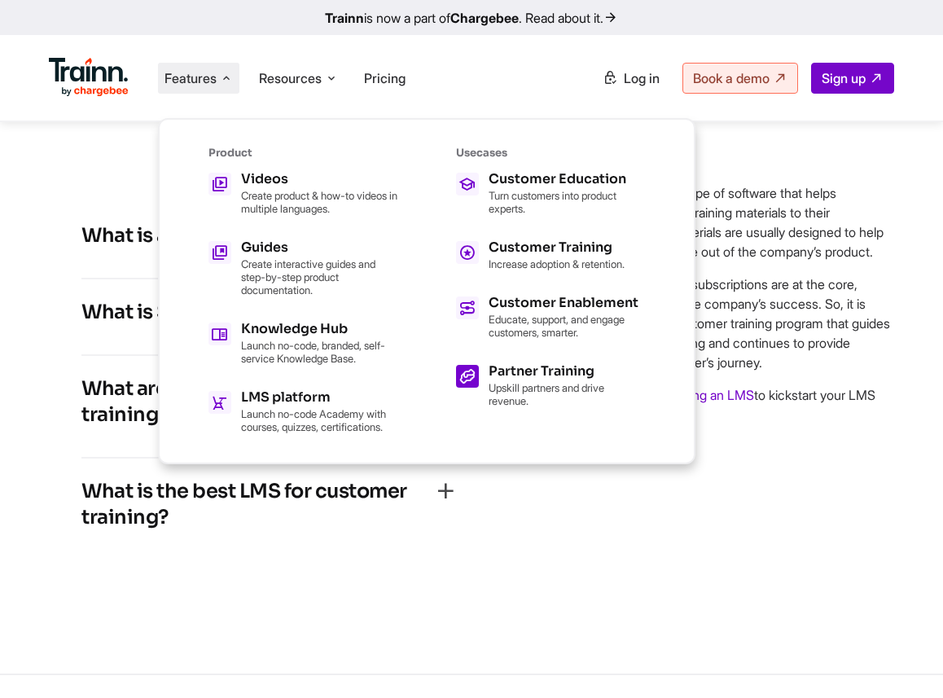
click at [465, 372] on icon at bounding box center [467, 376] width 17 height 28
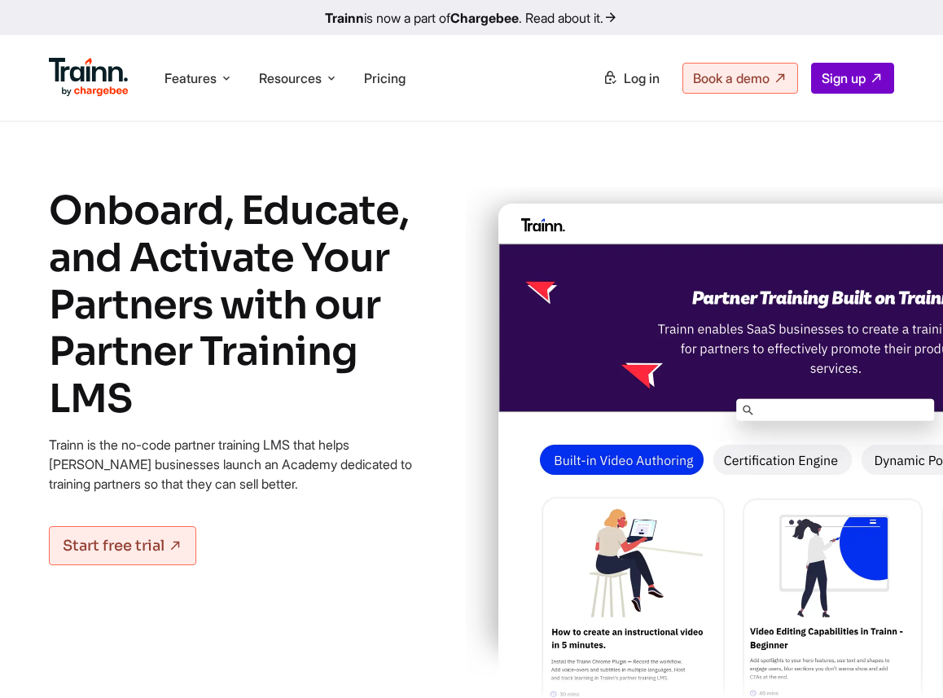
drag, startPoint x: 463, startPoint y: 372, endPoint x: 317, endPoint y: 217, distance: 213.2
click at [268, 347] on h1 "Onboard, Educate, and Activate Your Partners with our Partner Training LMS" at bounding box center [244, 304] width 391 height 235
click at [519, 506] on img at bounding box center [833, 451] width 735 height 529
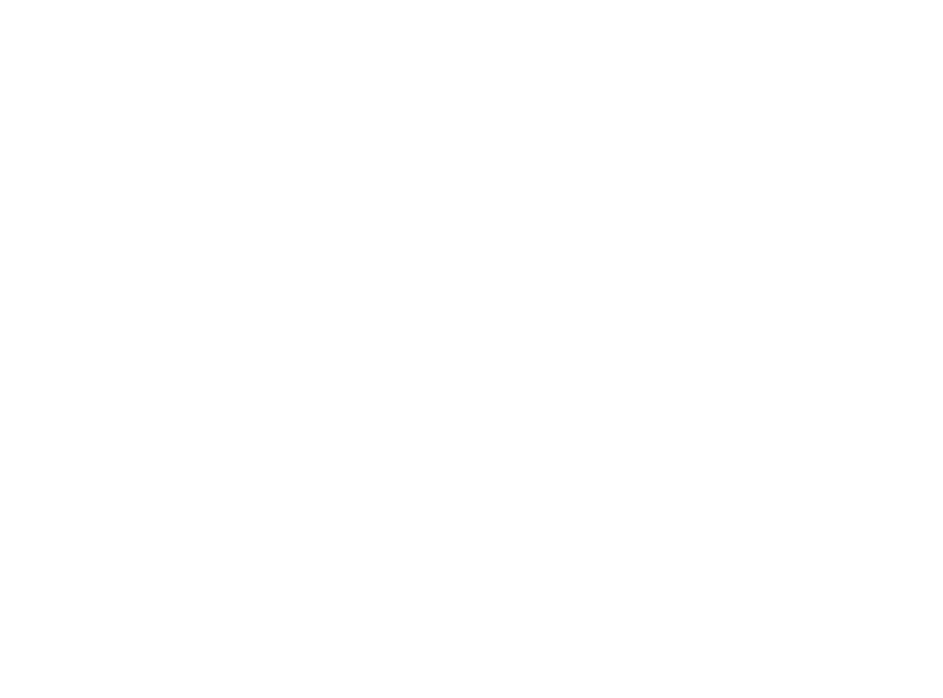
scroll to position [4803, 0]
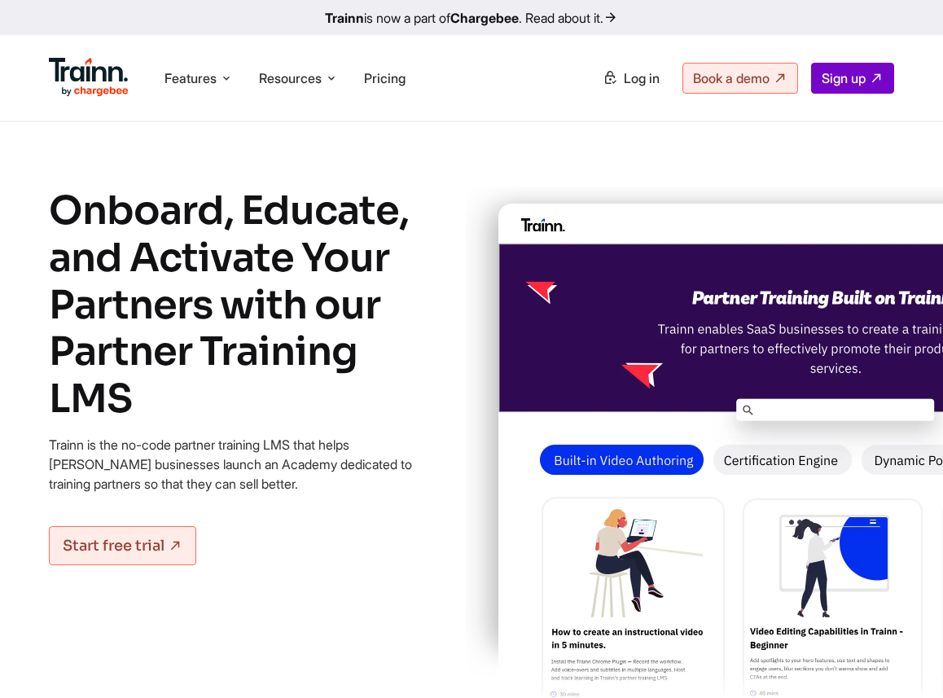
click at [838, 334] on img at bounding box center [833, 451] width 735 height 529
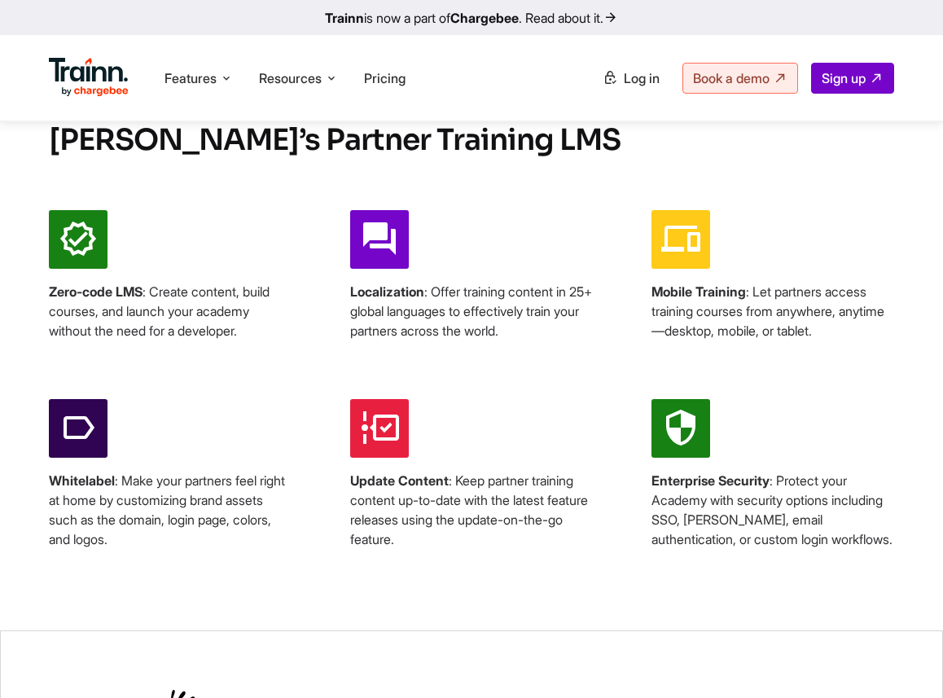
scroll to position [3226, 0]
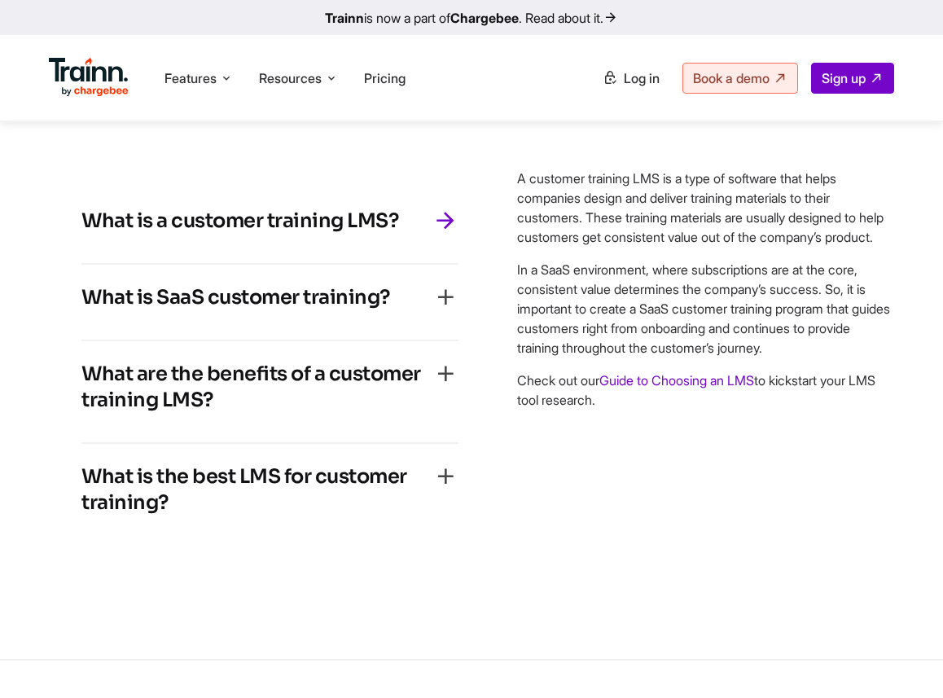
scroll to position [4819, 0]
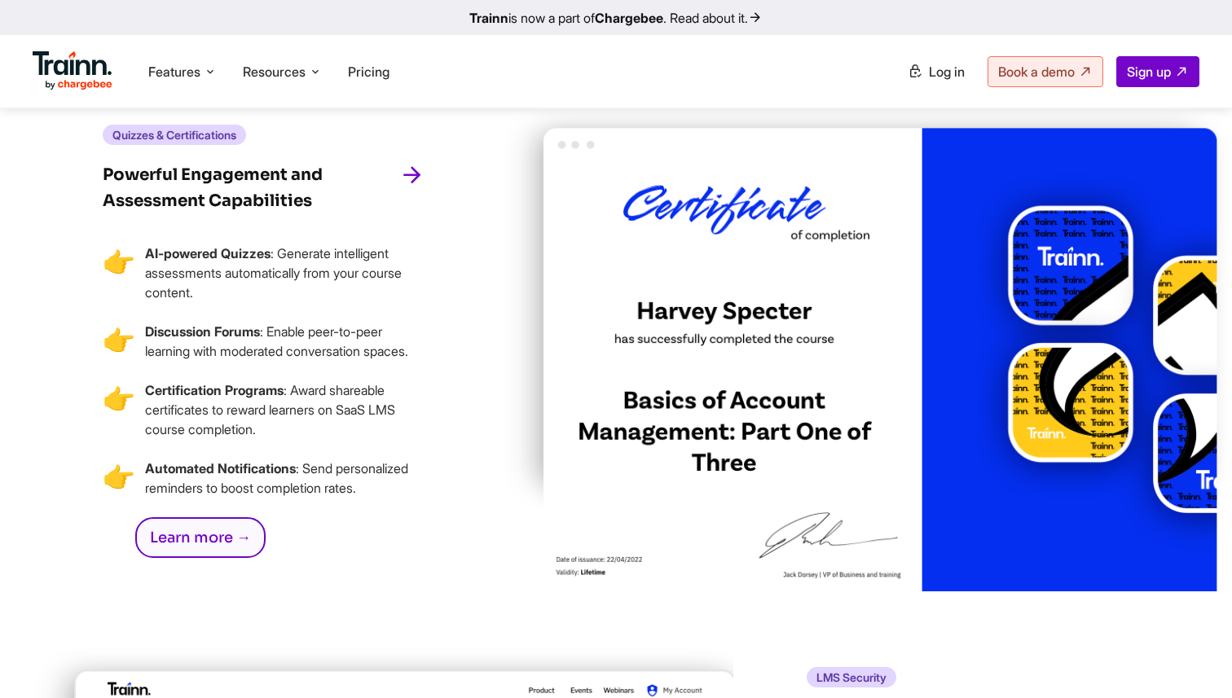
scroll to position [4225, 0]
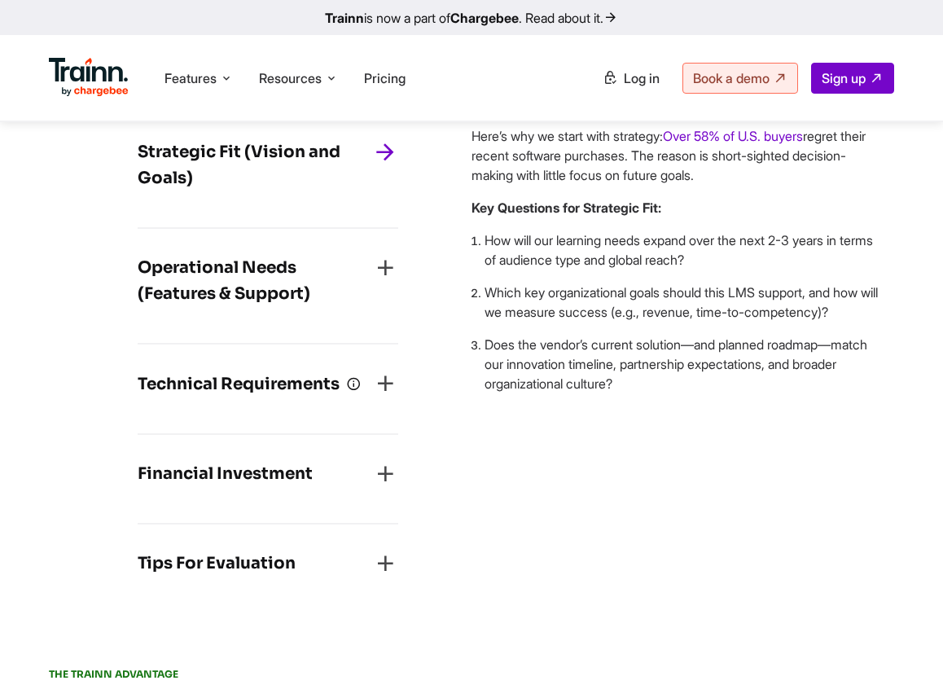
scroll to position [1442, 0]
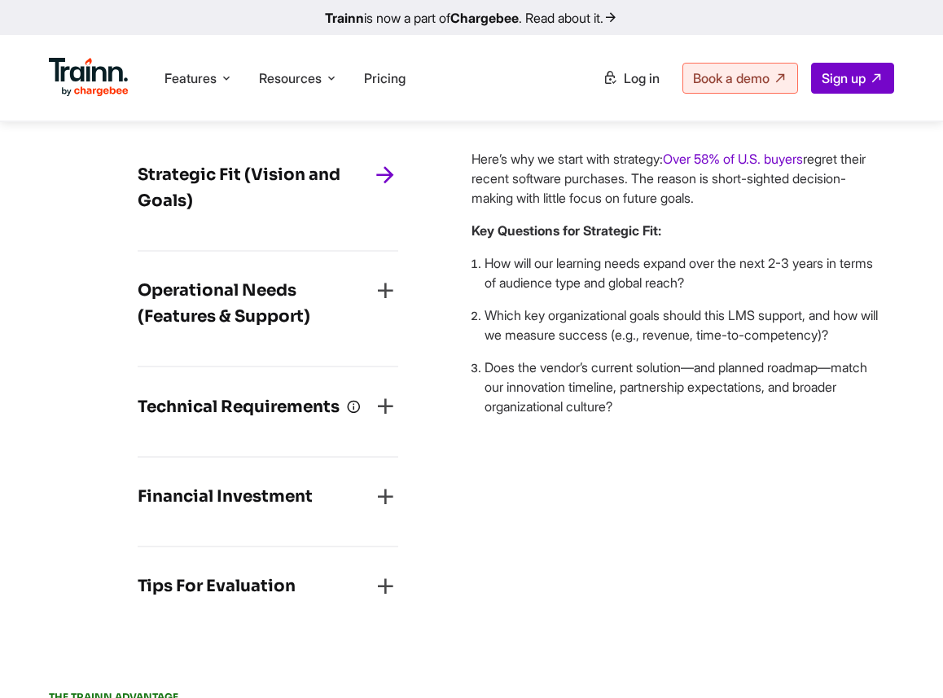
click at [270, 306] on h4 "Operational Needs (Features & Support)" at bounding box center [255, 304] width 235 height 52
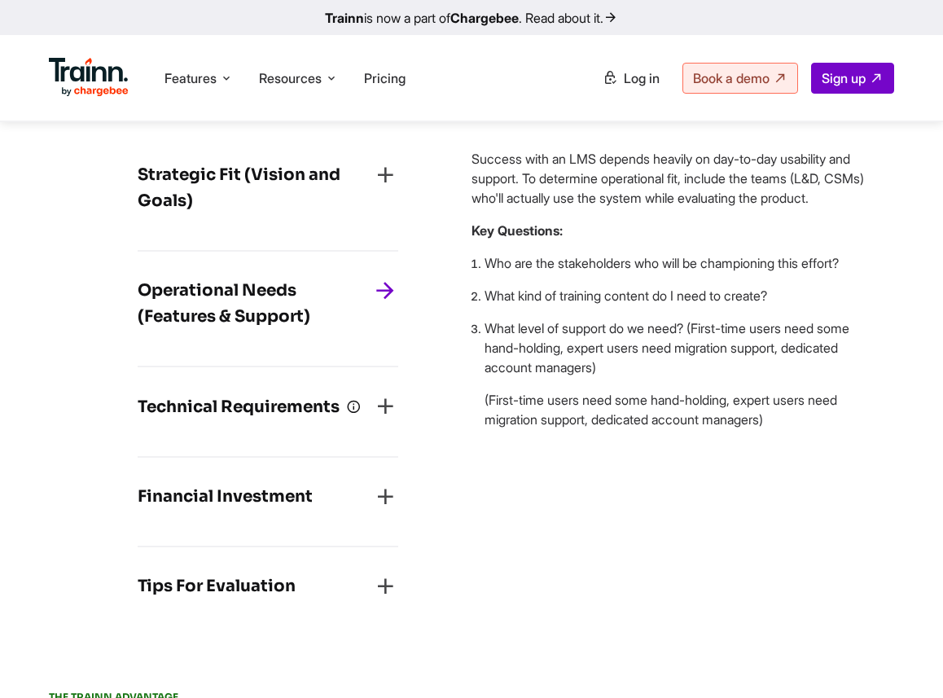
click at [255, 420] on h4 "Technical Requirements" at bounding box center [249, 406] width 223 height 27
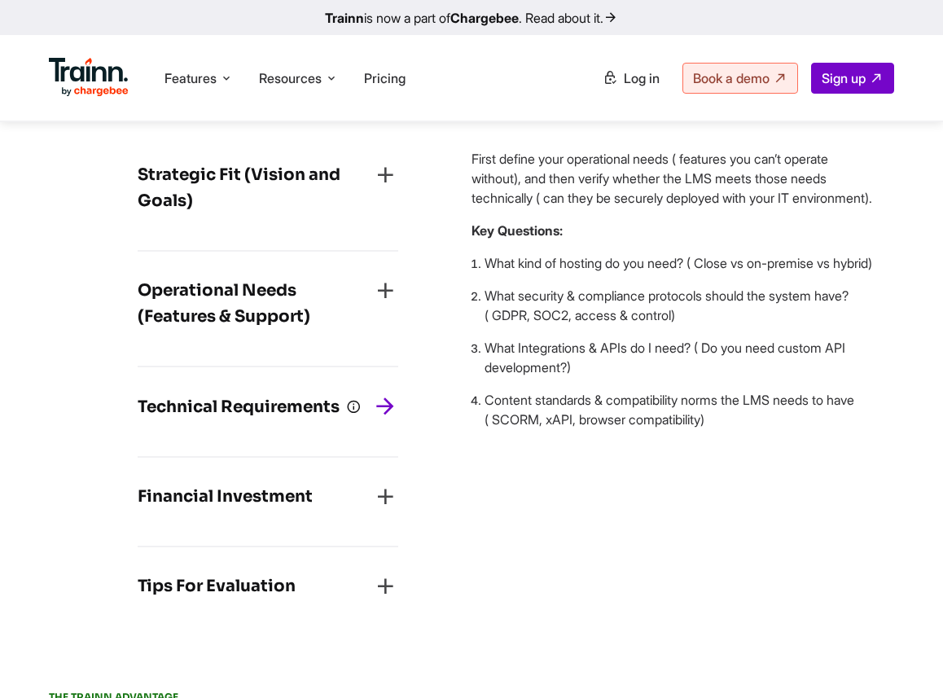
click at [254, 520] on div "Financial Investment" at bounding box center [268, 502] width 261 height 36
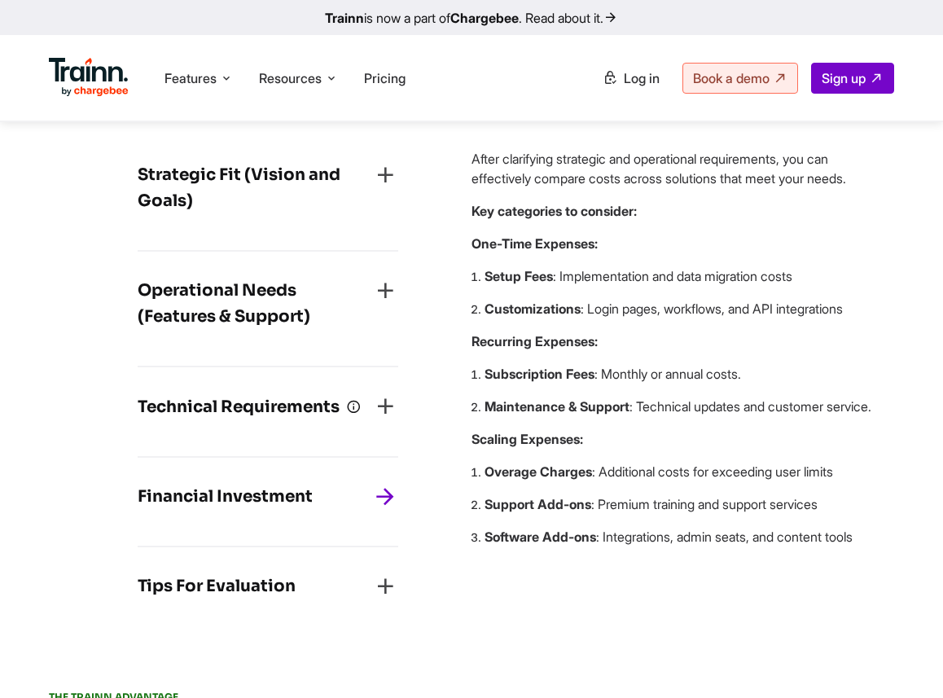
click at [253, 609] on div "Tips For Evaluation" at bounding box center [268, 591] width 261 height 36
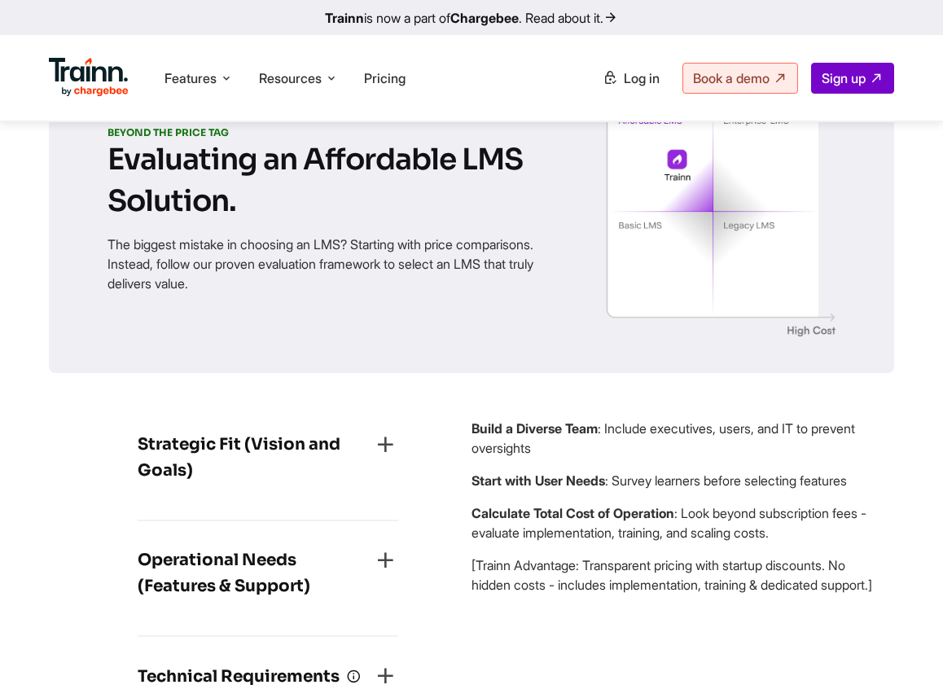
scroll to position [0, 0]
